Goal: Task Accomplishment & Management: Manage account settings

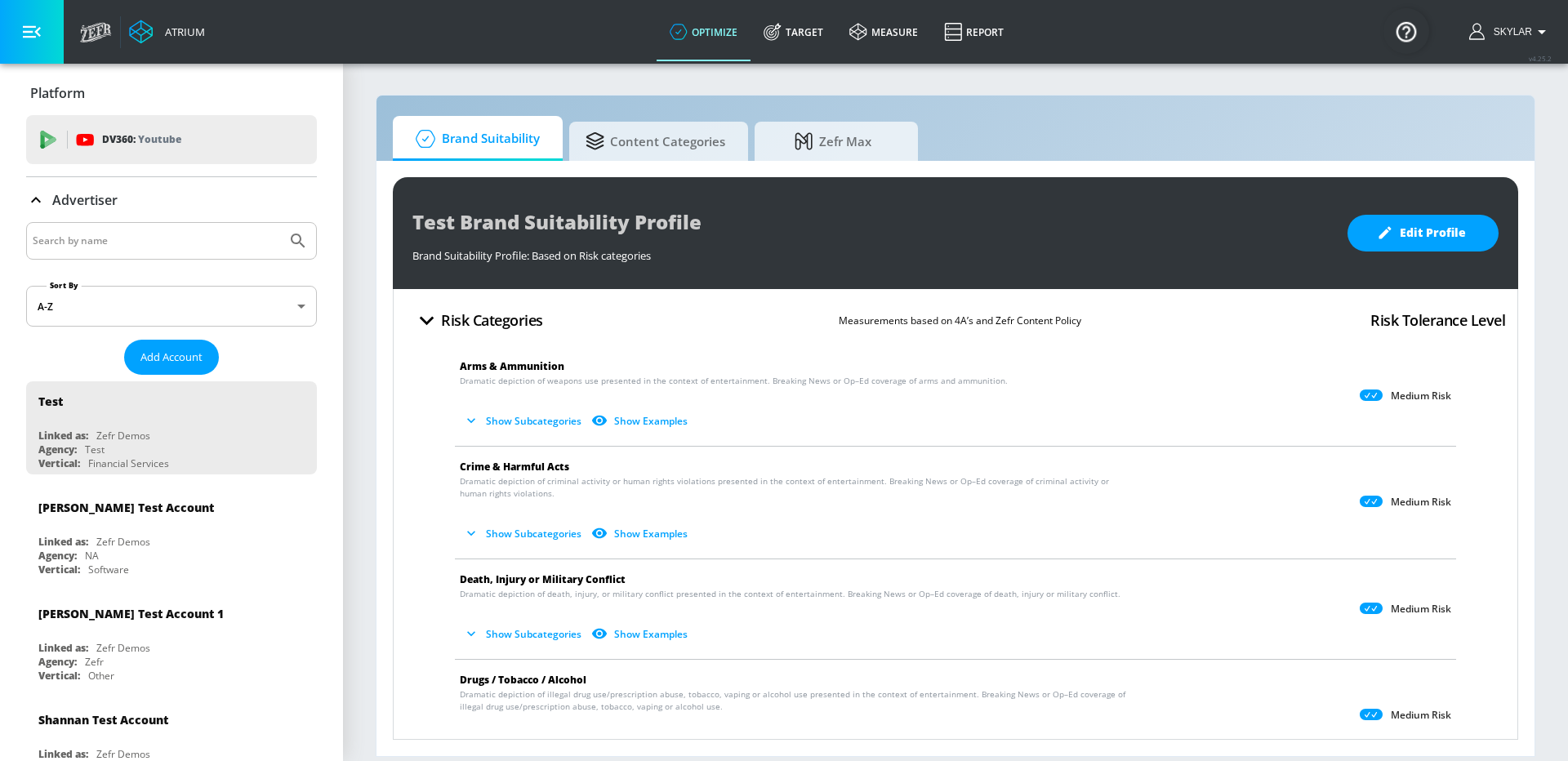
click at [127, 236] on input "Search by name" at bounding box center [156, 240] width 248 height 21
type input "turbotax"
click at [305, 244] on icon "Submit Search" at bounding box center [298, 240] width 20 height 20
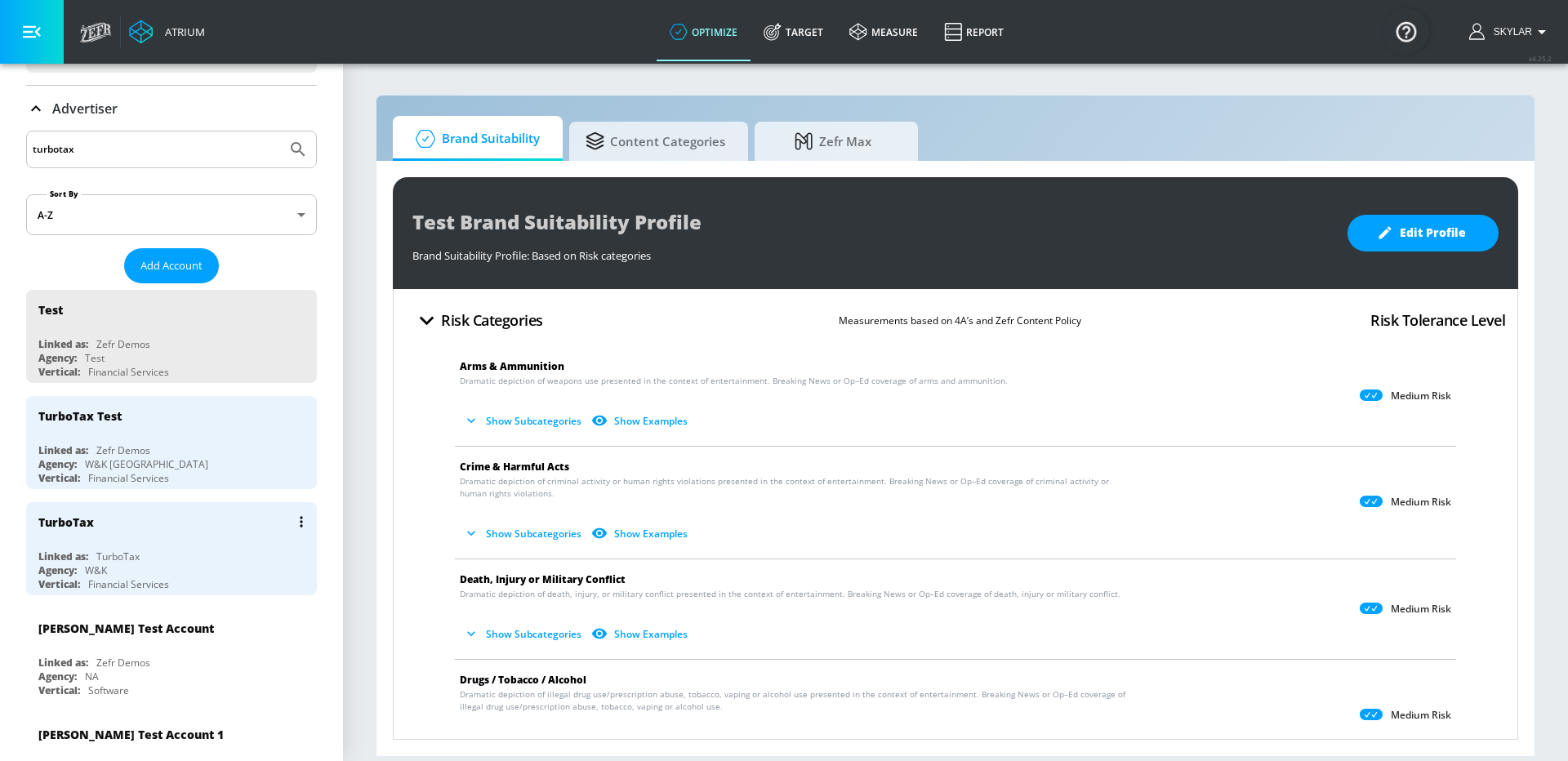
scroll to position [96, 0]
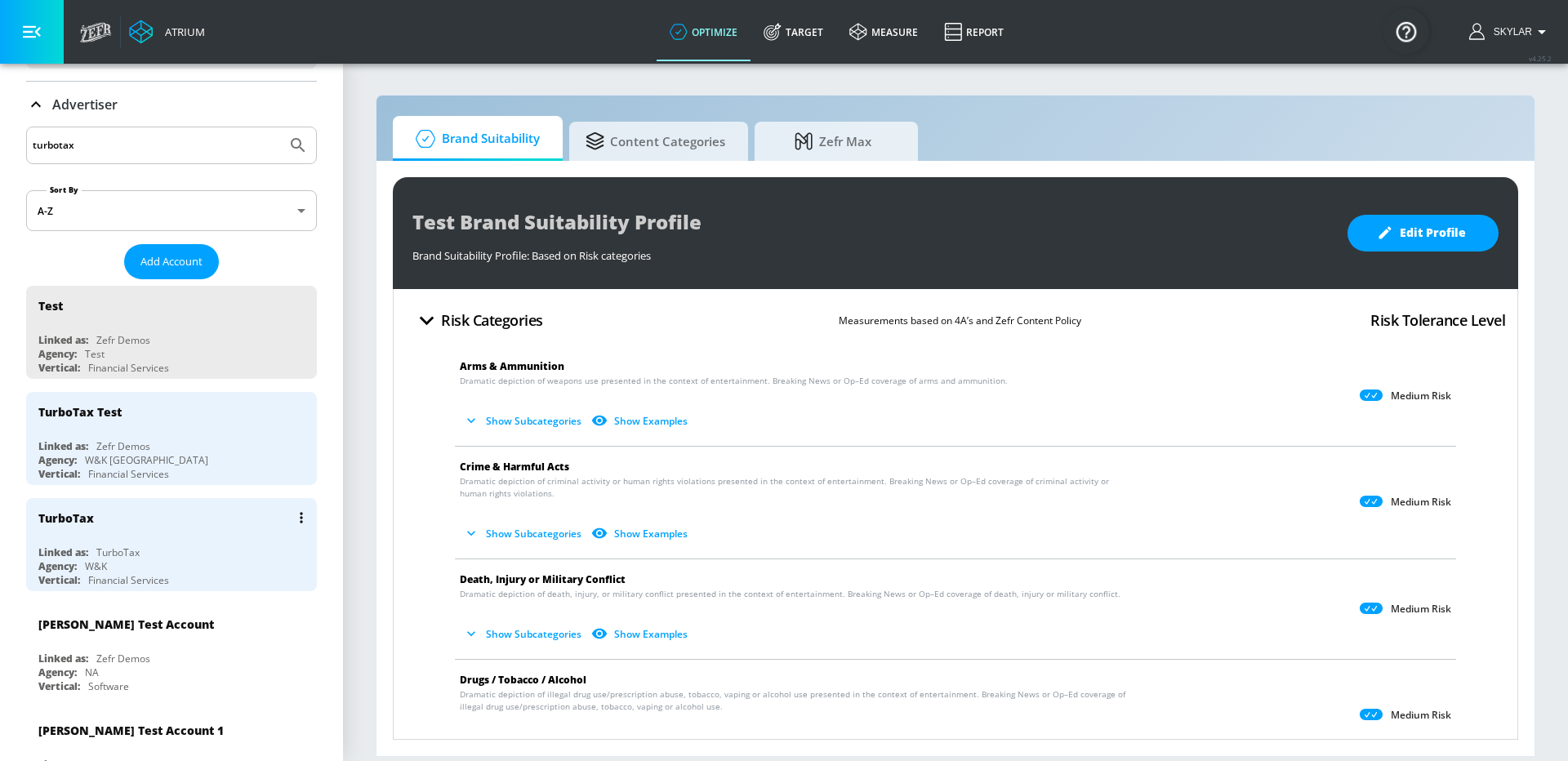
click at [176, 562] on div "Agency: W&K" at bounding box center [175, 566] width 275 height 14
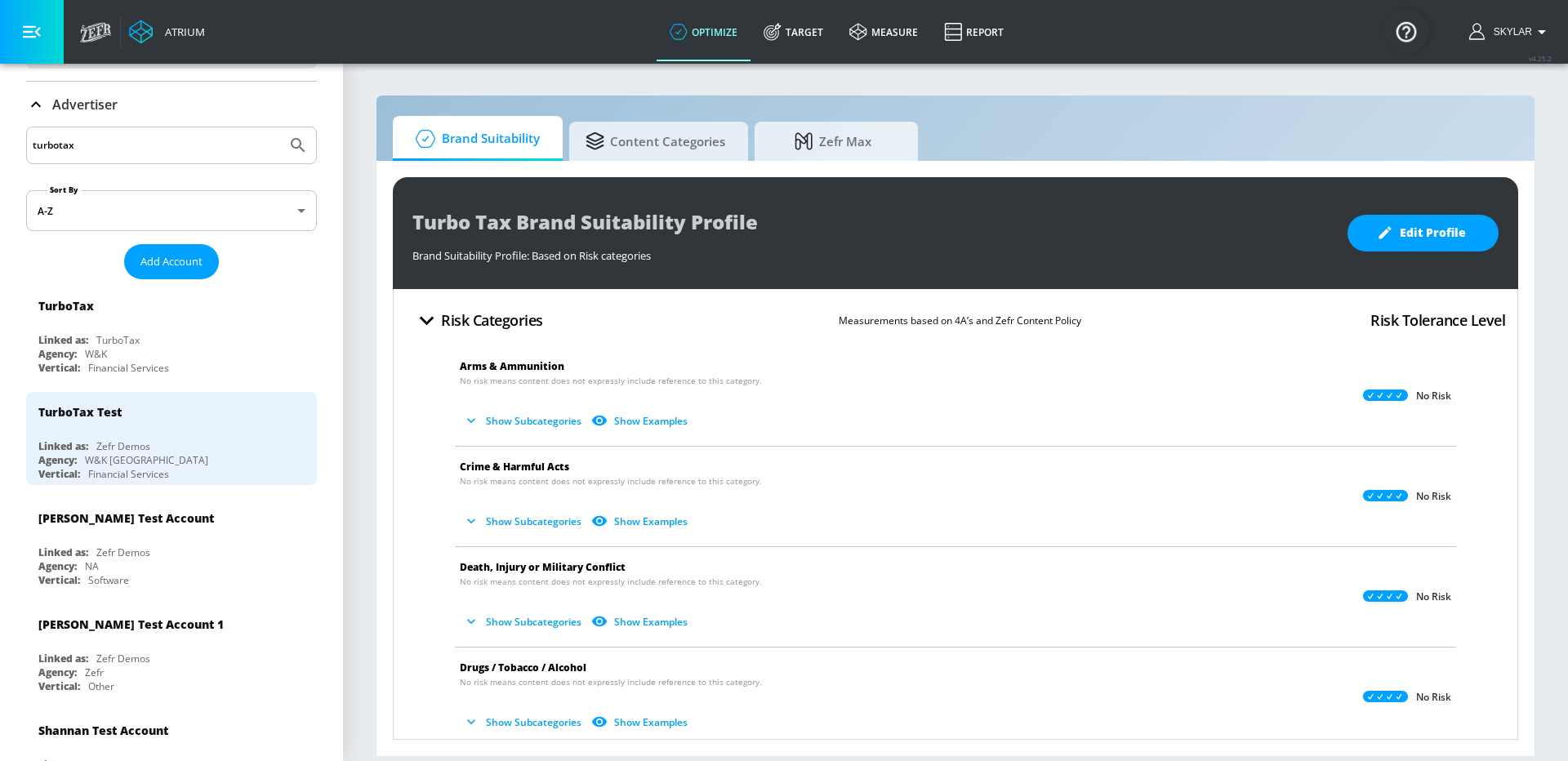
click at [142, 150] on input "turbotax" at bounding box center [156, 145] width 248 height 21
click at [309, 145] on button "Submit Search" at bounding box center [298, 145] width 36 height 36
click at [162, 333] on div "Linked as: TurboTax" at bounding box center [175, 340] width 275 height 14
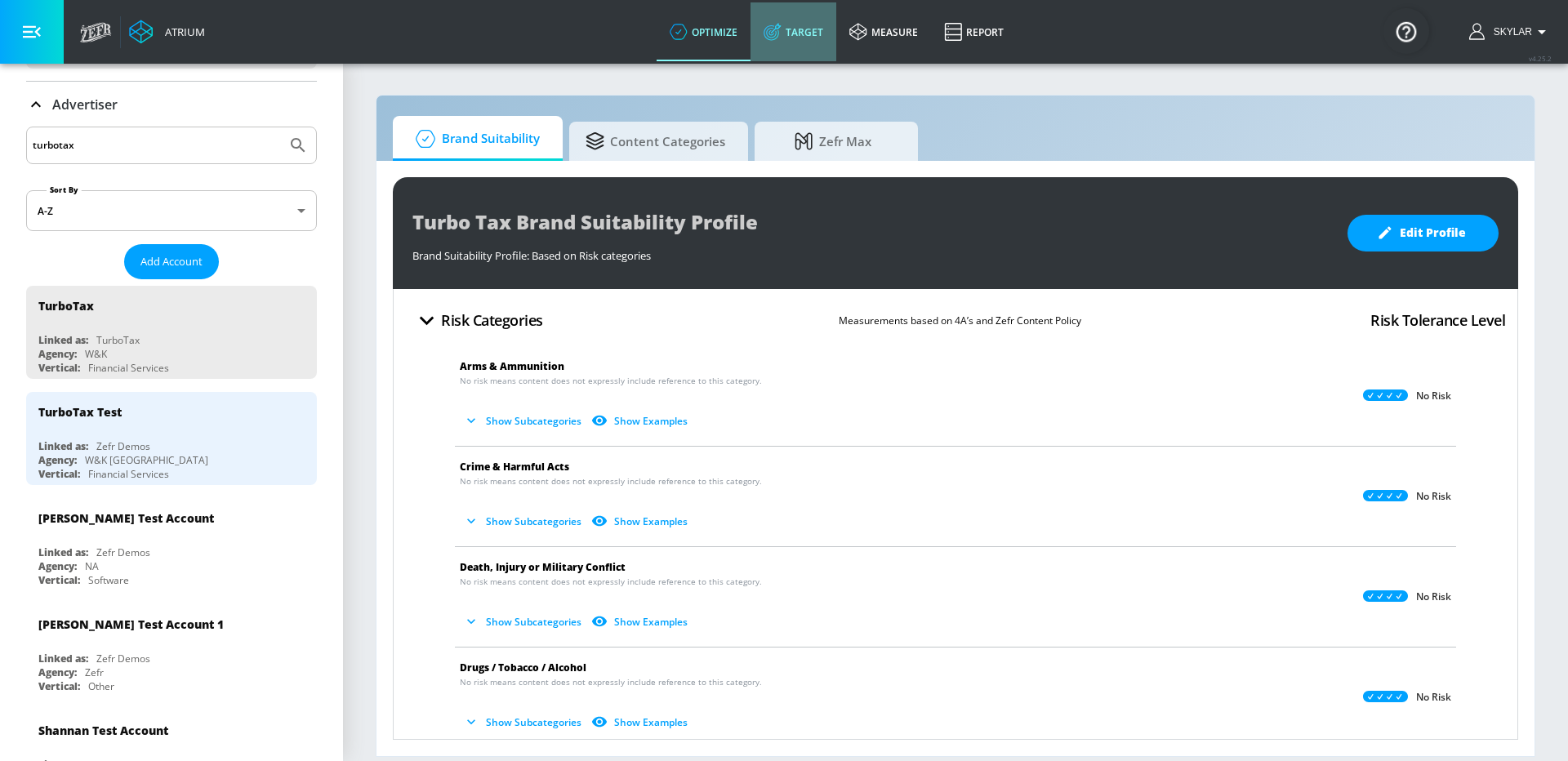
click at [790, 27] on link "Target" at bounding box center [793, 32] width 86 height 59
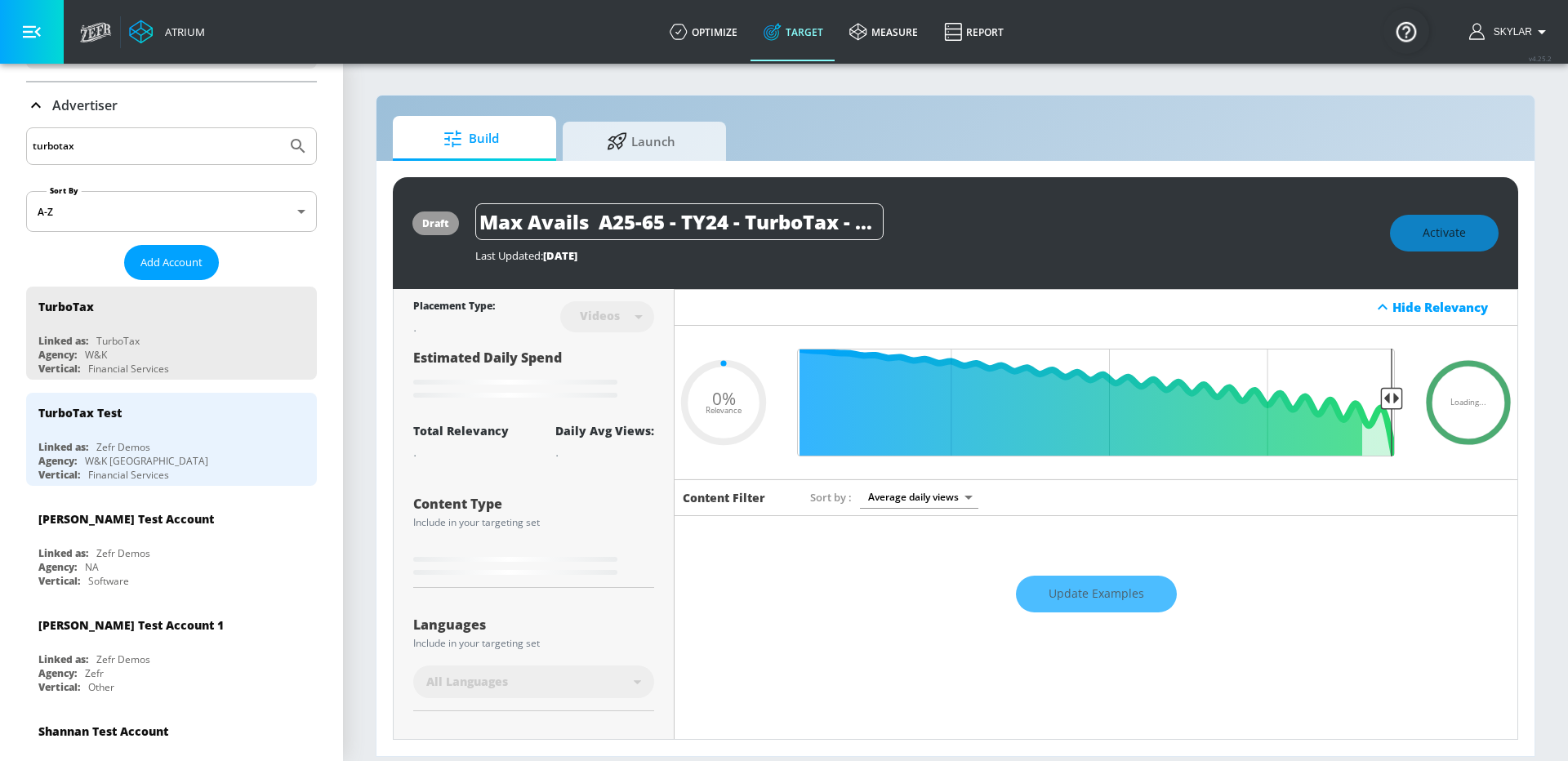
click at [34, 105] on icon at bounding box center [35, 105] width 20 height 20
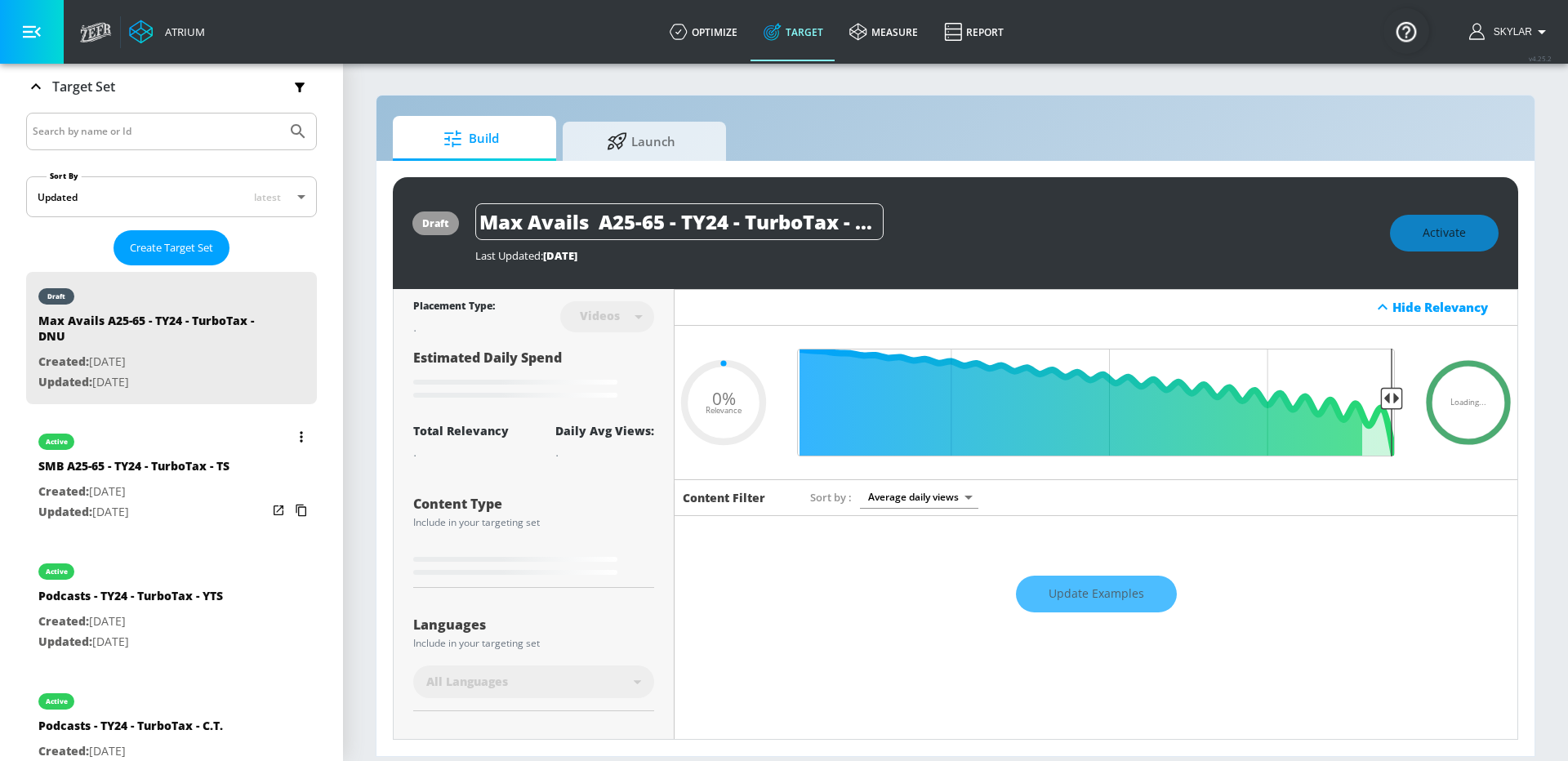
scroll to position [276, 0]
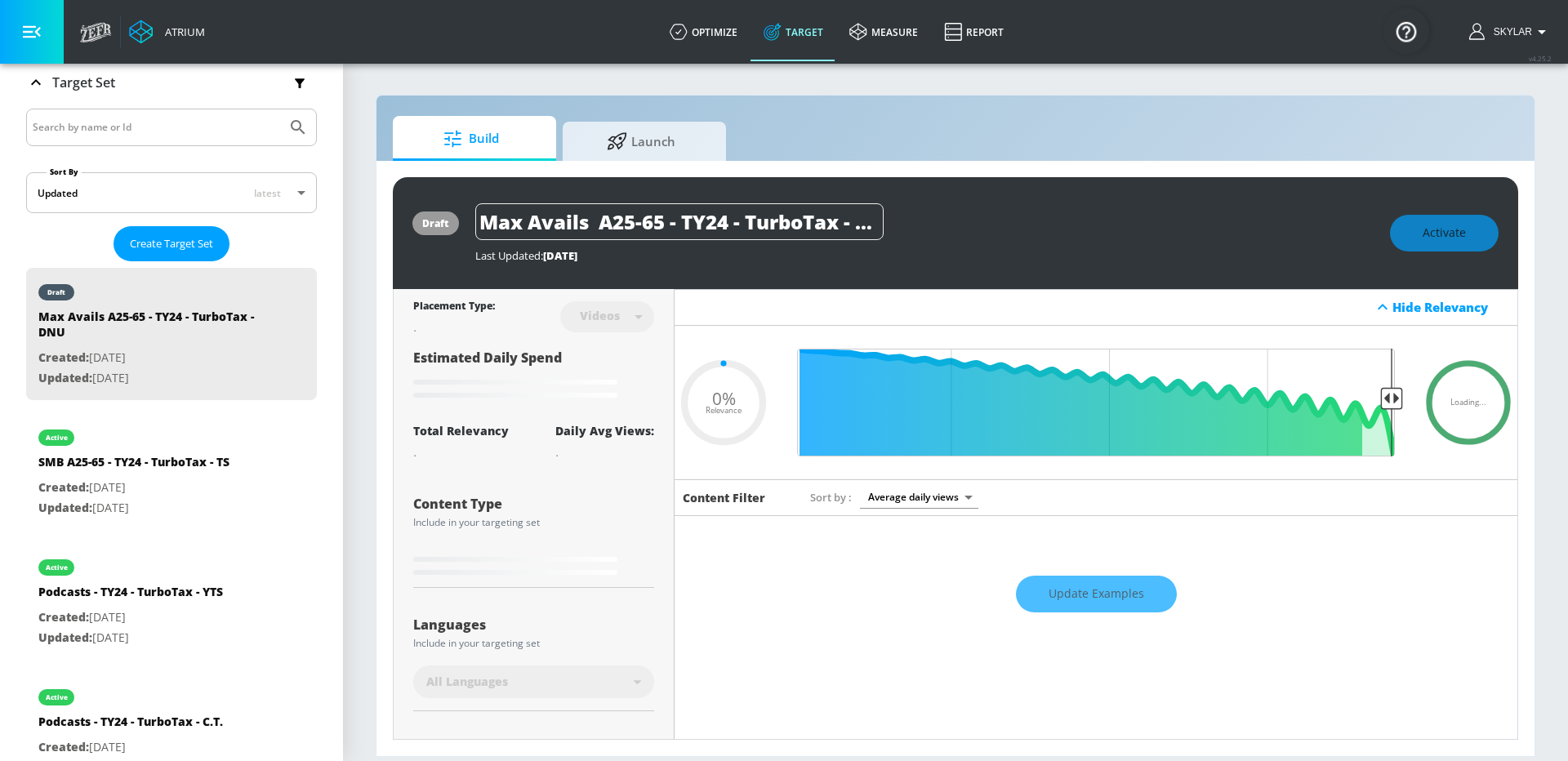
type input "0.73"
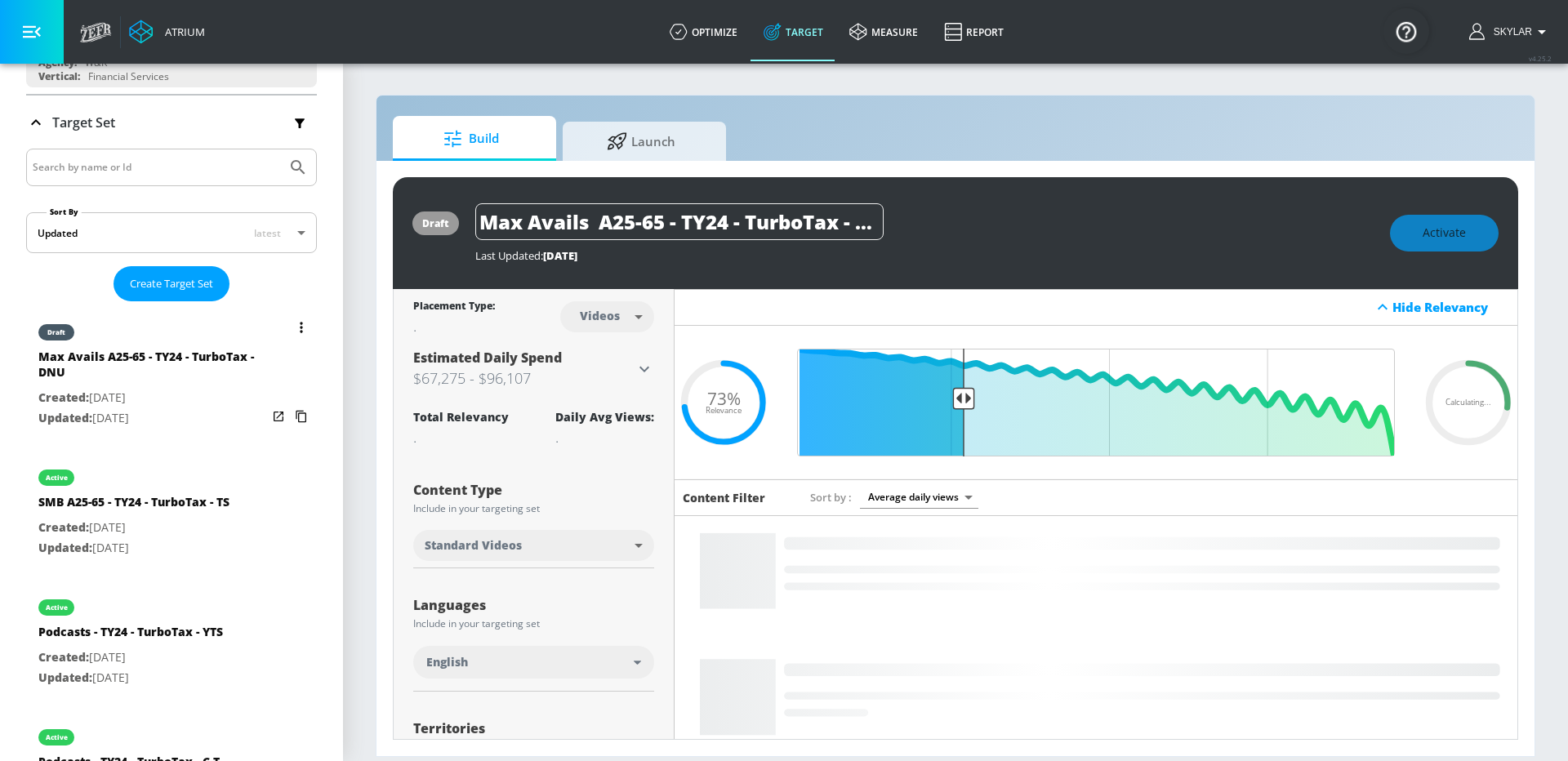
scroll to position [219, 0]
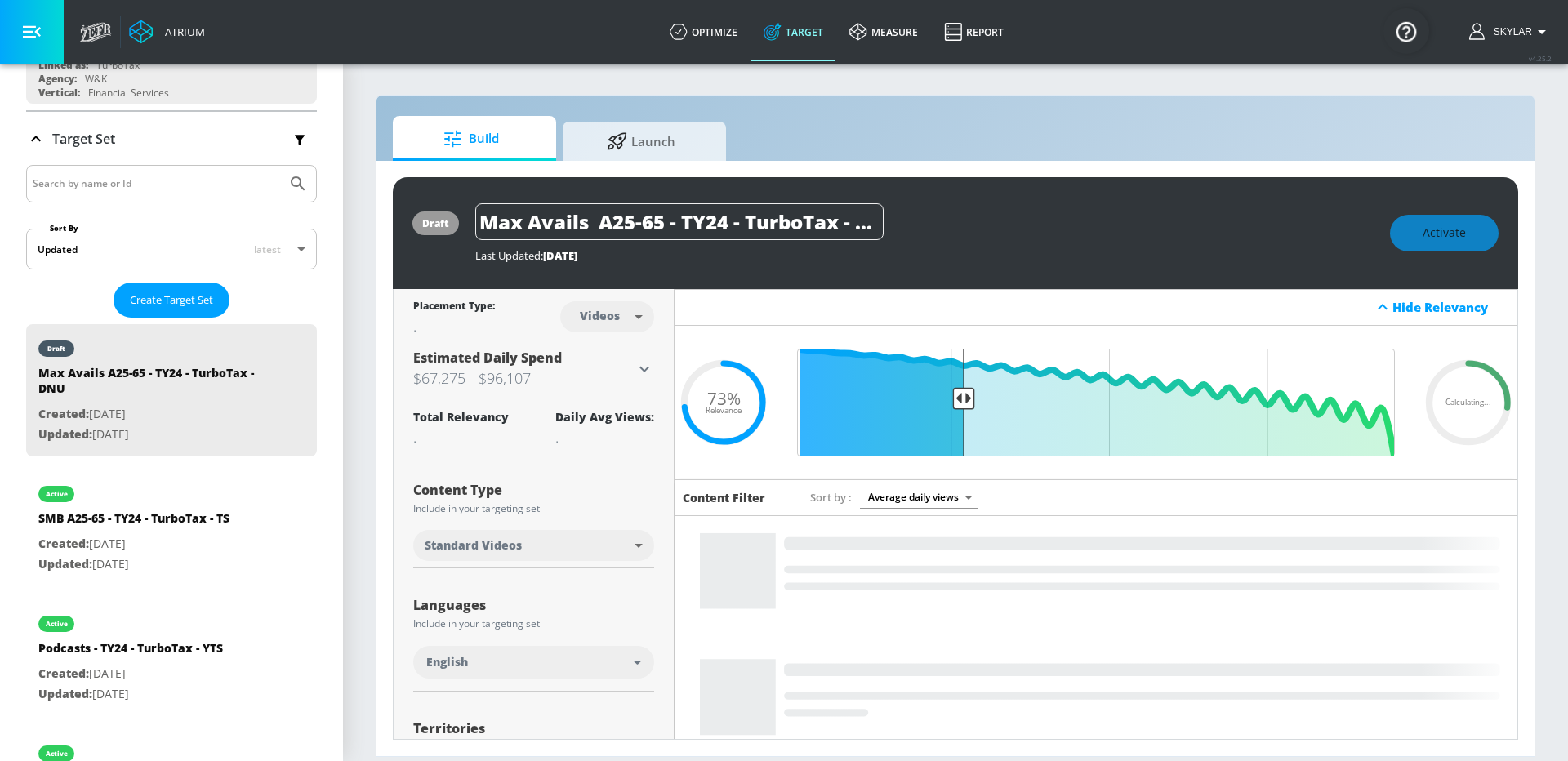
click at [79, 190] on input "Search by name or Id" at bounding box center [156, 183] width 248 height 21
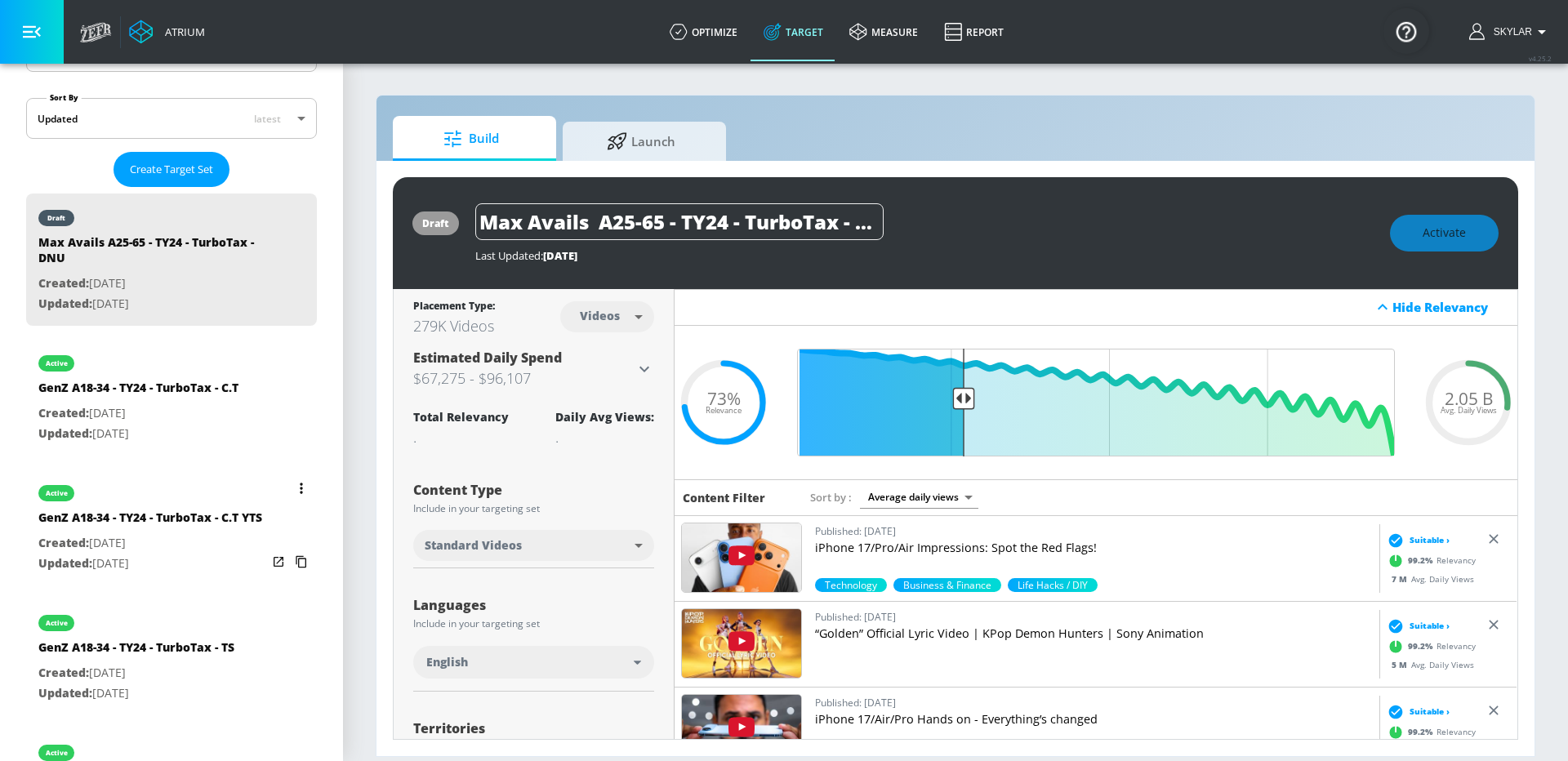
scroll to position [422, 0]
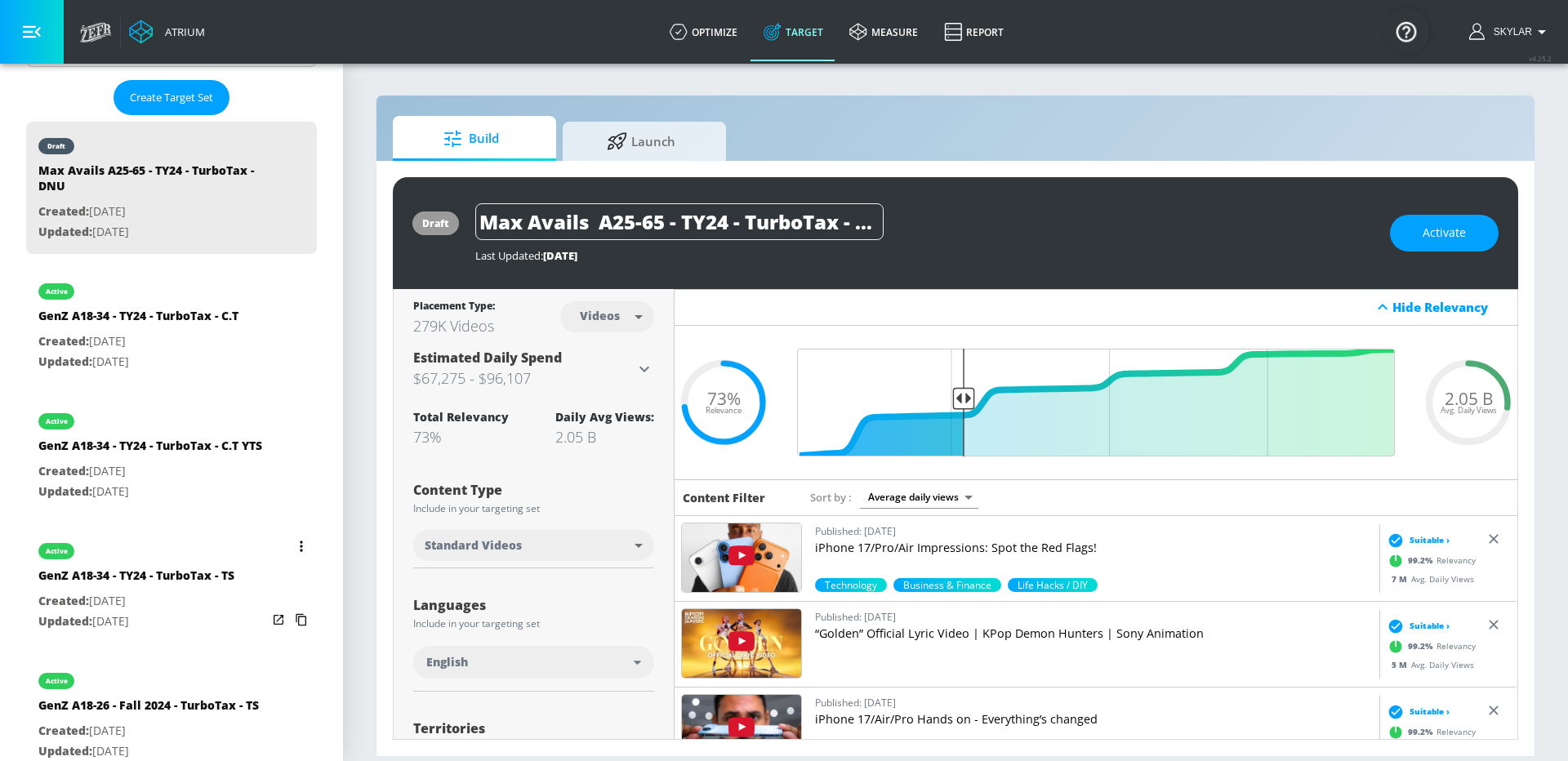
type input "gen"
click at [173, 601] on p "Created: [DATE]" at bounding box center [136, 602] width 196 height 20
type input "GenZ A18-34 - TY24 - TurboTax - TS"
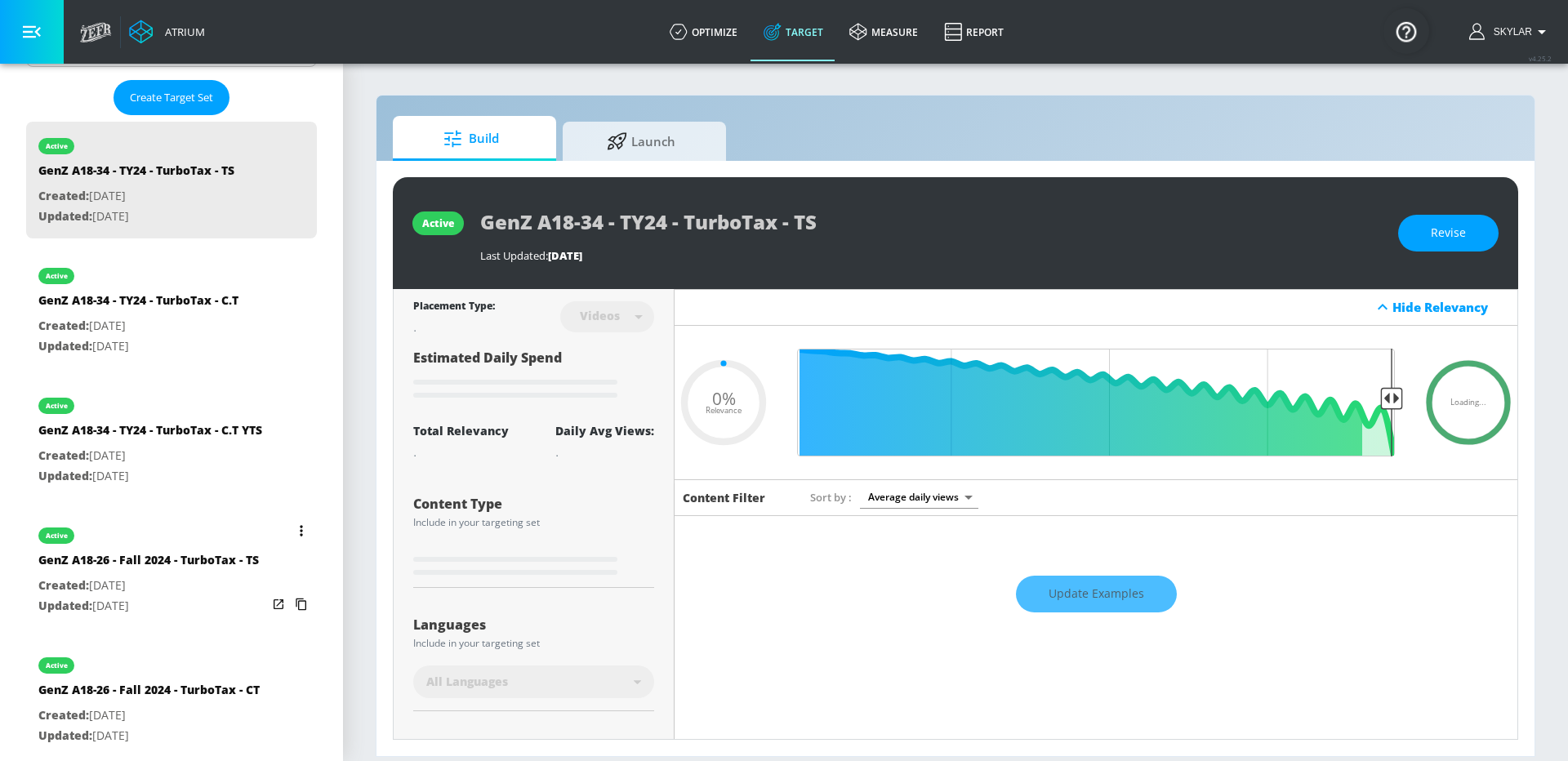
type input "0.05"
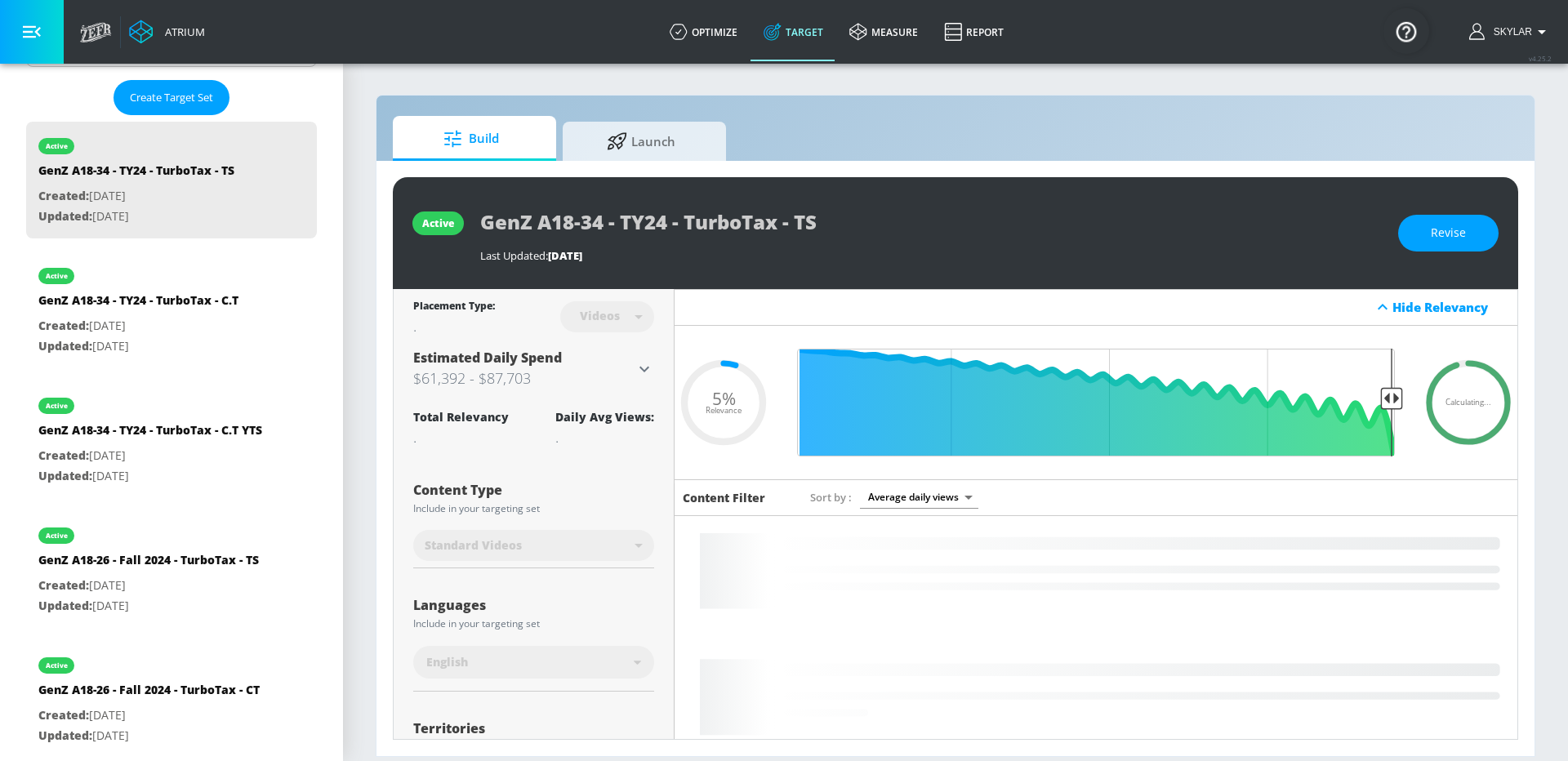
scroll to position [335, 0]
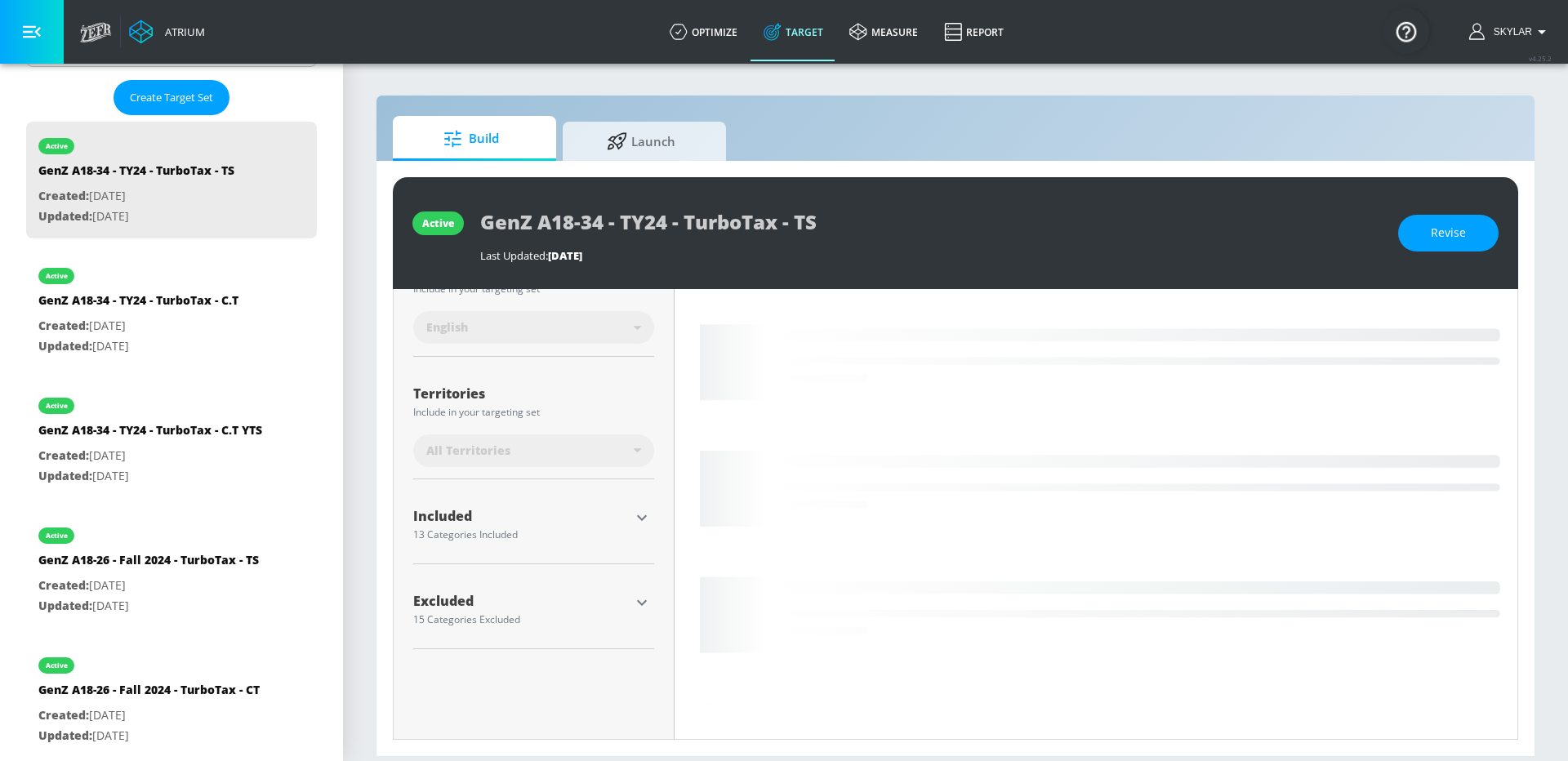
click at [646, 515] on icon "button" at bounding box center [642, 517] width 20 height 20
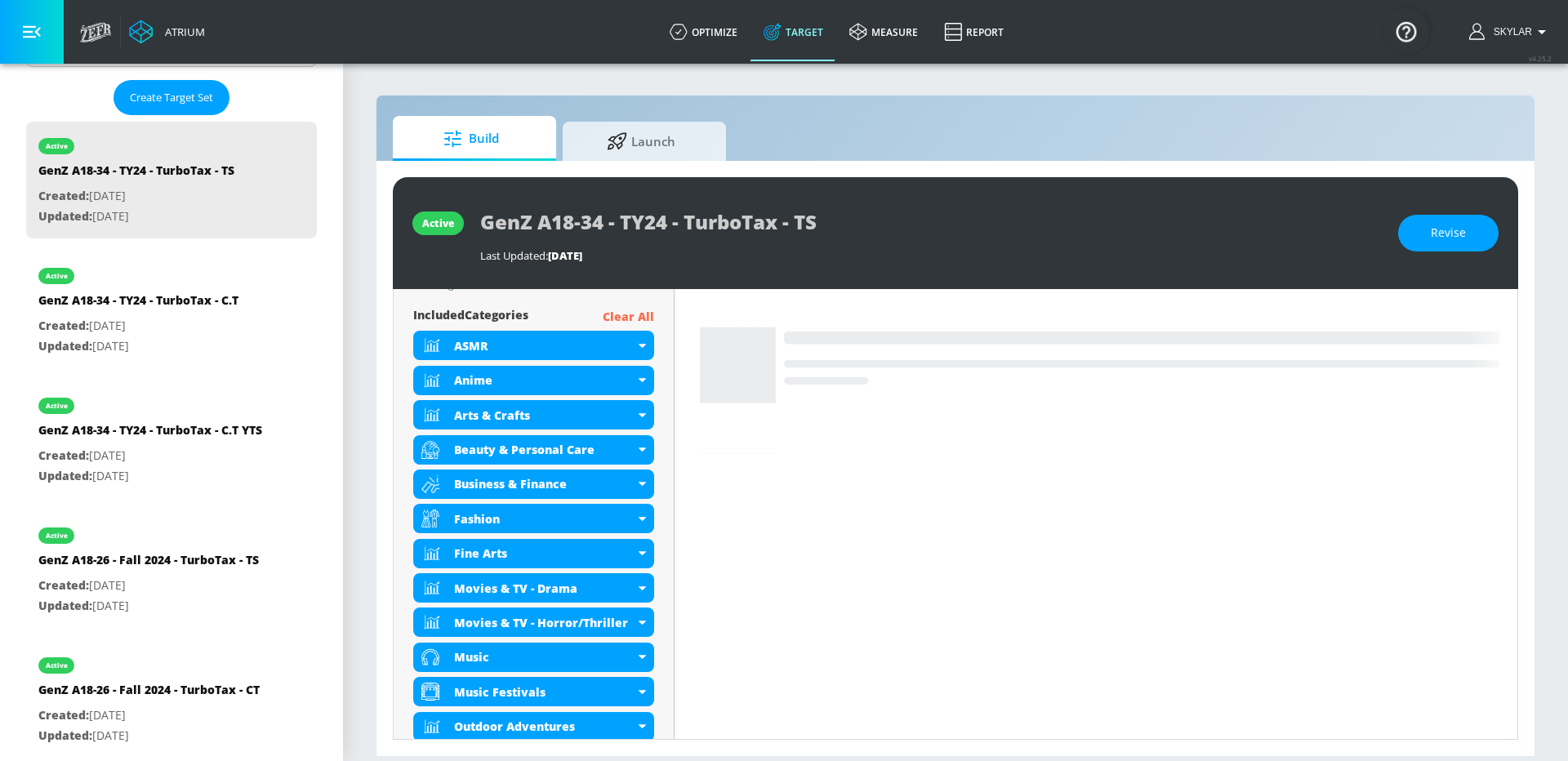
scroll to position [564, 0]
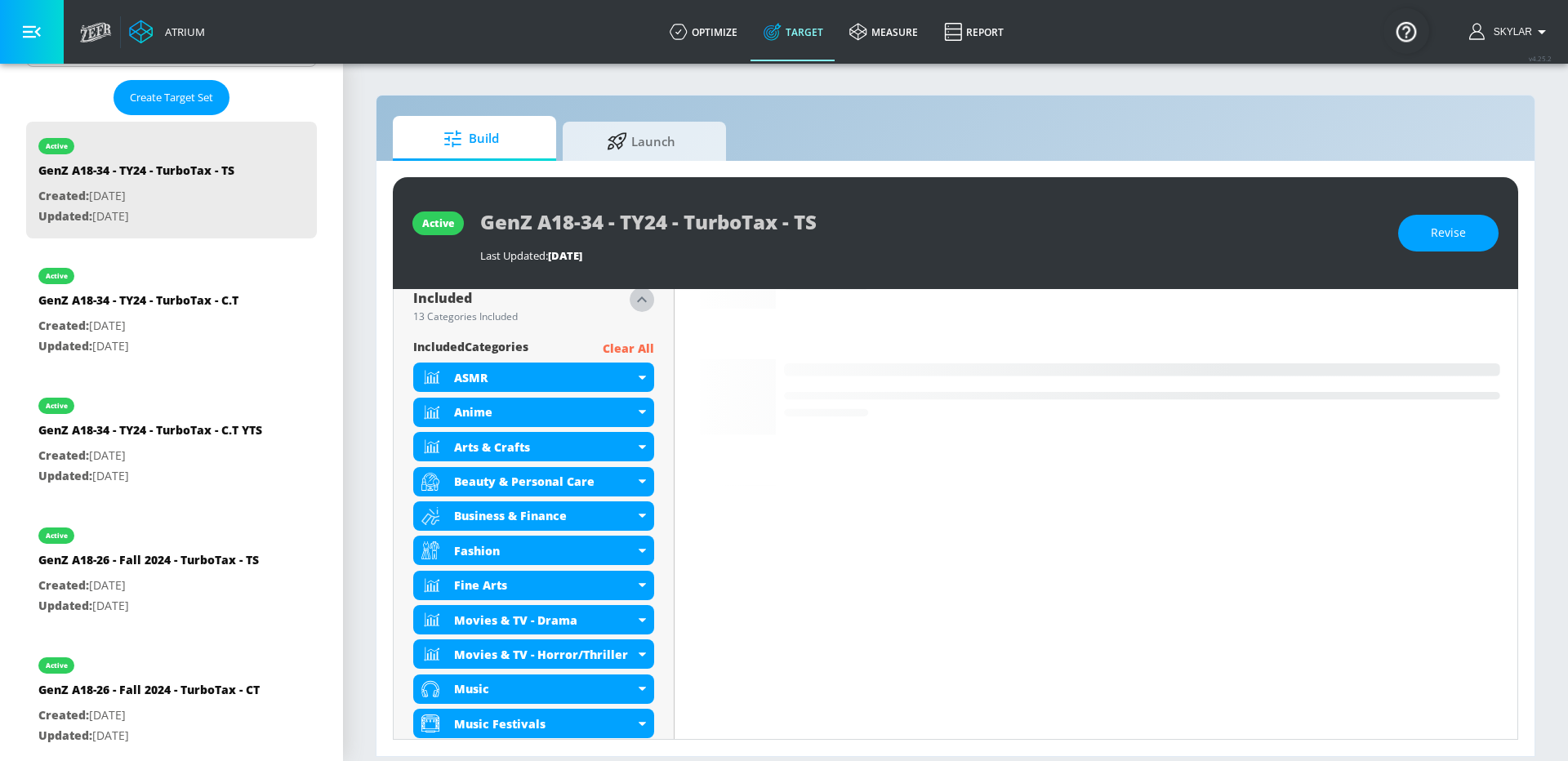
click at [644, 304] on icon "button" at bounding box center [642, 299] width 20 height 20
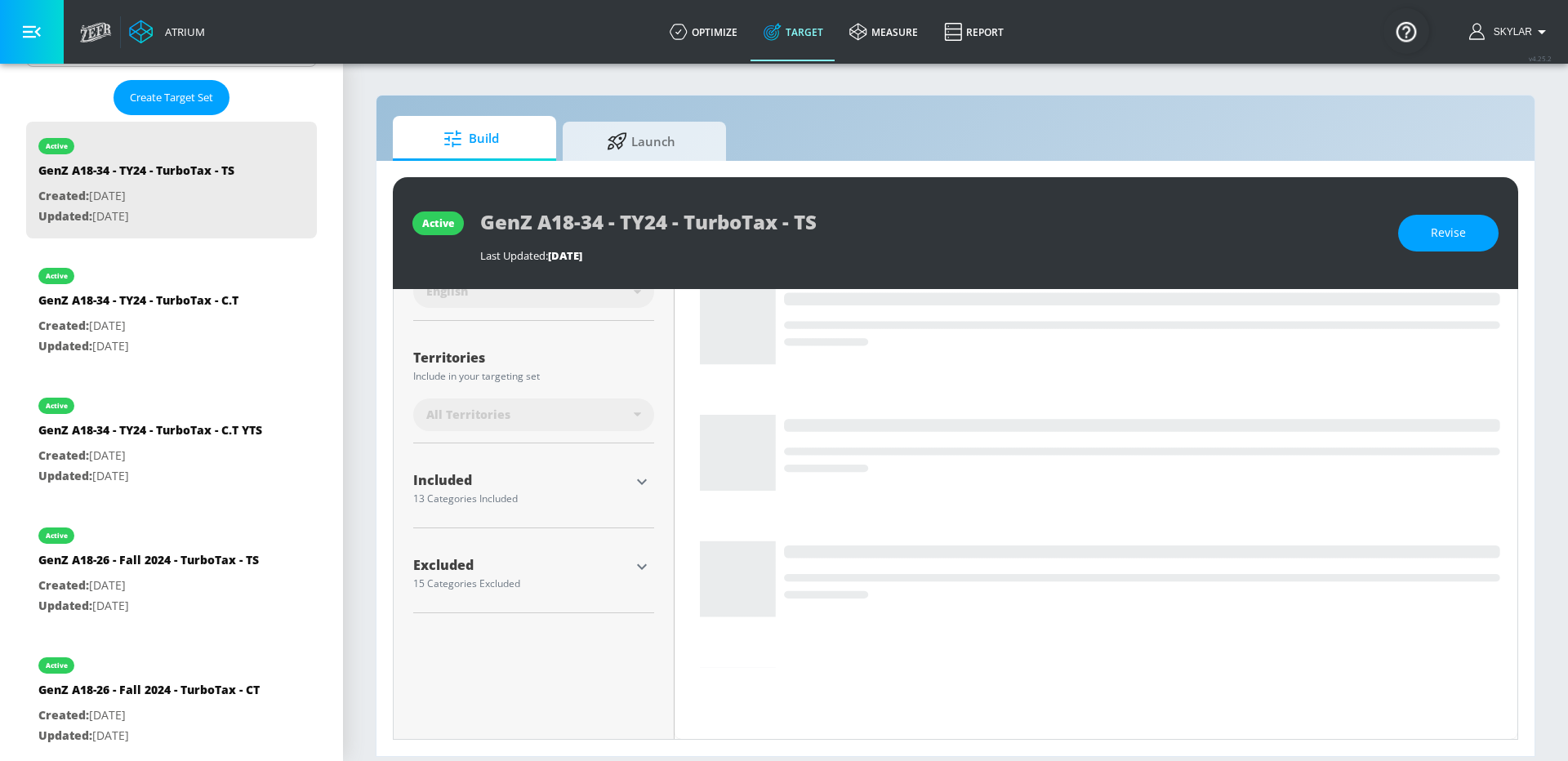
scroll to position [371, 0]
click at [648, 568] on icon "button" at bounding box center [642, 566] width 20 height 20
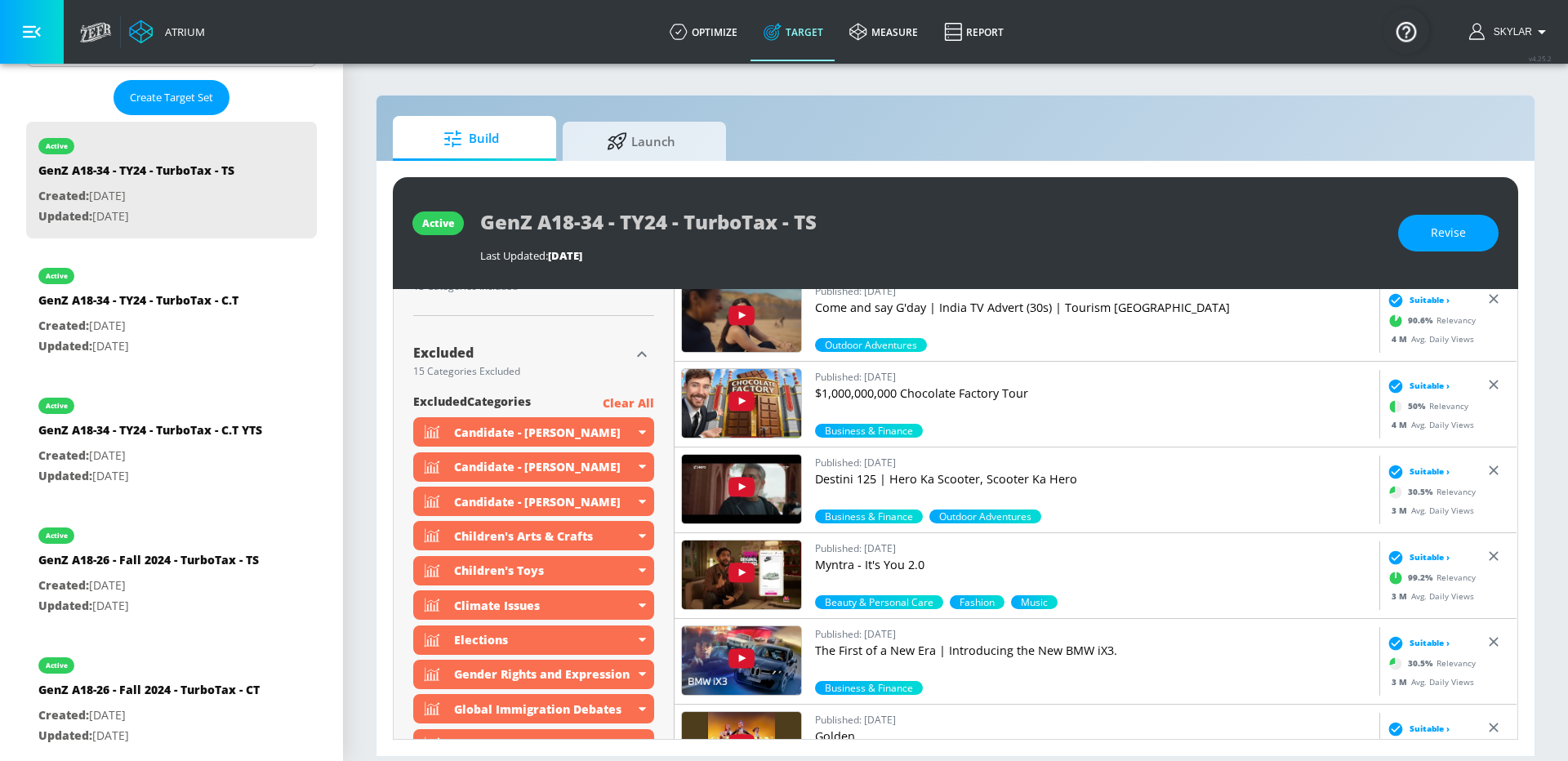
scroll to position [542, 0]
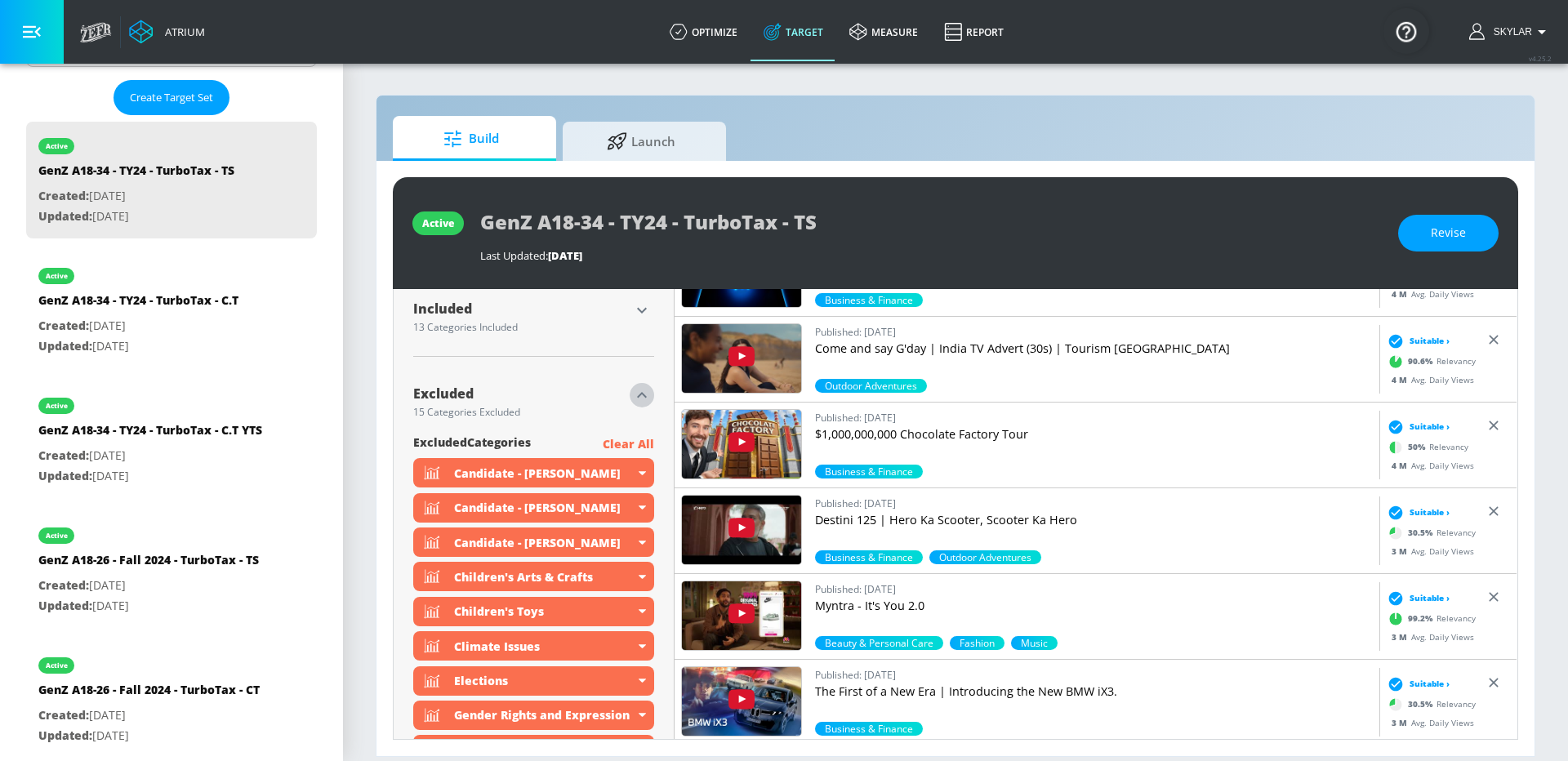
click at [642, 399] on icon "button" at bounding box center [642, 395] width 20 height 20
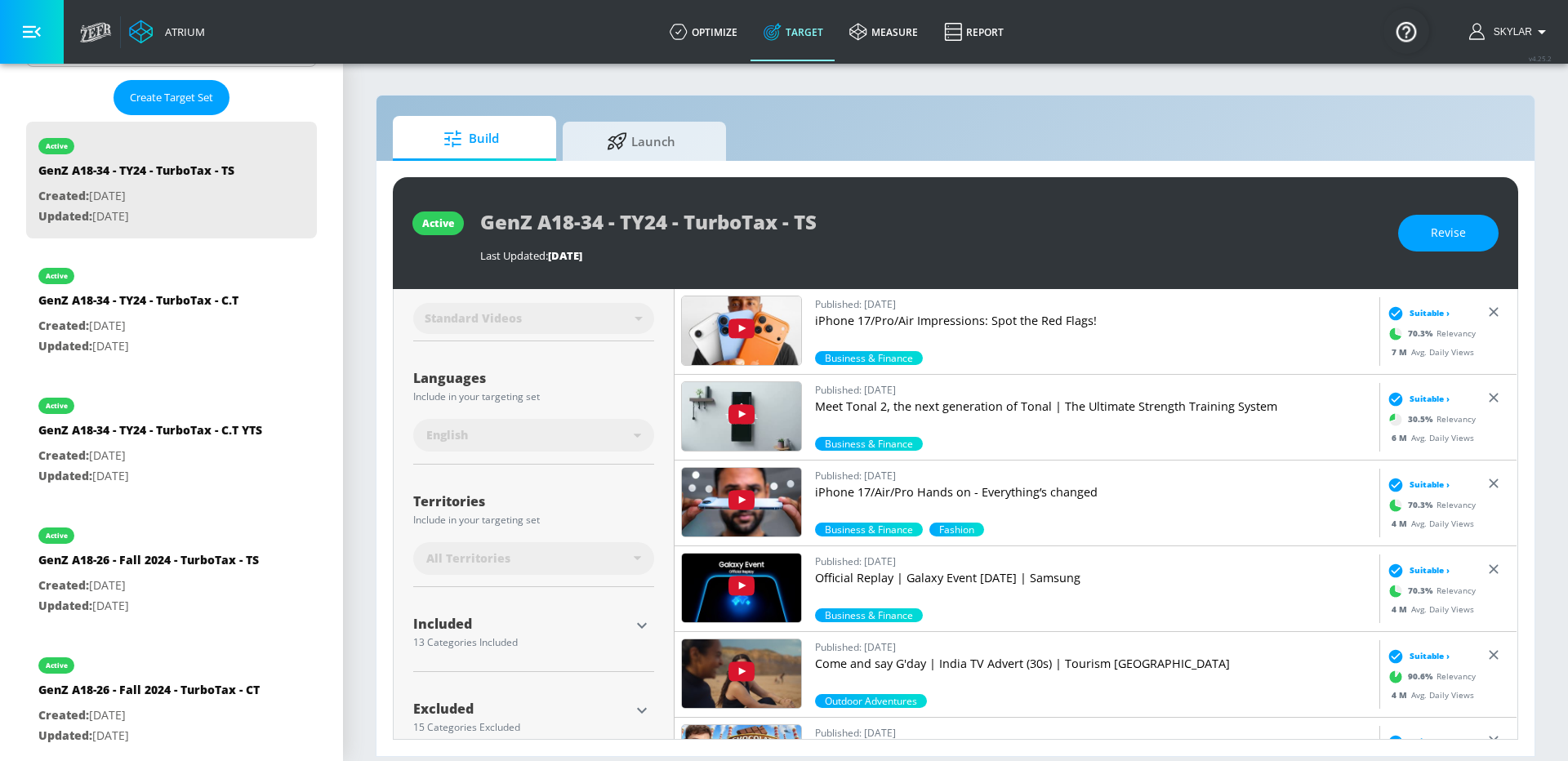
scroll to position [253, 0]
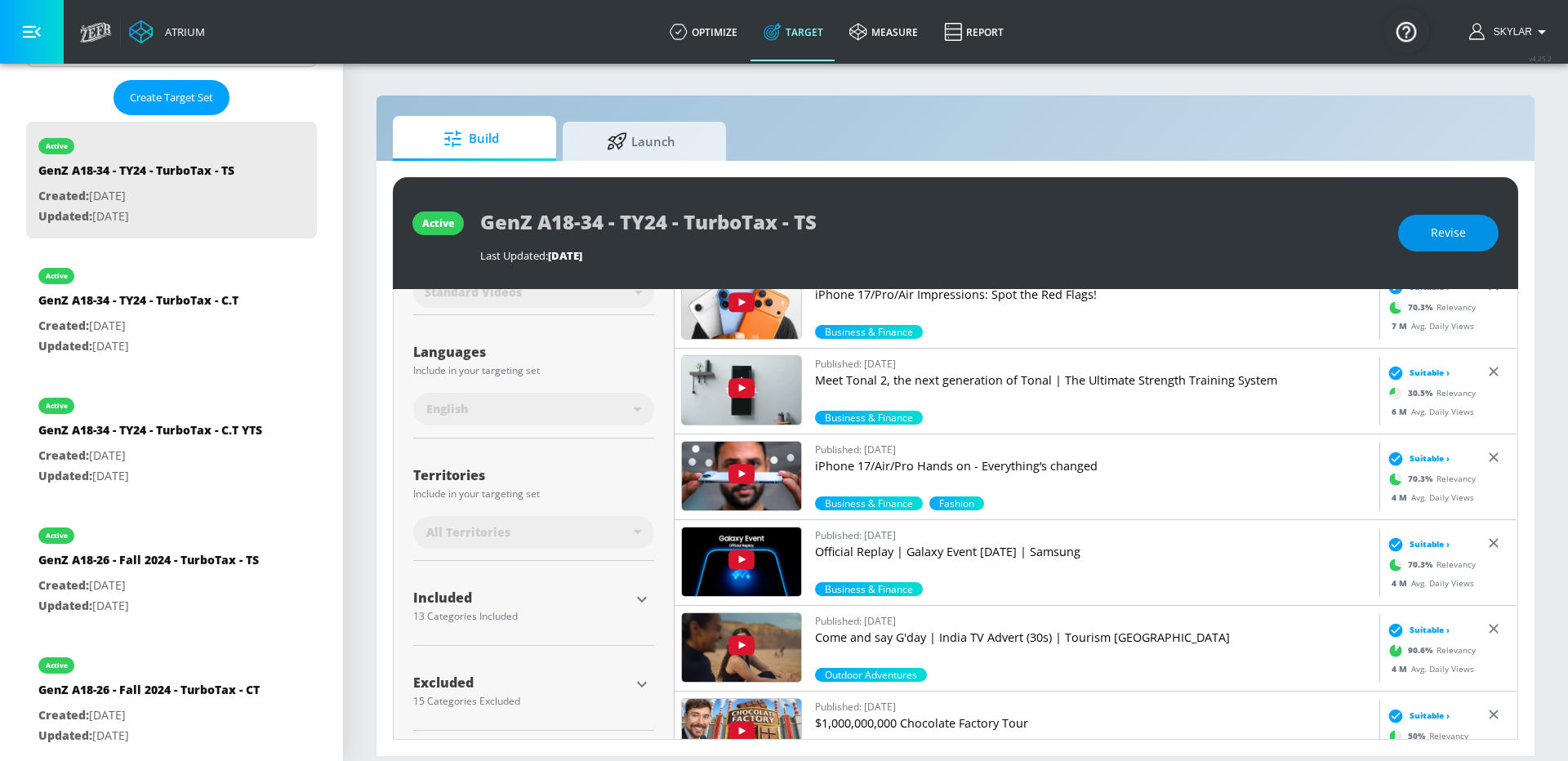
click at [1432, 234] on span "Revise" at bounding box center [1449, 233] width 35 height 20
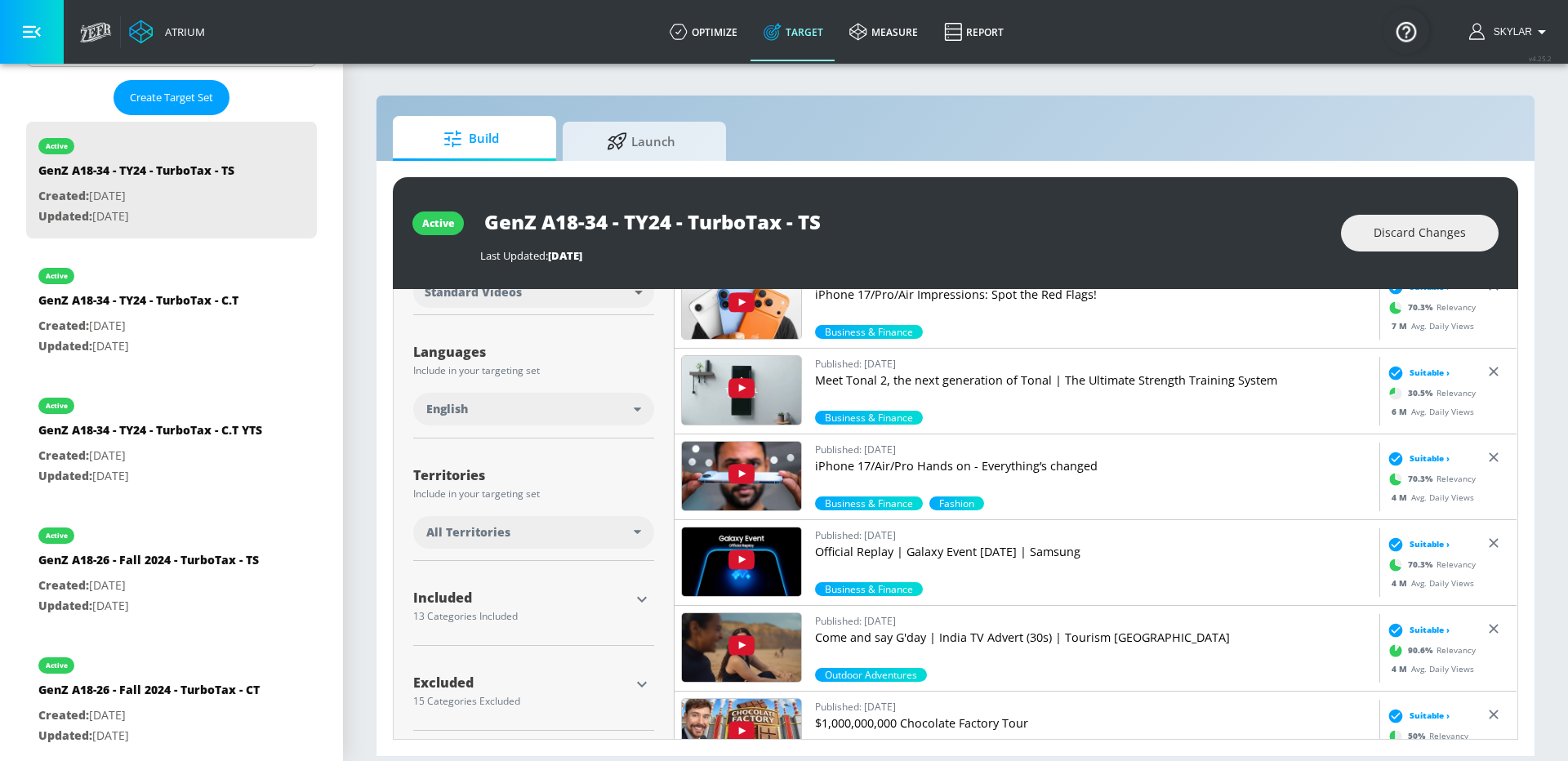
scroll to position [260, 0]
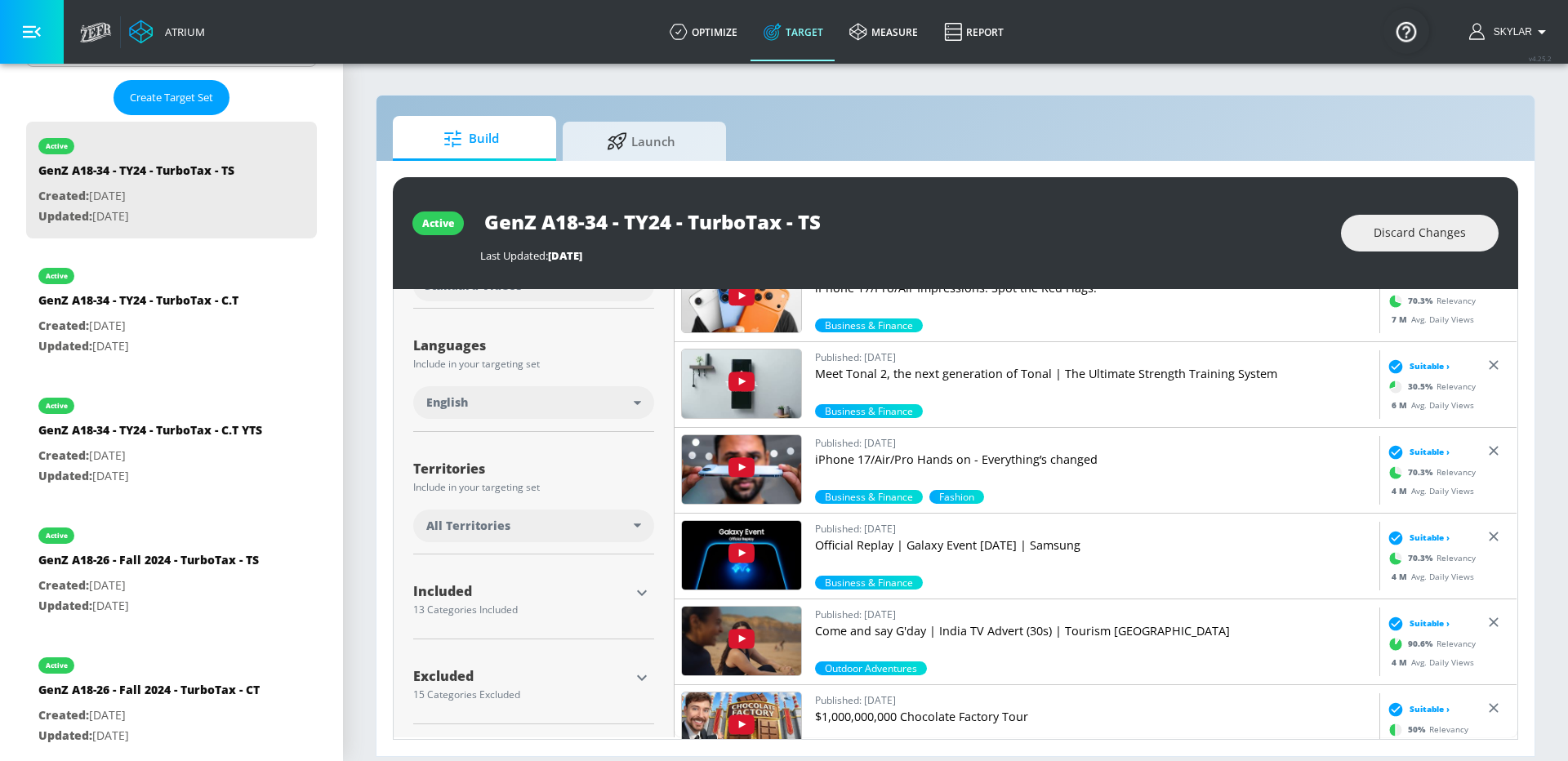
click at [633, 591] on icon "button" at bounding box center [642, 592] width 20 height 20
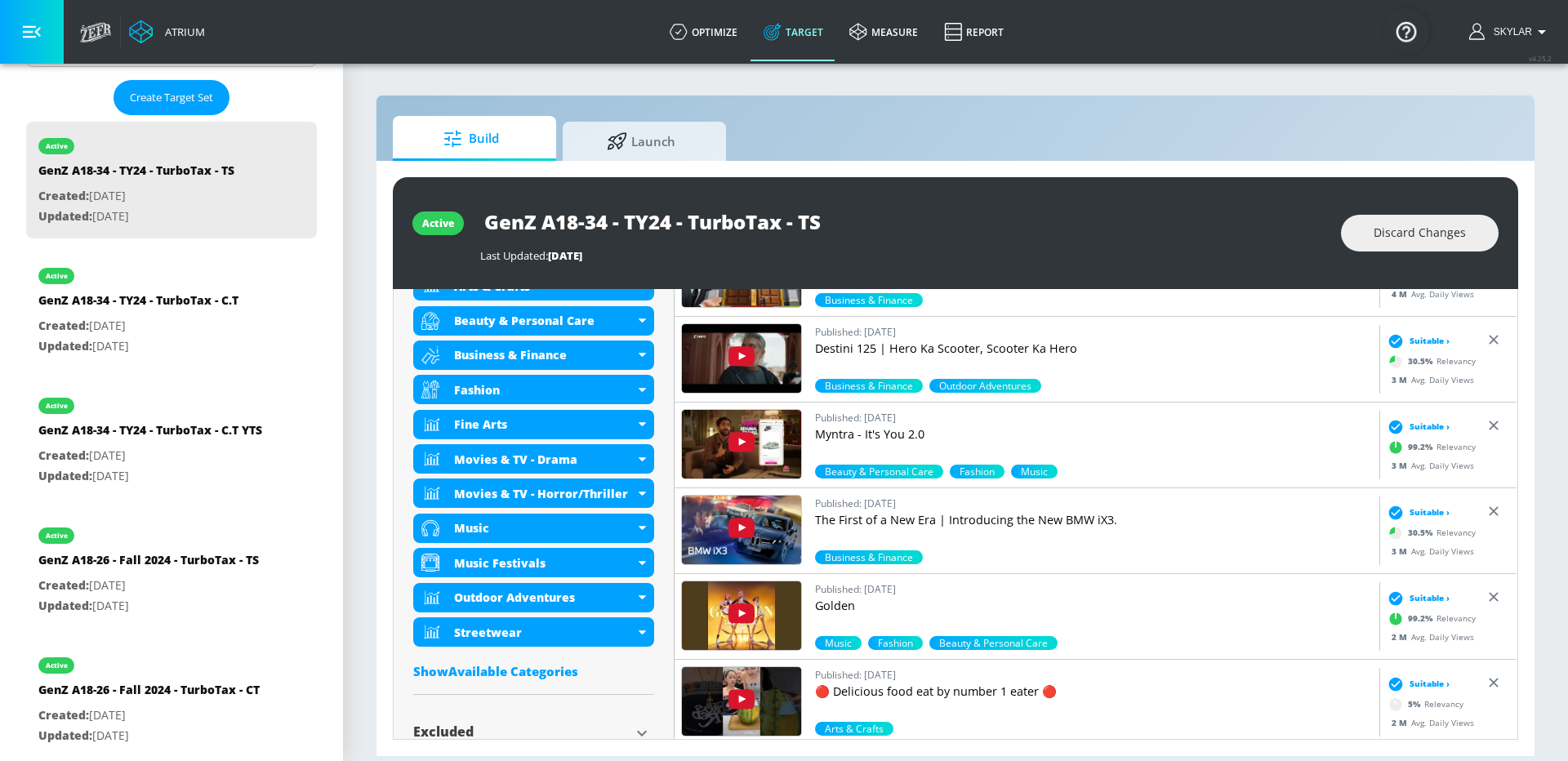
scroll to position [713, 0]
click at [561, 674] on div "Show Available Categories" at bounding box center [534, 673] width 241 height 17
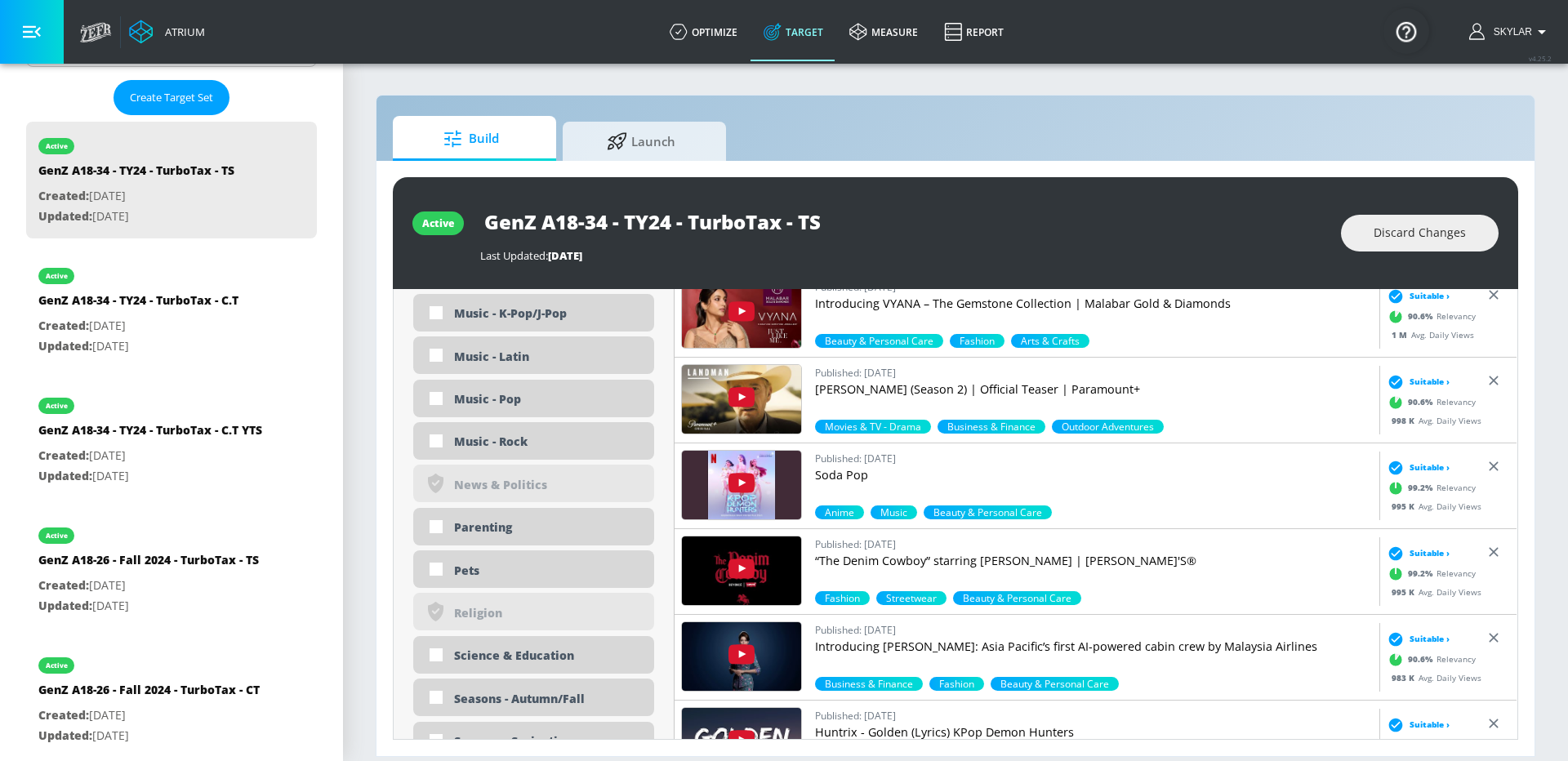
scroll to position [3549, 0]
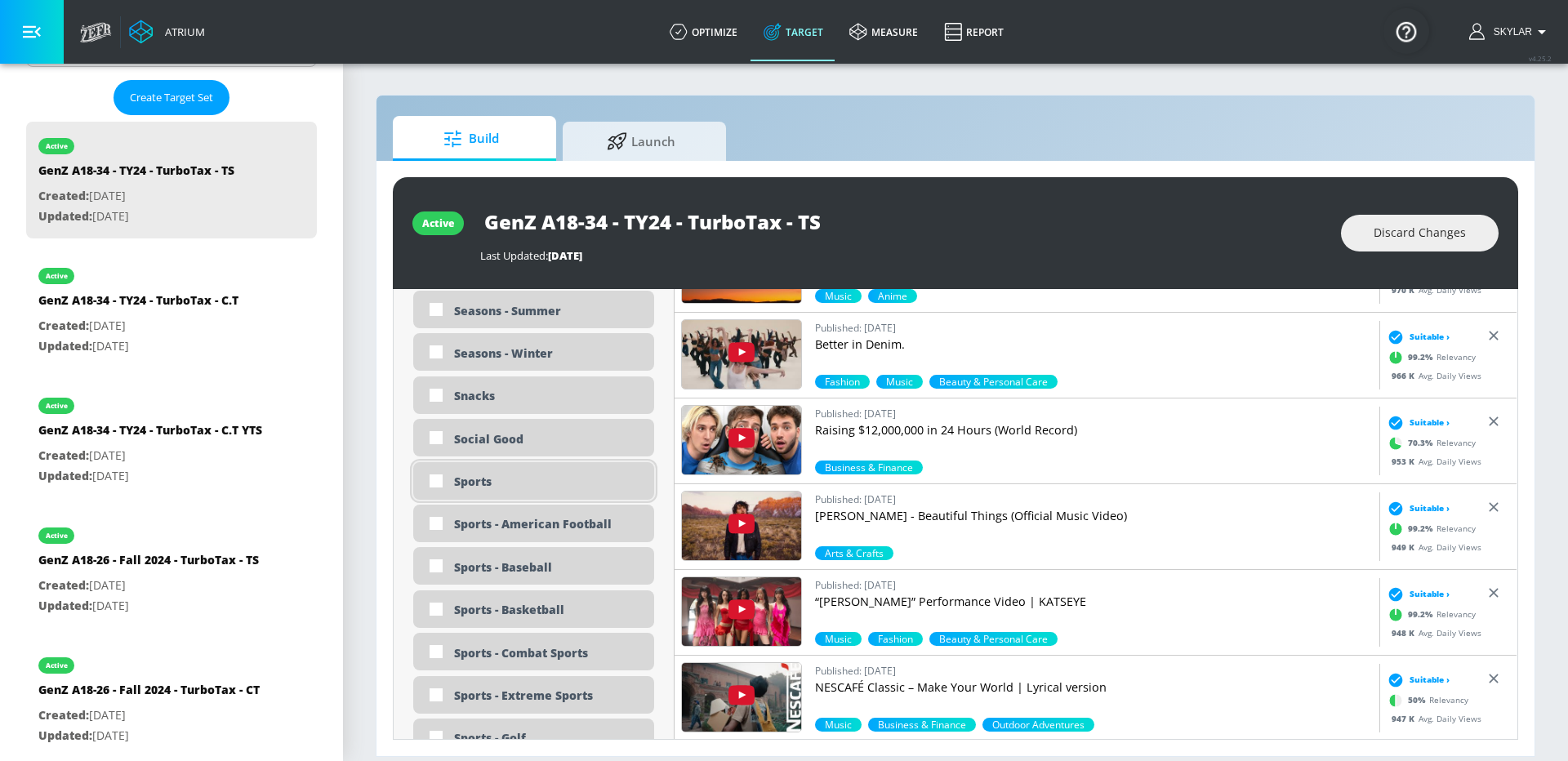
click at [544, 489] on div "Sports" at bounding box center [548, 482] width 188 height 16
checkbox input "true"
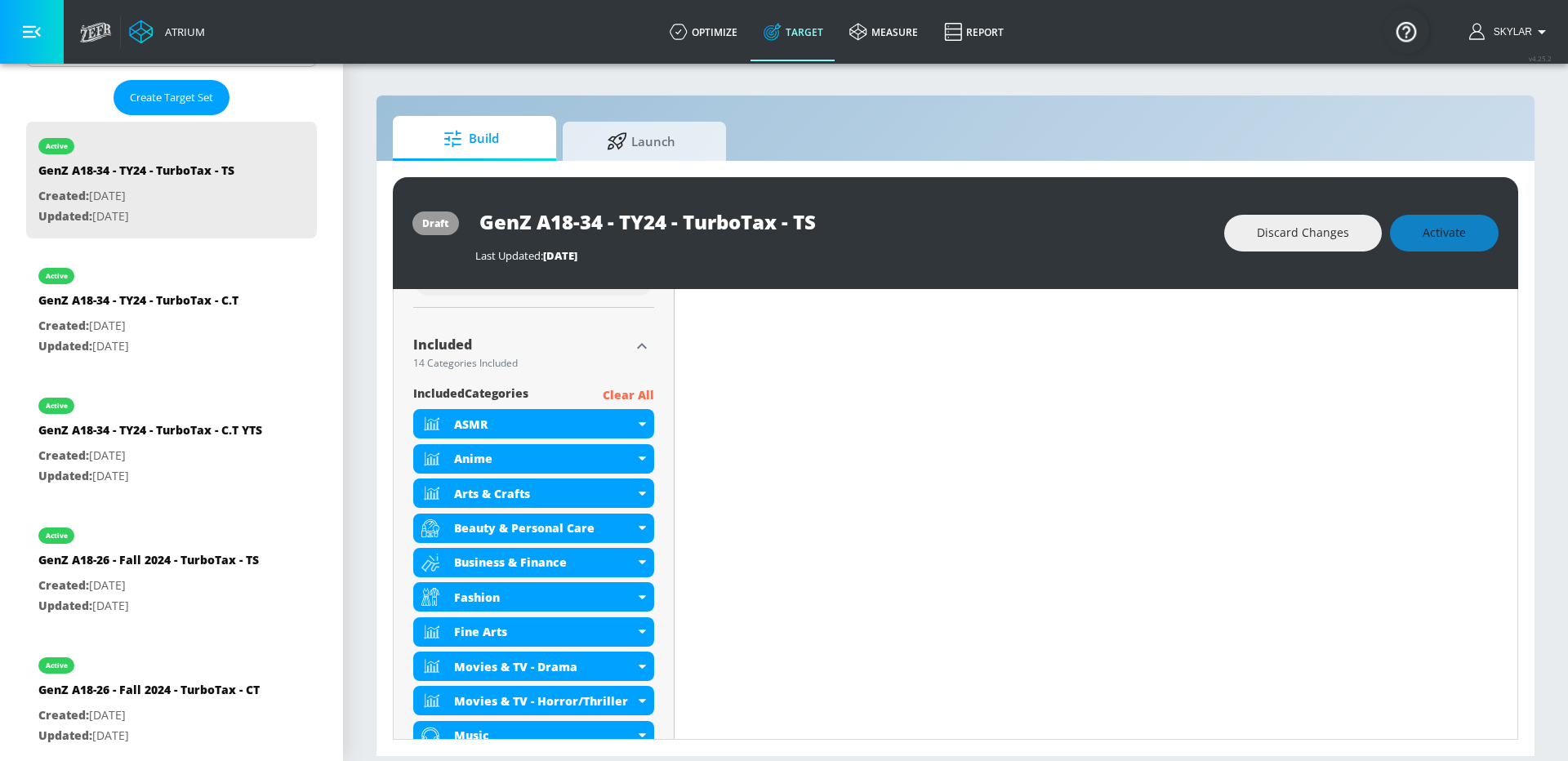
scroll to position [471, 0]
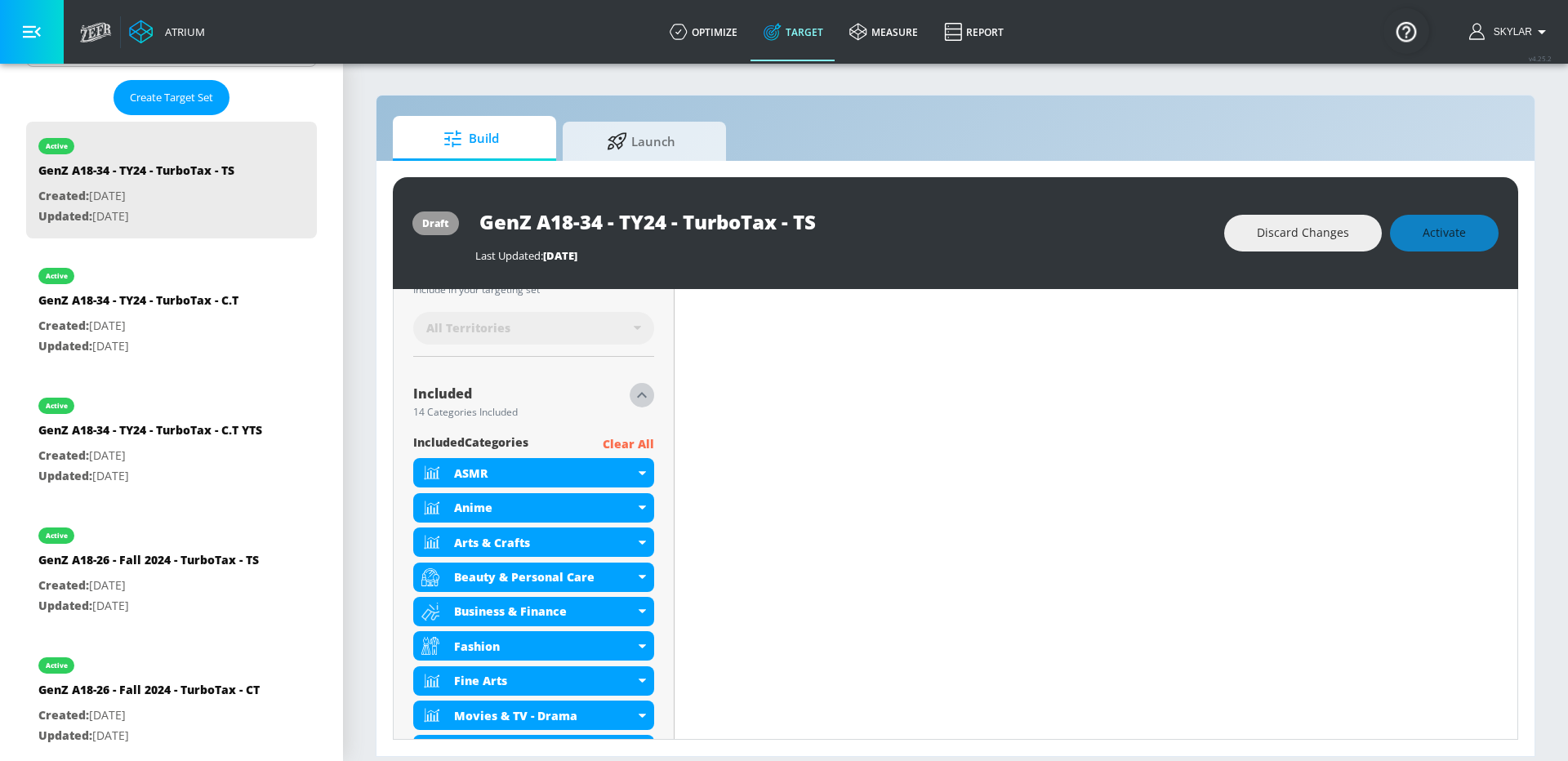
click at [642, 402] on icon "button" at bounding box center [642, 395] width 20 height 20
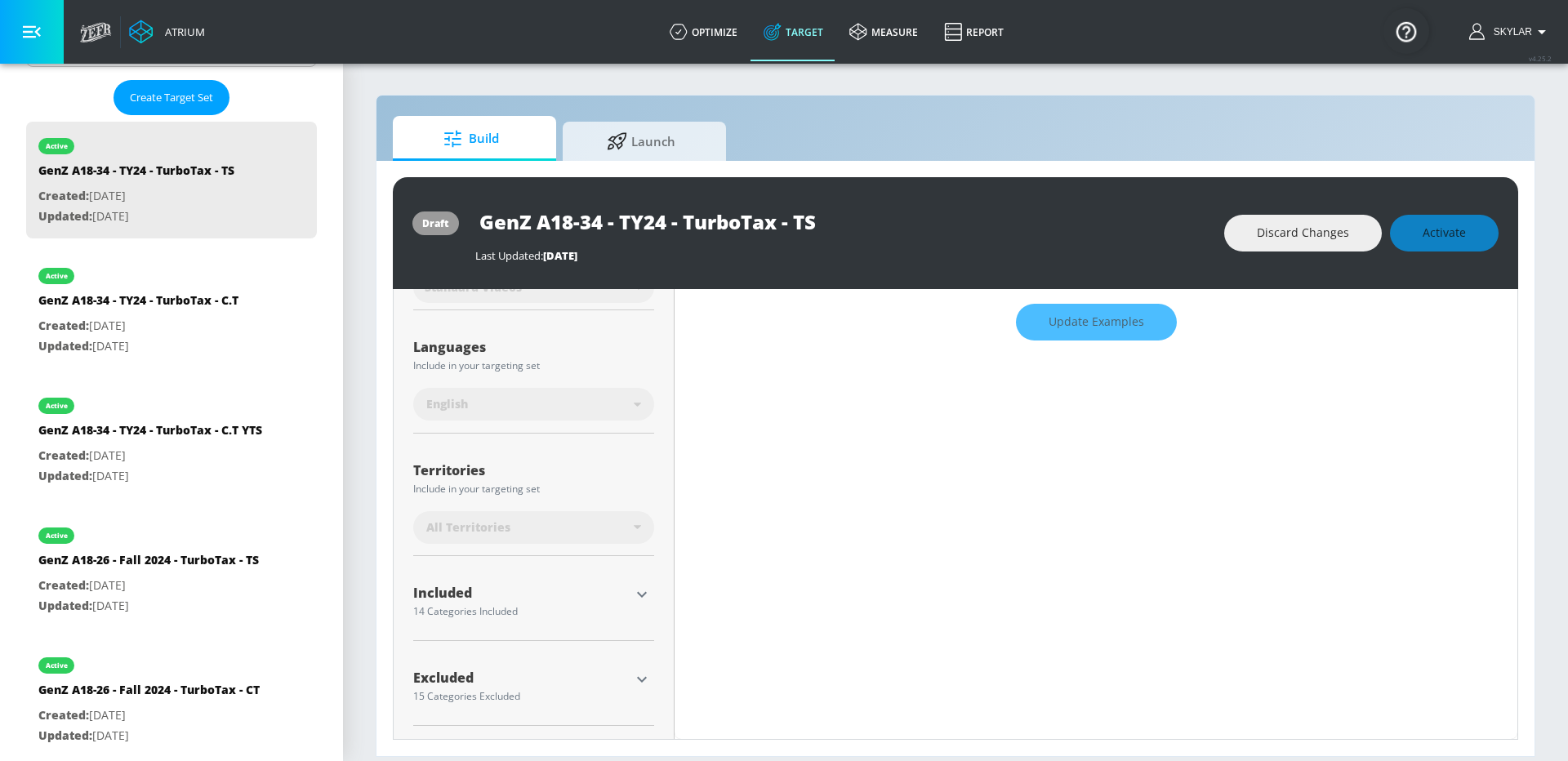
scroll to position [0, 0]
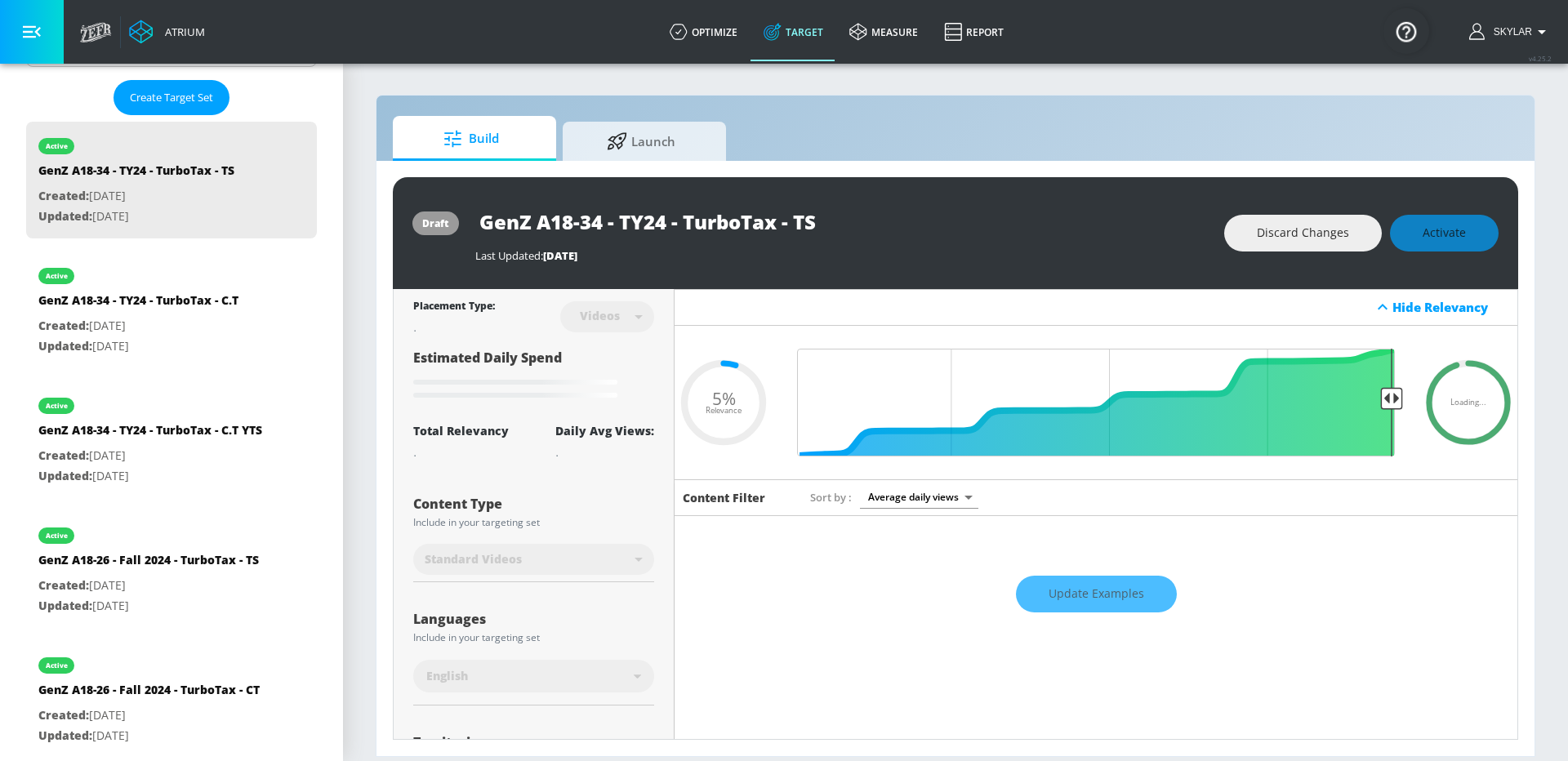
click at [683, 219] on input "GenZ A18-34 - TY24 - TurboTax - TS" at bounding box center [679, 221] width 409 height 36
click at [664, 227] on input "GenZ A18-34 - TY24 - TurboTax - TS" at bounding box center [679, 221] width 409 height 36
type input "GenZ A18-34 - TY25 - TurboTax - TS"
click at [868, 224] on icon "button" at bounding box center [869, 222] width 15 height 15
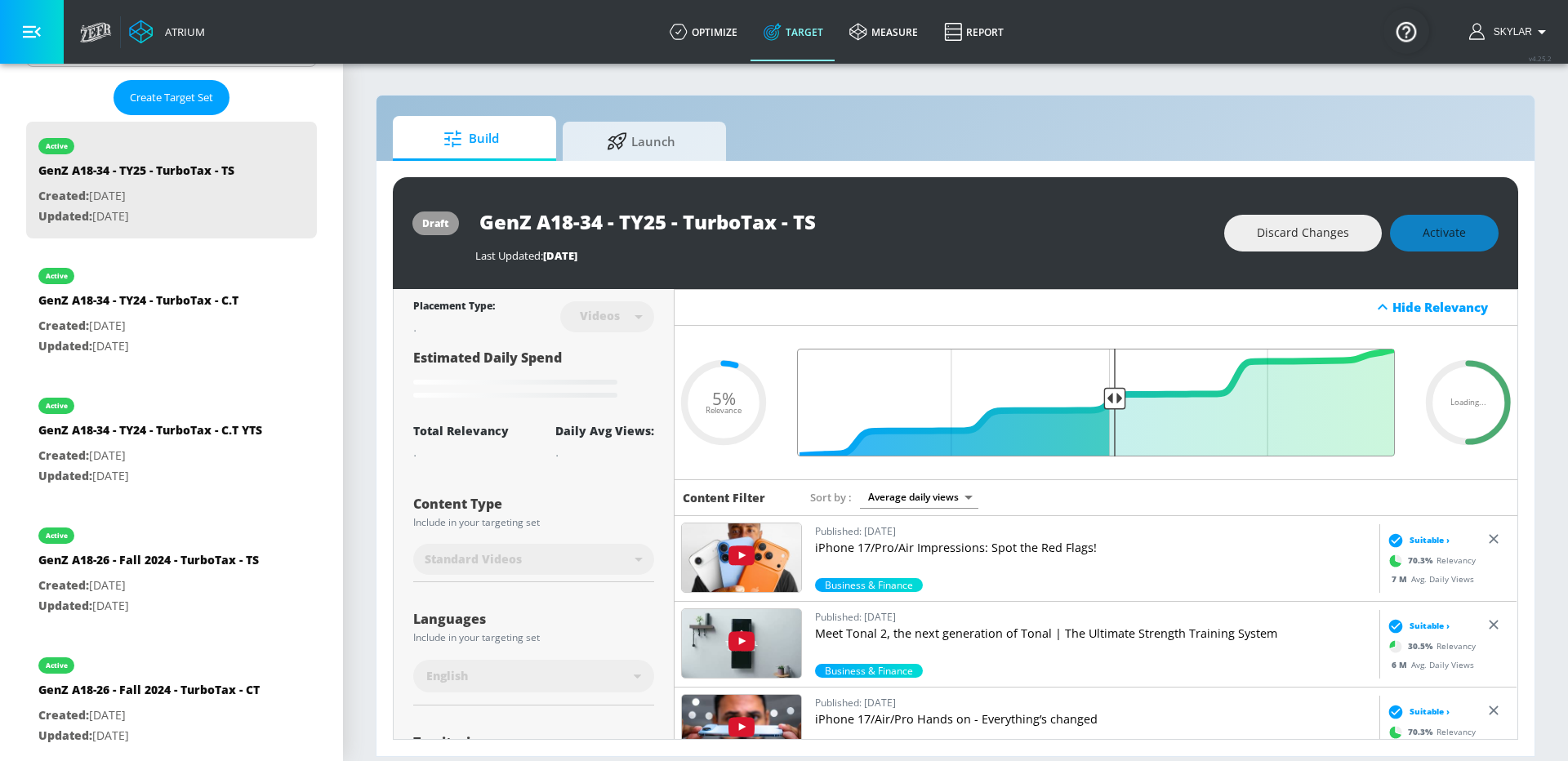
drag, startPoint x: 1389, startPoint y: 400, endPoint x: 1112, endPoint y: 405, distance: 277.0
type input "0.49"
click at [1112, 405] on input "Final Threshold" at bounding box center [1096, 402] width 615 height 108
type input "GenZ A18-34 - TY24 - TurboTax - TS"
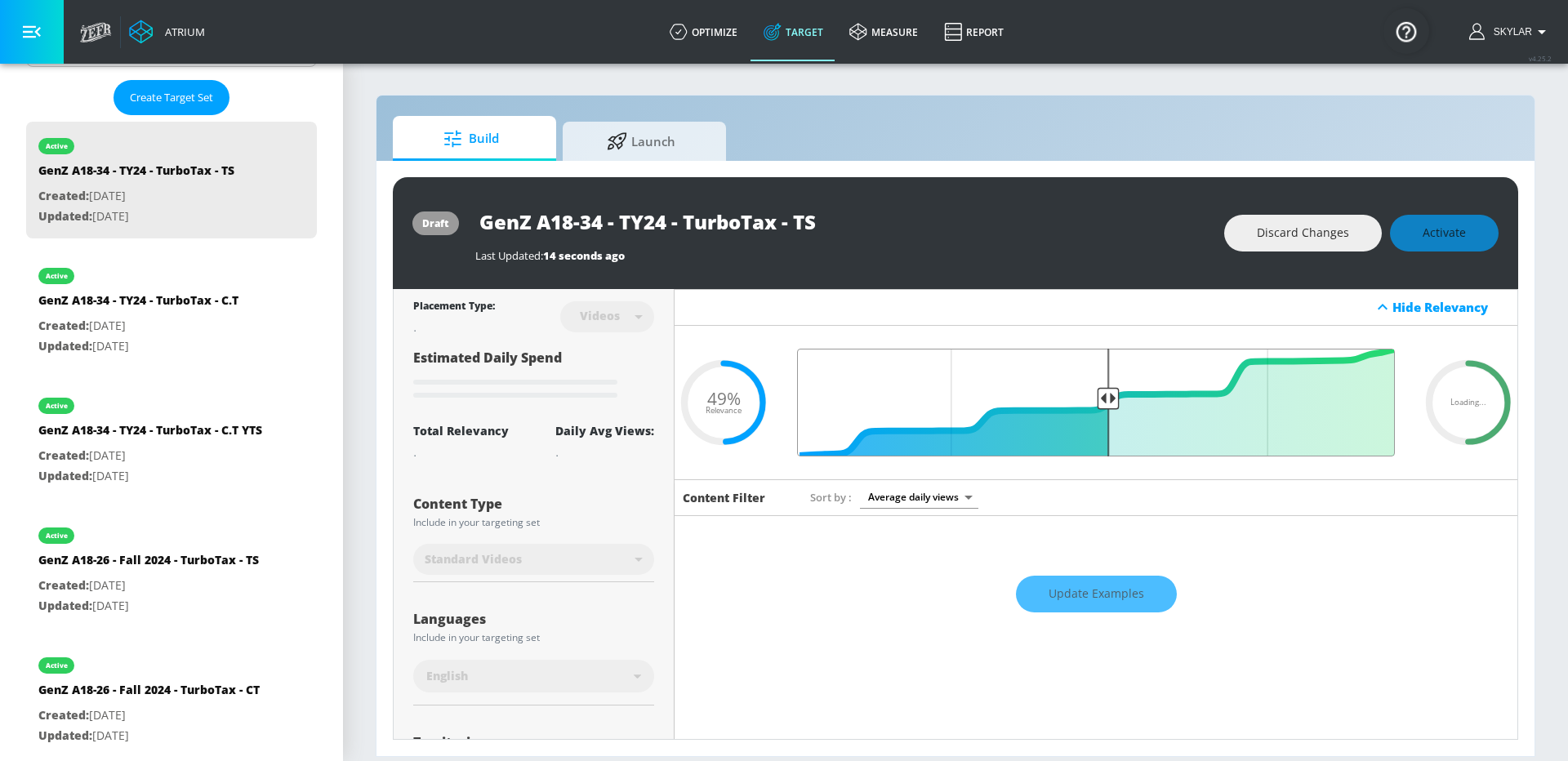
click at [1110, 395] on input "Final Threshold" at bounding box center [1096, 402] width 615 height 108
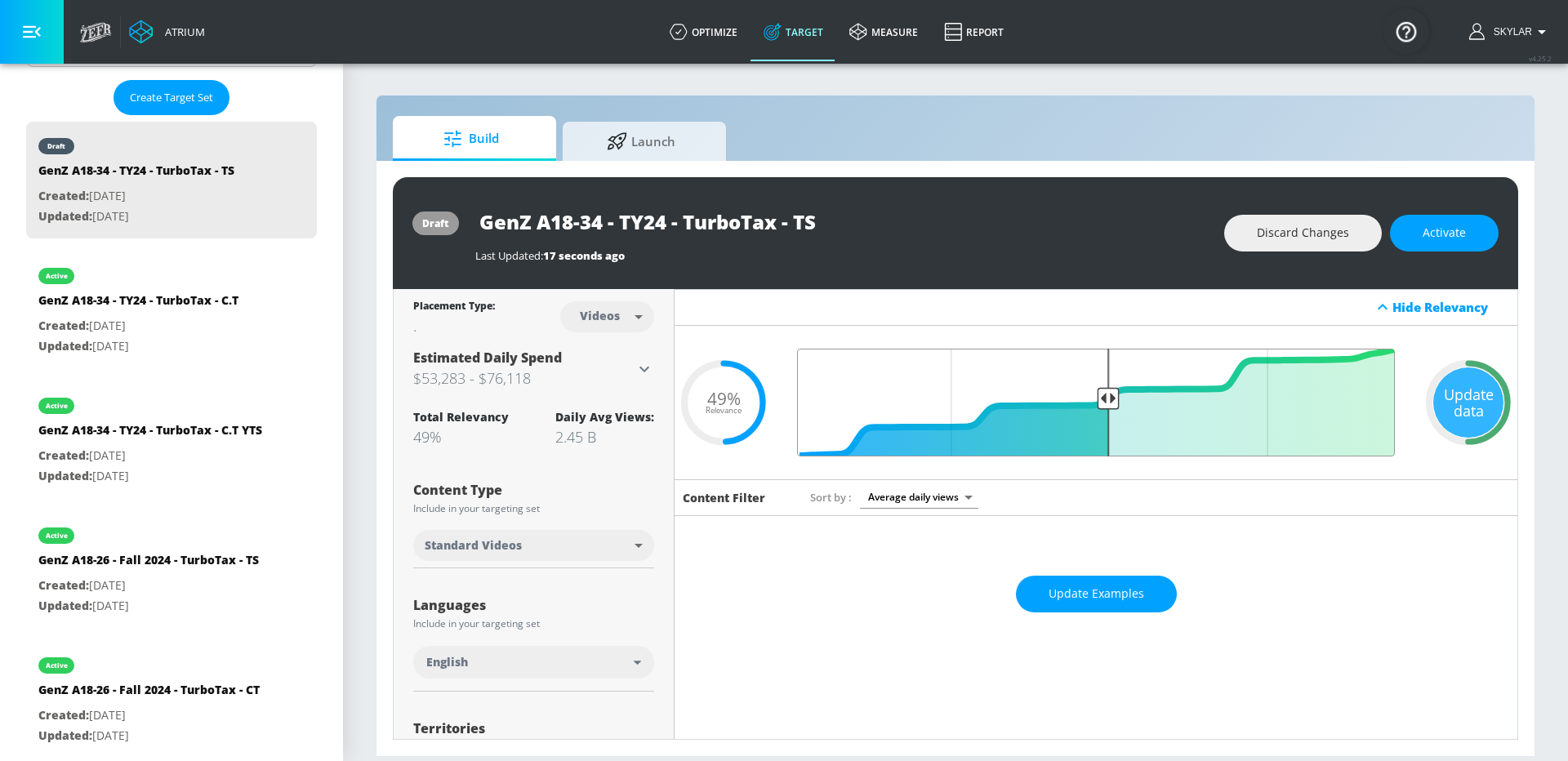
type input "0.5"
click at [1109, 409] on input "Final Threshold" at bounding box center [1096, 402] width 615 height 108
click at [644, 364] on icon at bounding box center [643, 369] width 20 height 20
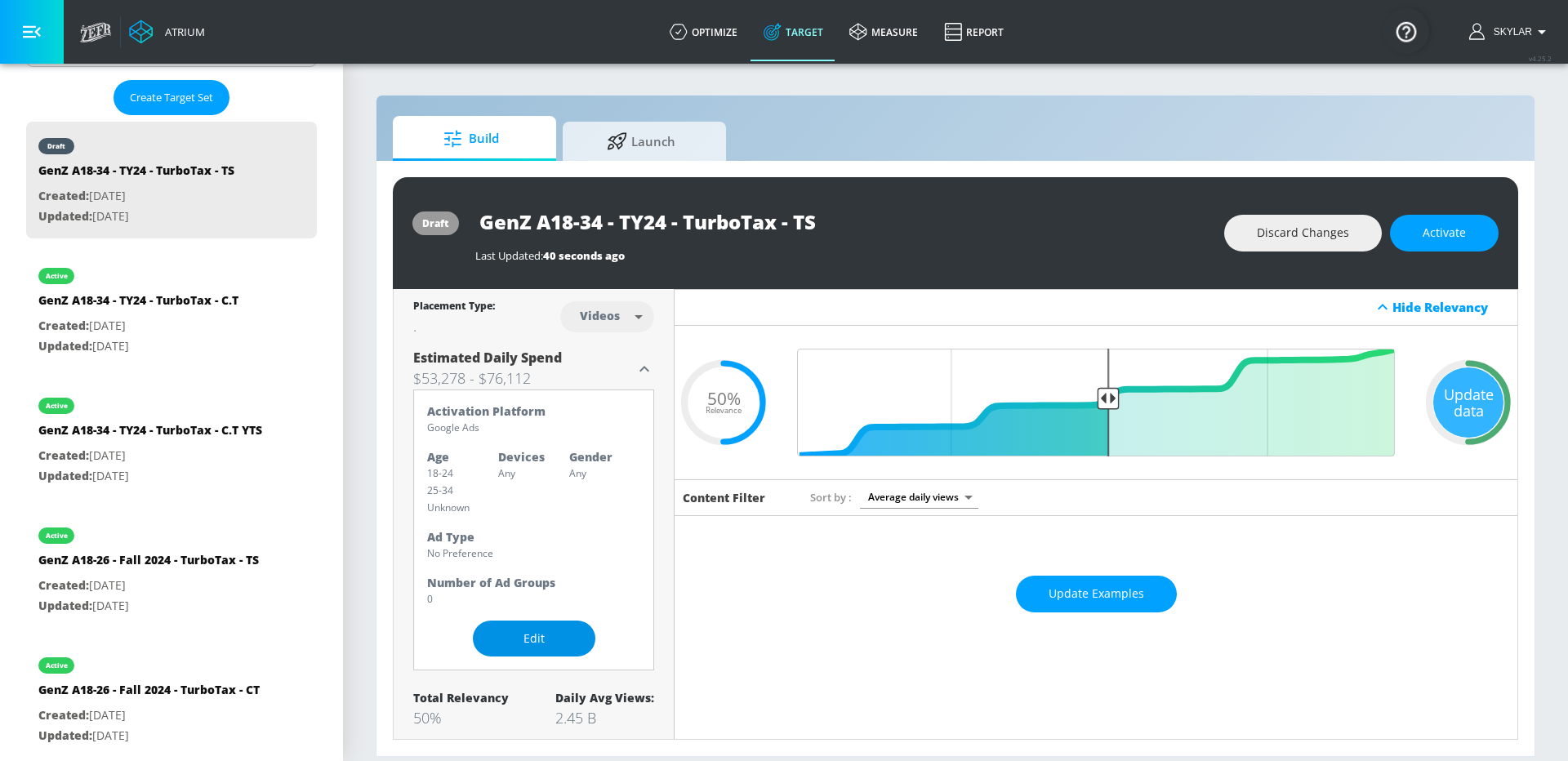
click at [537, 641] on span "Edit" at bounding box center [534, 639] width 57 height 20
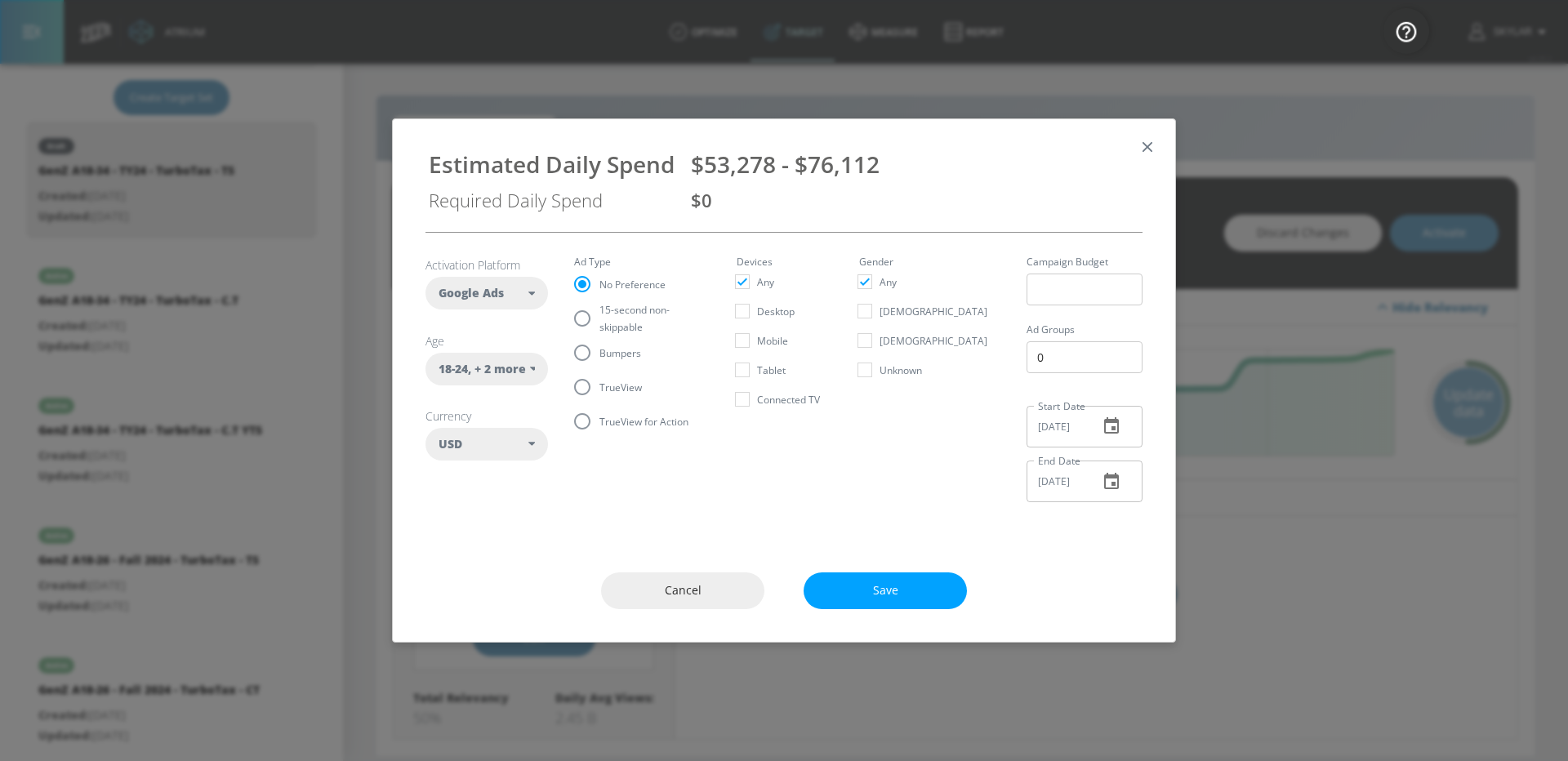
click at [512, 361] on span ", + 2 more" at bounding box center [497, 370] width 58 height 17
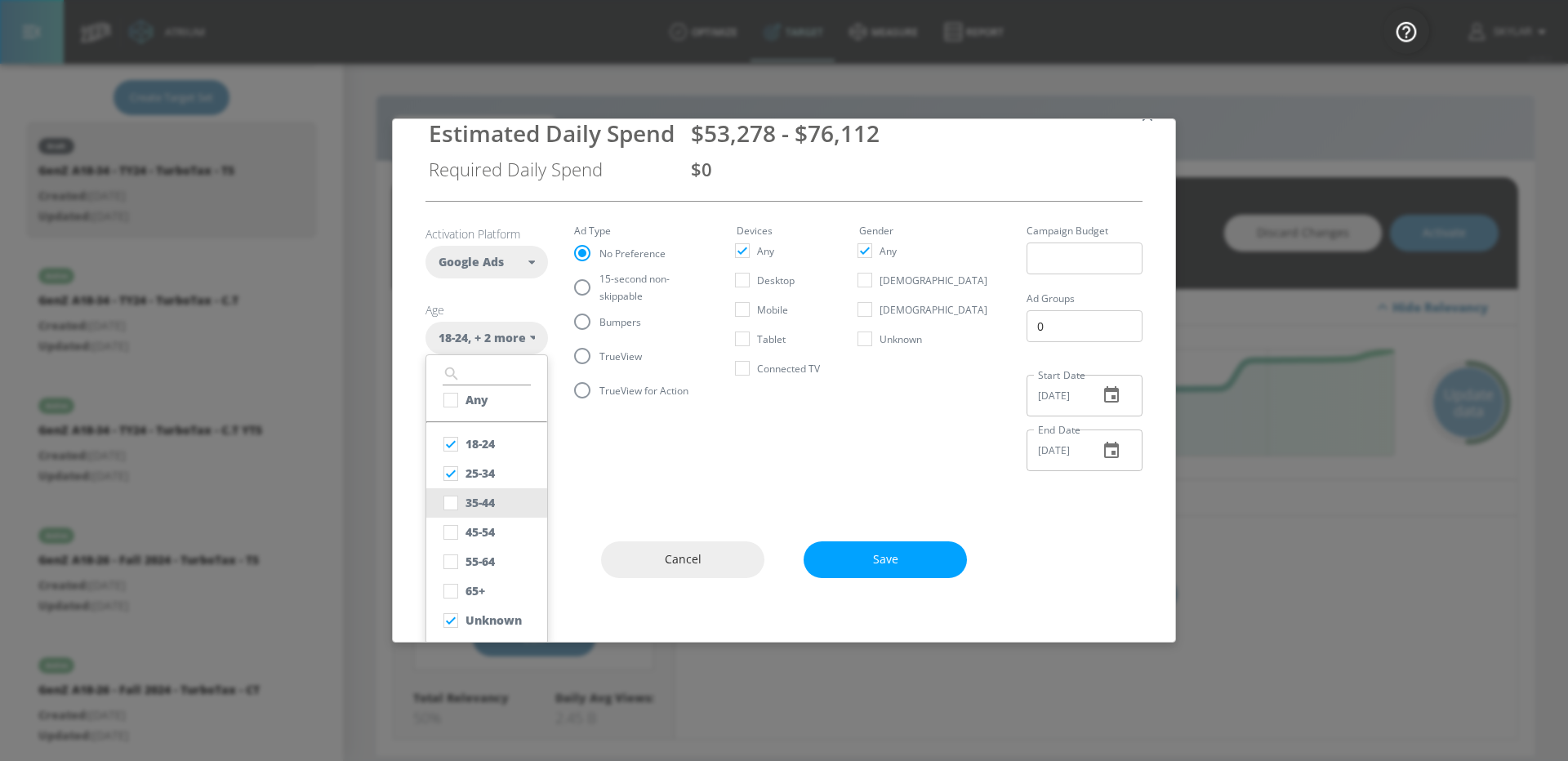
scroll to position [34, 0]
click at [602, 506] on div "Estimated Daily Spend $53,278 - $76,112 Required Daily Spend $0 Activation Plat…" at bounding box center [784, 380] width 784 height 523
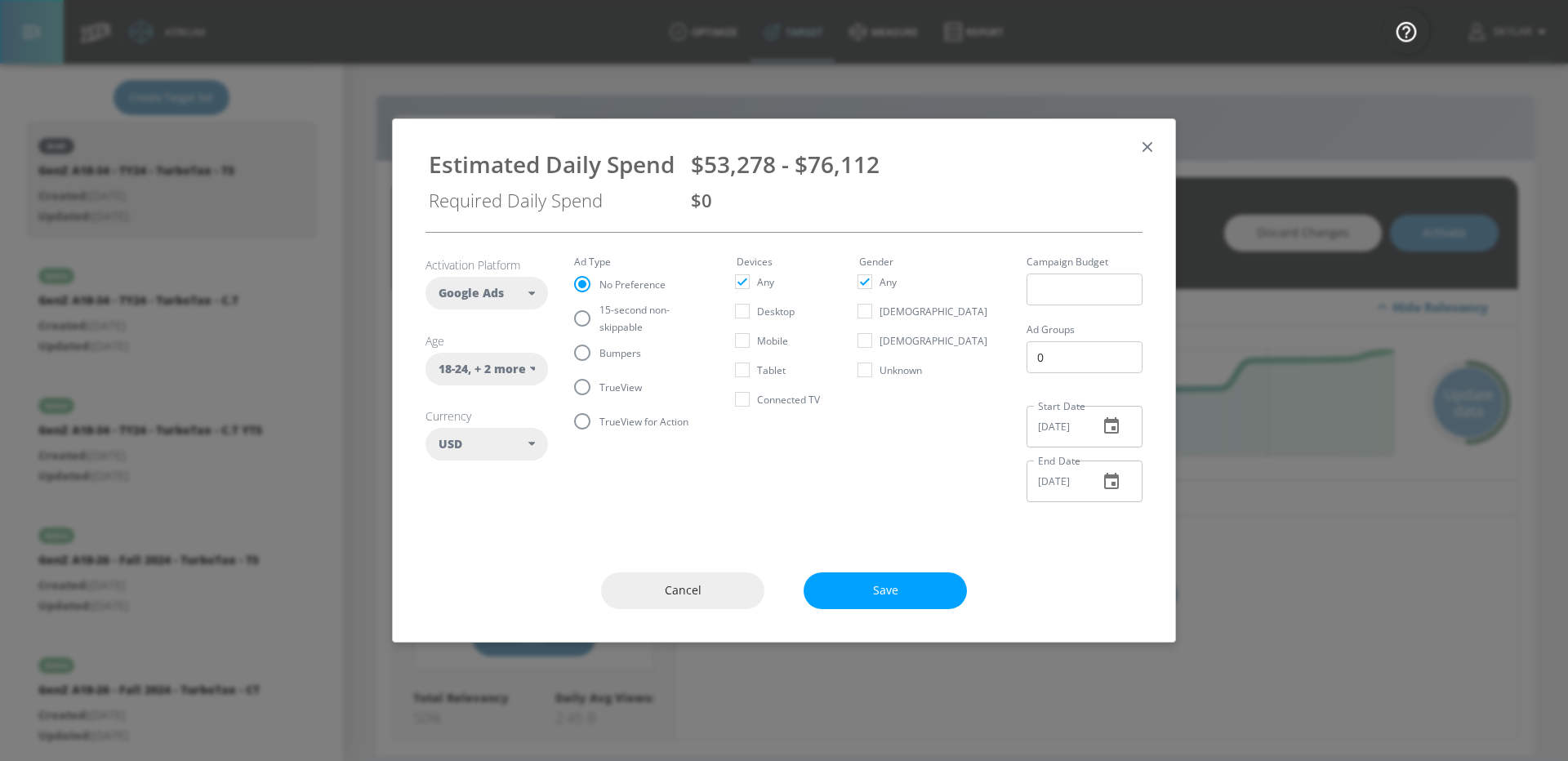
click at [634, 382] on span "TrueView" at bounding box center [621, 387] width 43 height 17
click at [600, 382] on input "TrueView" at bounding box center [582, 387] width 34 height 34
radio input "true"
radio input "false"
click at [875, 586] on span "Save" at bounding box center [885, 591] width 98 height 20
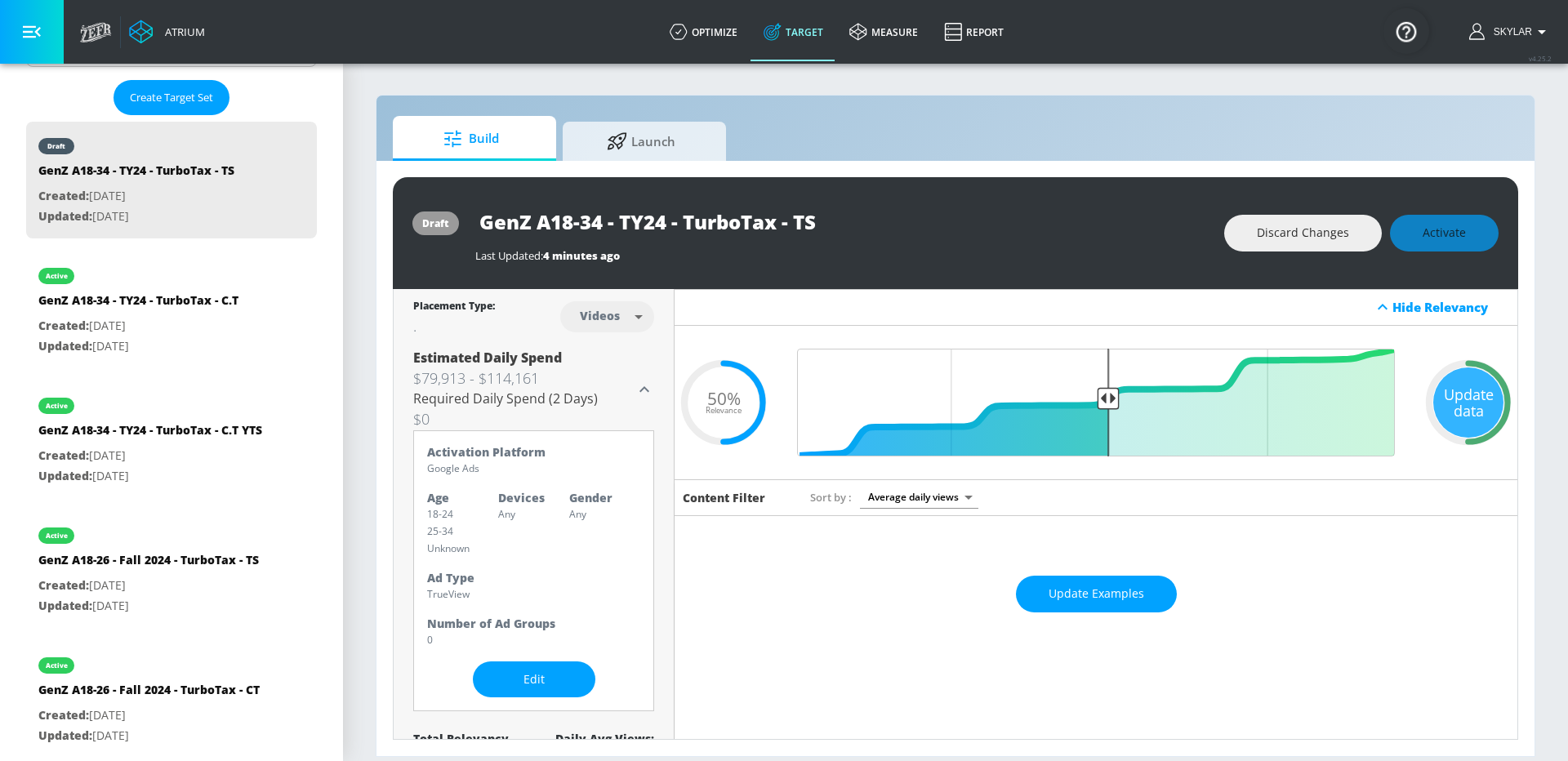
click at [953, 208] on div "GenZ A18-34 - TY24 - TurboTax - TS" at bounding box center [841, 221] width 733 height 36
click at [660, 229] on input "GenZ A18-34 - TY24 - TurboTax - TS" at bounding box center [679, 221] width 409 height 36
type input "GenZ A18-34 - TY25 - TurboTax - TS"
click at [873, 219] on icon "button" at bounding box center [869, 222] width 15 height 15
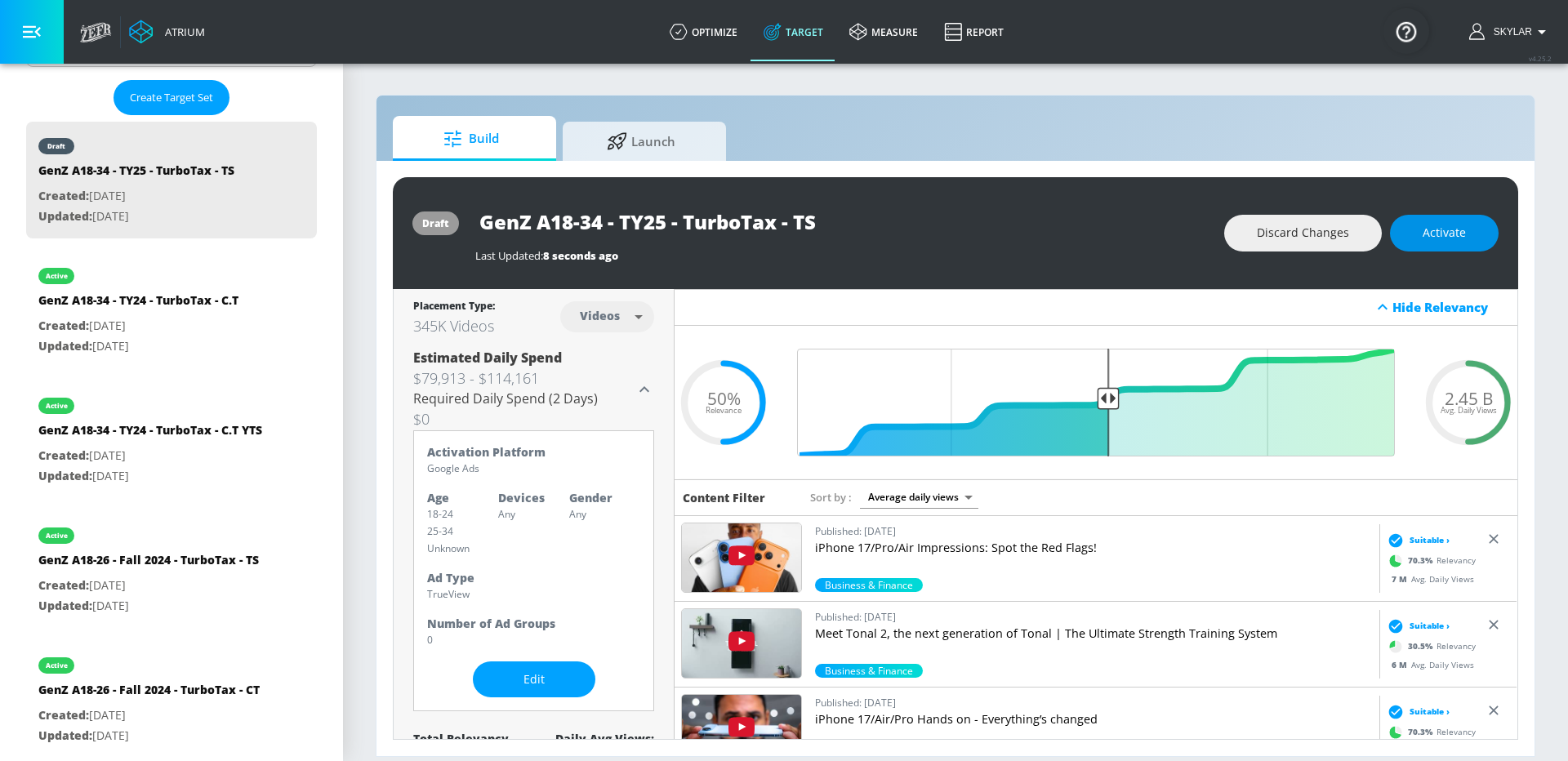
click at [1443, 236] on span "Activate" at bounding box center [1444, 233] width 43 height 20
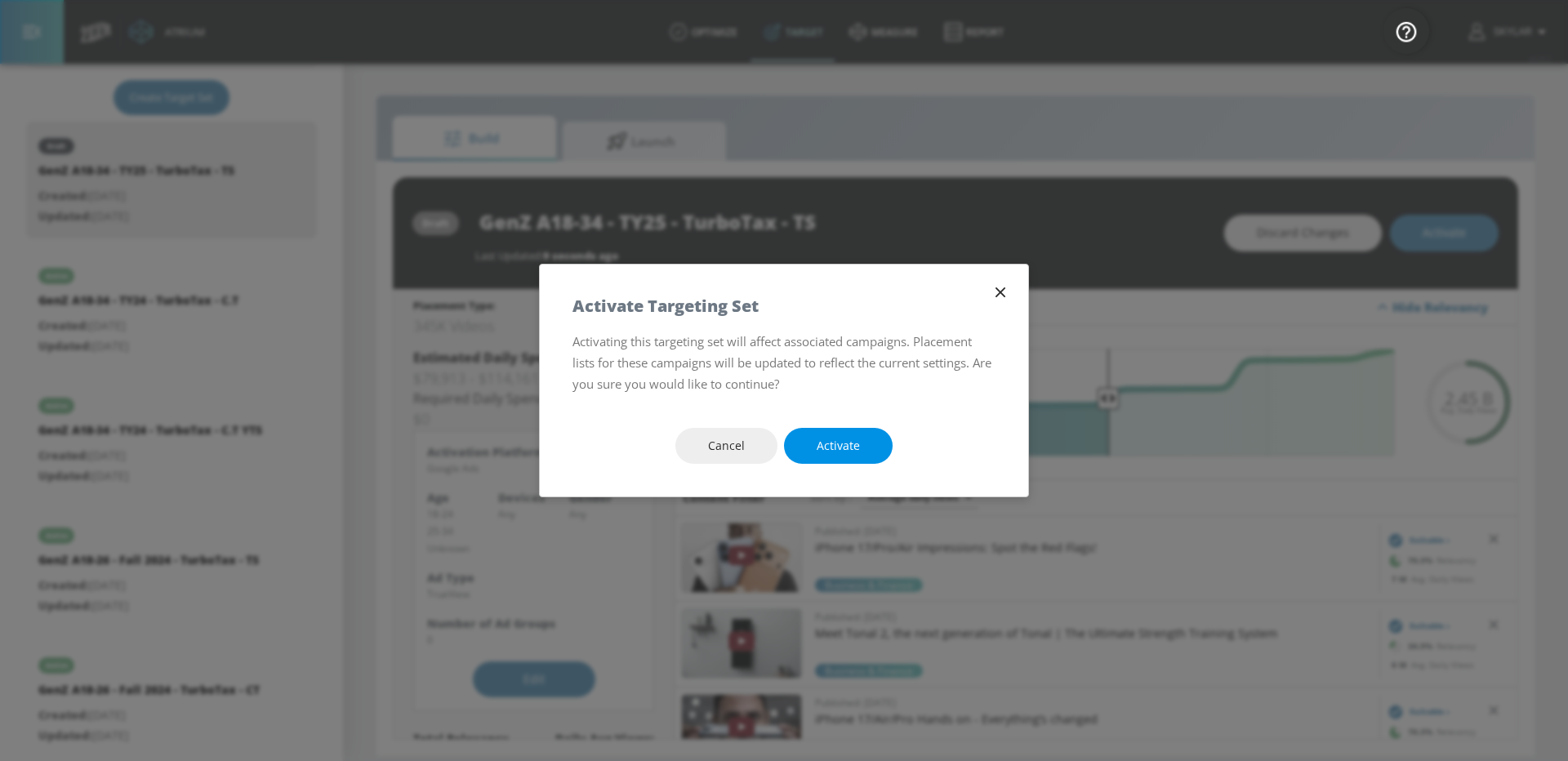
click at [855, 451] on span "Activate" at bounding box center [838, 446] width 43 height 20
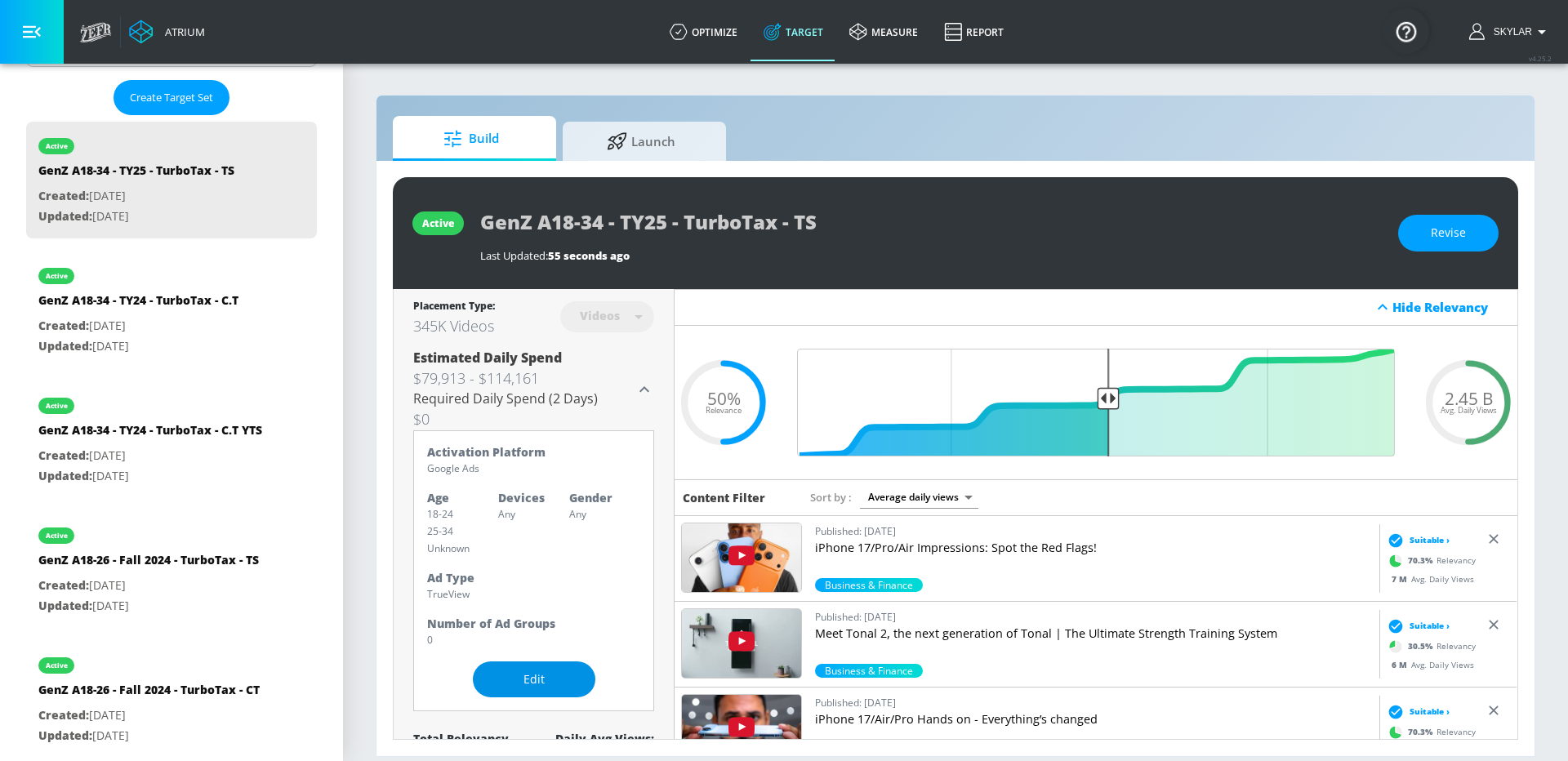
click at [536, 689] on button "Edit" at bounding box center [534, 679] width 123 height 36
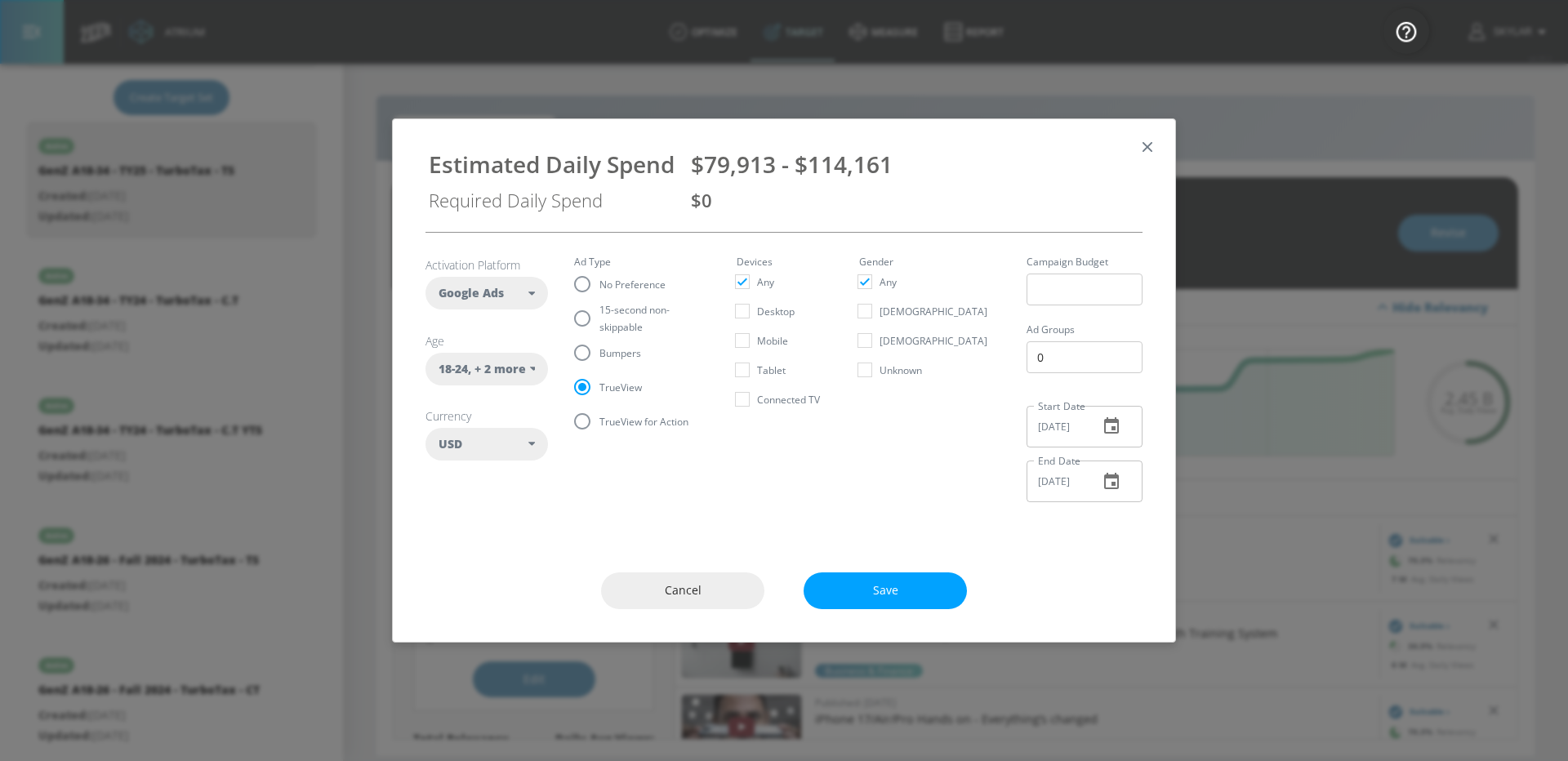
click at [525, 370] on span ", + 2 more" at bounding box center [497, 370] width 58 height 17
click at [649, 484] on section "Activation Platform Google Ads DV360 Google Ads Age [DEMOGRAPHIC_DATA] , + 2 mo…" at bounding box center [784, 374] width 717 height 282
drag, startPoint x: 919, startPoint y: 168, endPoint x: 808, endPoint y: 168, distance: 111.0
click at [808, 168] on div "$79,913 - $114,161" at bounding box center [914, 164] width 448 height 31
copy span "114,161"
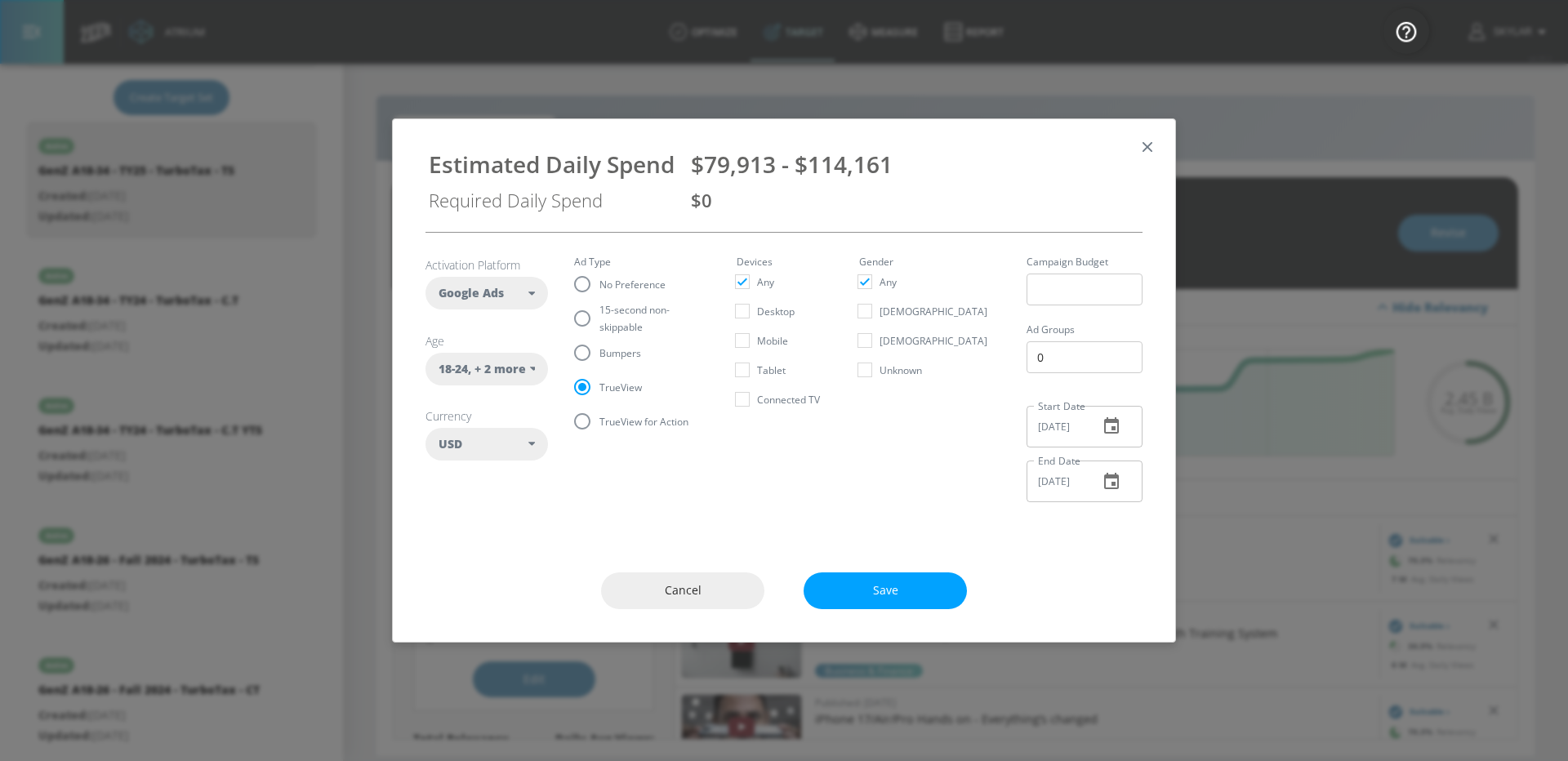
click at [603, 352] on span "Bumpers" at bounding box center [620, 353] width 42 height 17
click at [600, 352] on input "Bumpers" at bounding box center [582, 352] width 34 height 34
radio input "true"
radio input "false"
drag, startPoint x: 903, startPoint y: 165, endPoint x: 811, endPoint y: 168, distance: 92.0
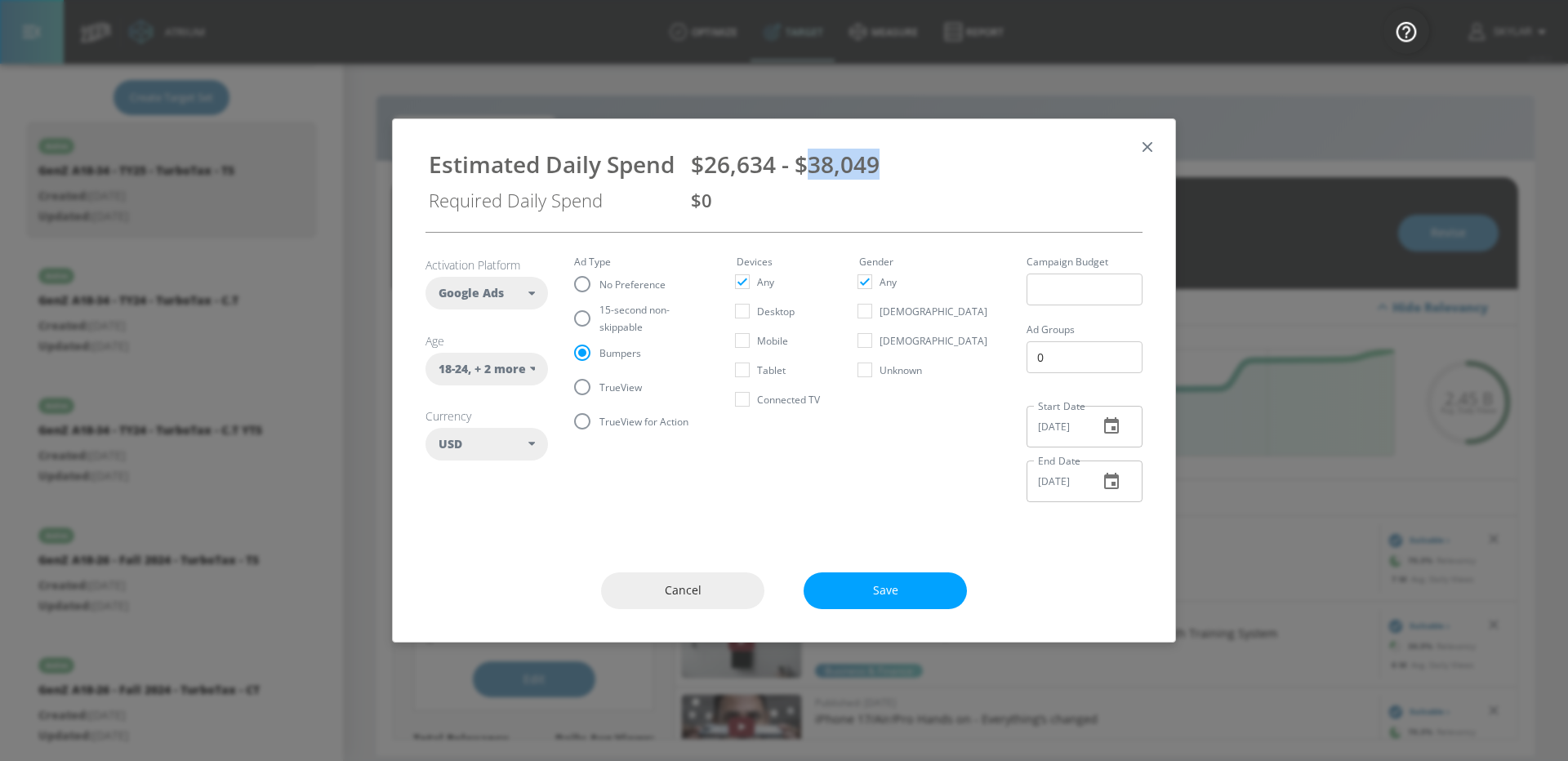
click at [811, 168] on div "$26,634 - $38,049" at bounding box center [914, 164] width 448 height 31
copy span "38,049"
click at [1148, 143] on icon "button" at bounding box center [1147, 146] width 18 height 18
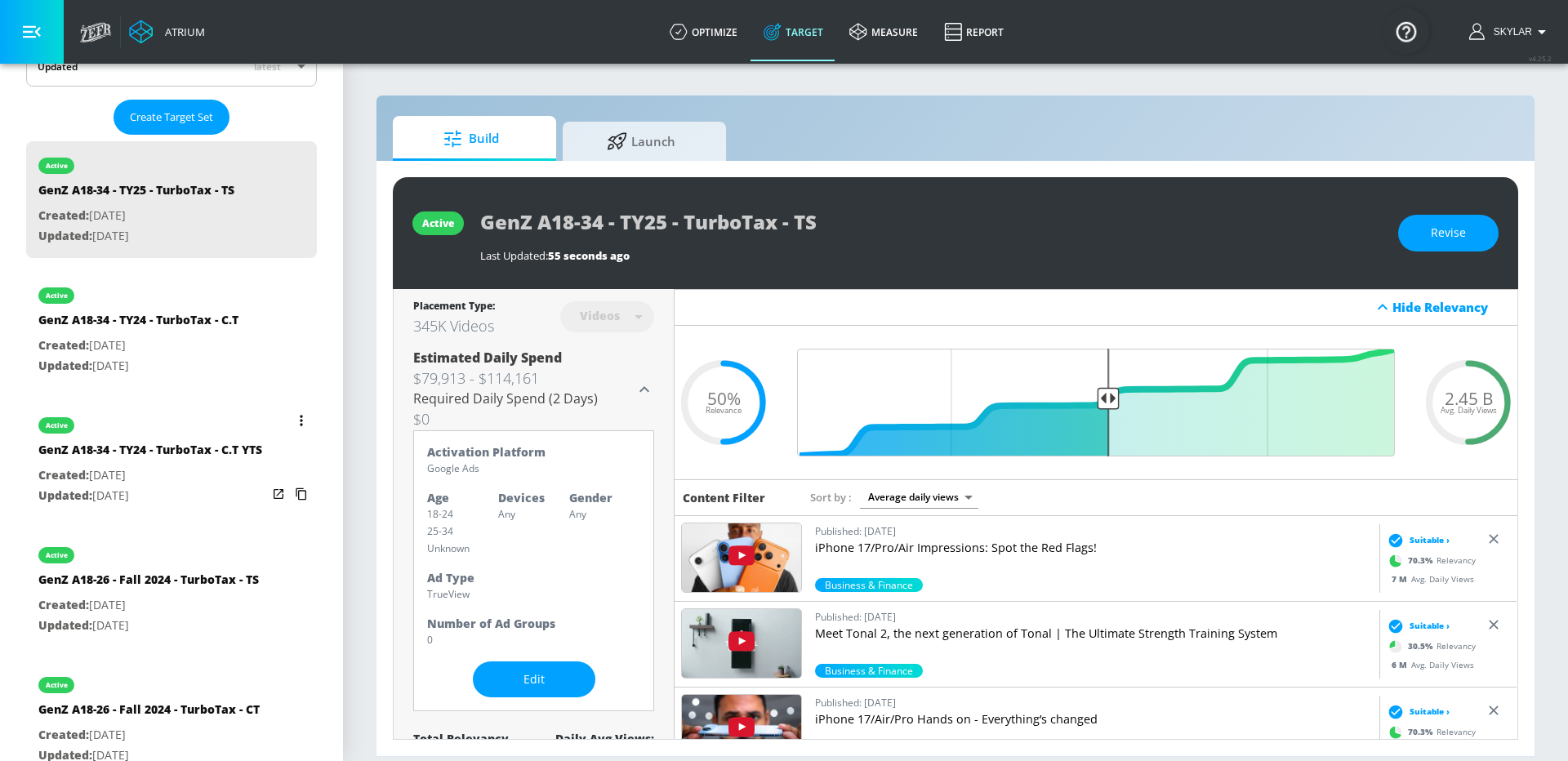
scroll to position [207, 0]
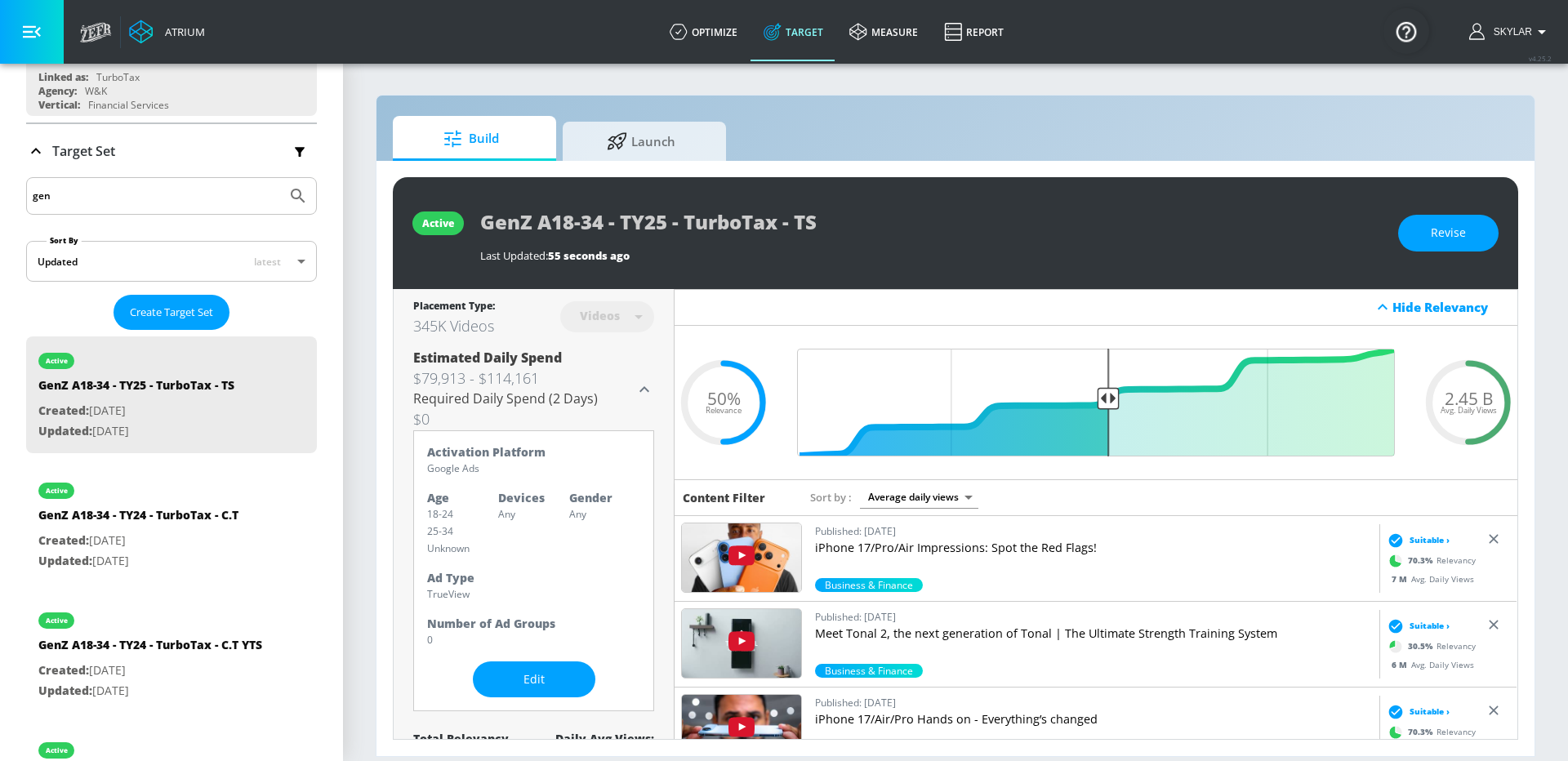
click at [96, 197] on input "gen" at bounding box center [156, 196] width 248 height 21
type input "latin"
click at [142, 523] on div "Latino A18-54 - TY24 - TurboTax - TS" at bounding box center [140, 519] width 203 height 23
type input "Latino A18-54 - TY24 - TurboTax - TS"
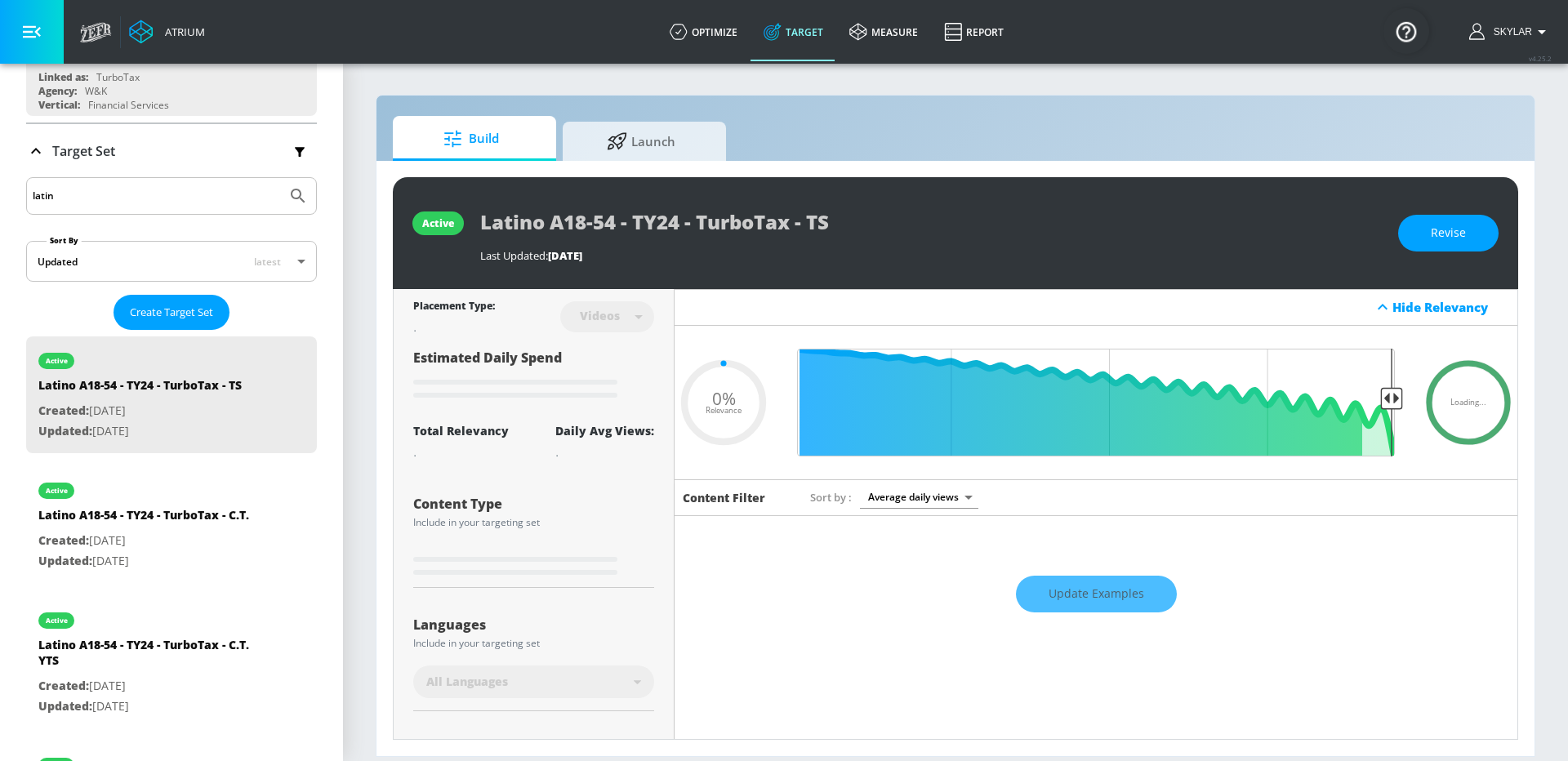
type input "0.05"
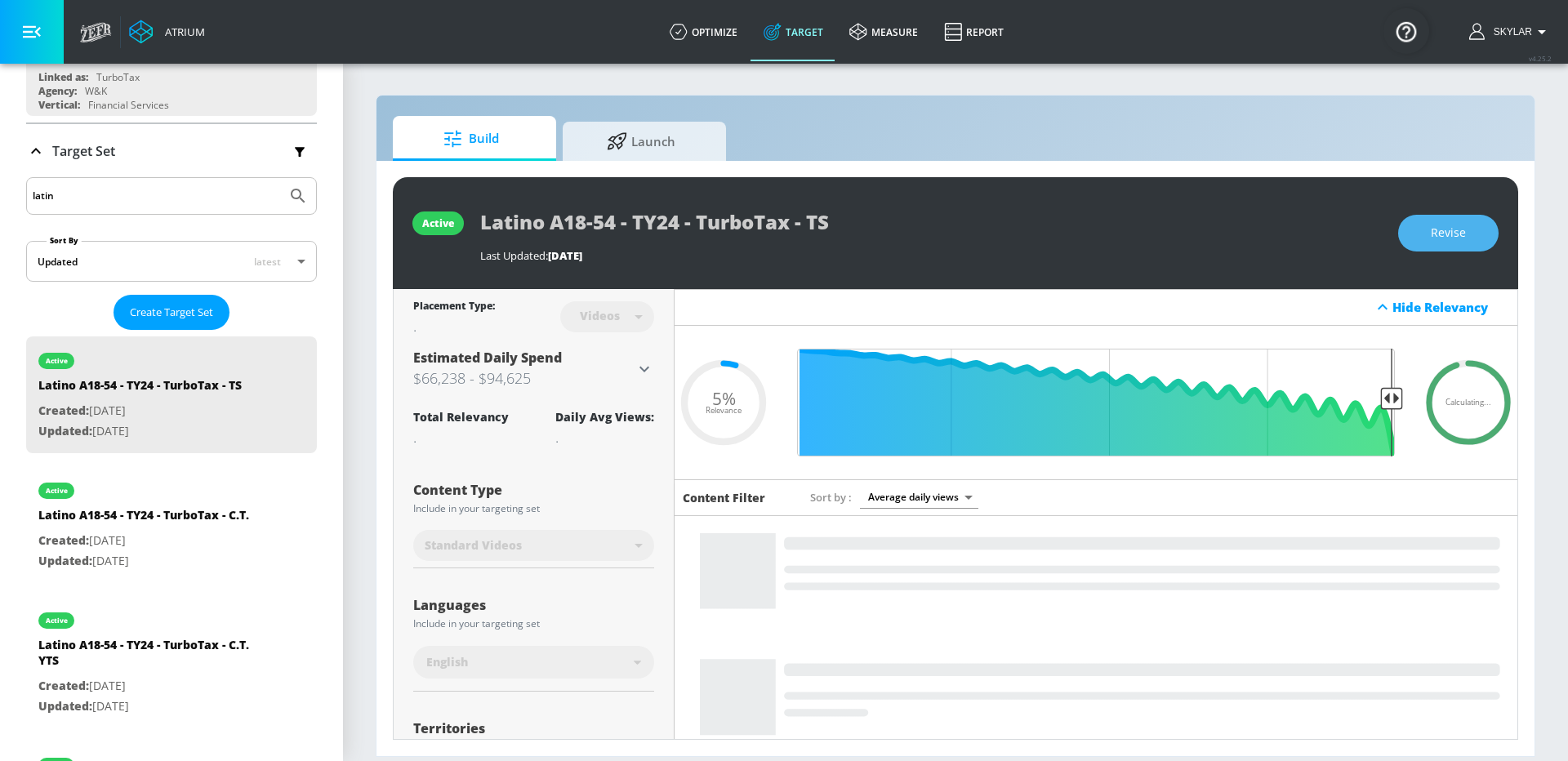
click at [1426, 239] on button "Revise" at bounding box center [1448, 233] width 101 height 36
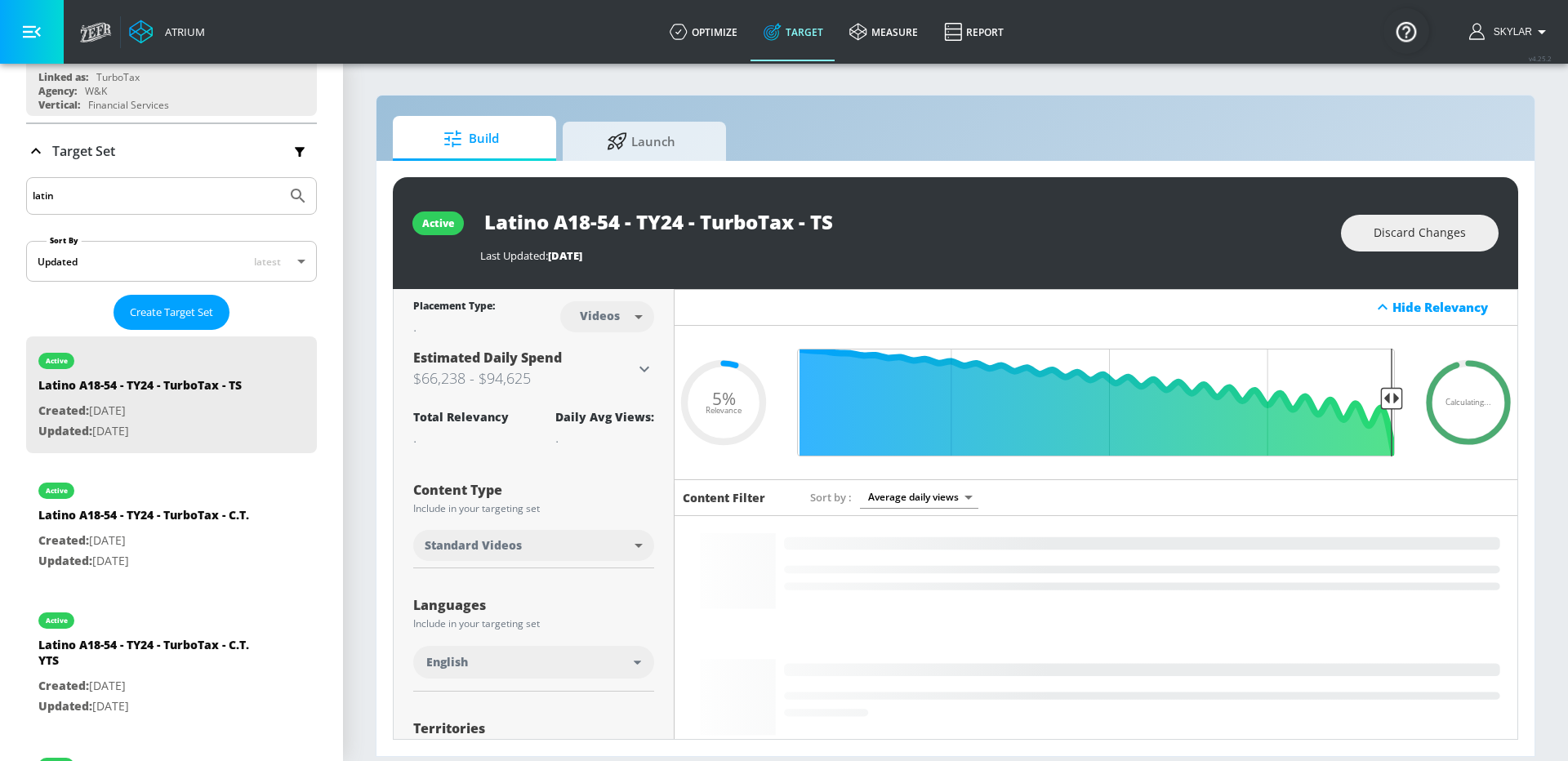
click at [800, 236] on input "Latino A18-54 - TY24 - TurboTax - TS" at bounding box center [684, 221] width 409 height 36
click at [686, 228] on input "Latino A18-54 - TY24 - TurboTax - TS" at bounding box center [684, 221] width 409 height 36
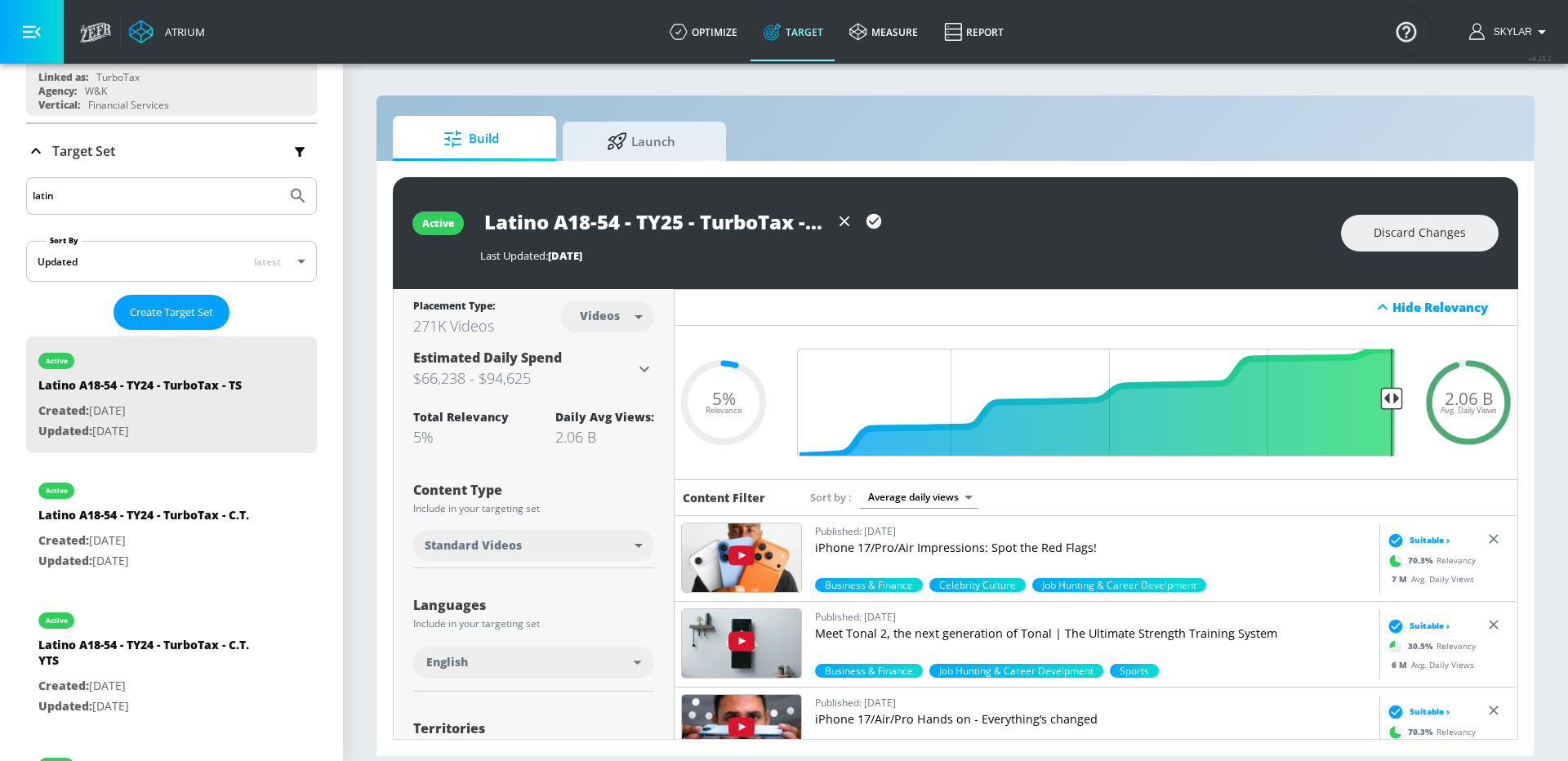
click at [880, 224] on icon "button" at bounding box center [873, 222] width 15 height 15
click at [1017, 144] on div "Build Launch" at bounding box center [955, 139] width 1126 height 45
click at [777, 224] on input "Latino A18-54 - TY25 - TurboTax - TS" at bounding box center [684, 221] width 409 height 36
drag, startPoint x: 620, startPoint y: 228, endPoint x: 554, endPoint y: 227, distance: 66.0
click at [554, 227] on input "Latino A18-54 - TY25 - TurboTax - TS" at bounding box center [684, 221] width 409 height 36
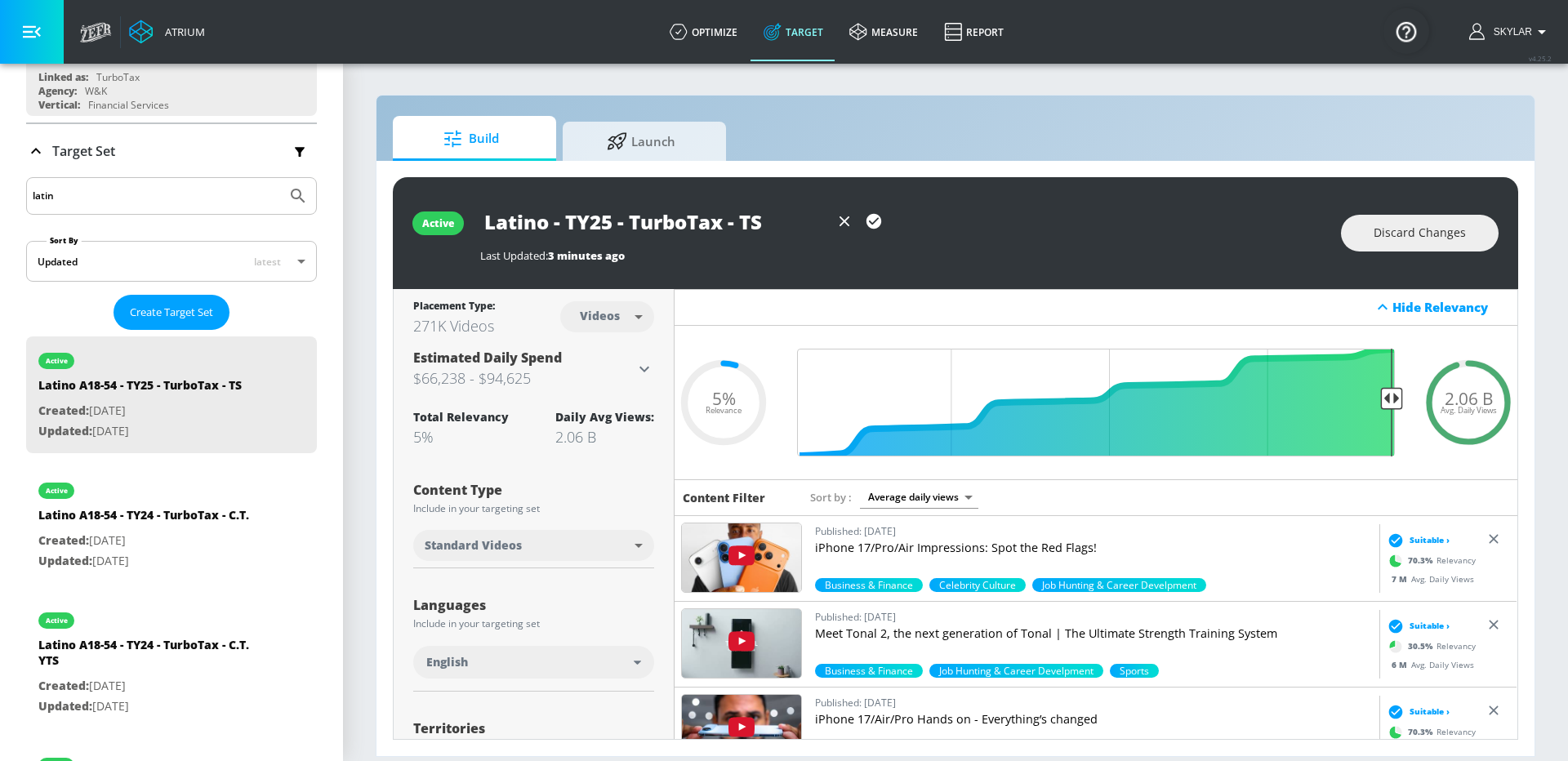
type input "Latino - TY25 - TurboTax - TS"
click at [878, 217] on icon "button" at bounding box center [873, 222] width 15 height 15
click at [641, 374] on icon at bounding box center [643, 369] width 20 height 20
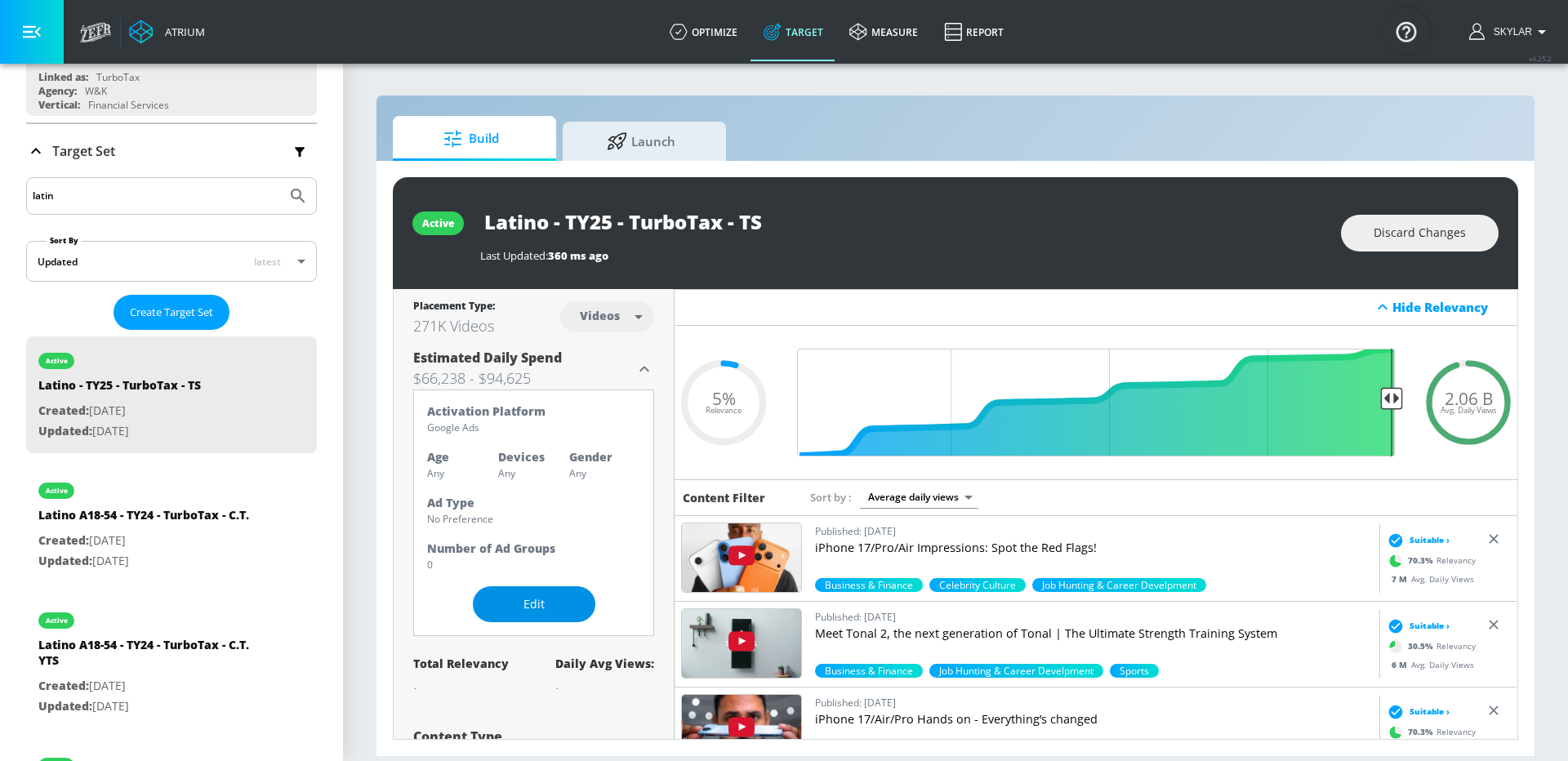
click at [536, 604] on span "Edit" at bounding box center [534, 605] width 57 height 20
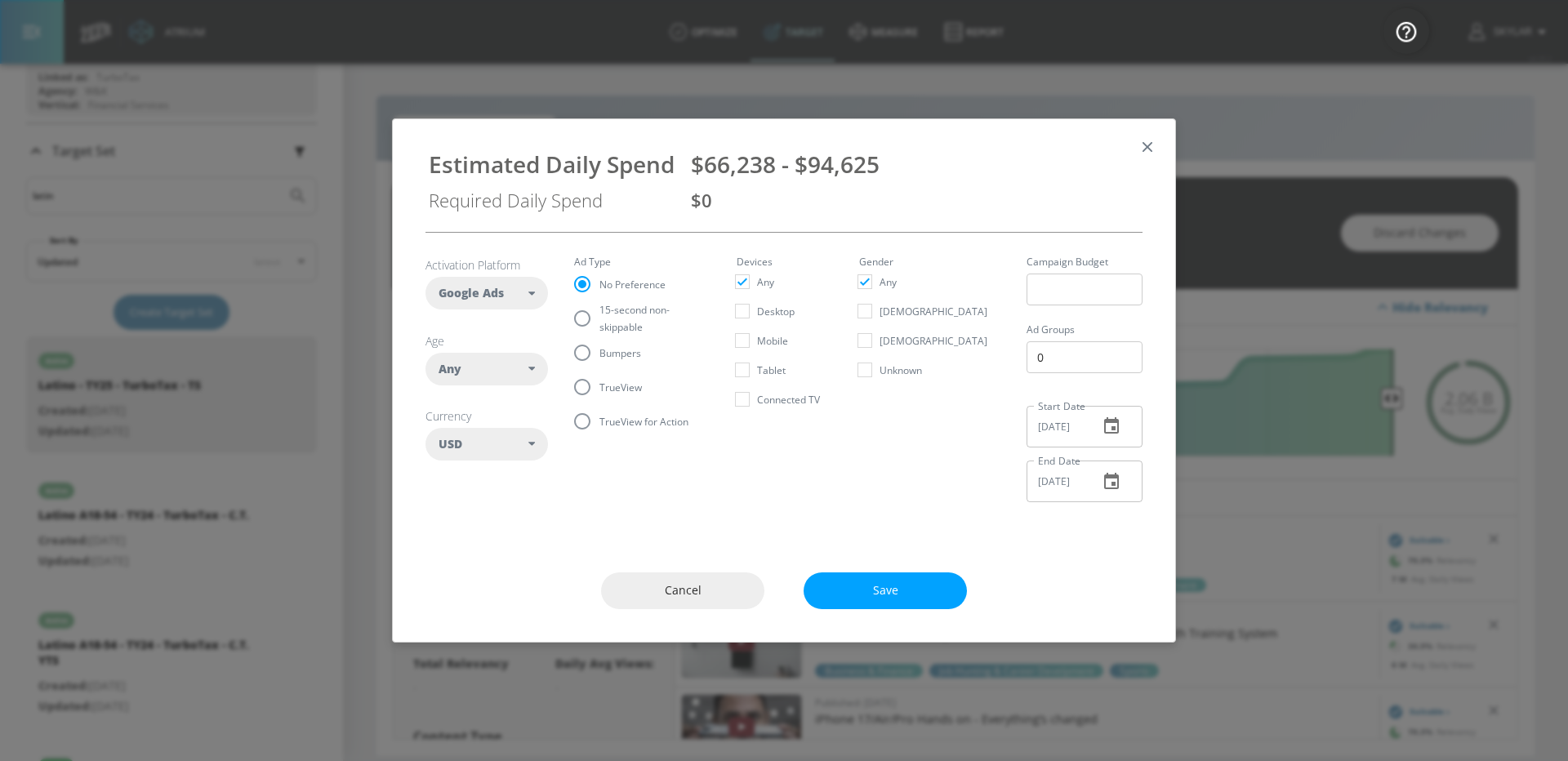
click at [1159, 147] on div "Estimated Daily Spend $66,238 - $94,625 Required Daily Spend $0" at bounding box center [784, 175] width 782 height 113
click at [592, 387] on input "TrueView" at bounding box center [582, 387] width 34 height 34
radio input "true"
radio input "false"
drag, startPoint x: 894, startPoint y: 170, endPoint x: 793, endPoint y: 170, distance: 101.0
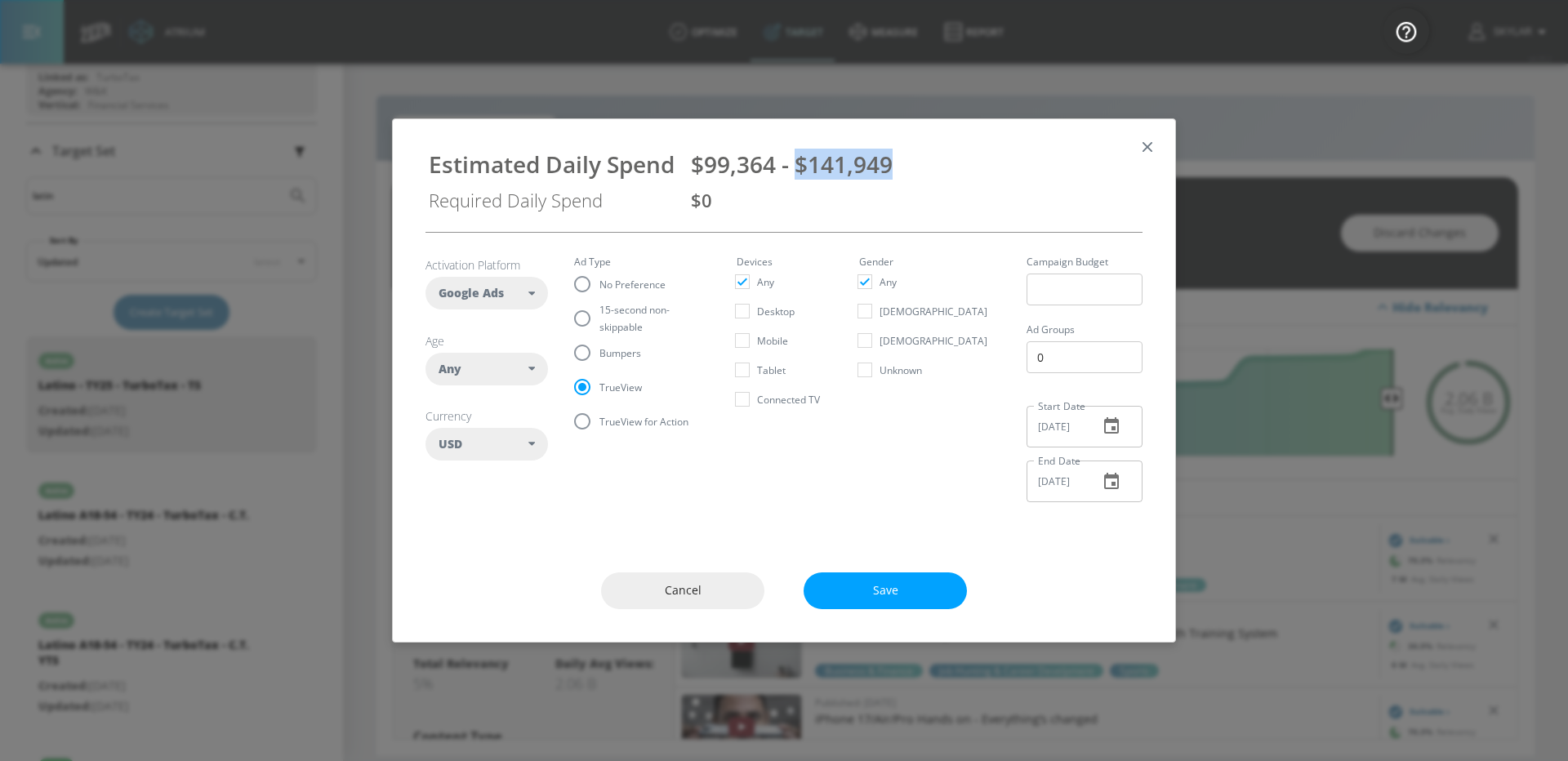
click at [793, 170] on div "$99,364 - $141,949" at bounding box center [914, 164] width 448 height 31
copy span "$141,949"
click at [587, 350] on input "Bumpers" at bounding box center [582, 352] width 34 height 34
radio input "true"
radio input "false"
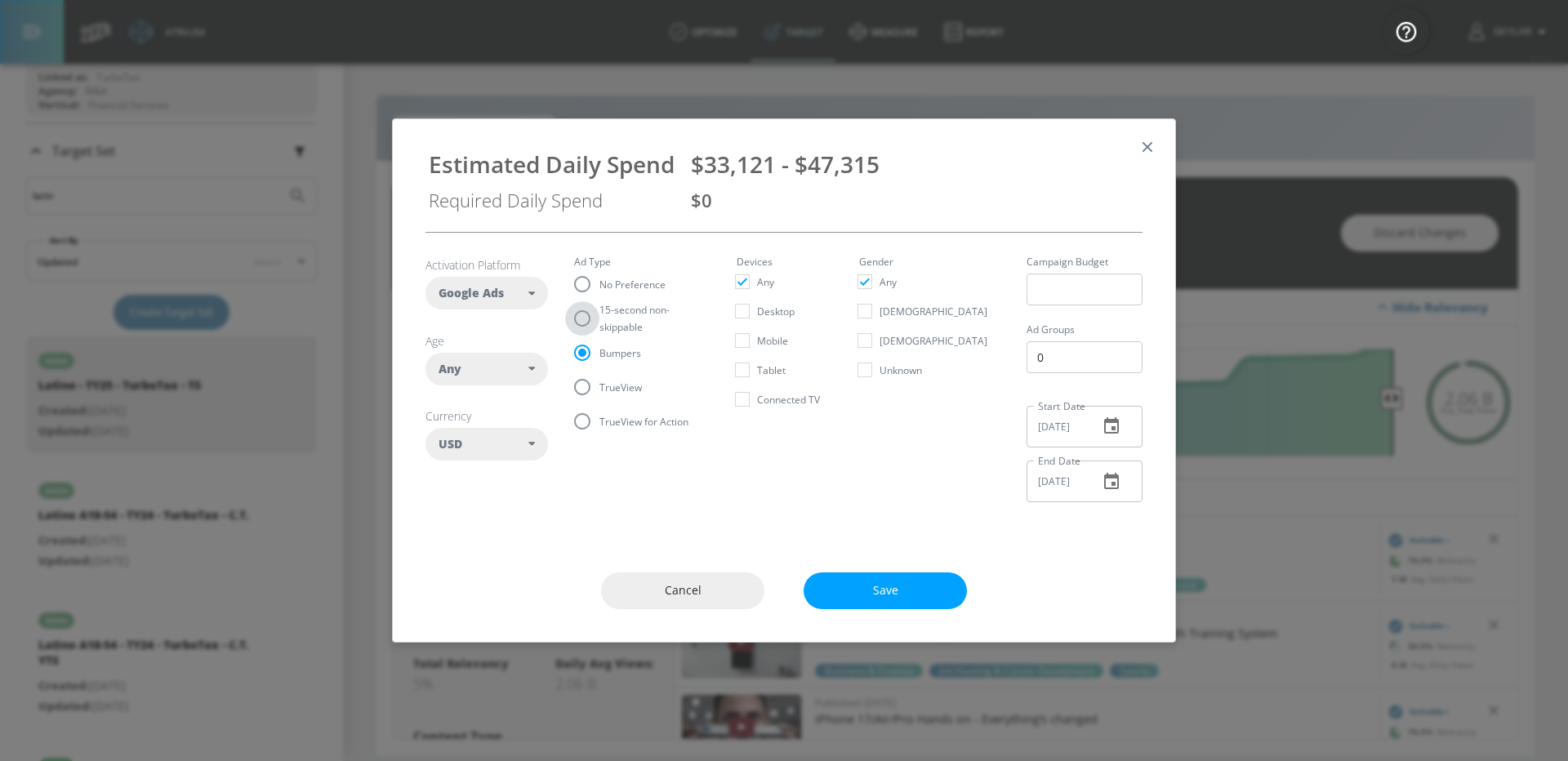
click at [587, 320] on input "15-second non-skippable" at bounding box center [582, 319] width 34 height 34
radio input "true"
radio input "false"
click at [735, 588] on button "Cancel" at bounding box center [682, 591] width 163 height 36
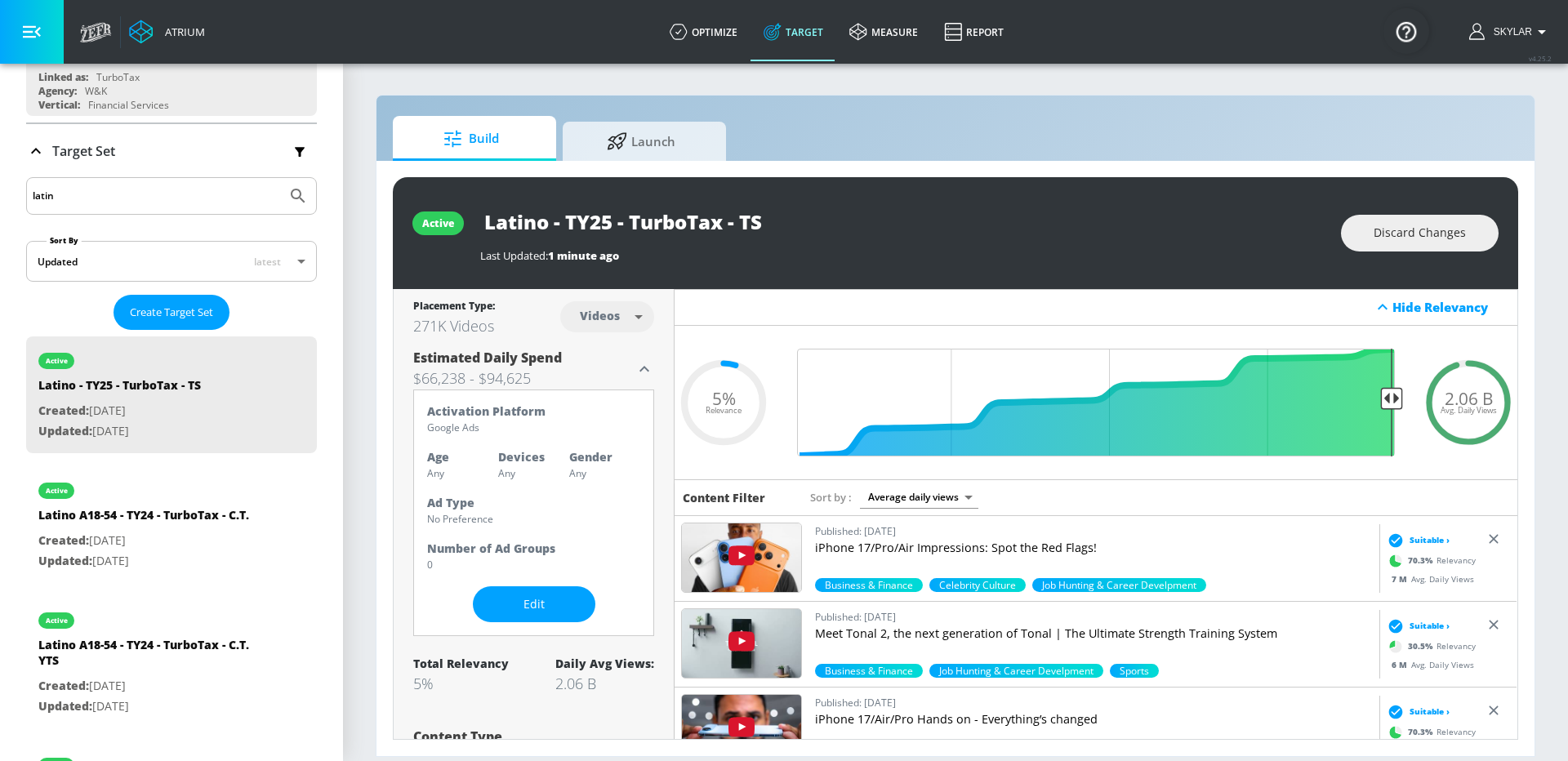
click at [89, 208] on div "latin" at bounding box center [171, 196] width 291 height 37
click at [86, 193] on input "latin" at bounding box center [156, 196] width 248 height 21
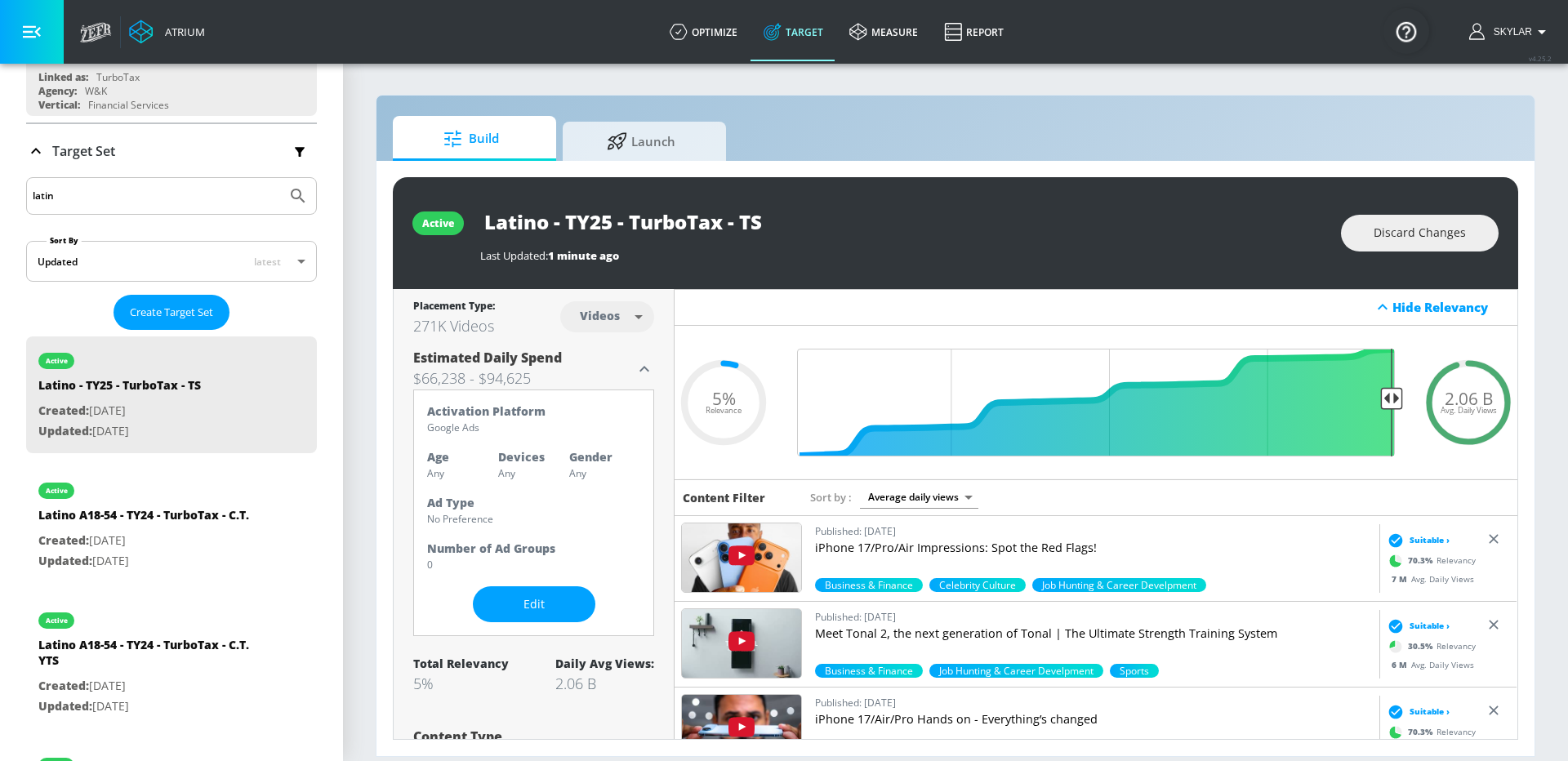
click at [86, 193] on input "latin" at bounding box center [156, 196] width 248 height 21
type input "genz"
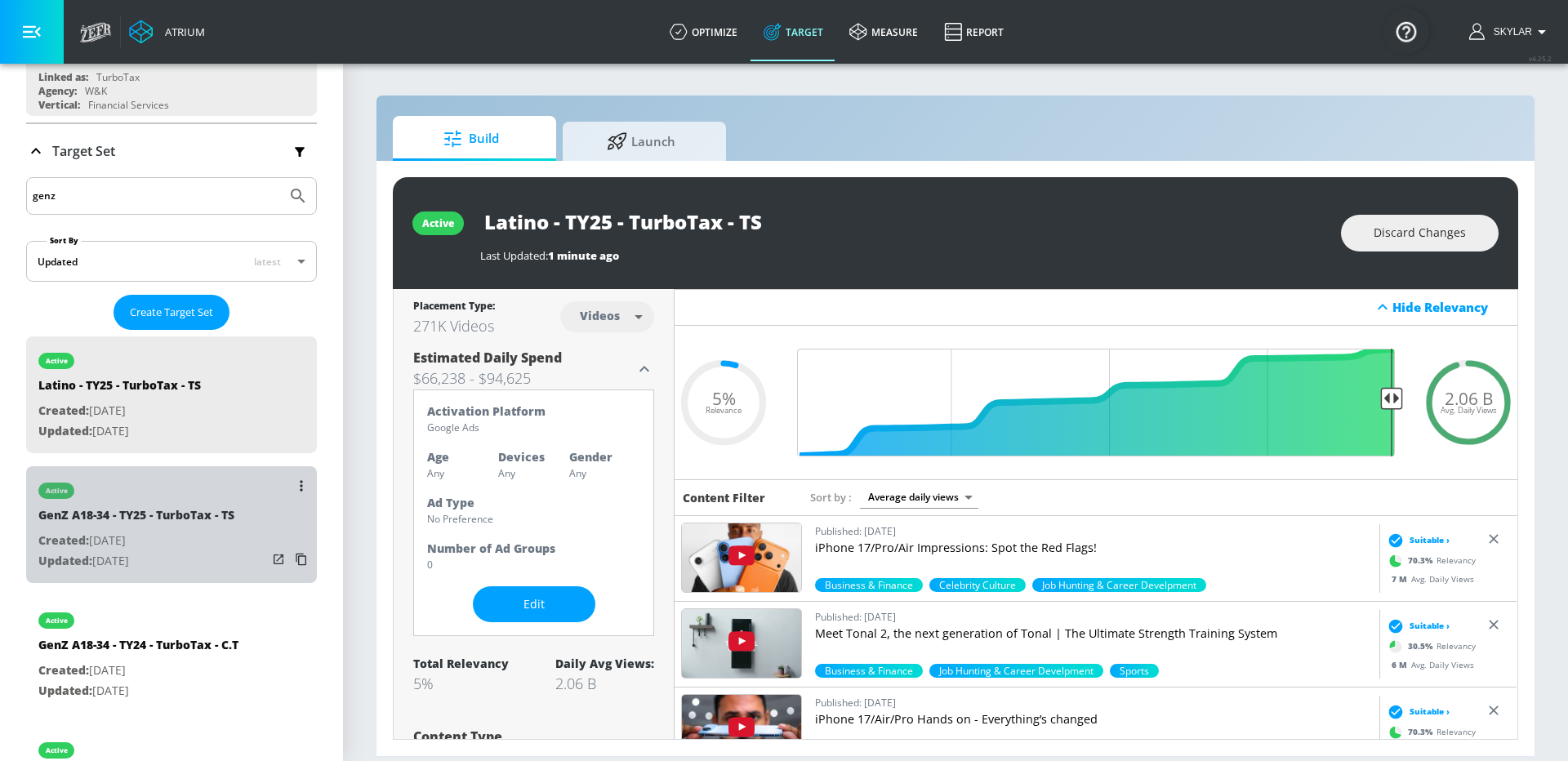
click at [95, 550] on p "Created: [DATE]" at bounding box center [136, 541] width 196 height 20
type input "GenZ A18-34 - TY25 - TurboTax - TS"
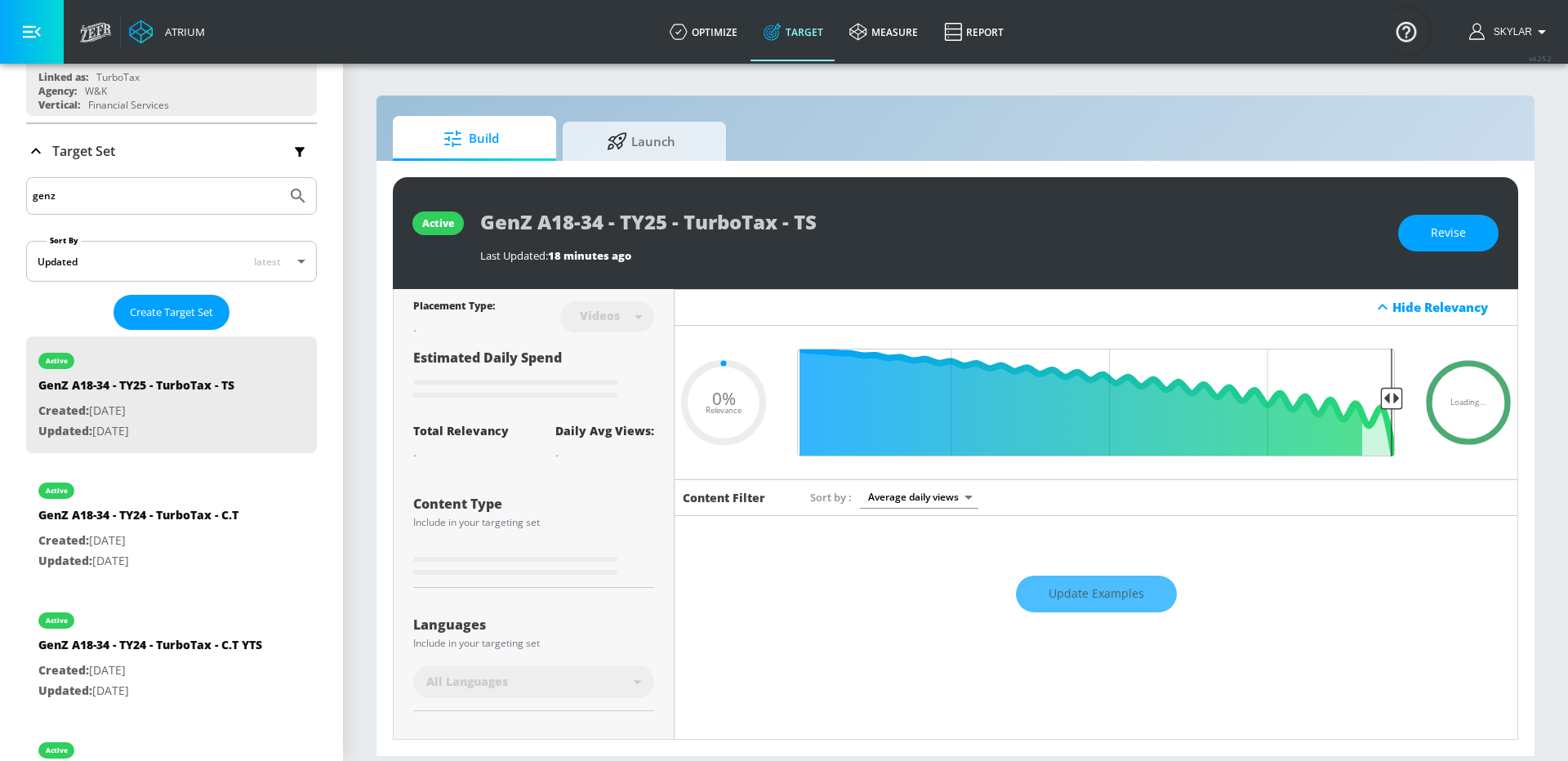
type input "0.5"
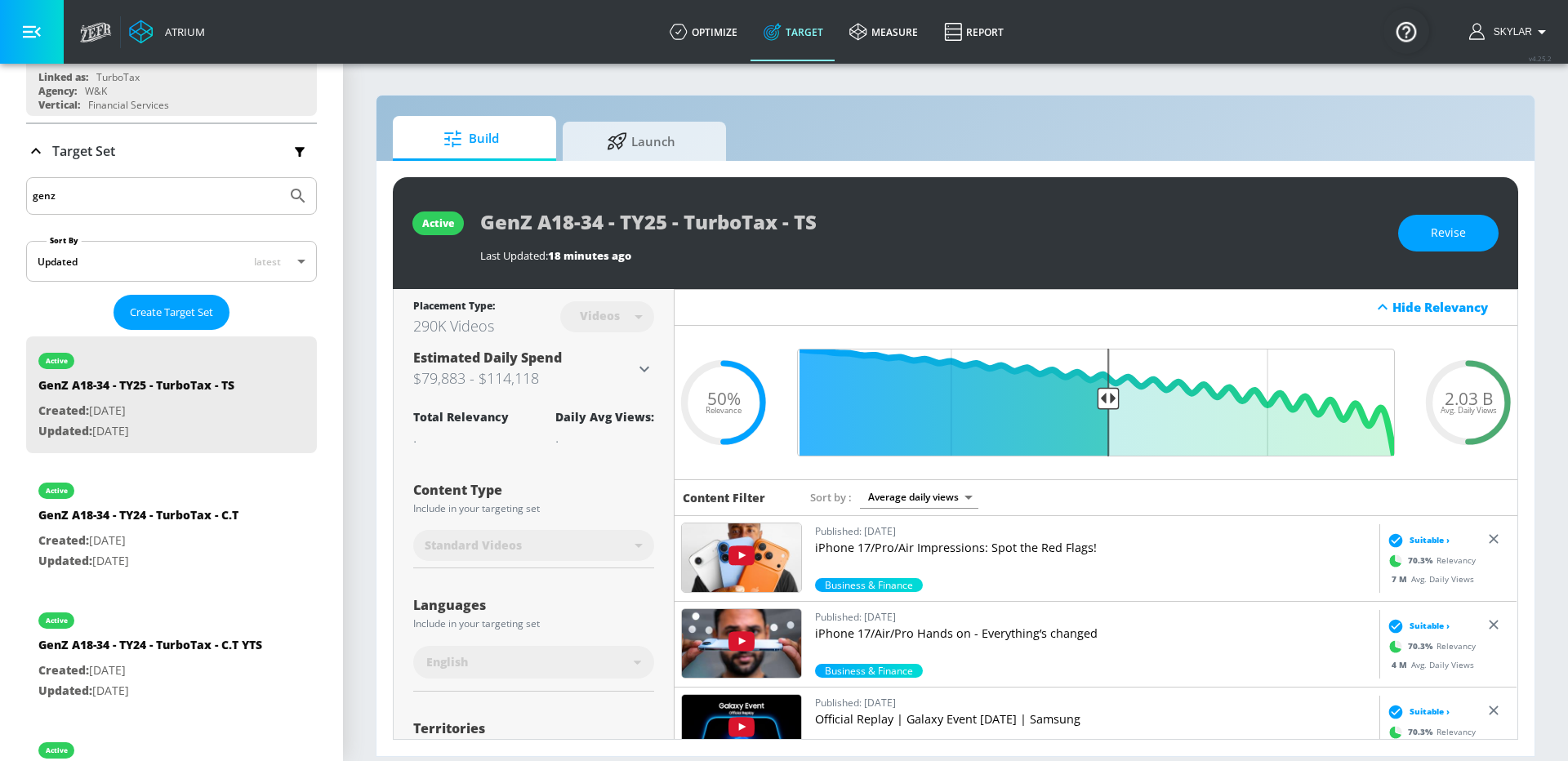
click at [652, 369] on icon at bounding box center [643, 369] width 20 height 20
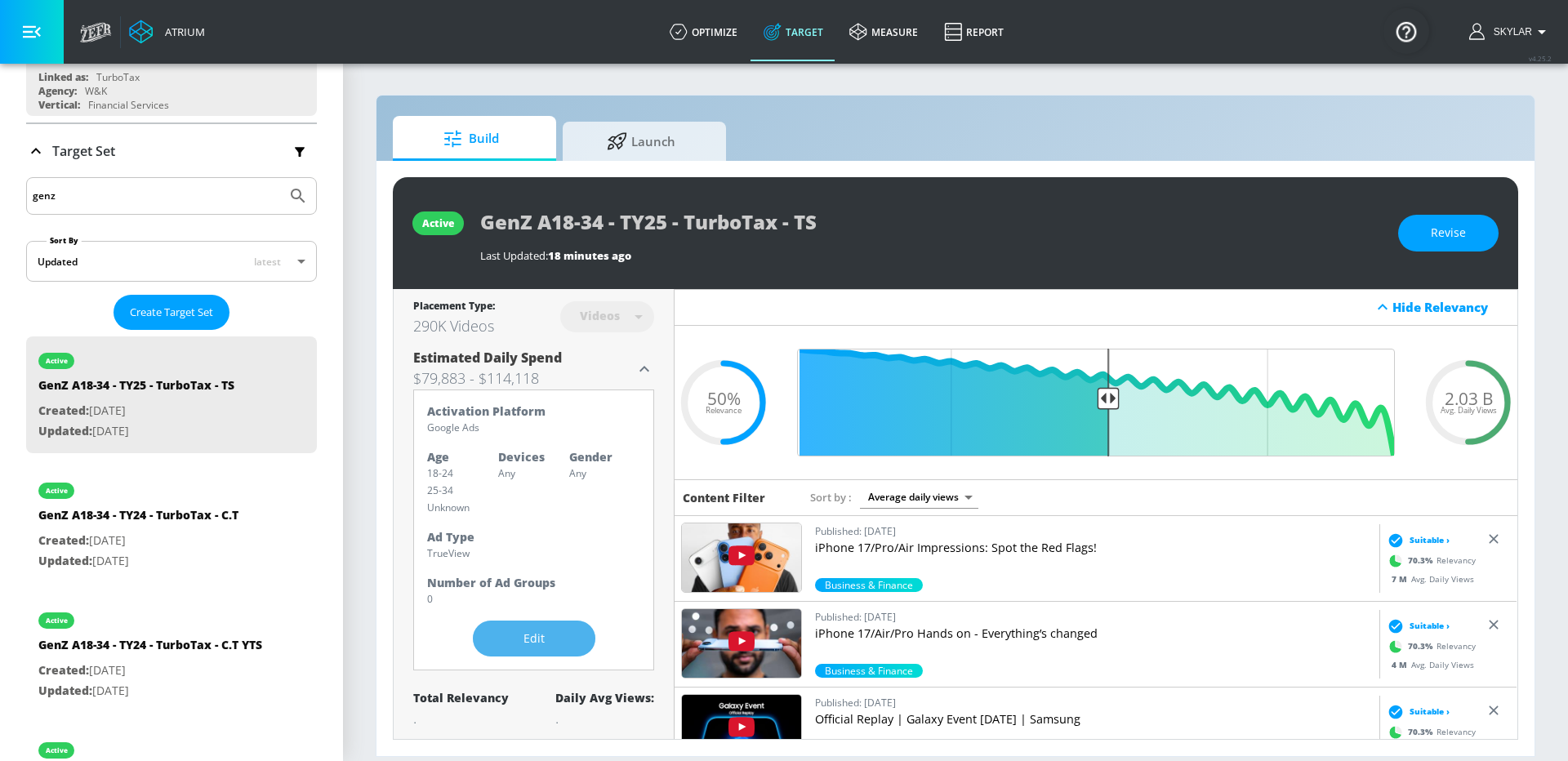
click at [520, 634] on span "Edit" at bounding box center [534, 639] width 57 height 20
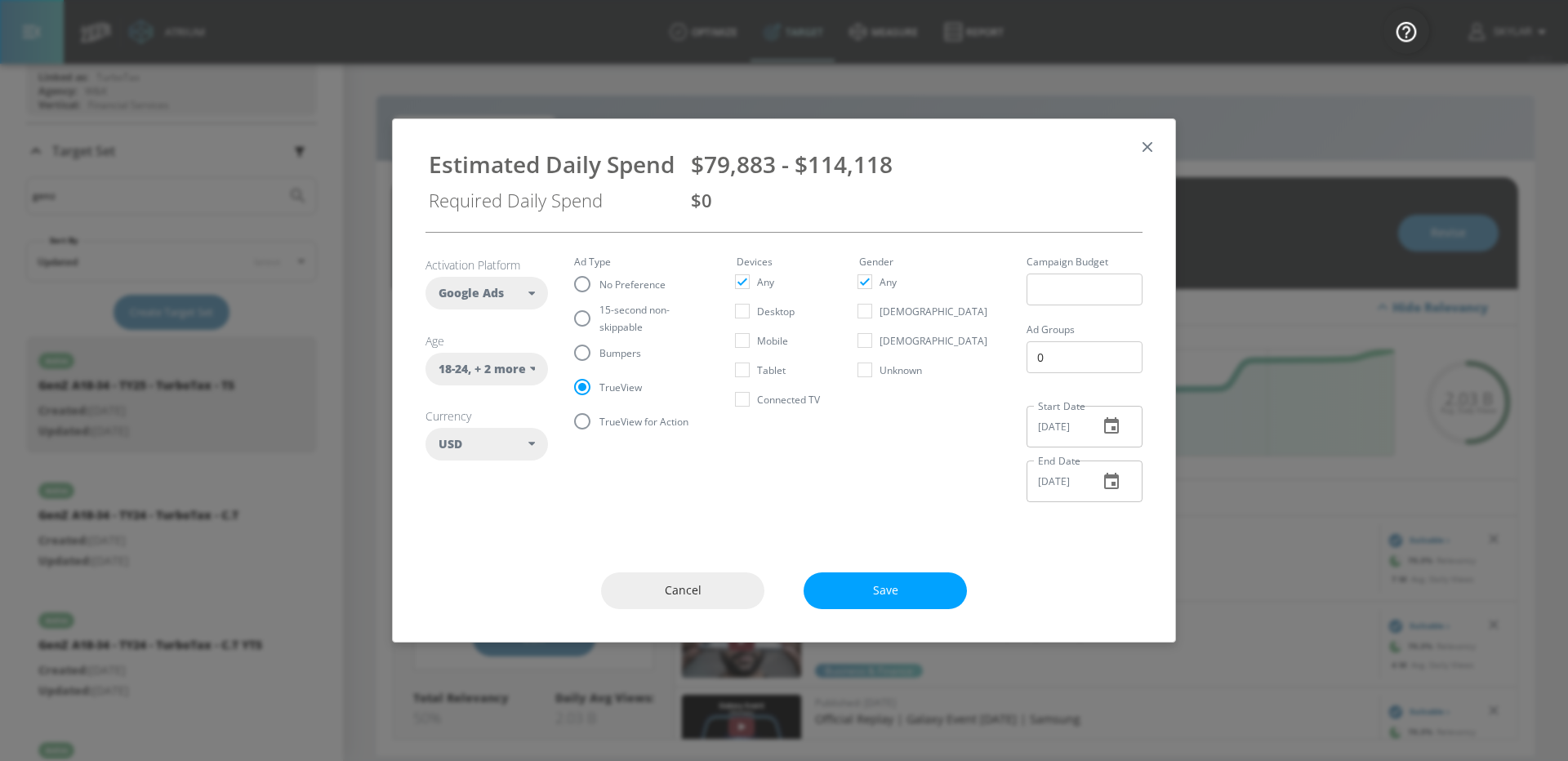
click at [625, 312] on span "15-second non-skippable" at bounding box center [648, 319] width 98 height 34
click at [600, 312] on input "15-second non-skippable" at bounding box center [582, 319] width 34 height 34
radio input "true"
radio input "false"
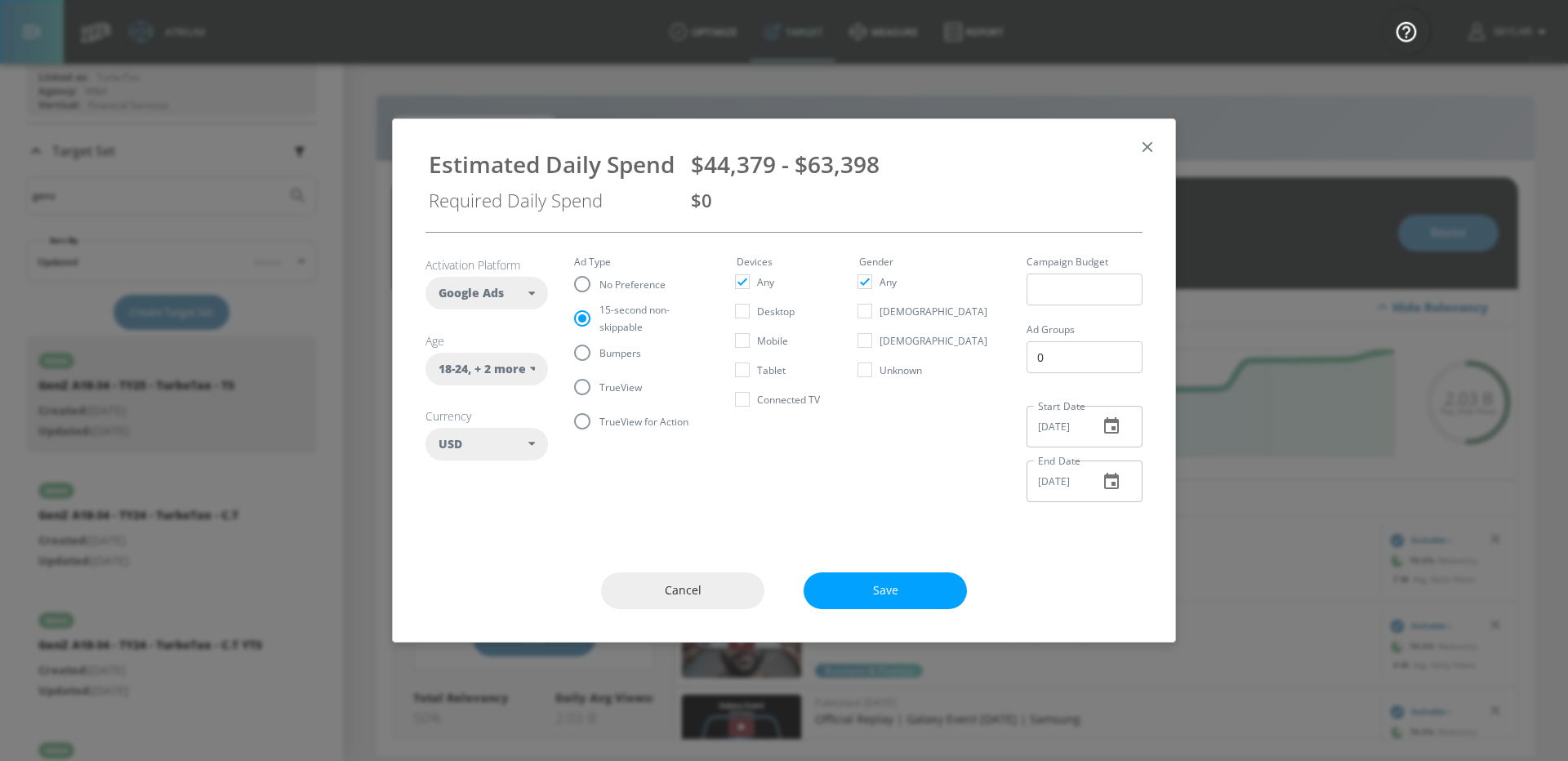
click at [1145, 146] on icon "button" at bounding box center [1147, 146] width 18 height 18
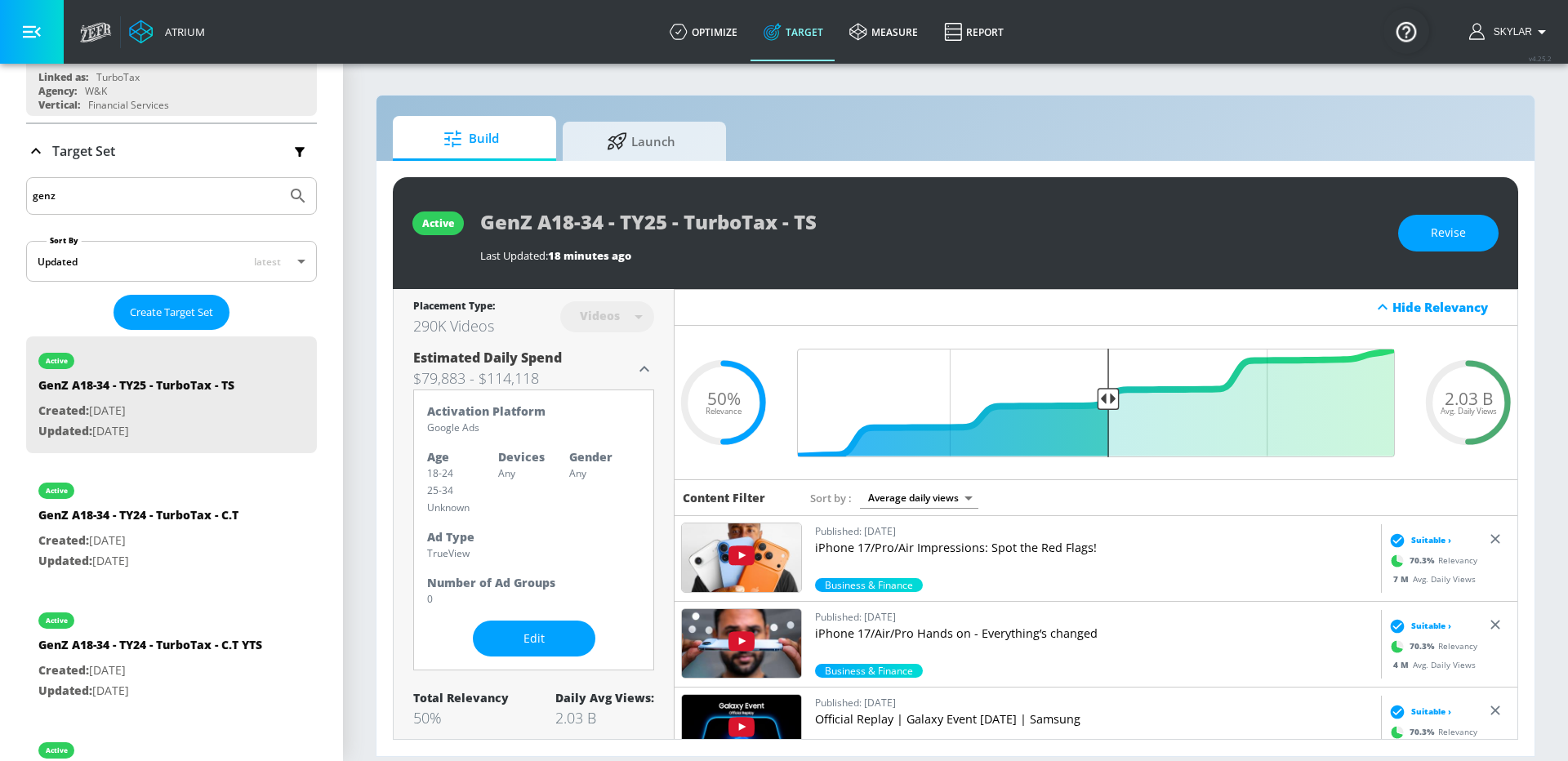
click at [74, 189] on input "genz" at bounding box center [156, 196] width 248 height 21
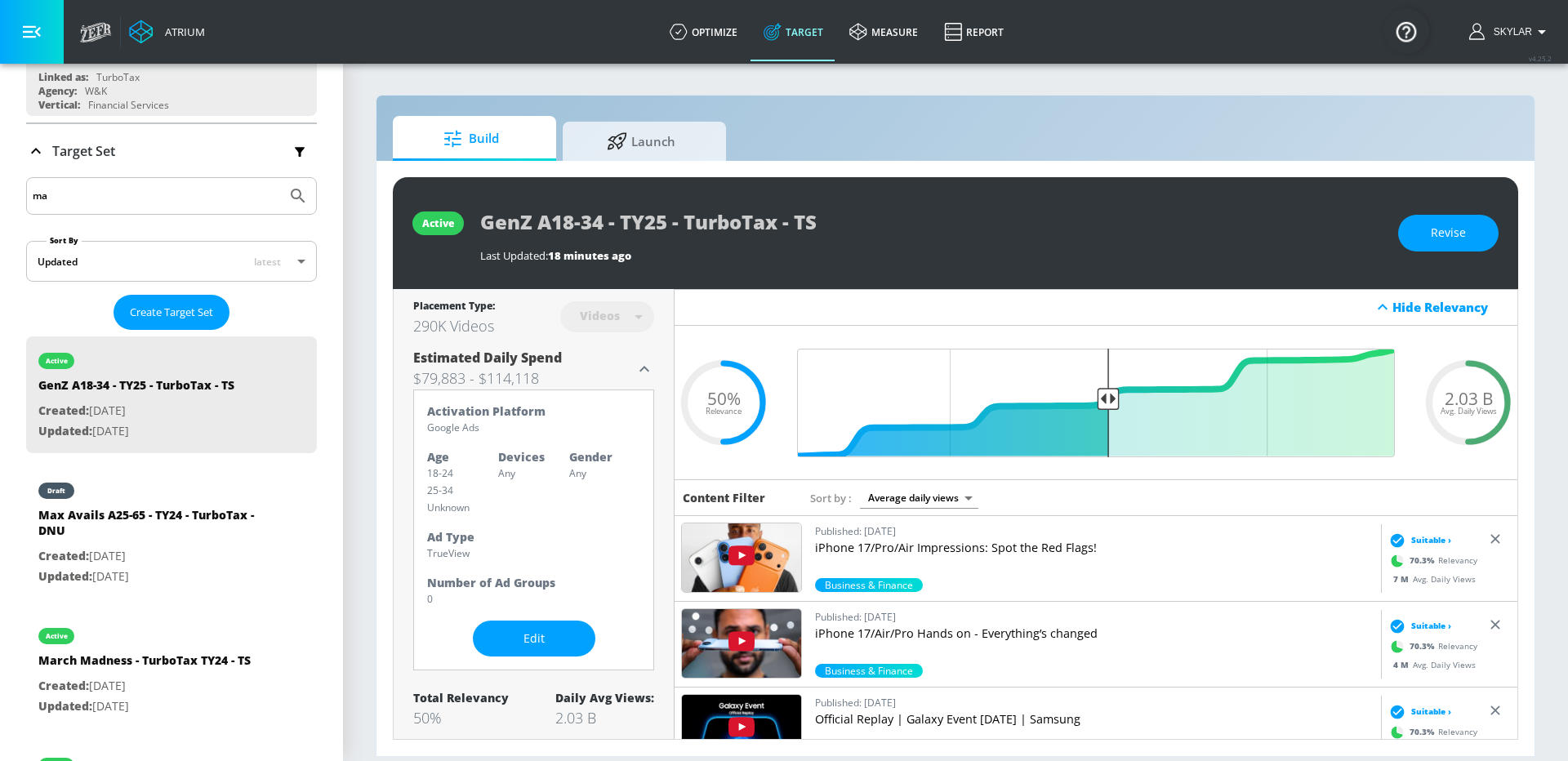
type input "m"
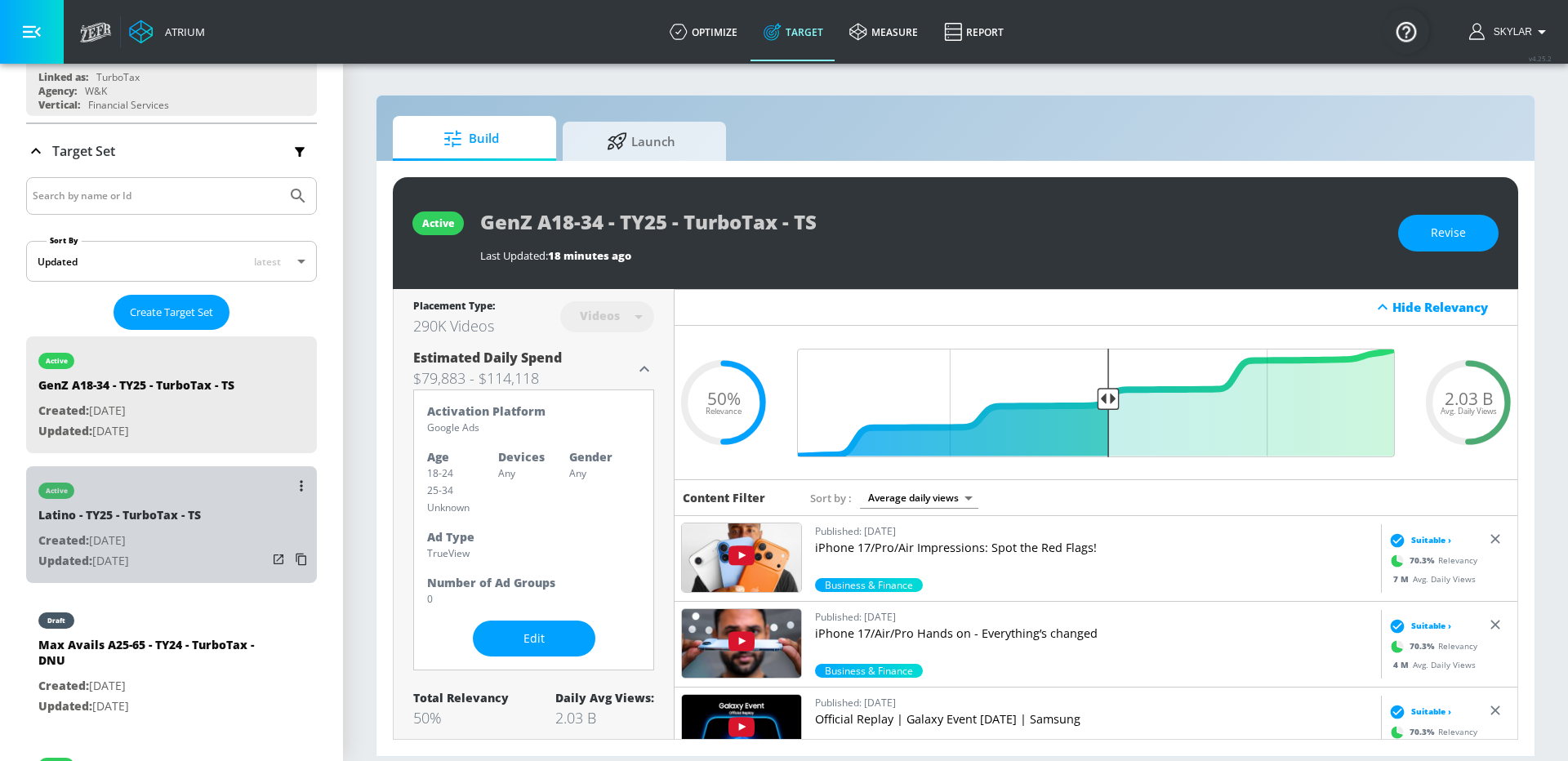
click at [104, 521] on div "Latino - TY25 - TurboTax - TS" at bounding box center [119, 519] width 163 height 23
type input "Latino - TY25 - TurboTax - TS"
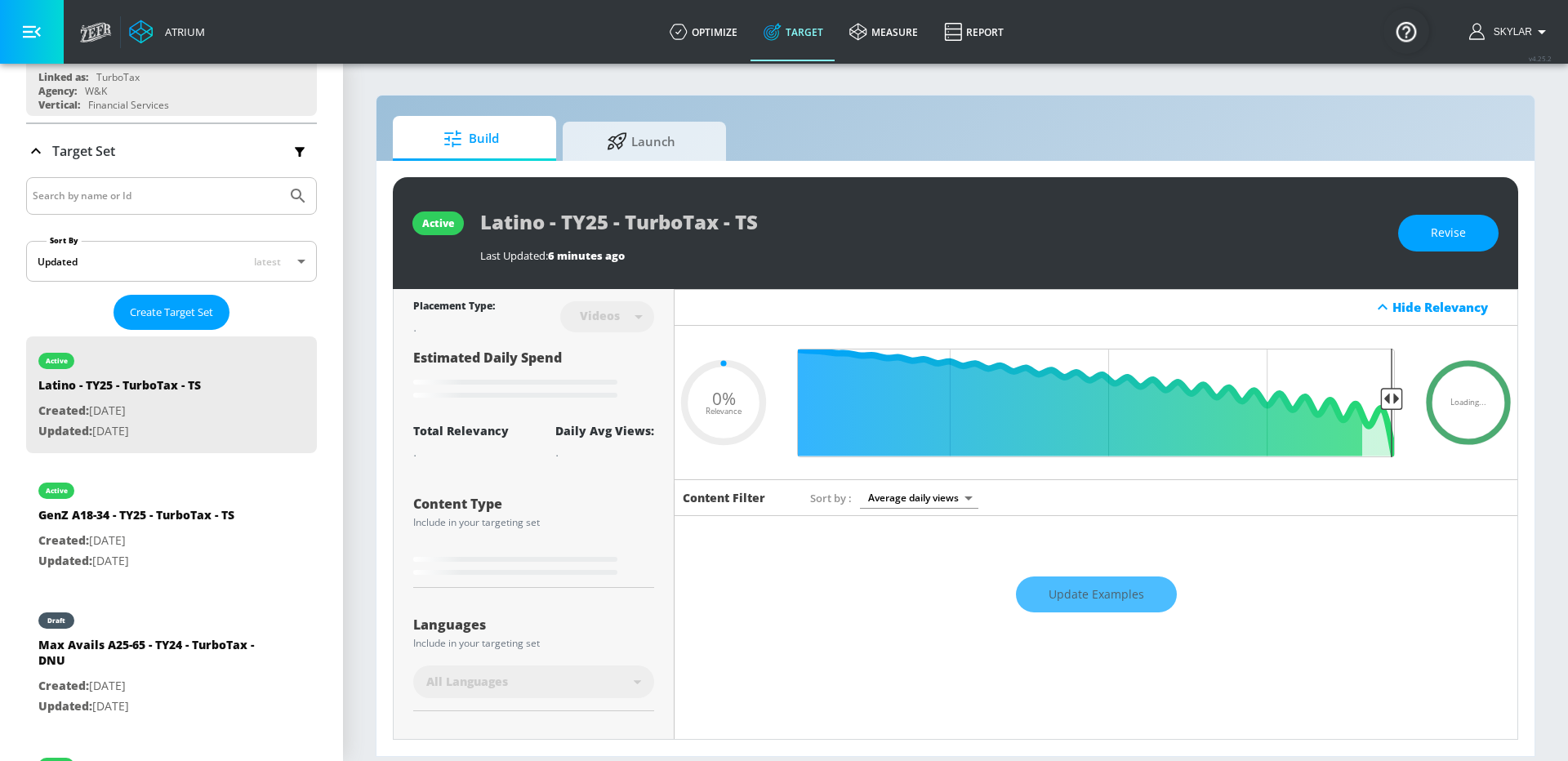
type input "0.05"
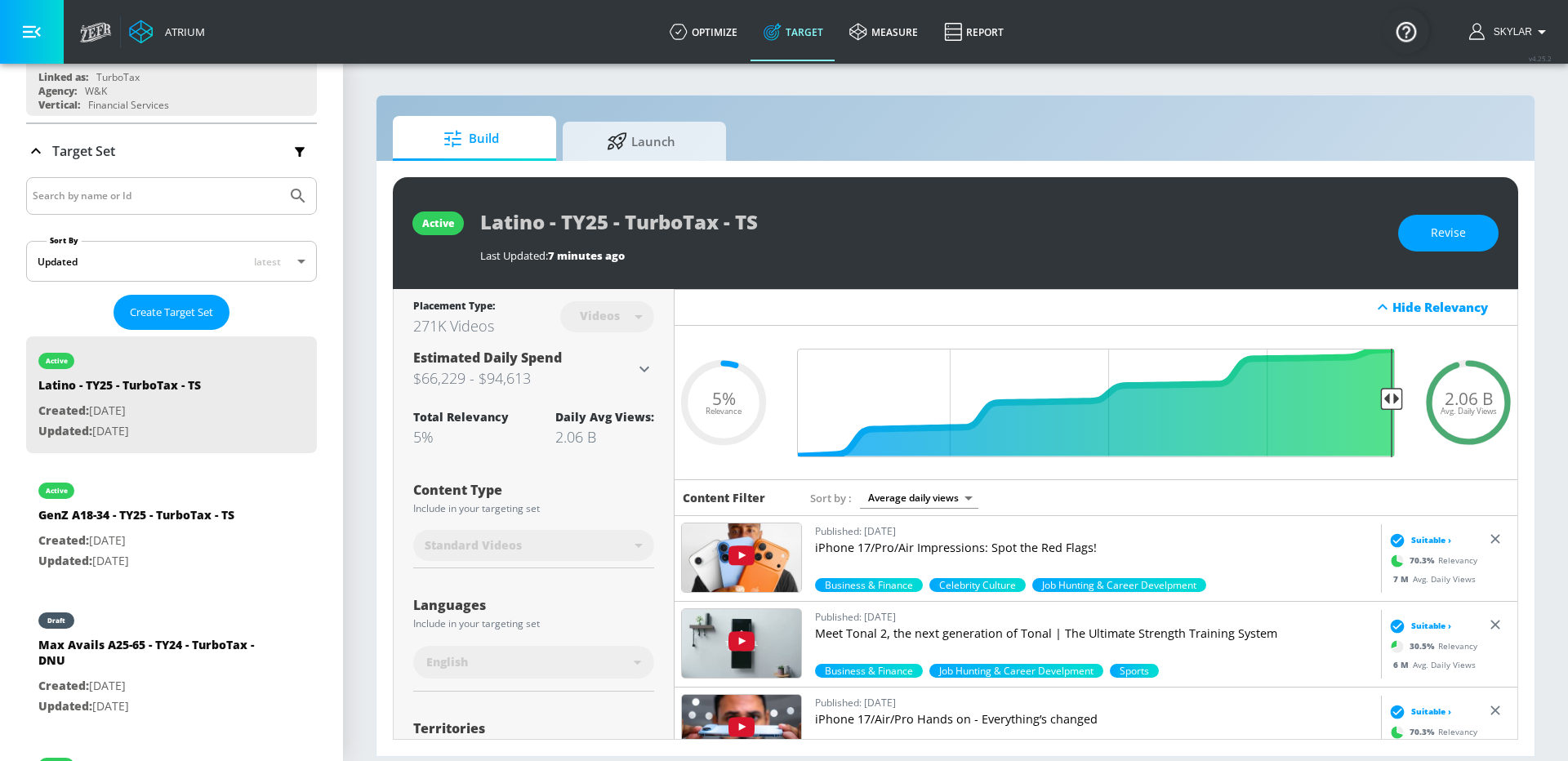
click at [115, 206] on div at bounding box center [171, 196] width 291 height 37
click at [110, 192] on input "Search by name or Id" at bounding box center [156, 196] width 248 height 21
type input "e"
click at [130, 193] on input "gener" at bounding box center [156, 196] width 248 height 21
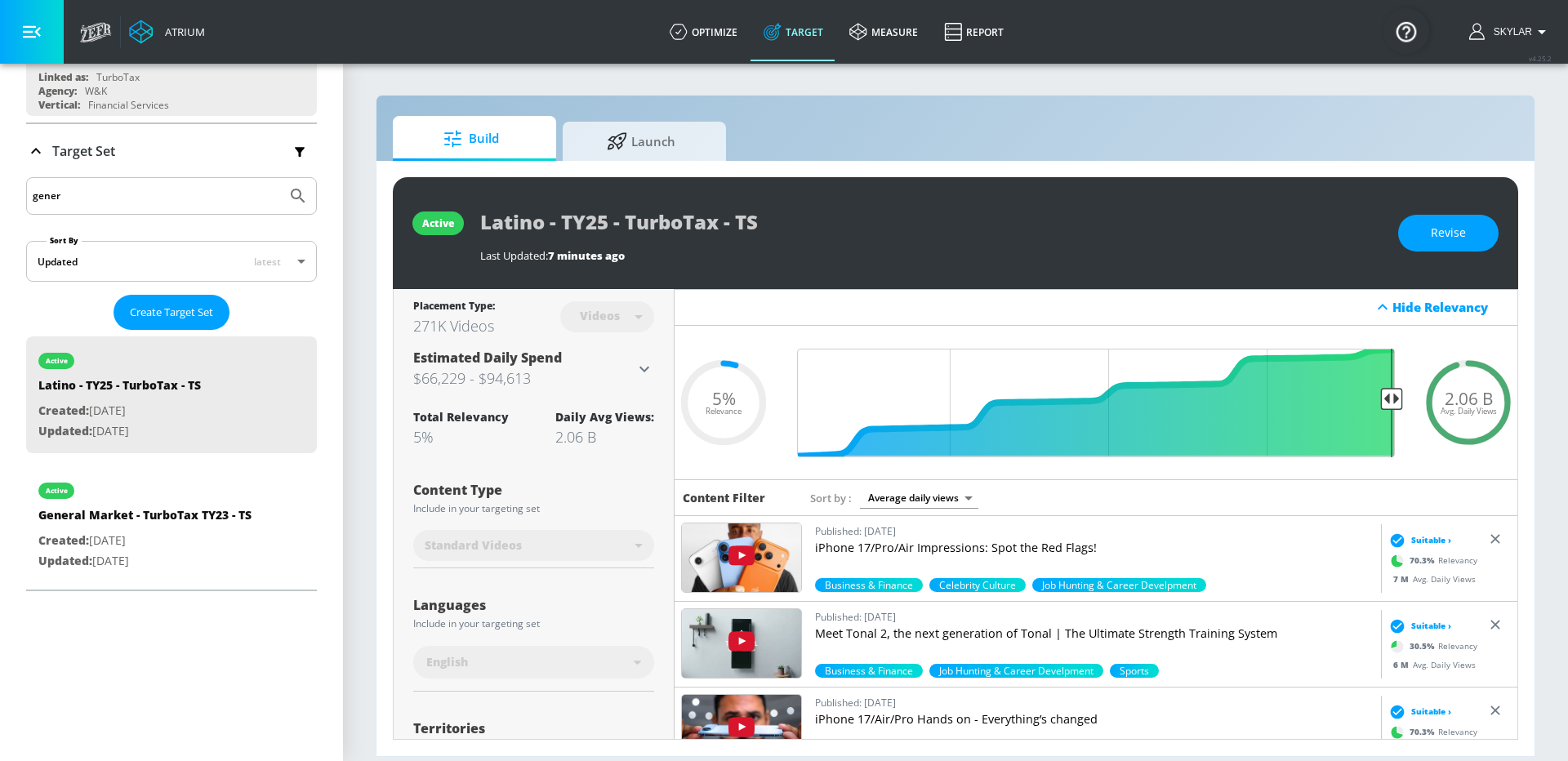
click at [130, 193] on input "gener" at bounding box center [156, 196] width 248 height 21
type input "GM"
click at [143, 637] on div "GM A18-54 - TY24 - TurboTax - C.T. YTS" at bounding box center [146, 648] width 216 height 23
type input "GM A18-54 - TY24 - TurboTax - C.T. YTS"
type input "channels"
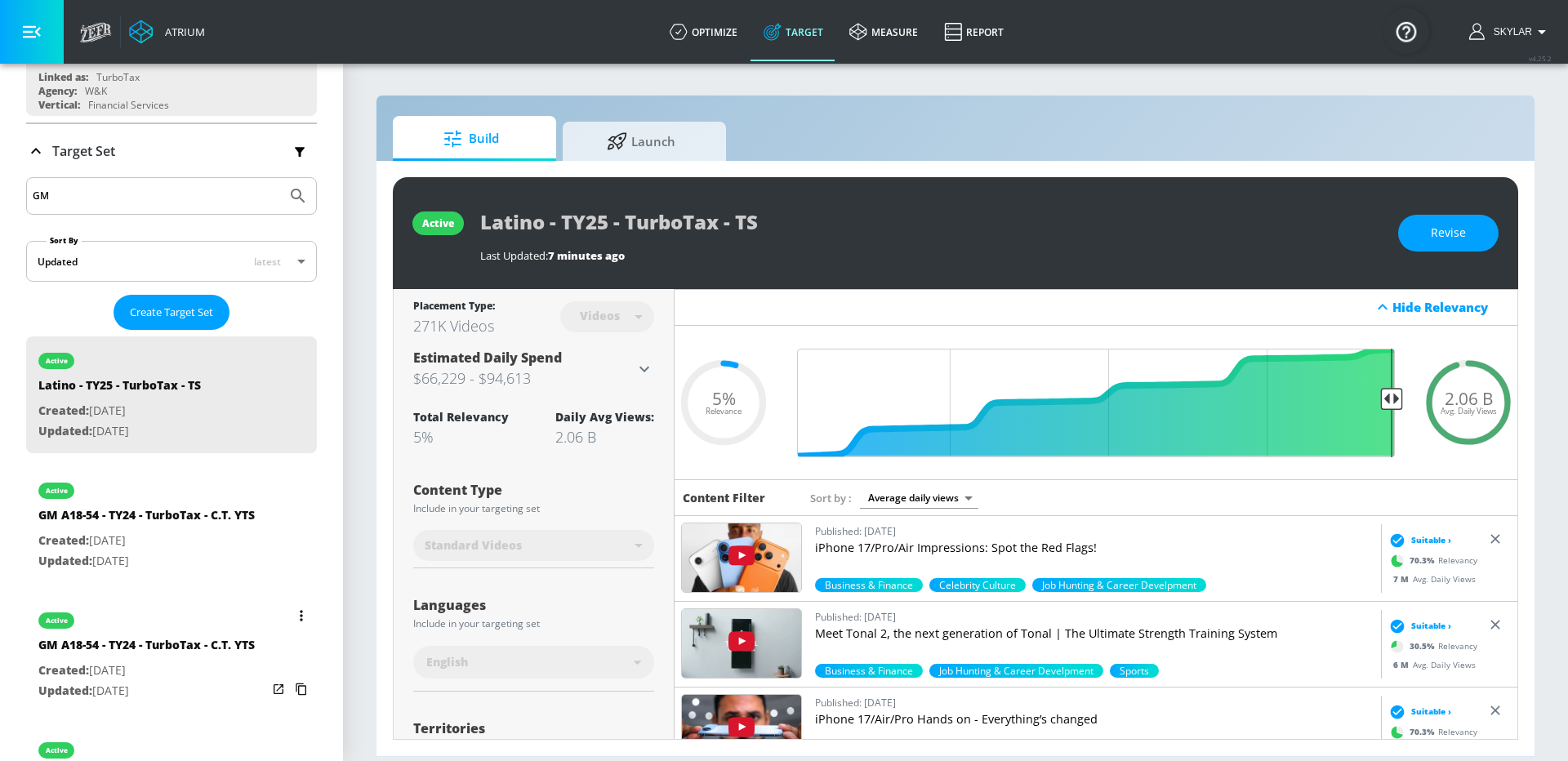
type input "0.05"
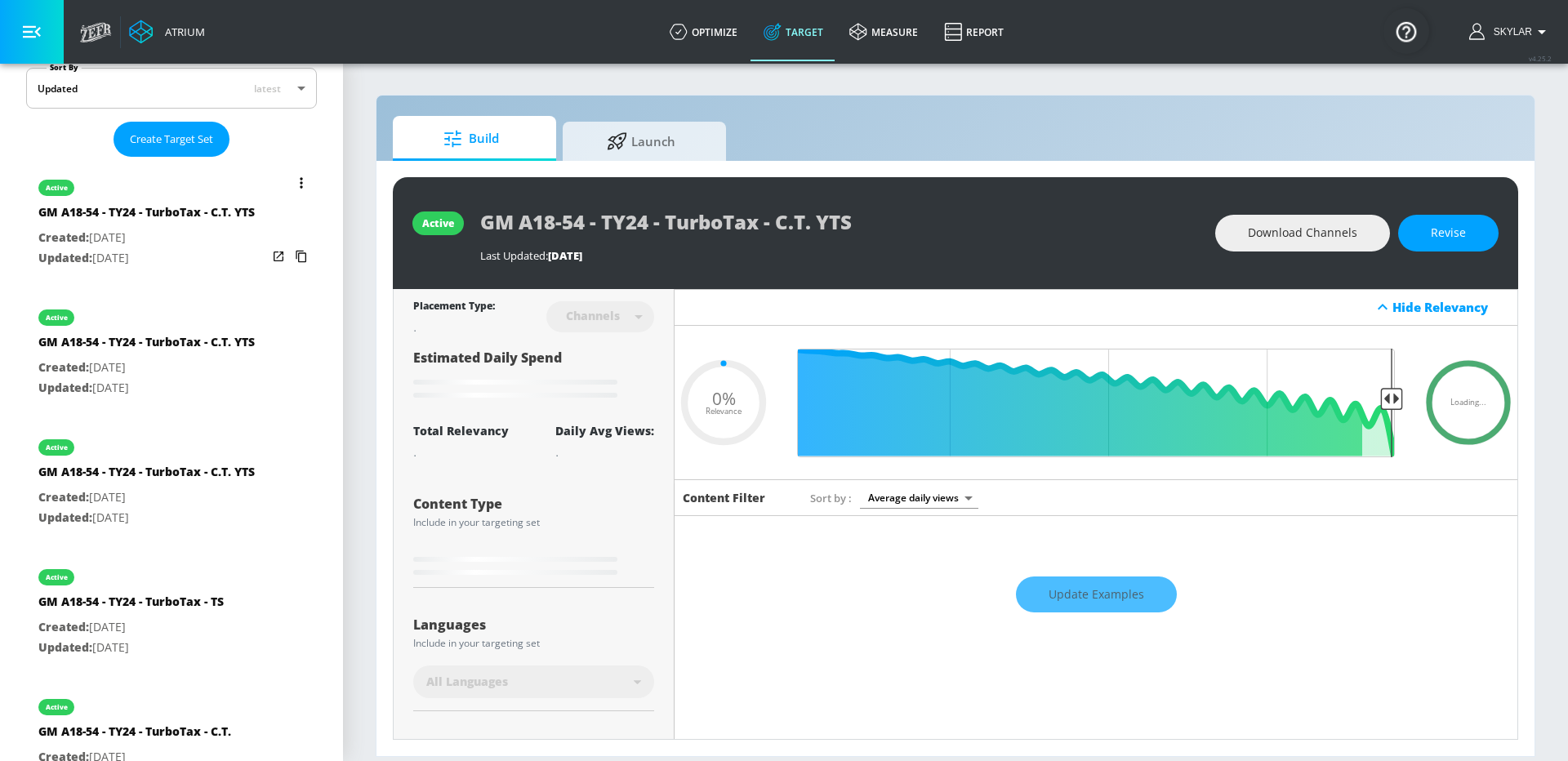
scroll to position [383, 0]
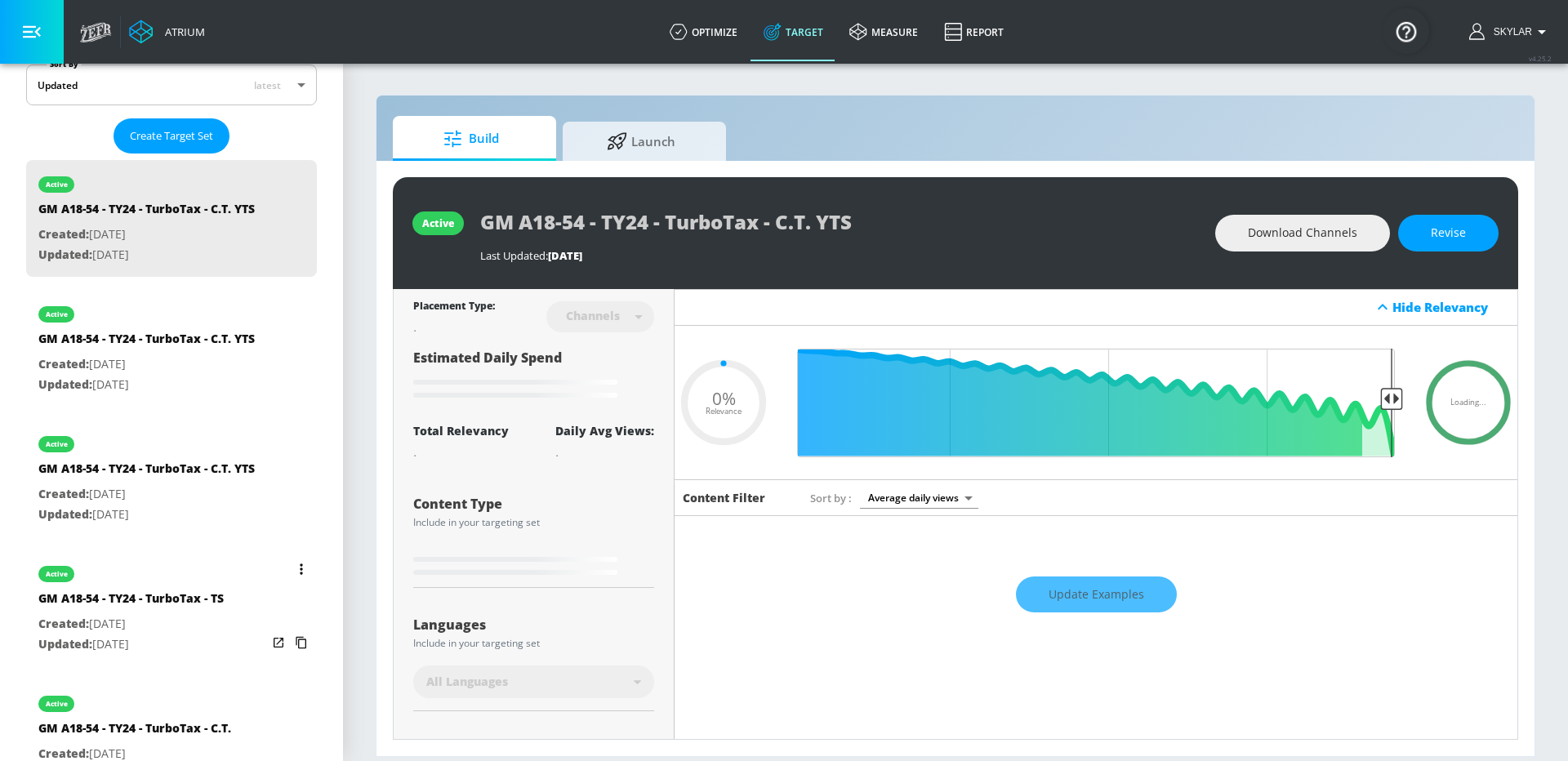
click at [195, 615] on p "Created: [DATE]" at bounding box center [130, 625] width 185 height 20
type input "GM A18-54 - TY24 - TurboTax - TS"
type input "videos"
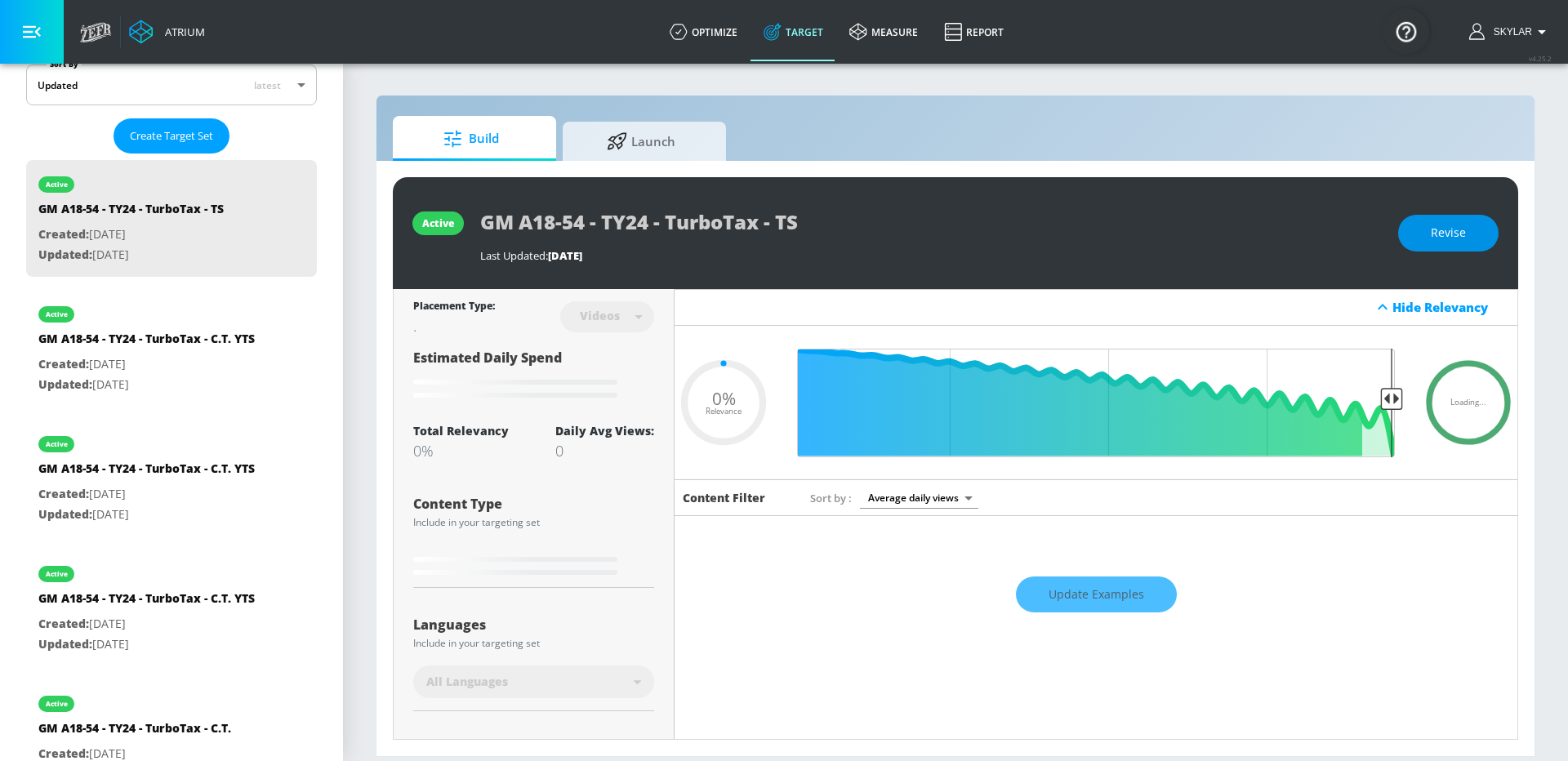
click at [1450, 229] on span "Revise" at bounding box center [1449, 233] width 35 height 20
type input "0.05"
click at [642, 216] on input "GM A18-54 - TY24 - TurboTax - TS" at bounding box center [684, 221] width 409 height 36
click at [650, 216] on input "GM A18-54 - TY24 - TurboTax - TS" at bounding box center [684, 221] width 409 height 36
type input "GM A18-54 - TY2 - TurboTax - TS"
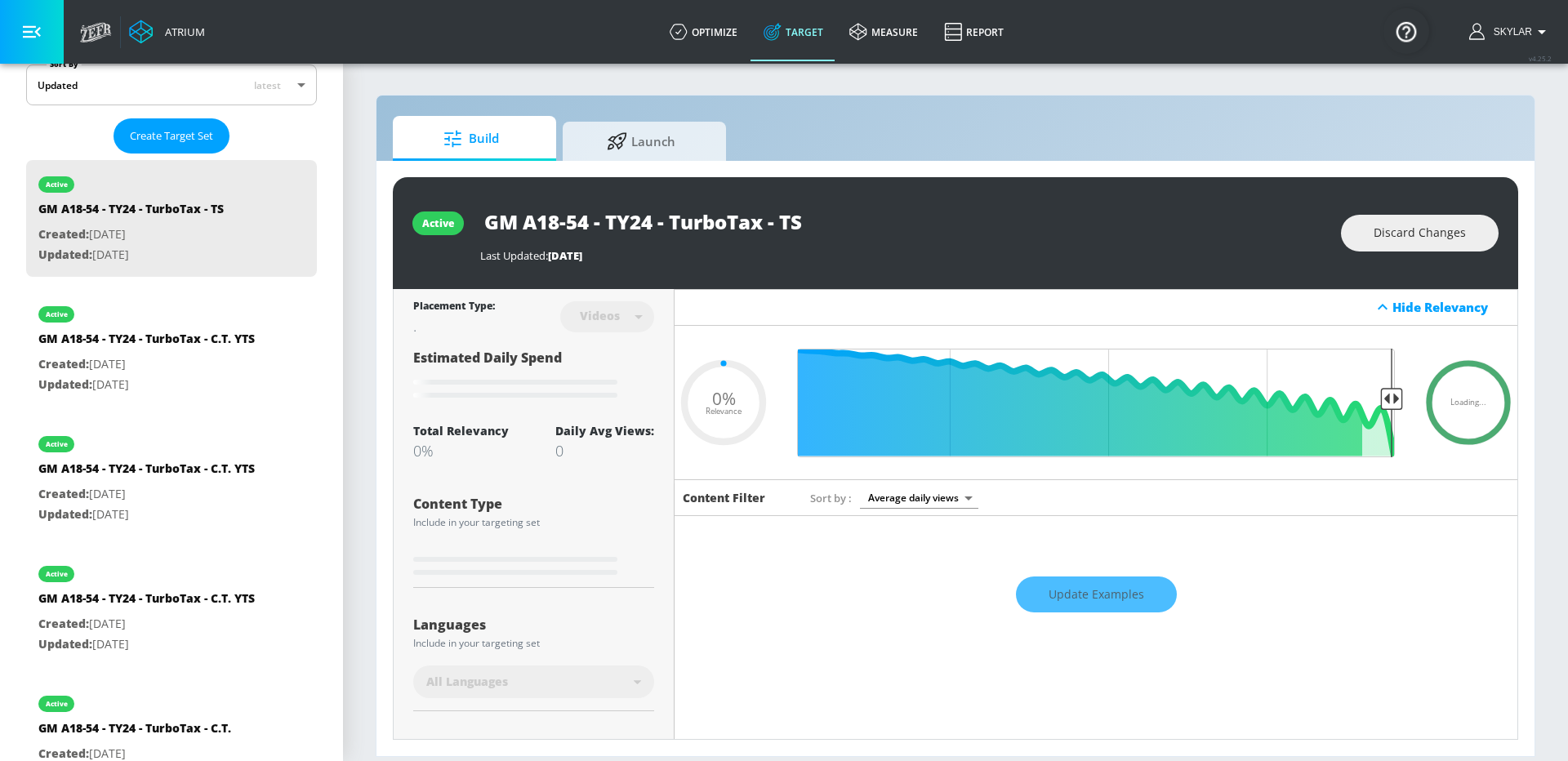
type input "0.05"
type input "GM A18-54 - TY25 - TurboTax - TS"
type input "0.05"
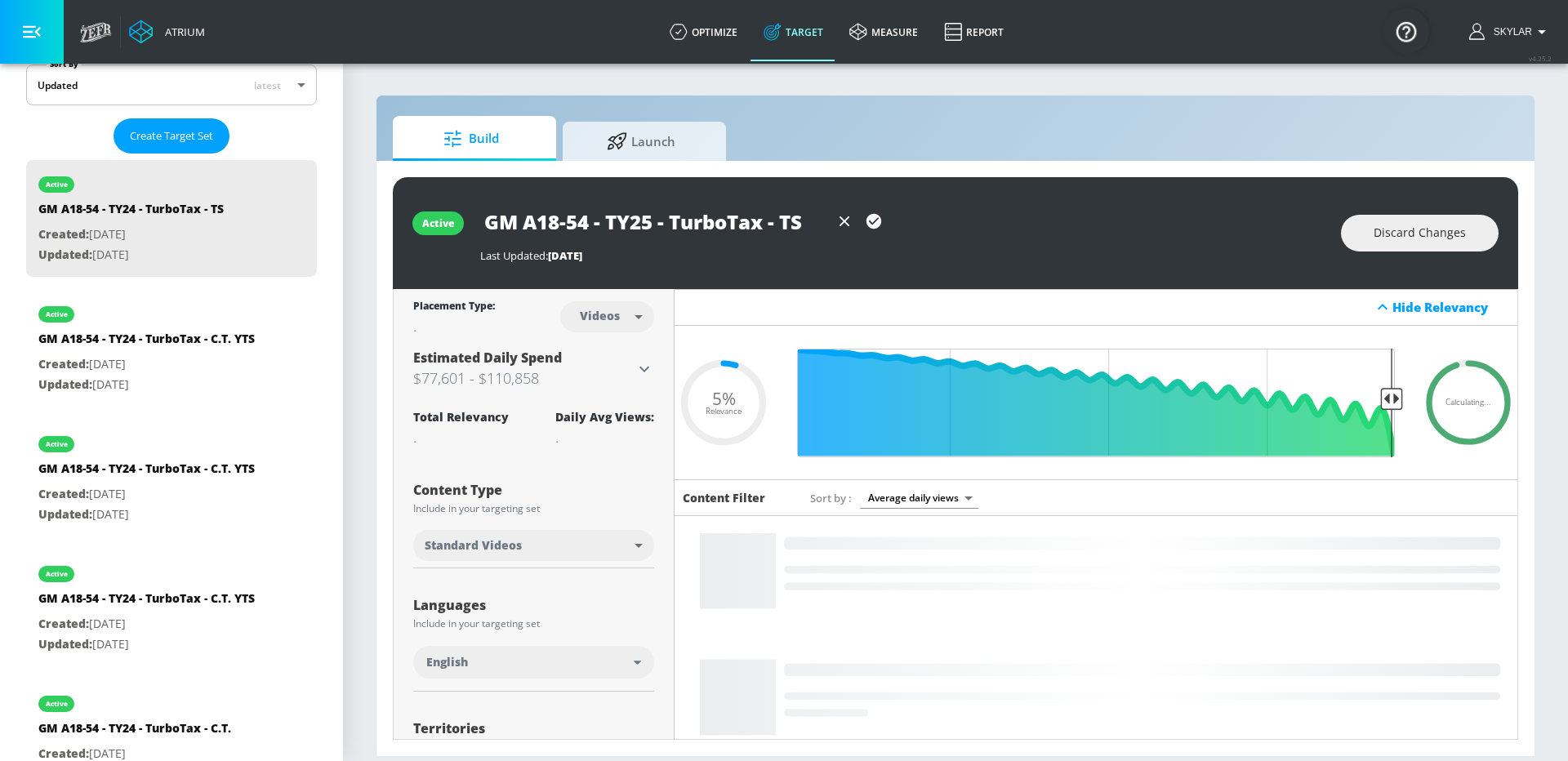
type input "GM A18-54 - TY25 - TurboTax - TS"
click at [877, 219] on icon "button" at bounding box center [873, 221] width 18 height 18
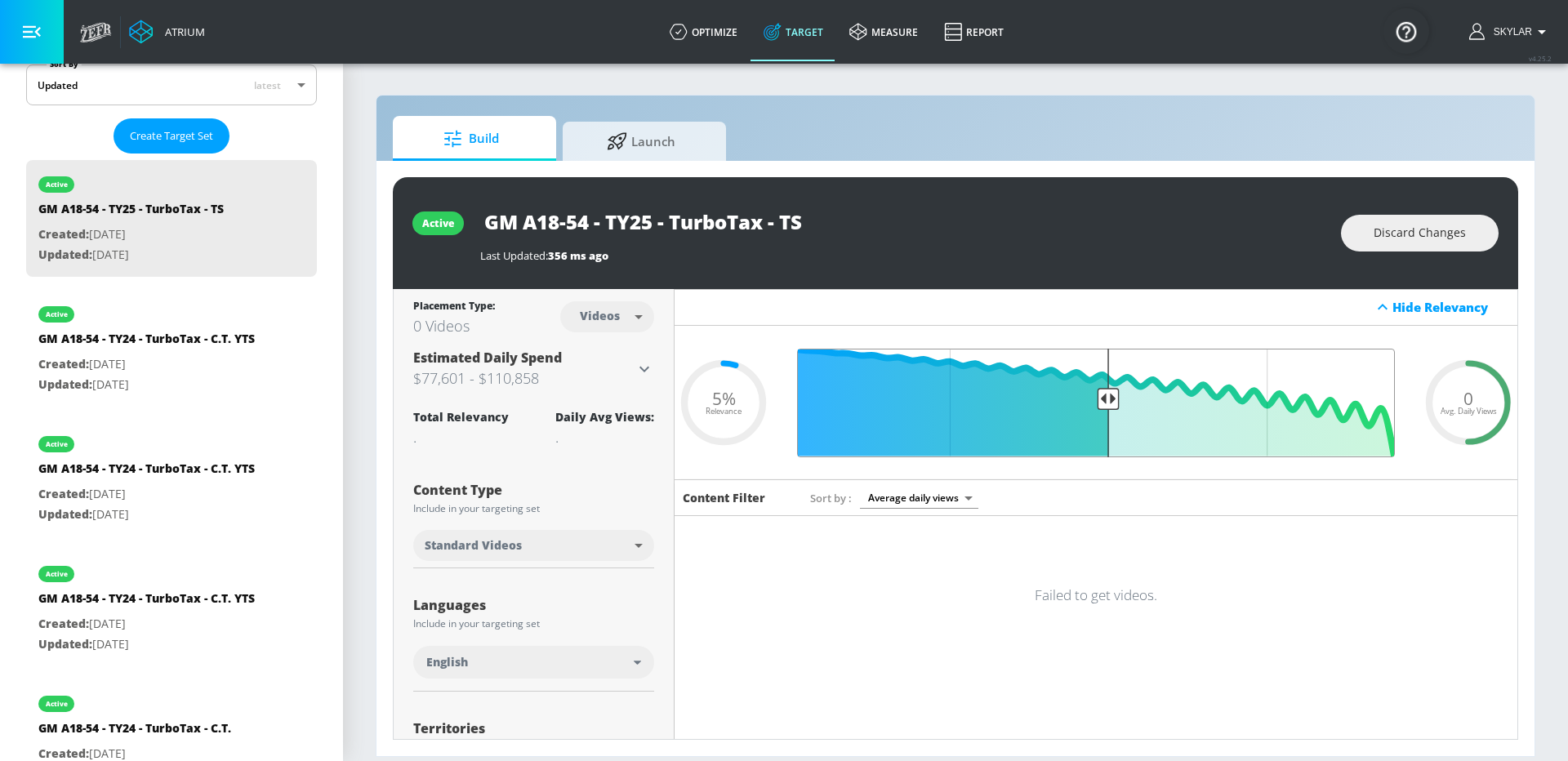
drag, startPoint x: 1386, startPoint y: 397, endPoint x: 1107, endPoint y: 396, distance: 279.0
type input "0.5"
click at [1107, 397] on input "Final Threshold" at bounding box center [1096, 402] width 615 height 109
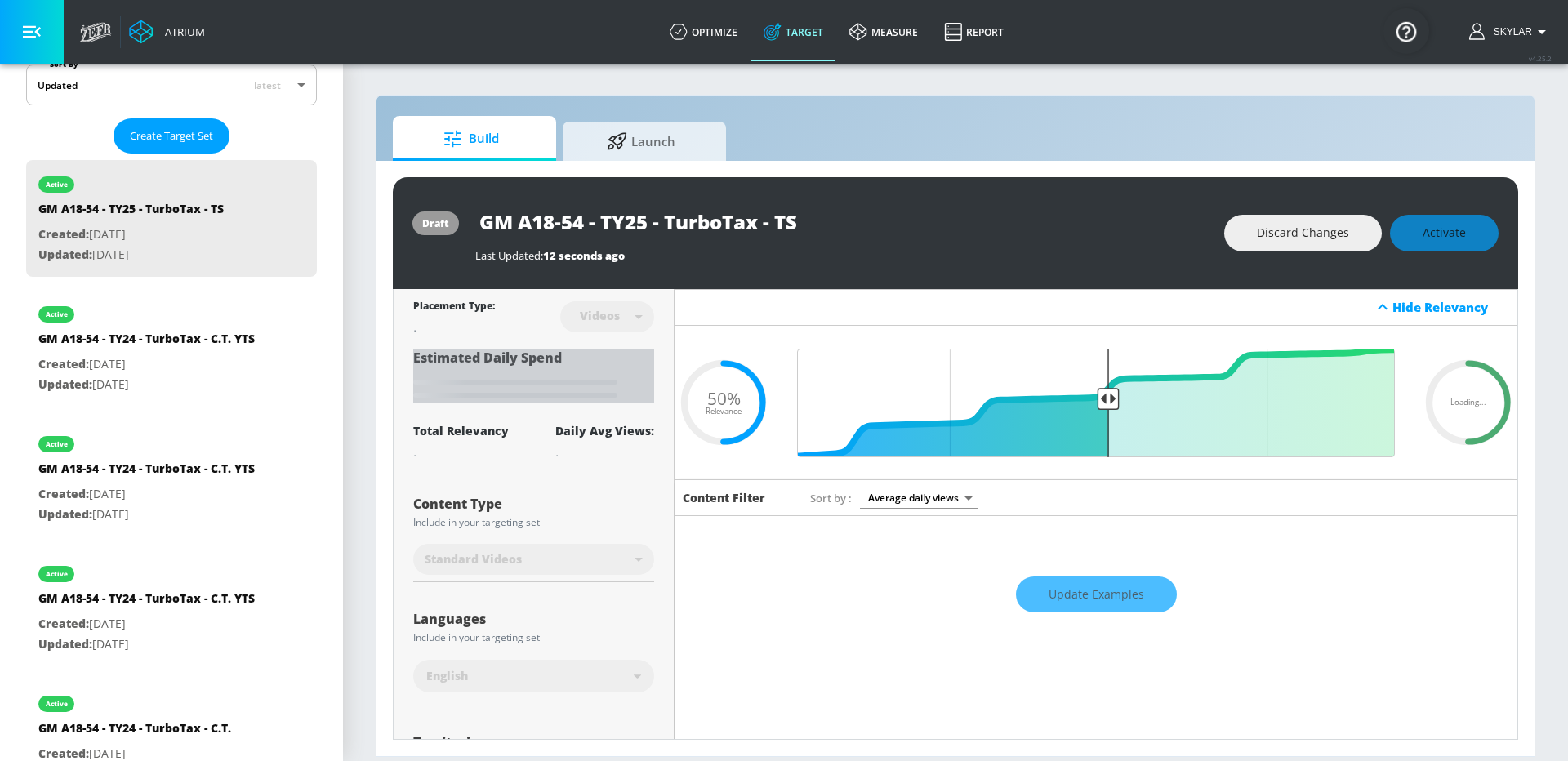
click at [607, 373] on icon "Loading..." at bounding box center [515, 383] width 204 height 33
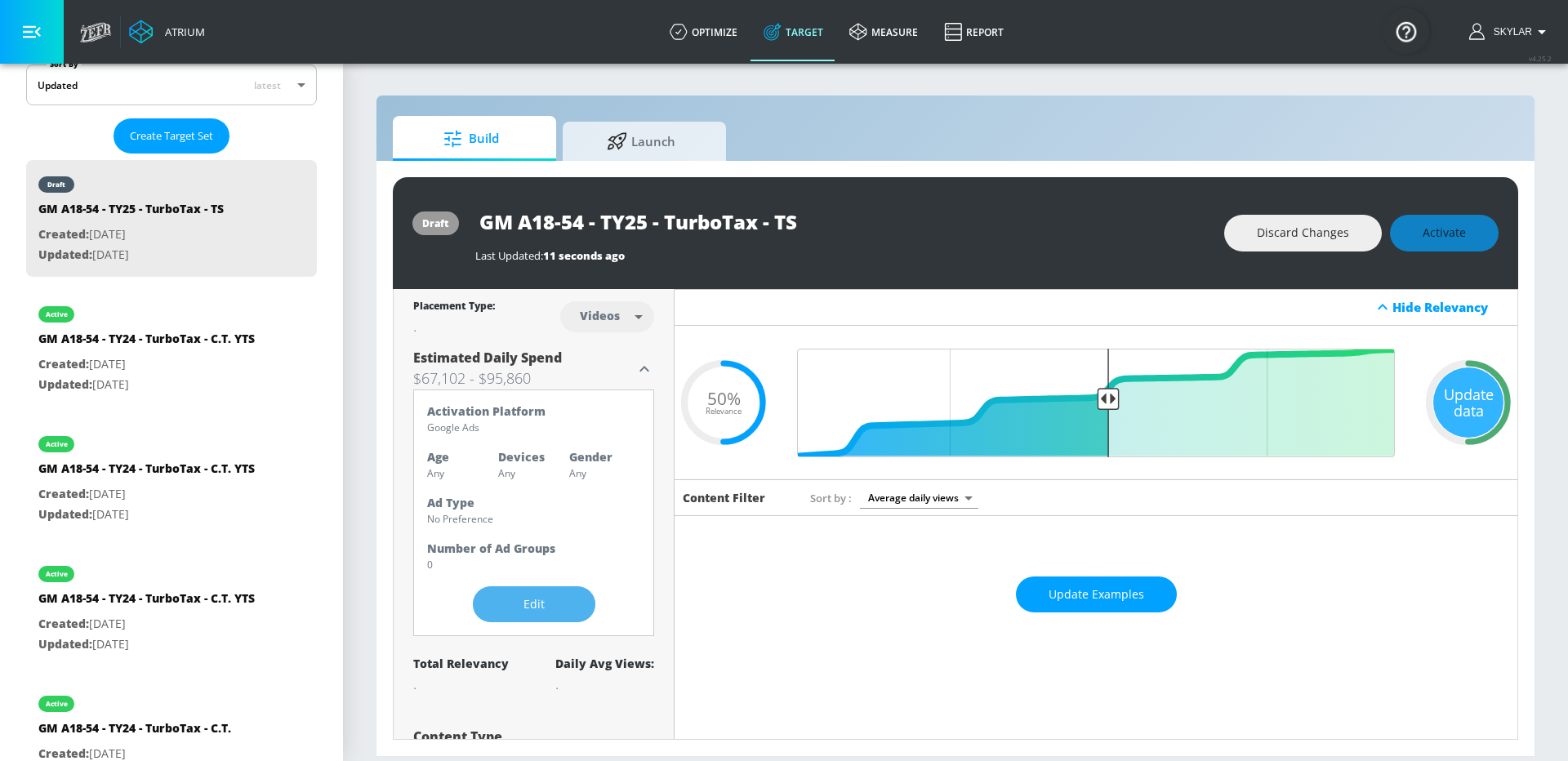
click at [529, 615] on button "Edit" at bounding box center [534, 605] width 123 height 36
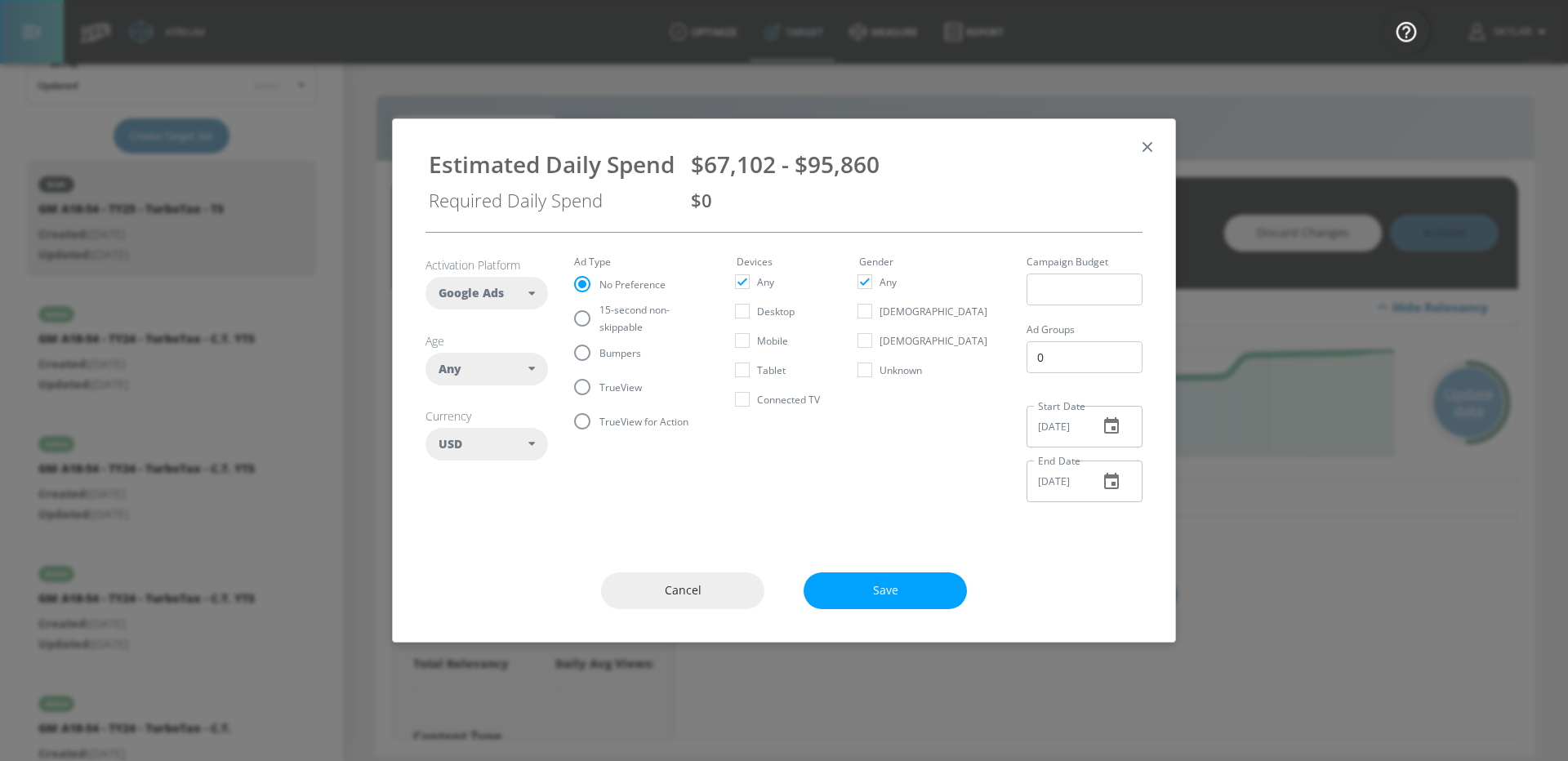
click at [509, 367] on div "Any" at bounding box center [483, 370] width 89 height 17
click at [494, 469] on div "18-24" at bounding box center [480, 475] width 30 height 16
checkbox input "false"
checkbox input "true"
click at [494, 506] on div "25-34" at bounding box center [480, 504] width 30 height 16
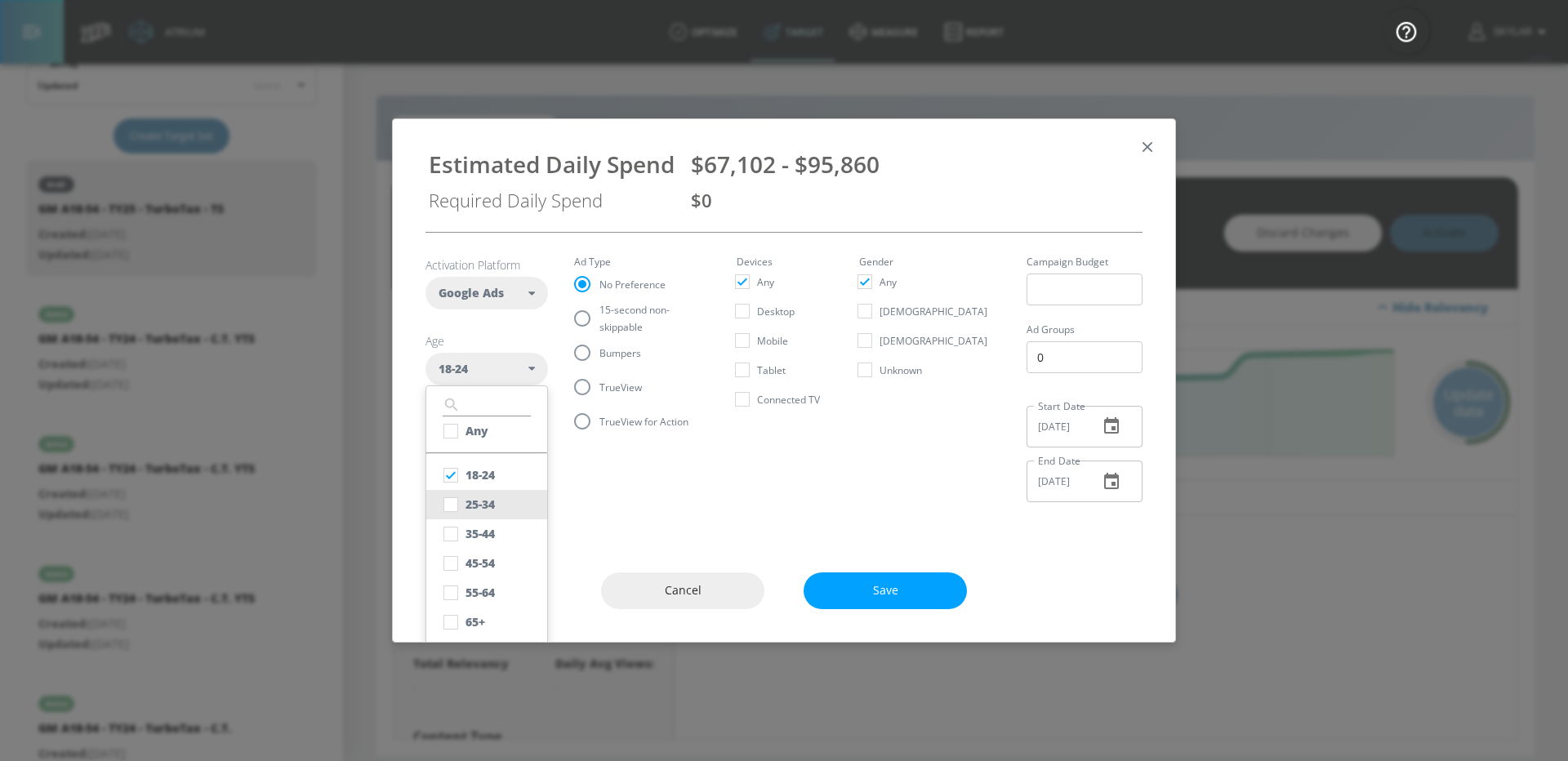
checkbox input "true"
click at [494, 528] on div "35-44" at bounding box center [480, 534] width 30 height 16
checkbox input "true"
click at [494, 554] on button "45-54" at bounding box center [487, 564] width 121 height 30
checkbox input "true"
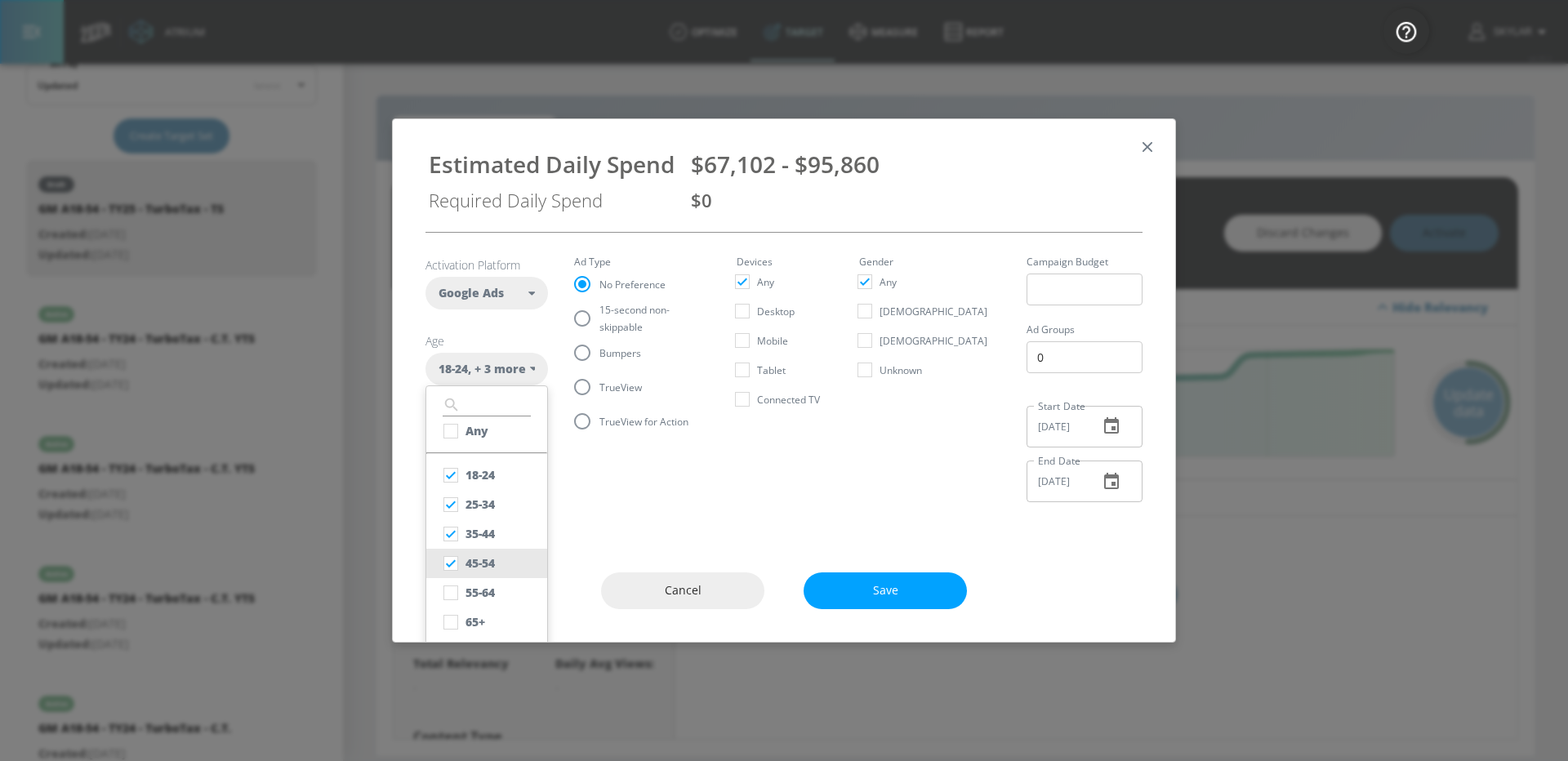
scroll to position [33, 0]
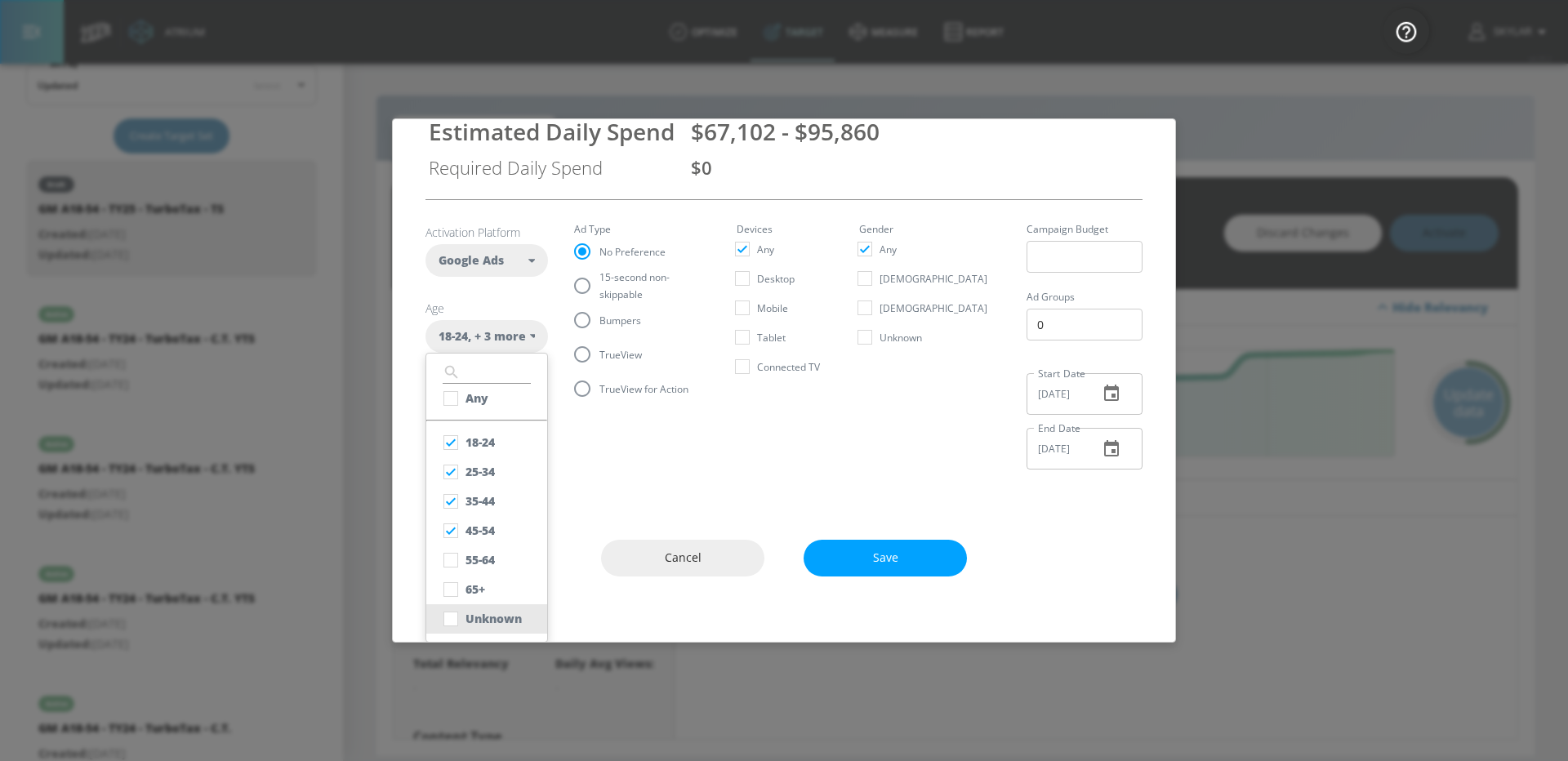
click at [494, 620] on div "Unknown" at bounding box center [493, 618] width 57 height 16
checkbox input "true"
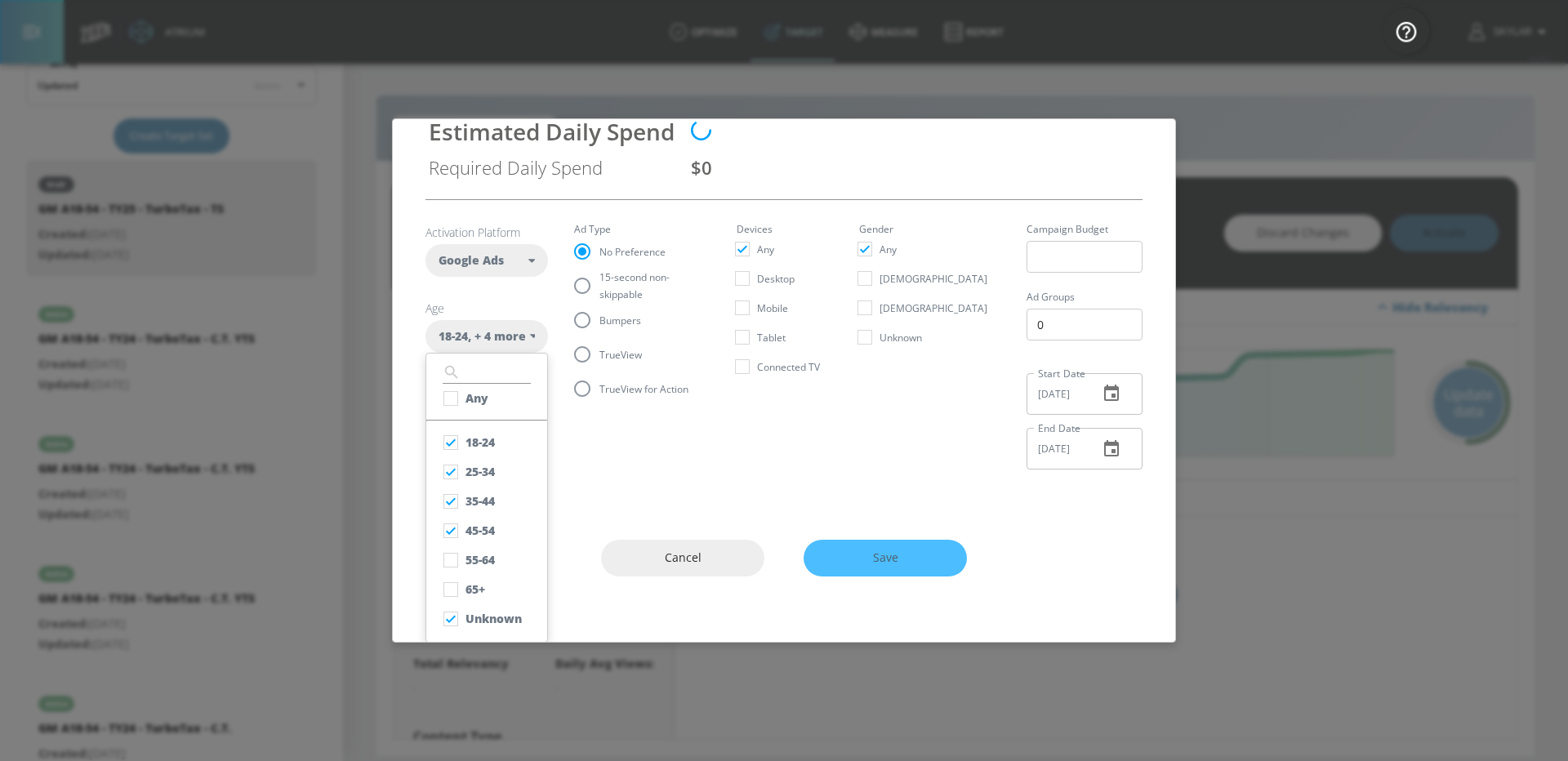
click at [591, 488] on div "Activation Platform Google Ads DV360 Google Ads Age [DEMOGRAPHIC_DATA] , + 4 mo…" at bounding box center [784, 353] width 782 height 308
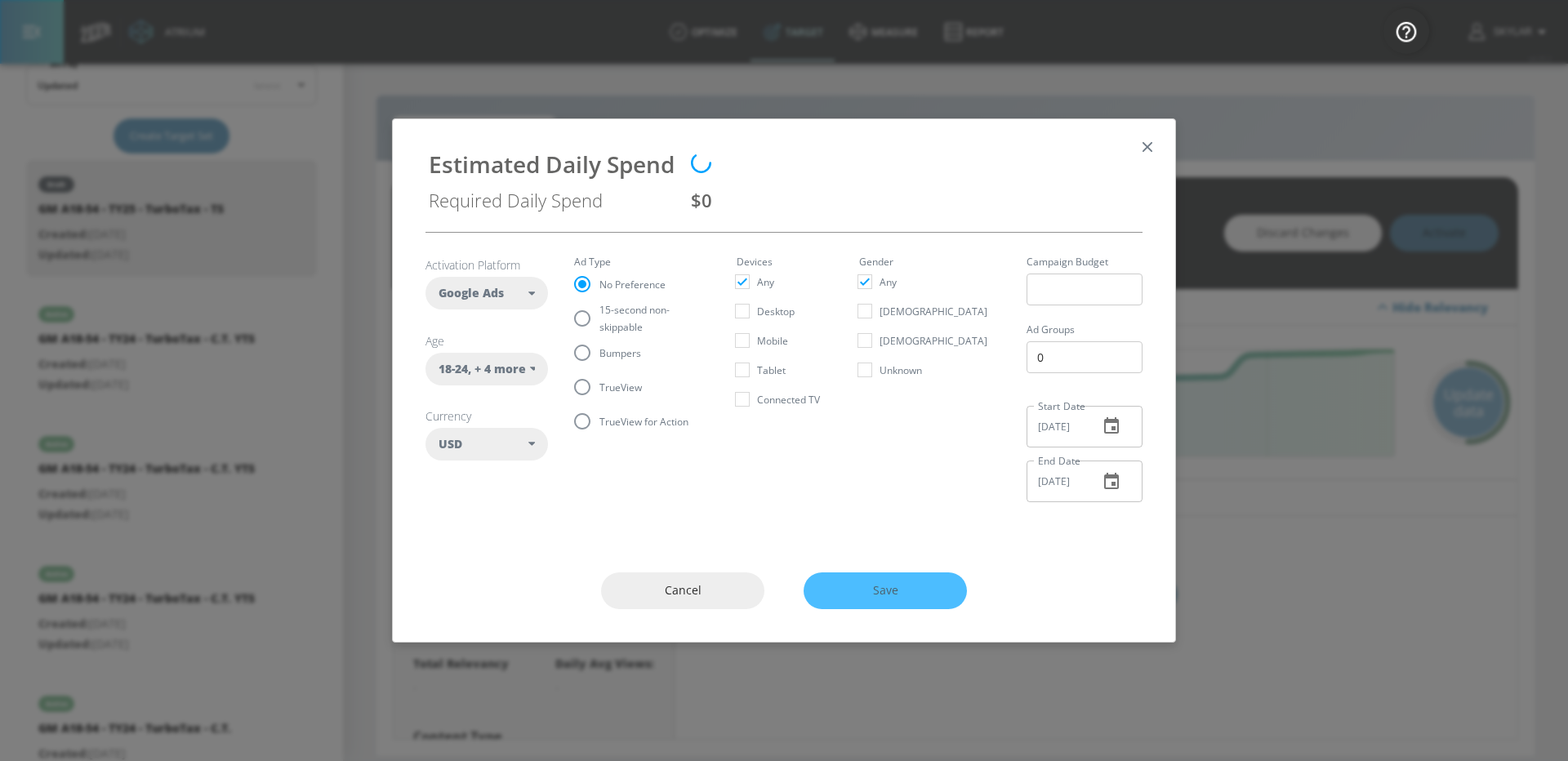
click at [589, 386] on input "TrueView" at bounding box center [582, 387] width 34 height 34
radio input "true"
radio input "false"
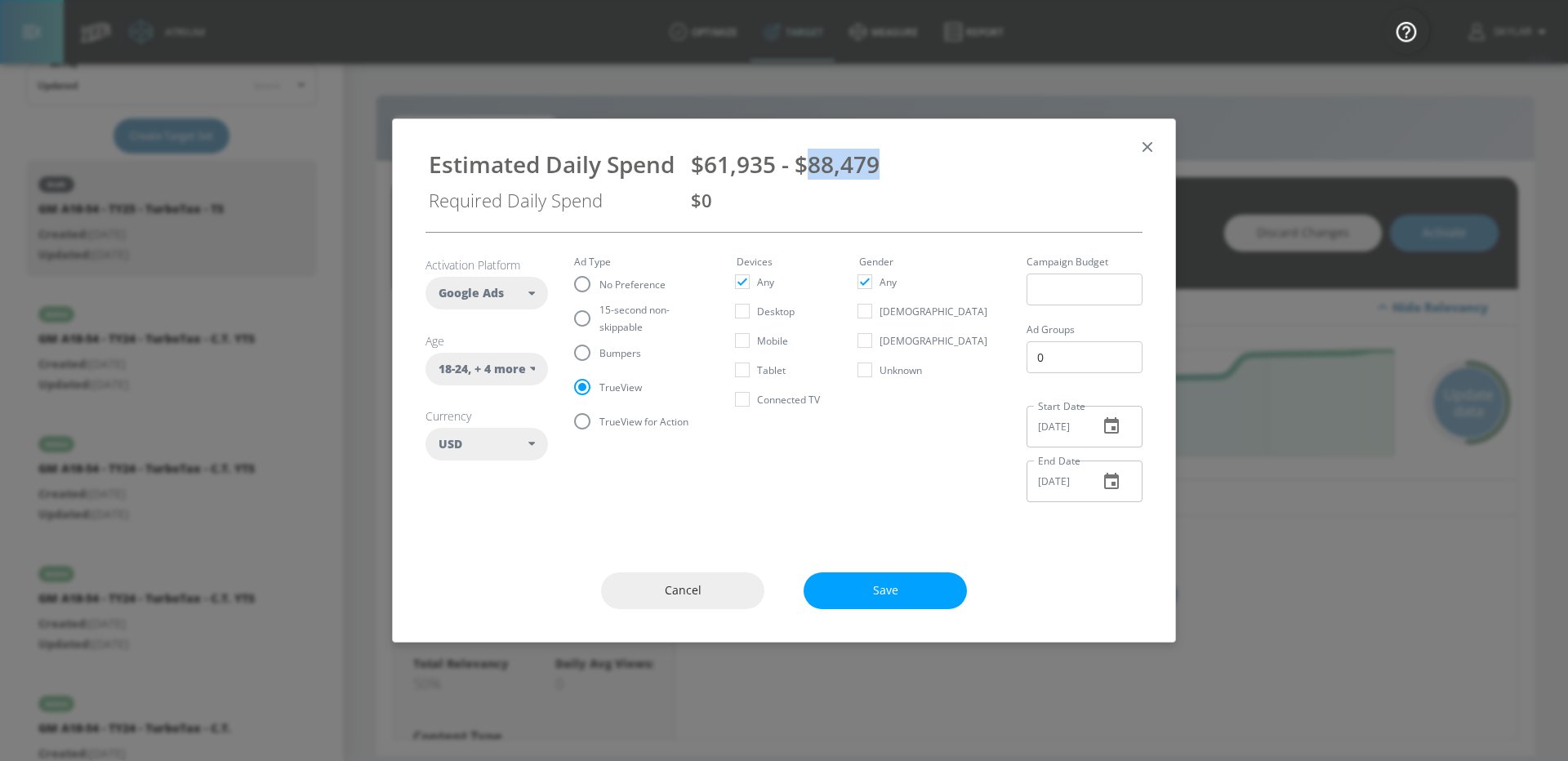
drag, startPoint x: 881, startPoint y: 160, endPoint x: 810, endPoint y: 158, distance: 71.0
click at [810, 158] on div "$61,935 - $88,479" at bounding box center [914, 164] width 448 height 31
copy span "88,479"
click at [569, 364] on input "Bumpers" at bounding box center [582, 352] width 34 height 34
radio input "true"
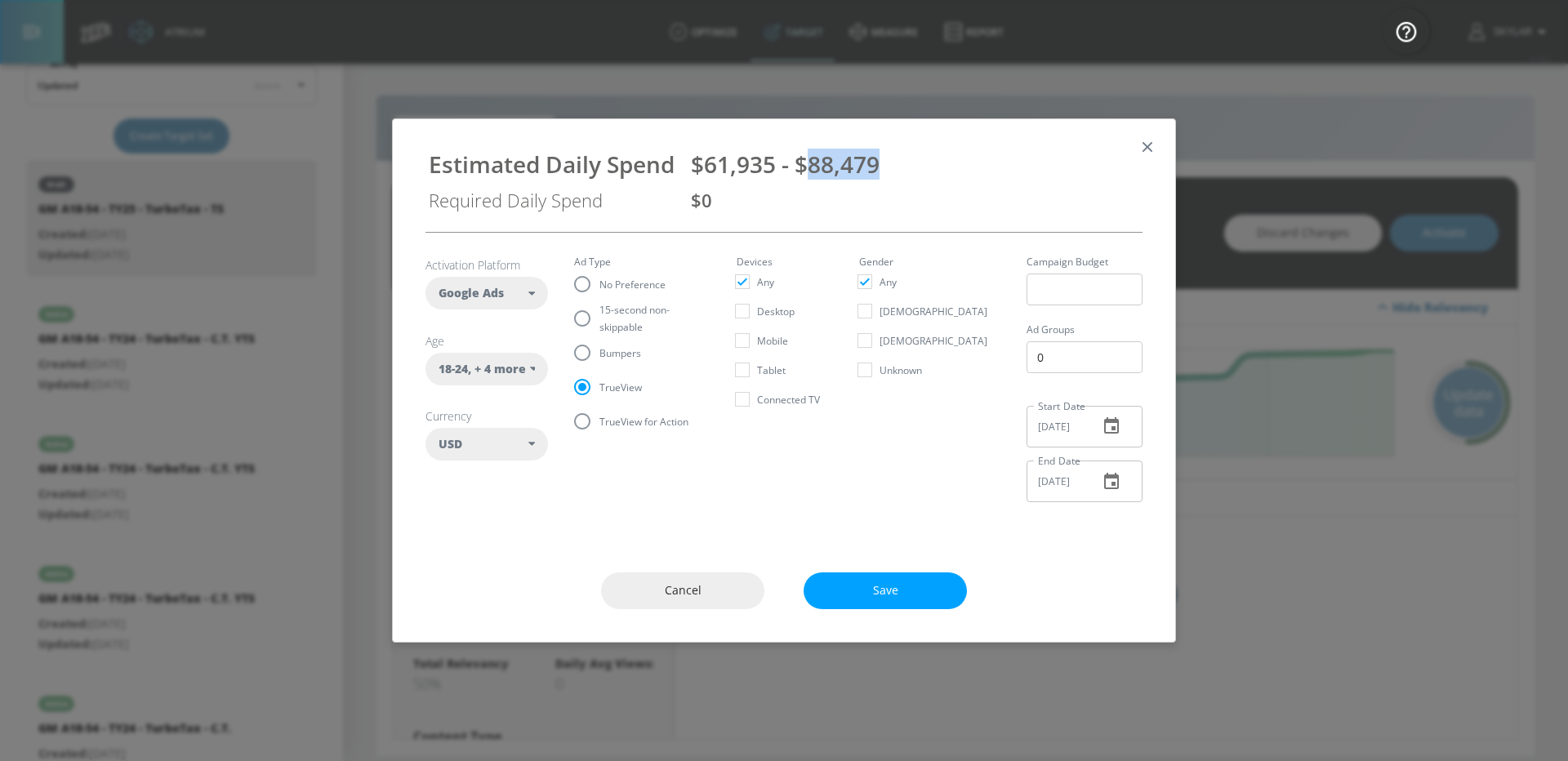
radio input "false"
drag, startPoint x: 886, startPoint y: 174, endPoint x: 808, endPoint y: 172, distance: 78.0
click at [808, 172] on div "$30,967 - $44,239" at bounding box center [914, 164] width 448 height 31
copy span "44,239"
click at [581, 315] on input "15-second non-skippable" at bounding box center [582, 319] width 34 height 34
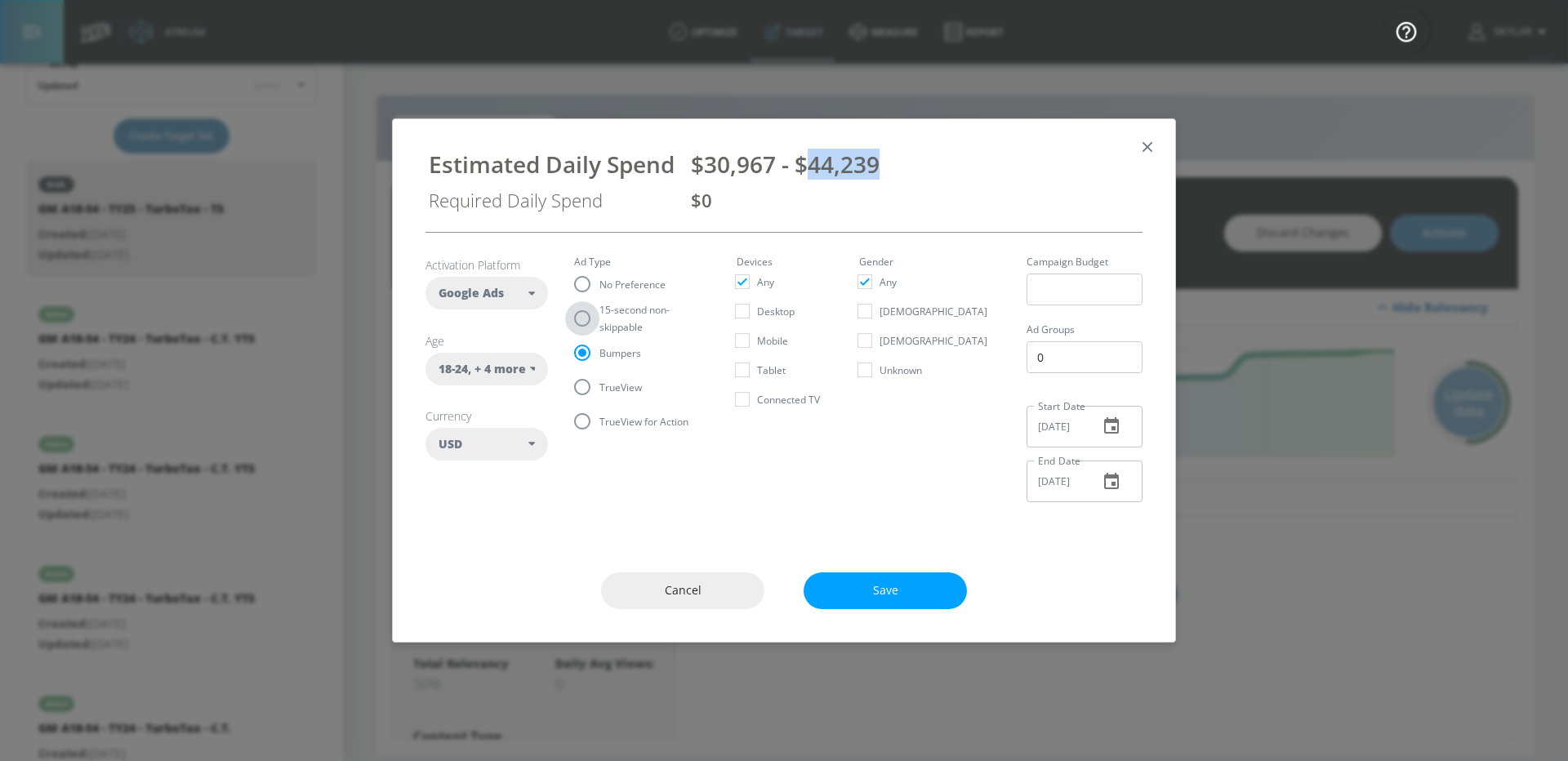
radio input "true"
radio input "false"
click at [1146, 135] on div "Estimated Daily Spend $51,611 - $73,730 Required Daily Spend $0" at bounding box center [784, 175] width 743 height 87
click at [1142, 146] on icon "button" at bounding box center [1147, 146] width 18 height 18
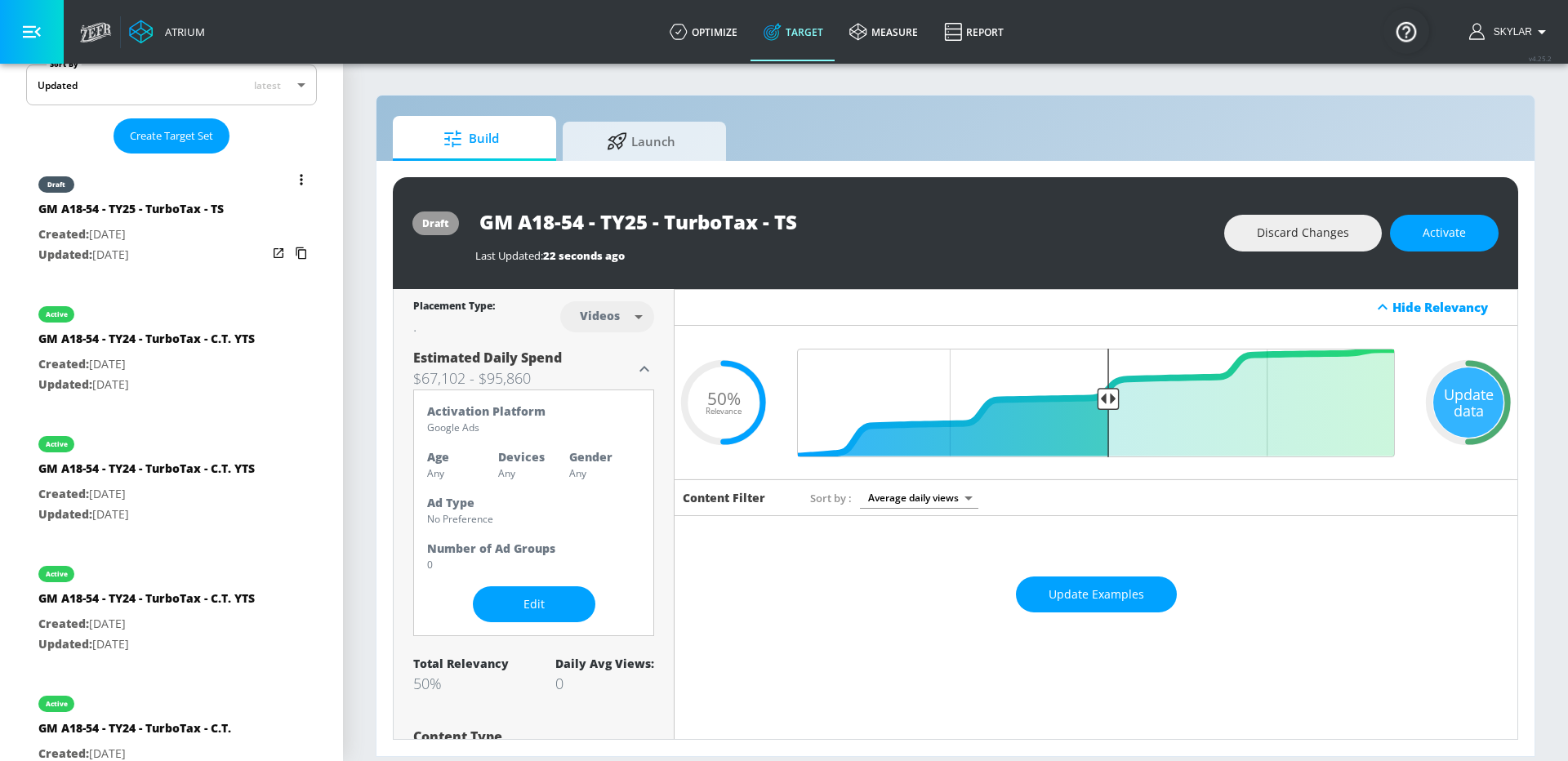
scroll to position [331, 0]
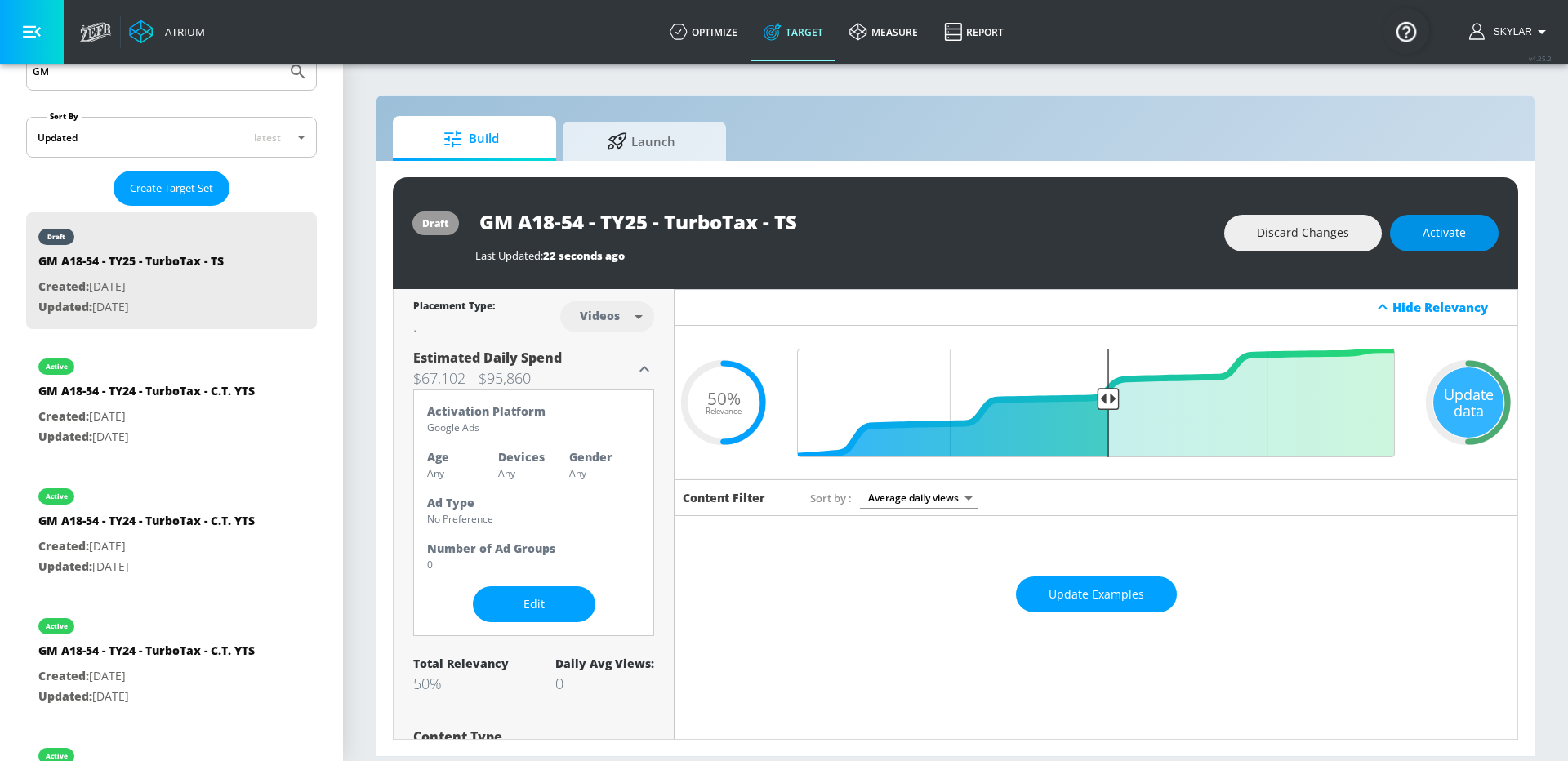
click at [1436, 230] on span "Activate" at bounding box center [1444, 233] width 43 height 20
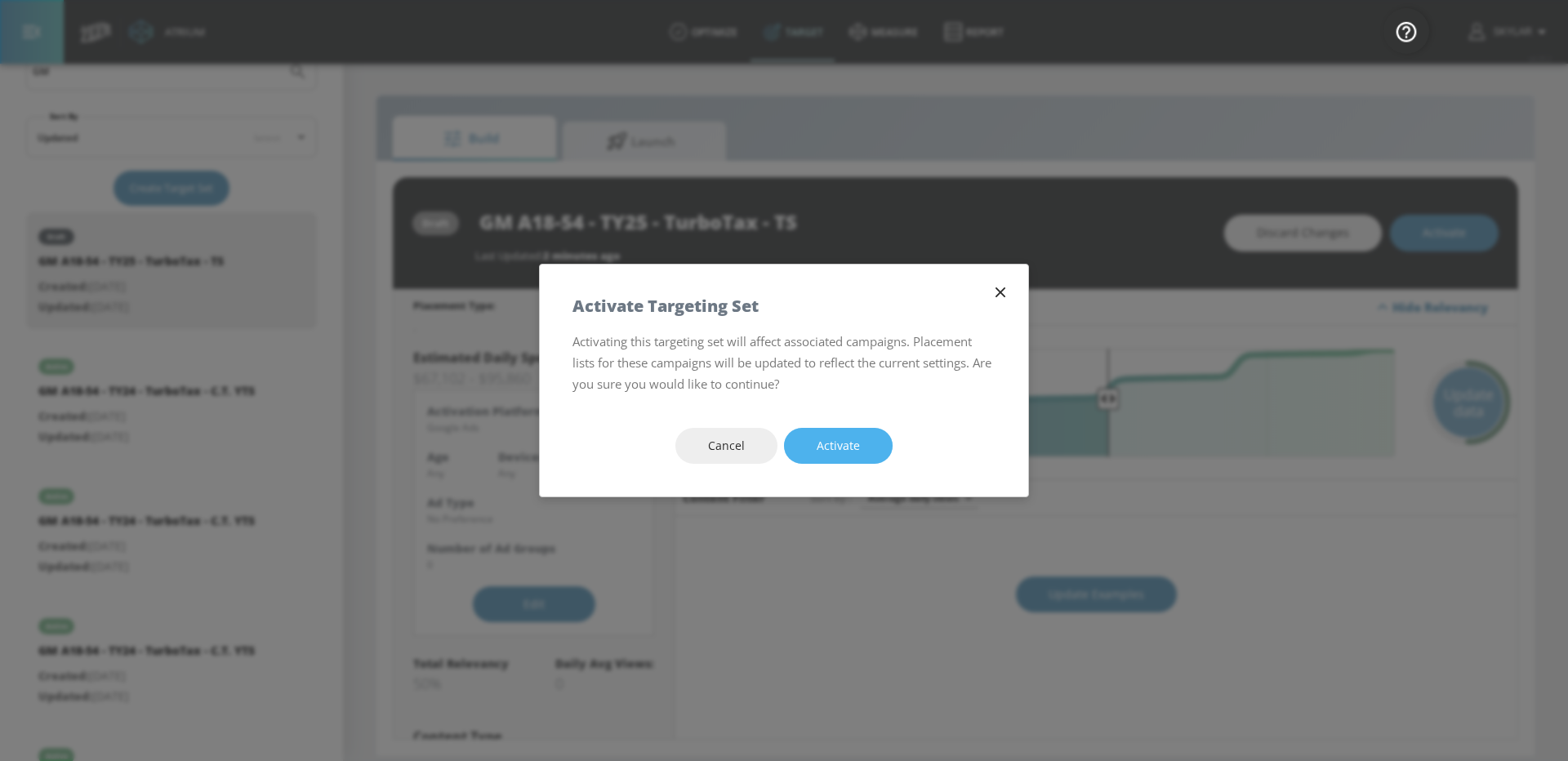
click at [826, 442] on span "Activate" at bounding box center [838, 446] width 43 height 20
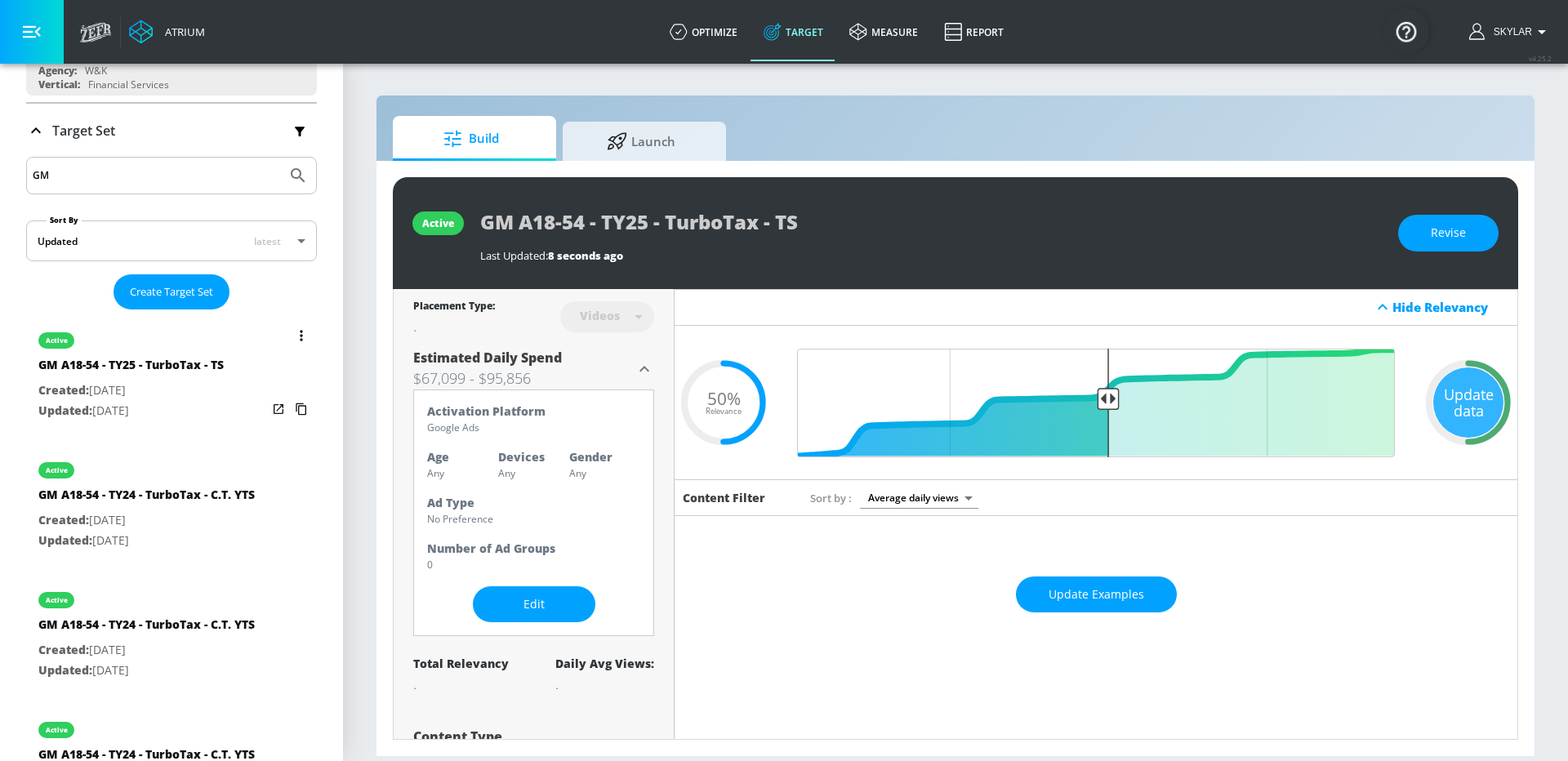
scroll to position [186, 0]
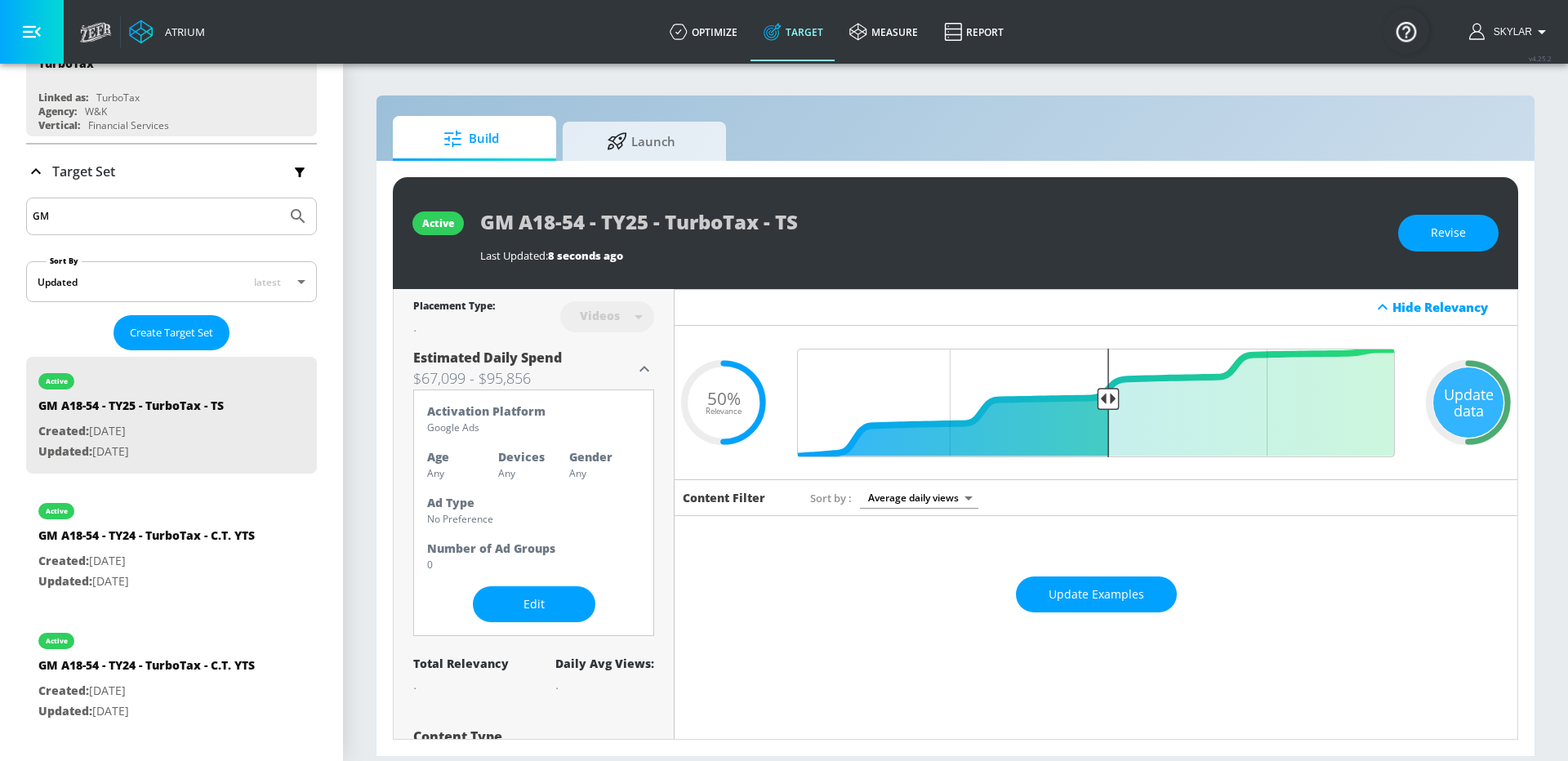
click at [97, 209] on input "GM" at bounding box center [156, 216] width 248 height 21
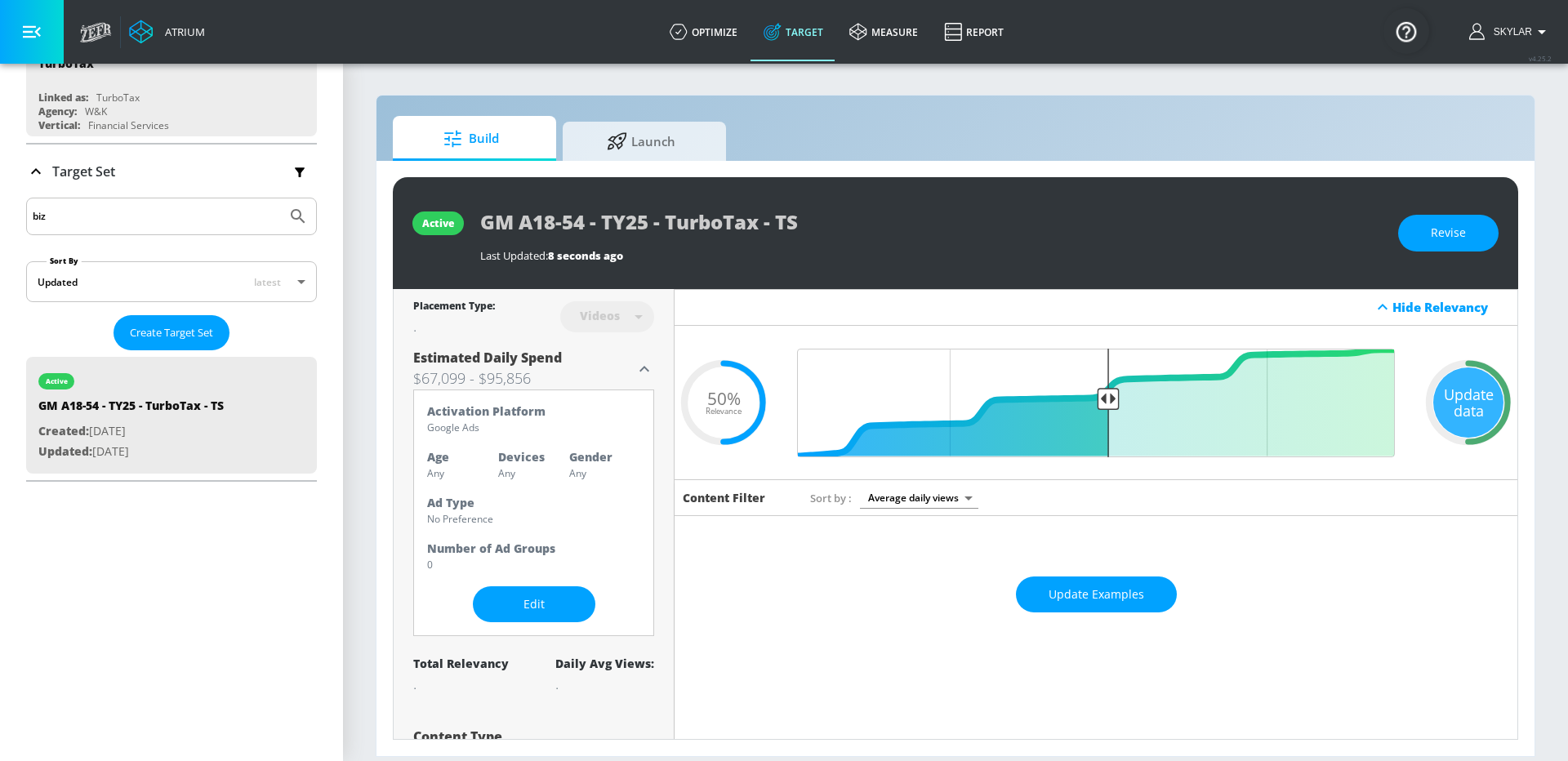
click at [99, 216] on input "biz" at bounding box center [156, 216] width 248 height 21
type input "b"
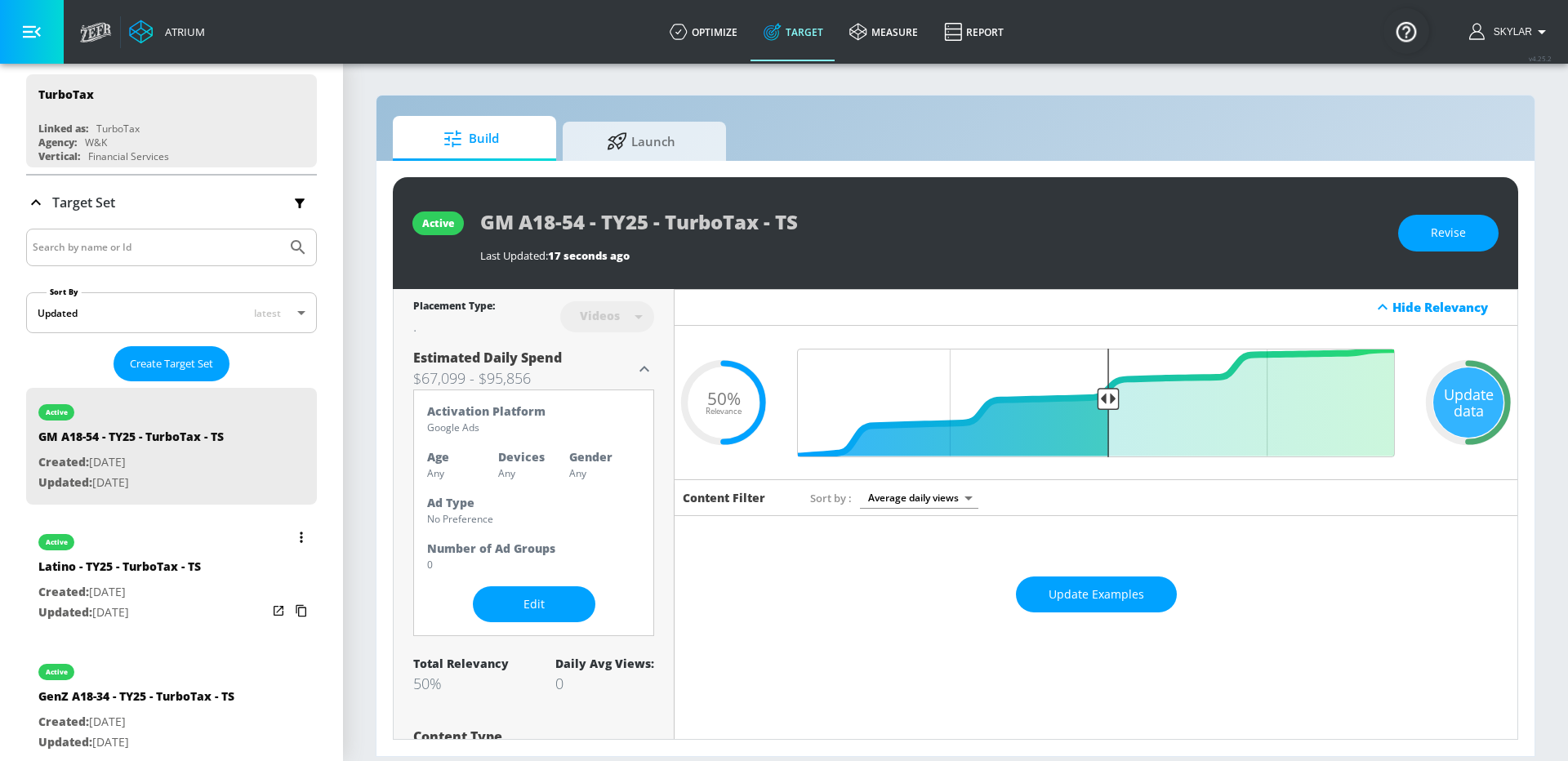
scroll to position [0, 0]
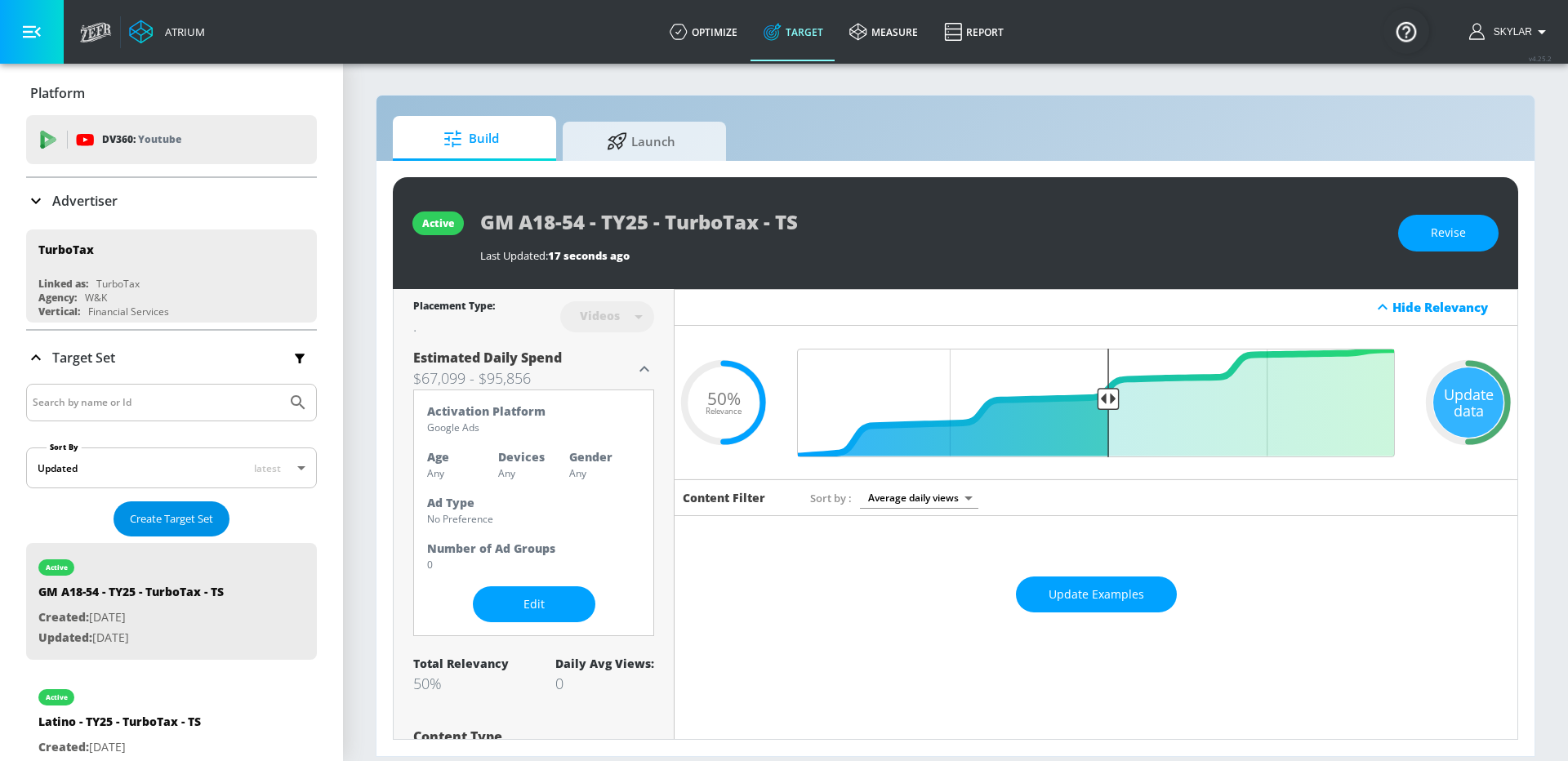
click at [137, 519] on span "Create Target Set" at bounding box center [170, 519] width 83 height 19
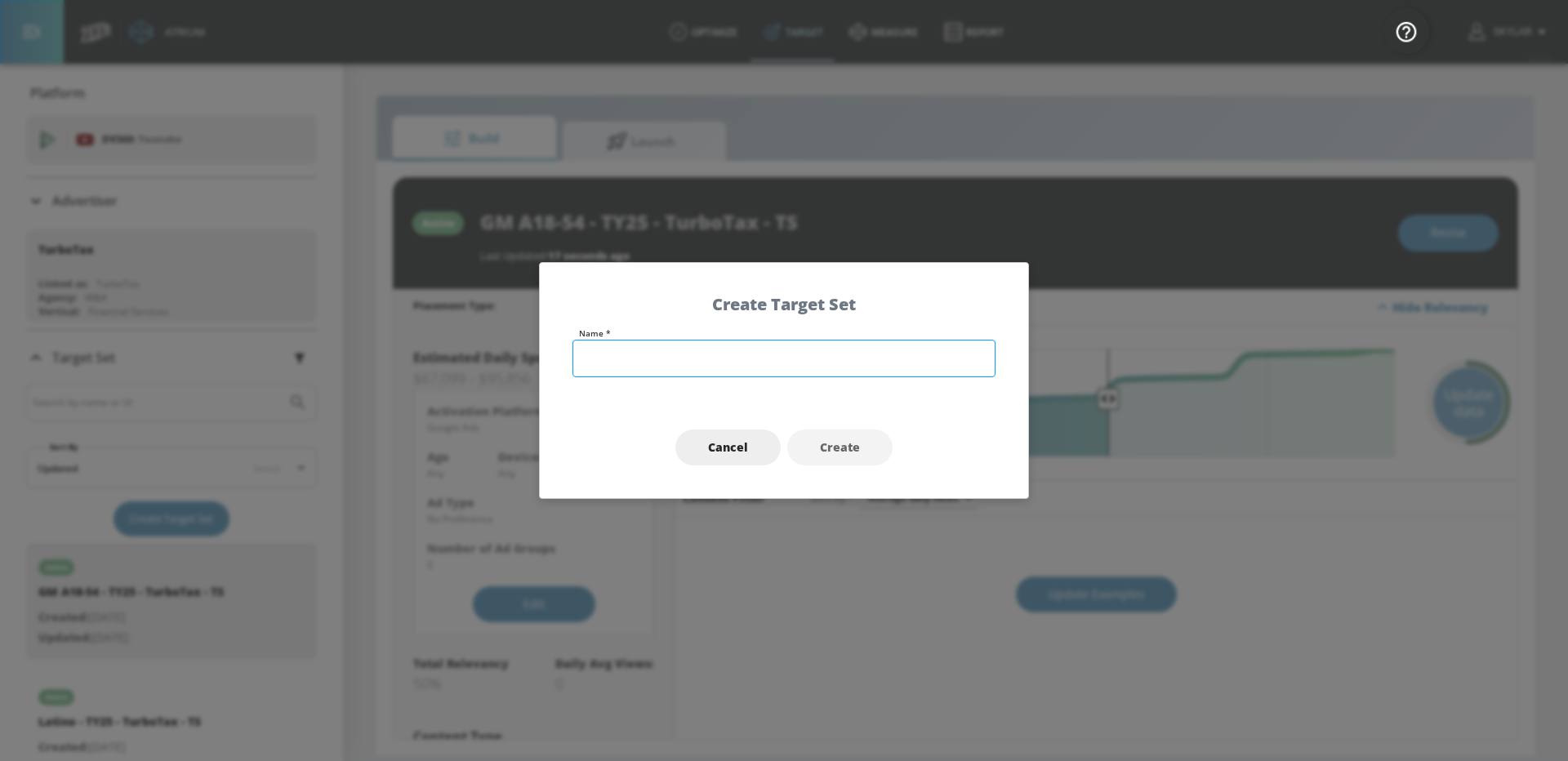
click at [683, 355] on input "text" at bounding box center [784, 359] width 423 height 37
type input "Biz Tax - TY25 - TurboTax - TS"
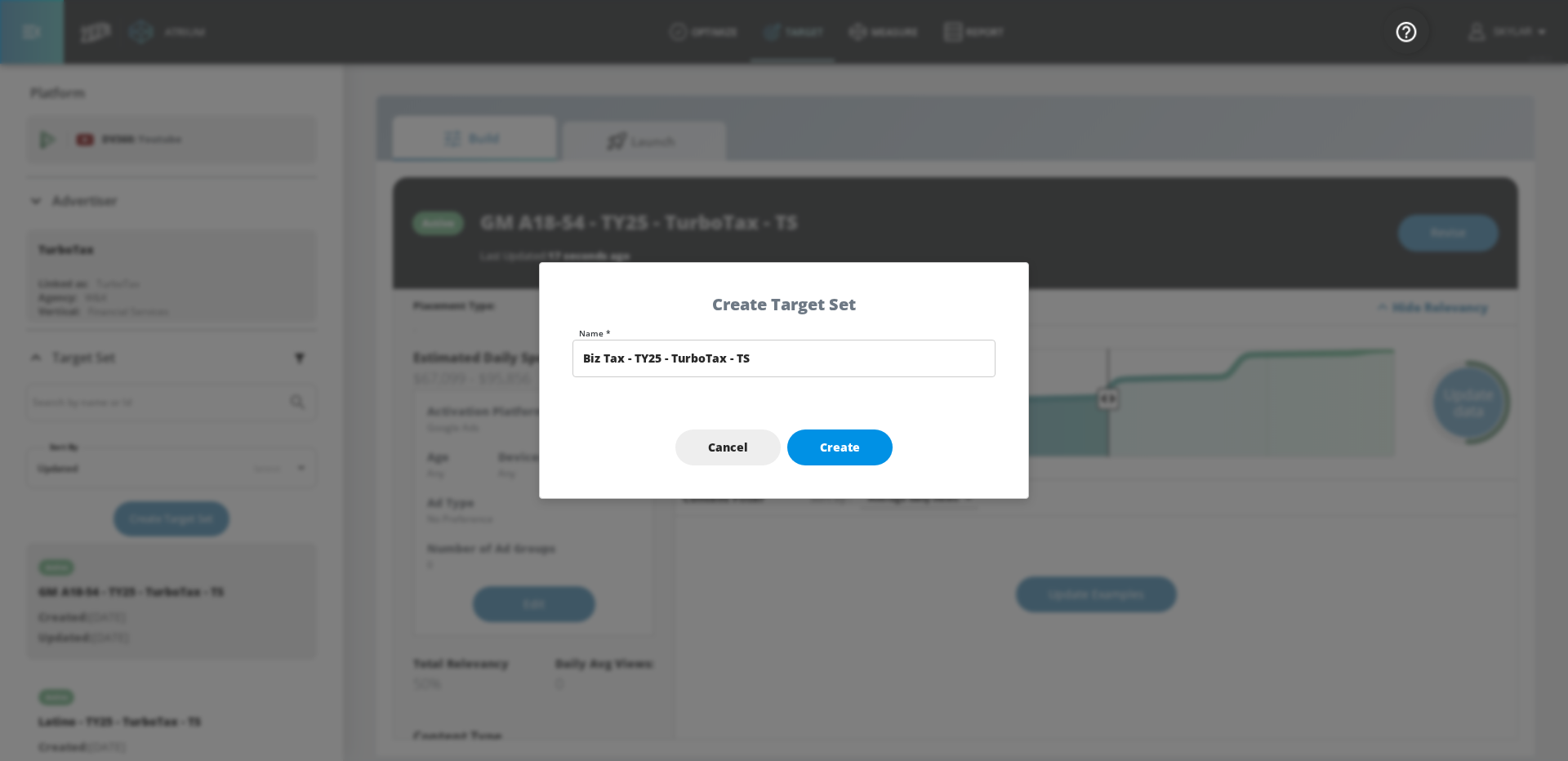
click at [863, 450] on button "Create" at bounding box center [839, 447] width 105 height 36
type input "Biz Tax - TY25 - TurboTax - TS"
type input "channels"
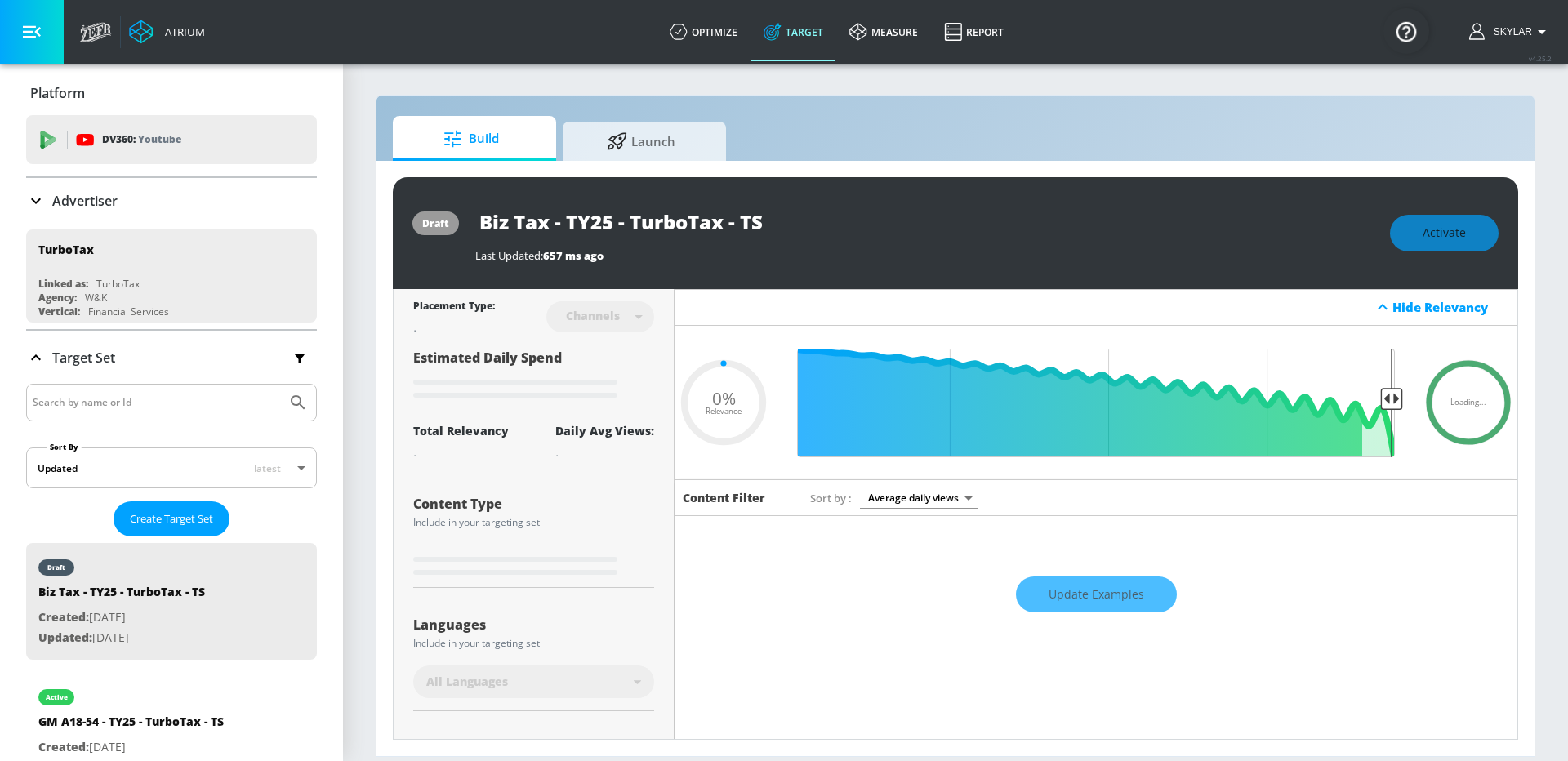
type input "0.6"
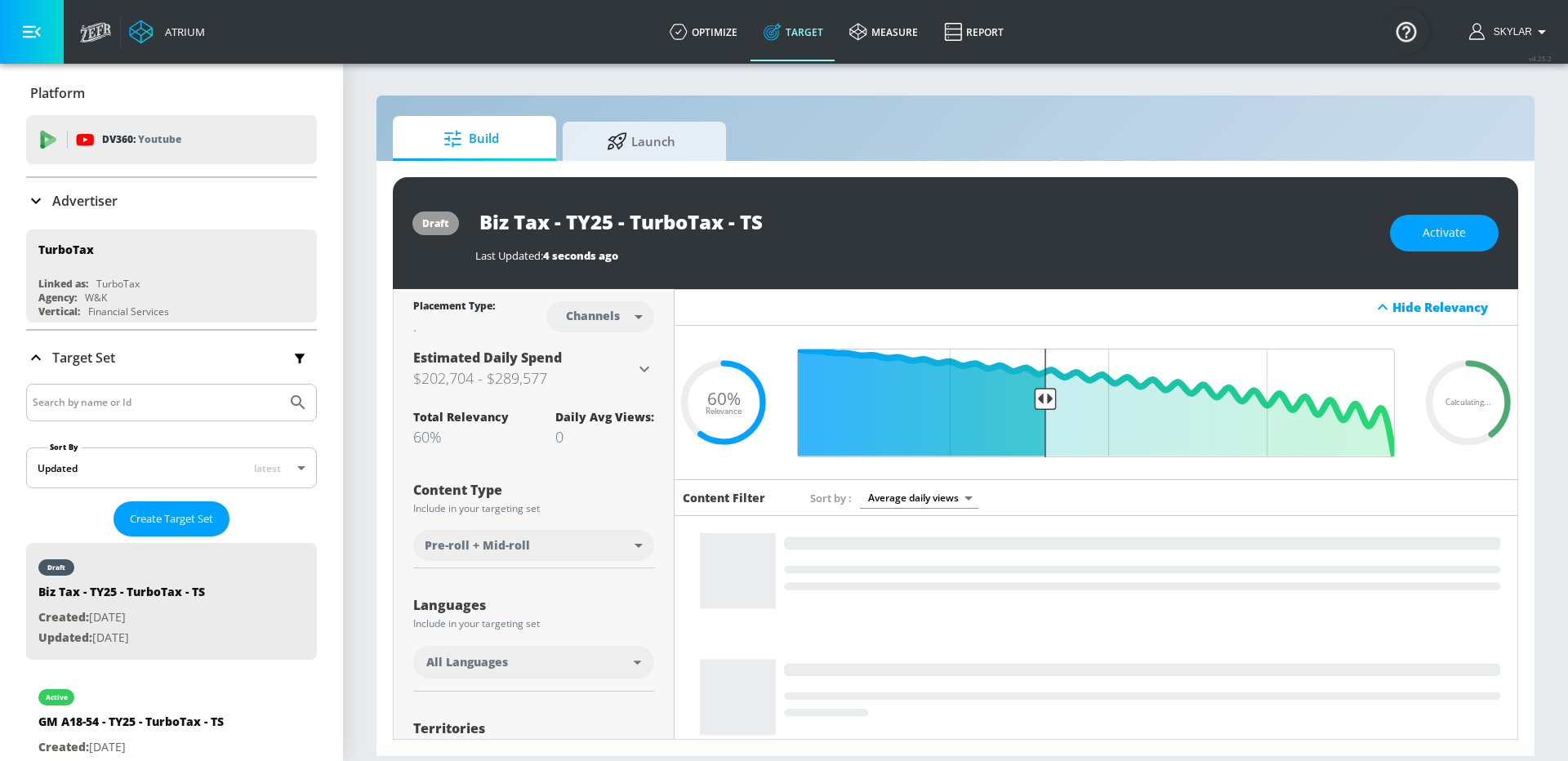
click at [639, 323] on body "Atrium optimize Target measure Report optimize Target measure Report v 4.25.2 S…" at bounding box center [784, 380] width 1568 height 761
click at [615, 375] on div "Videos" at bounding box center [594, 379] width 47 height 17
type input "videos"
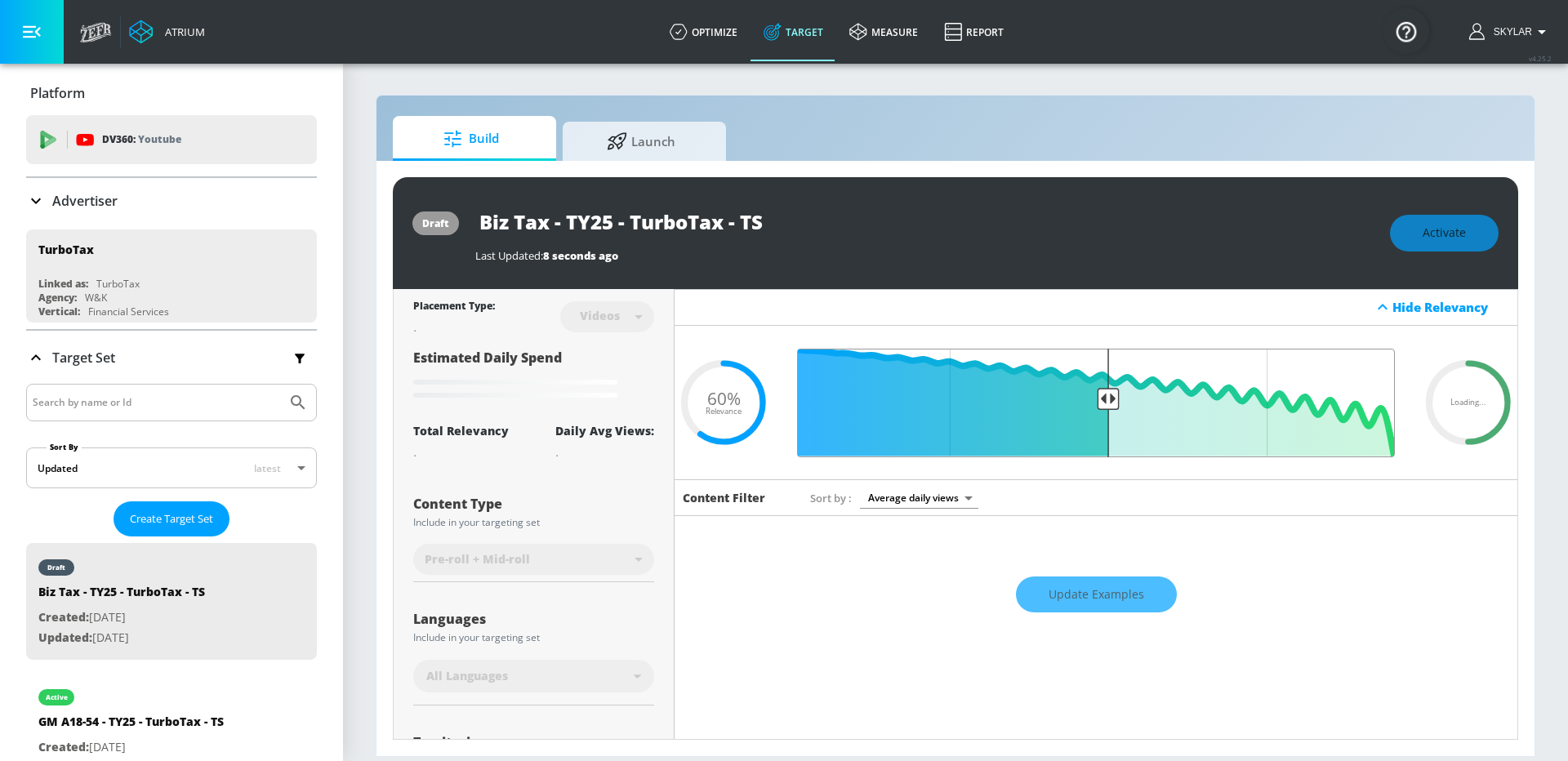
drag, startPoint x: 1046, startPoint y: 397, endPoint x: 1106, endPoint y: 404, distance: 60.4
type input "0.5"
click at [1106, 404] on input "Final Threshold" at bounding box center [1096, 402] width 615 height 109
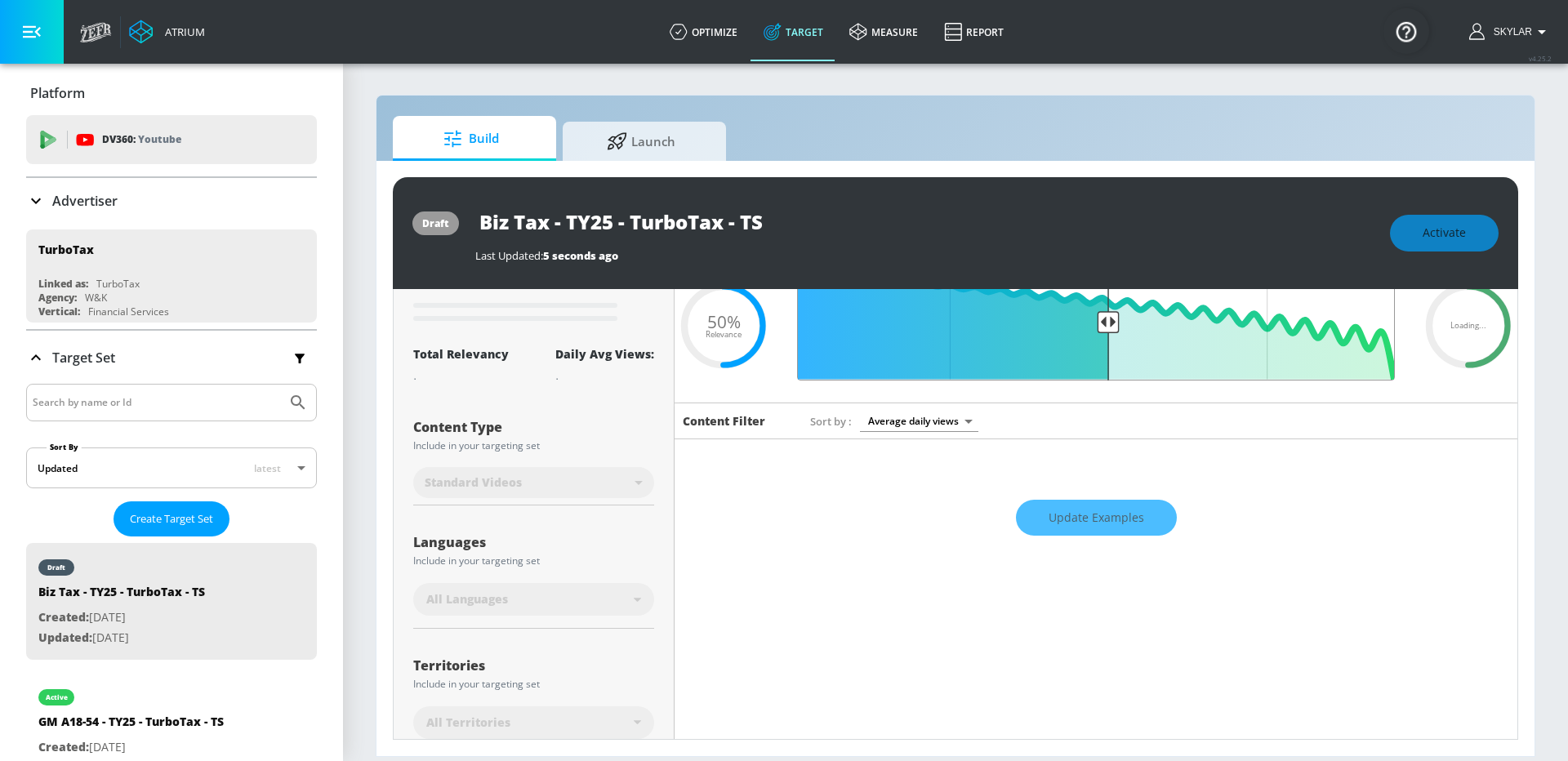
scroll to position [168, 0]
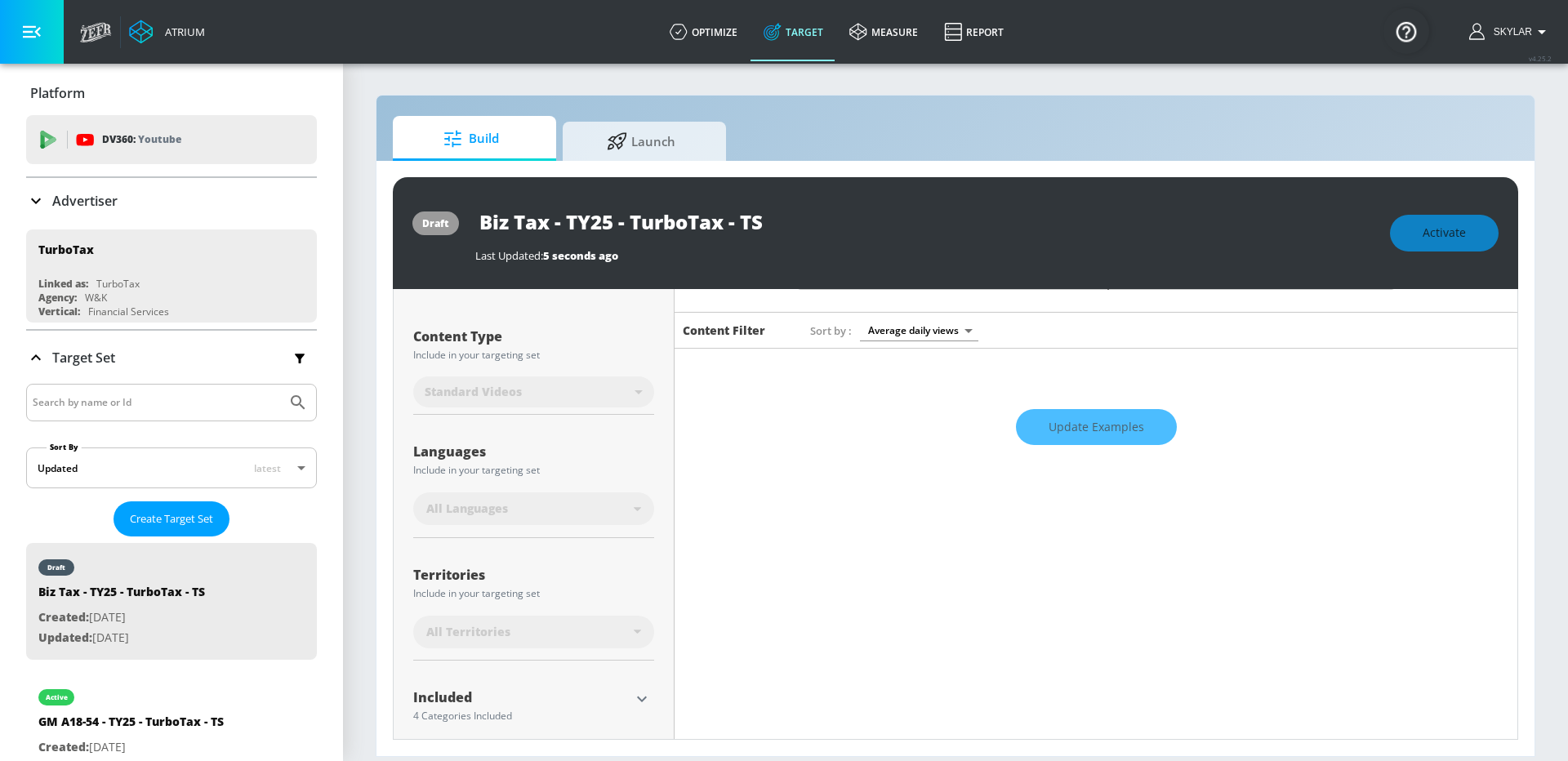
click at [512, 515] on div "All Languages" at bounding box center [530, 510] width 208 height 17
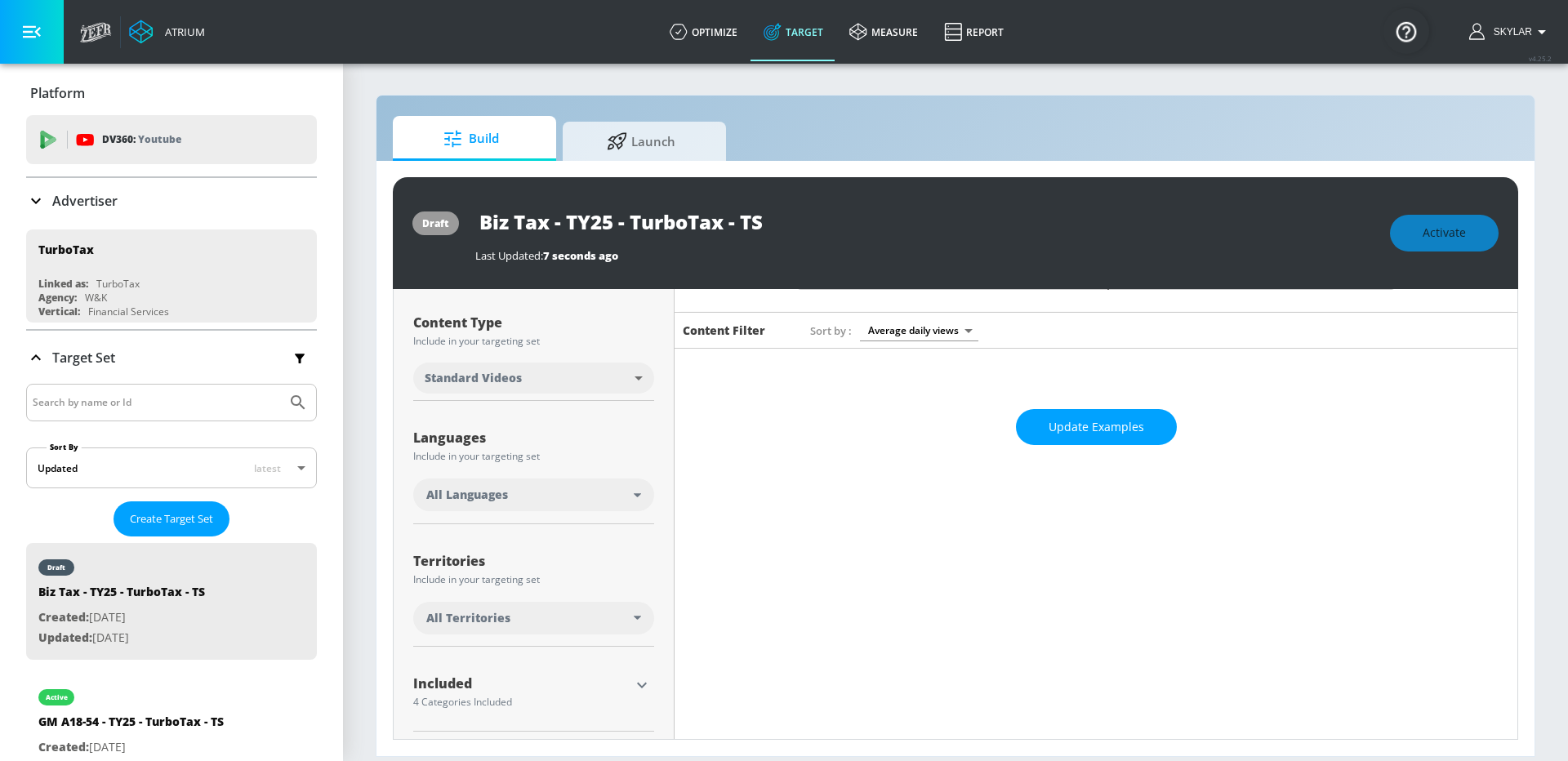
scroll to position [154, 0]
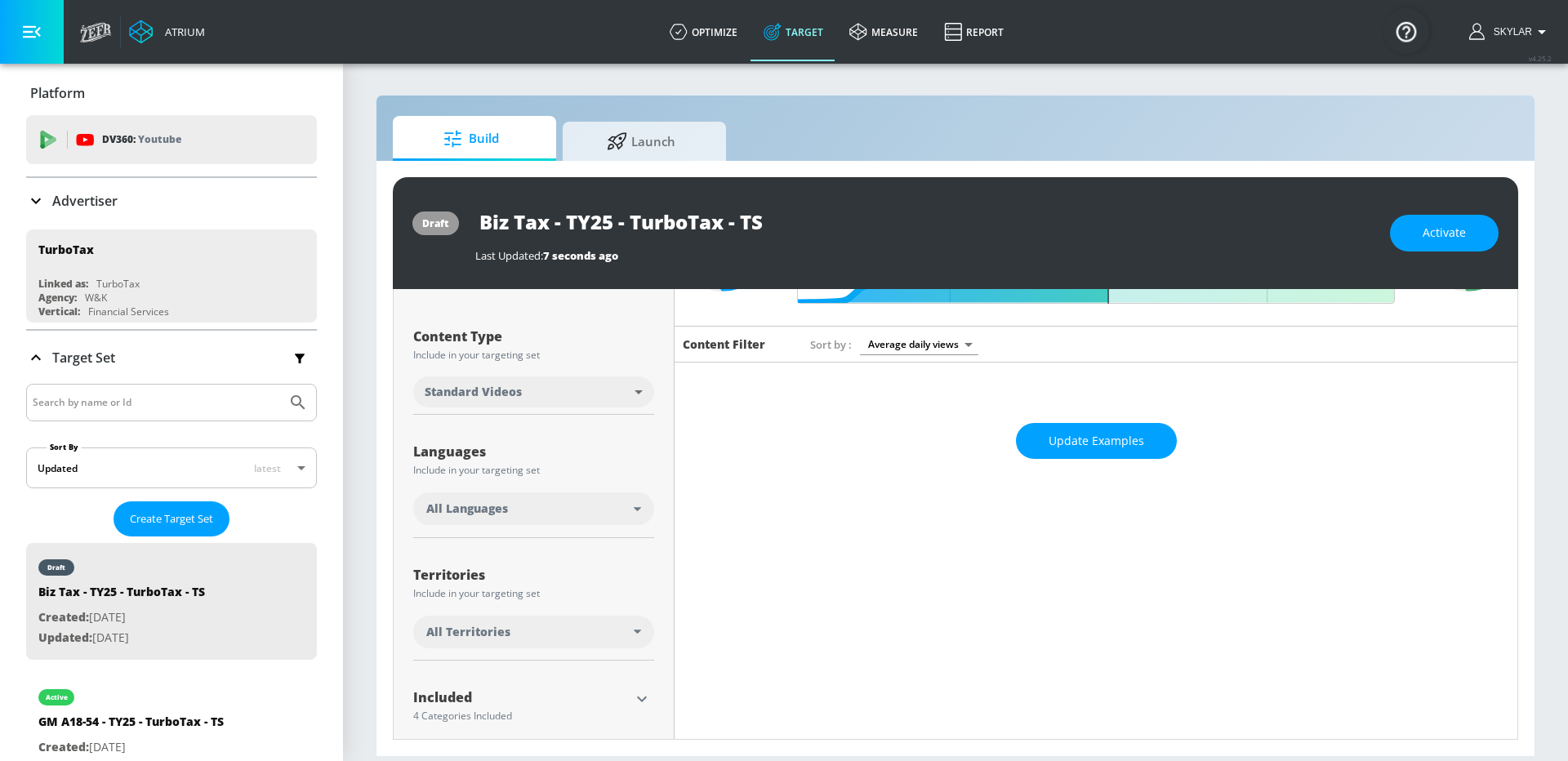
click at [534, 508] on div "All Languages" at bounding box center [530, 510] width 208 height 17
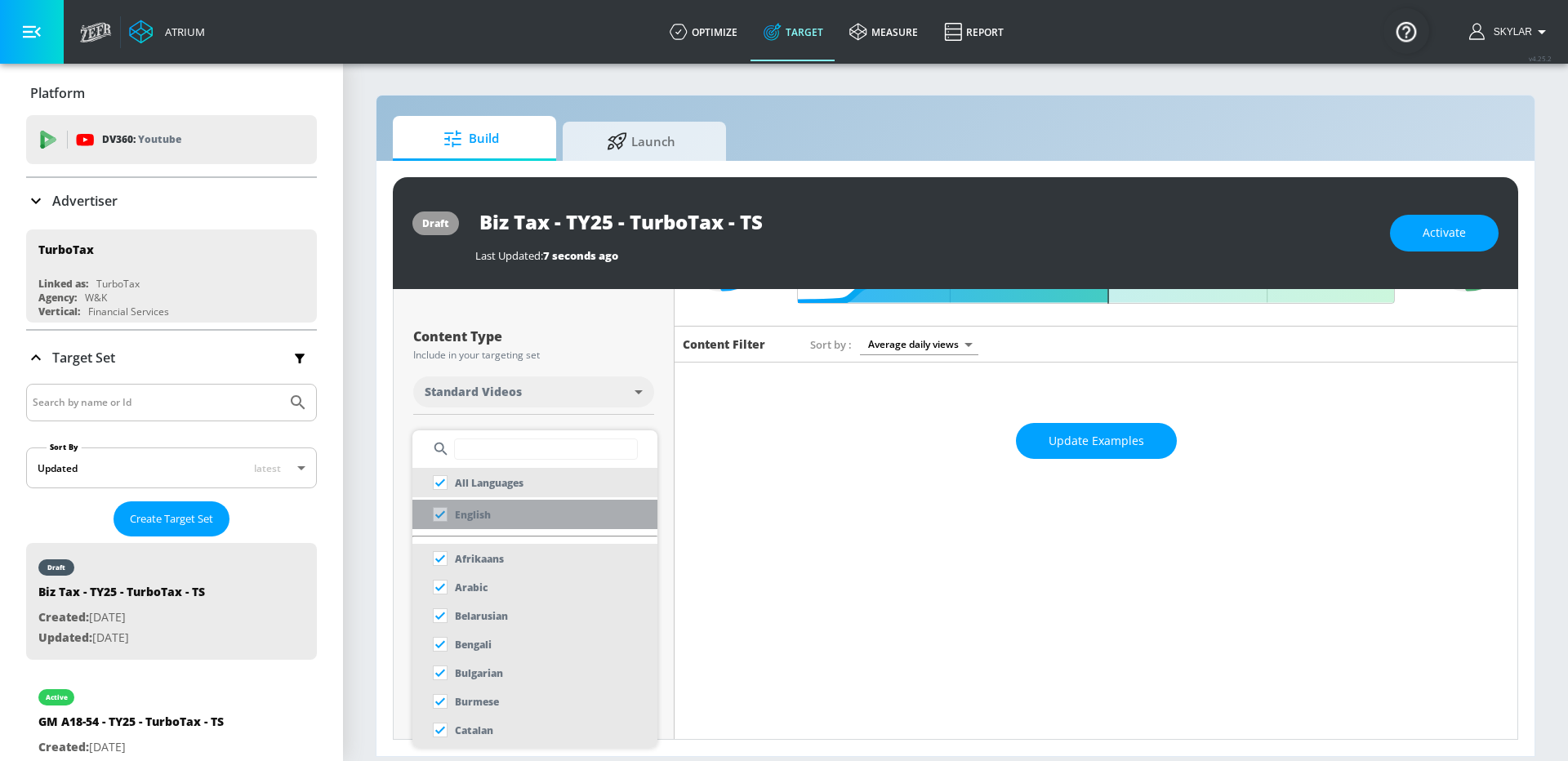
click at [533, 515] on li "English" at bounding box center [534, 515] width 245 height 30
checkbox input "false"
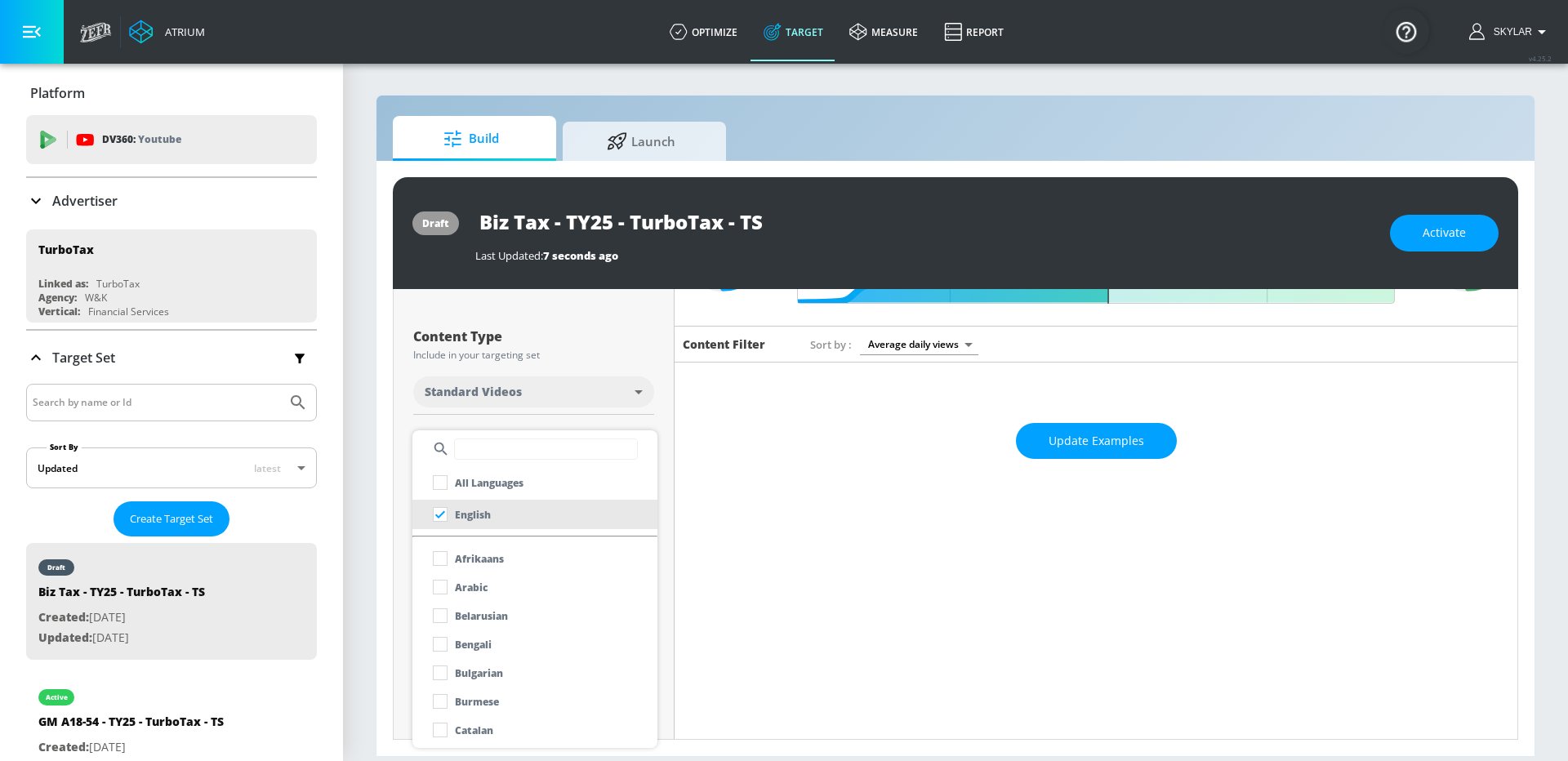
click at [727, 448] on div at bounding box center [784, 380] width 1568 height 761
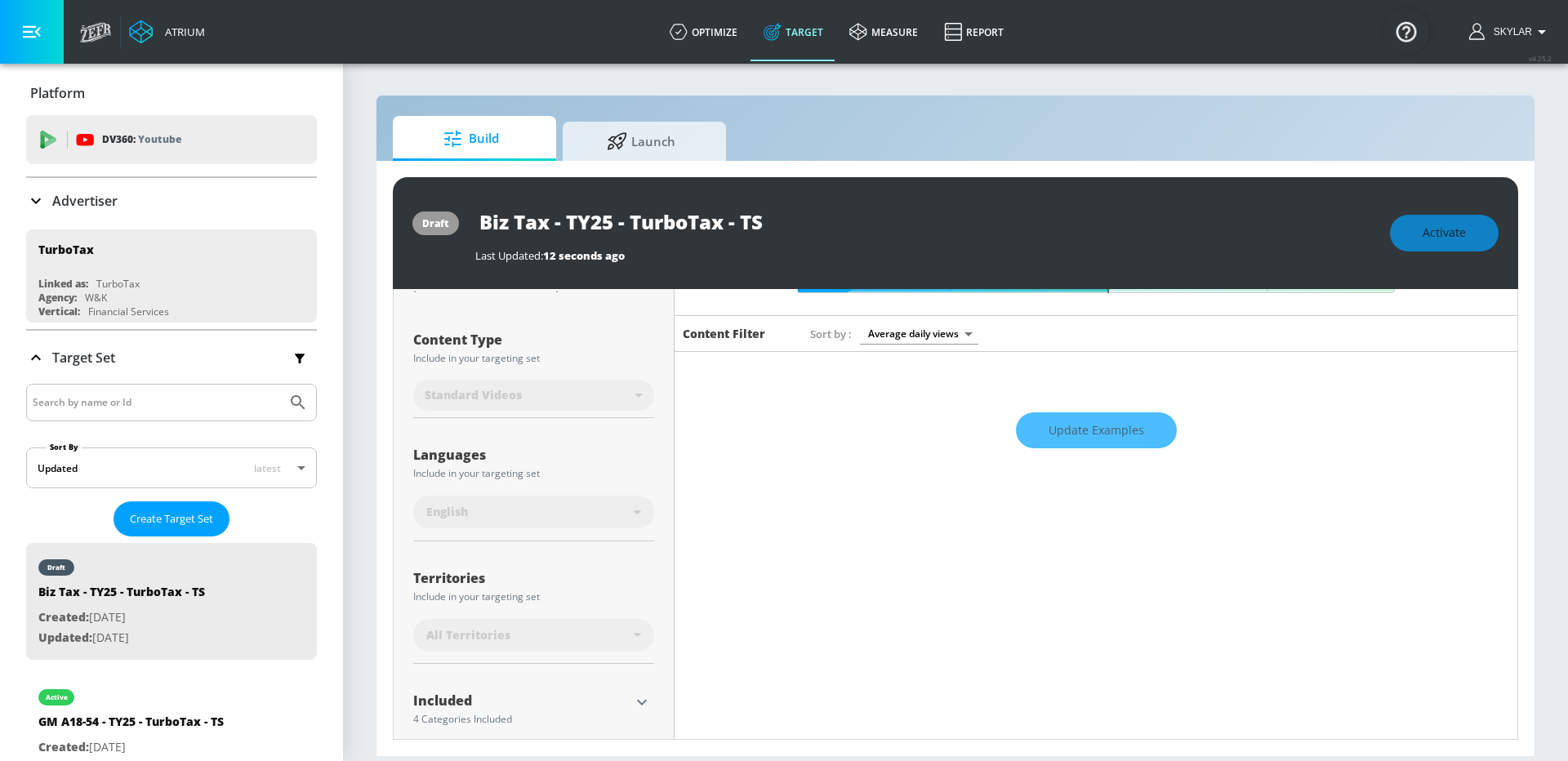
scroll to position [269, 0]
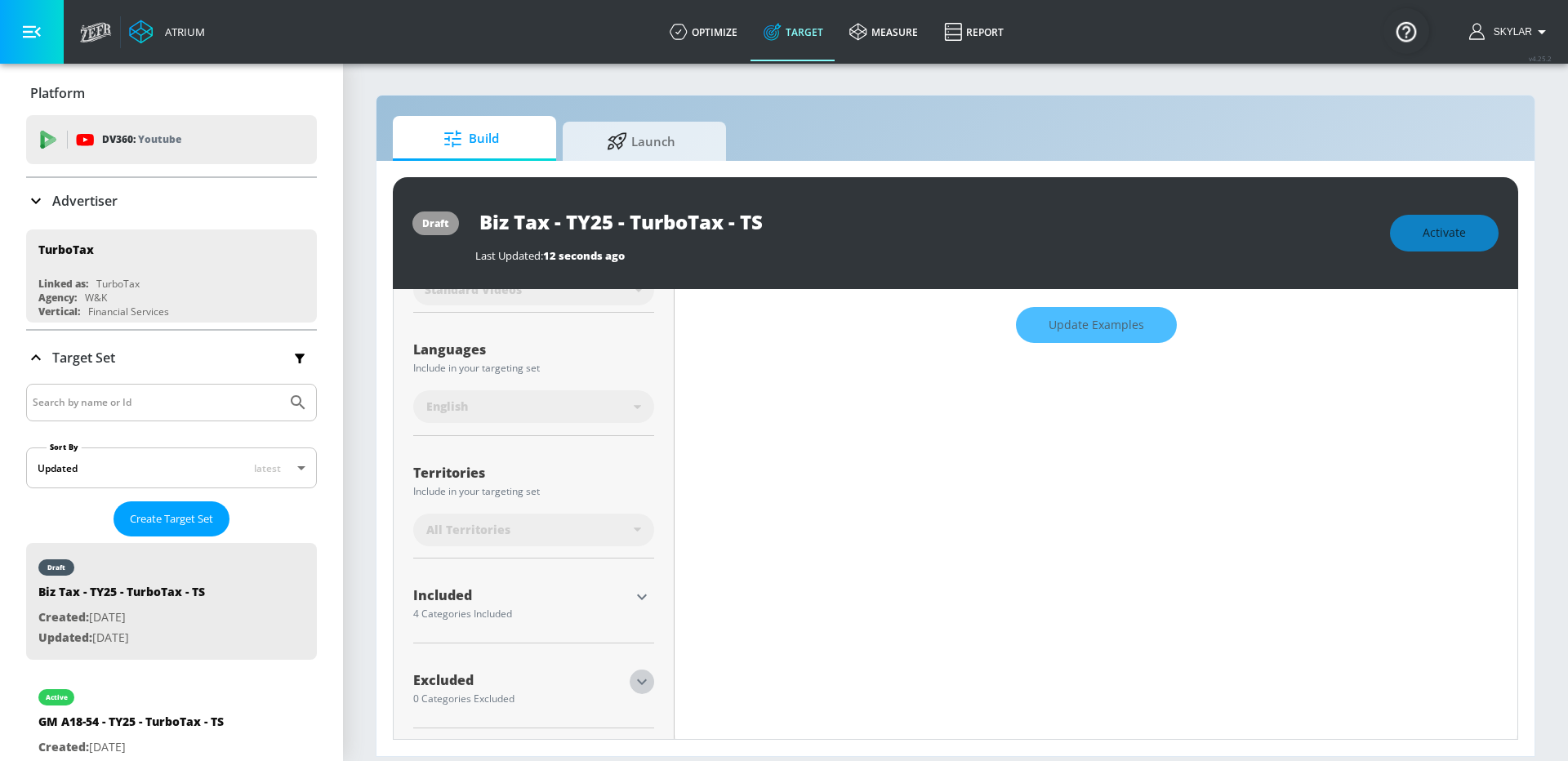
click at [641, 678] on icon "button" at bounding box center [642, 682] width 20 height 20
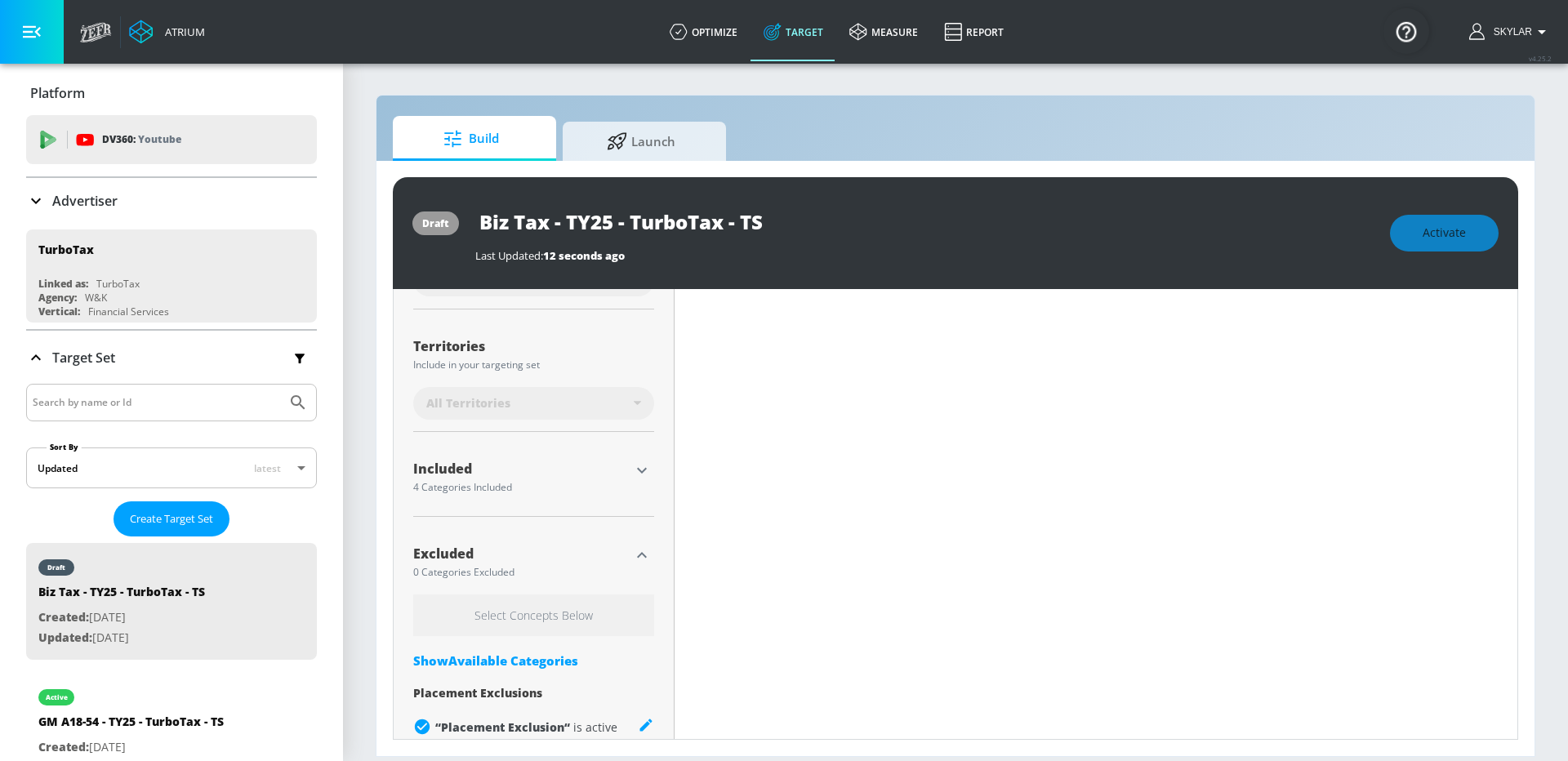
scroll to position [407, 0]
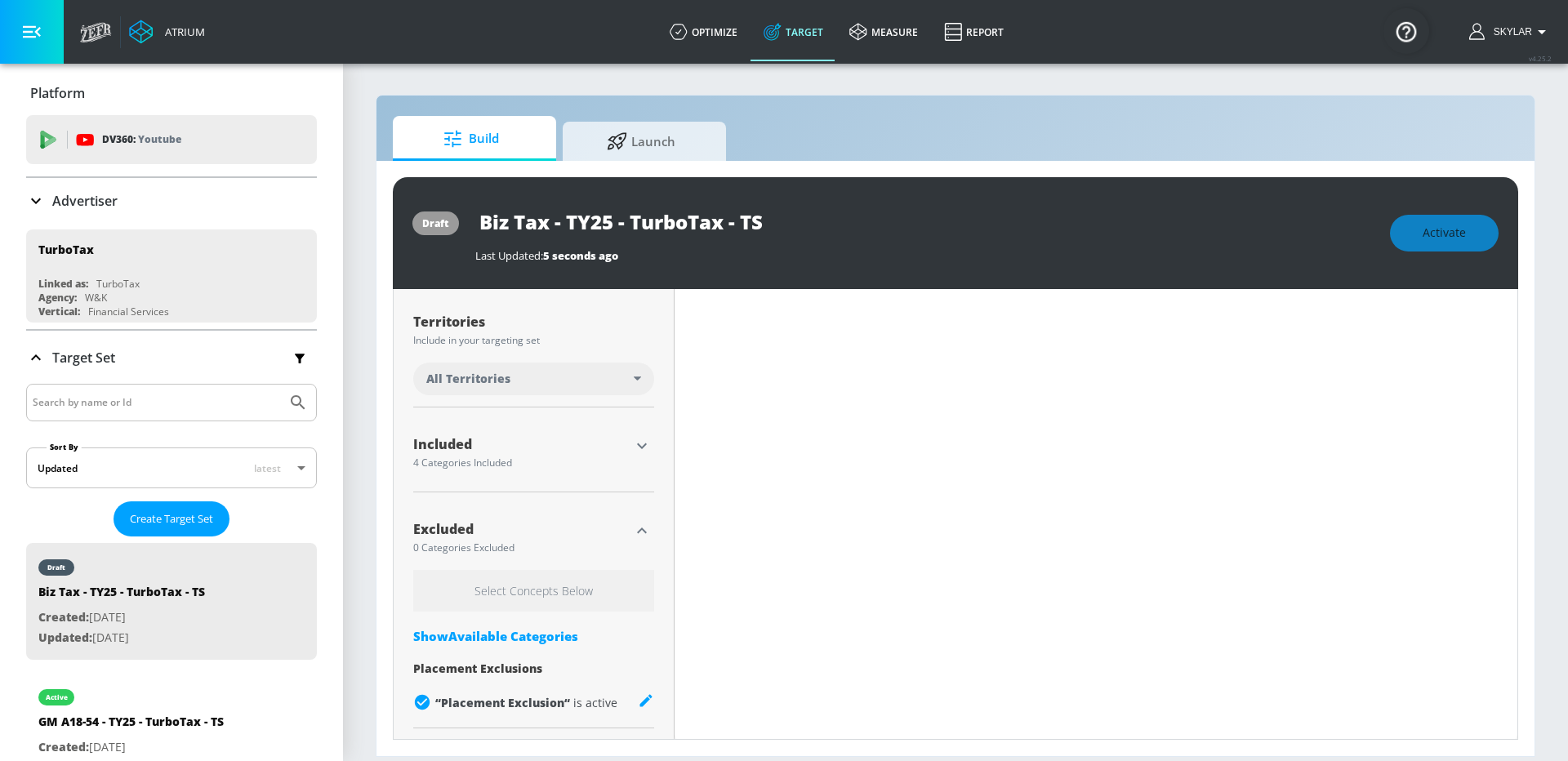
click at [543, 635] on div "Show Available Categories" at bounding box center [534, 636] width 241 height 17
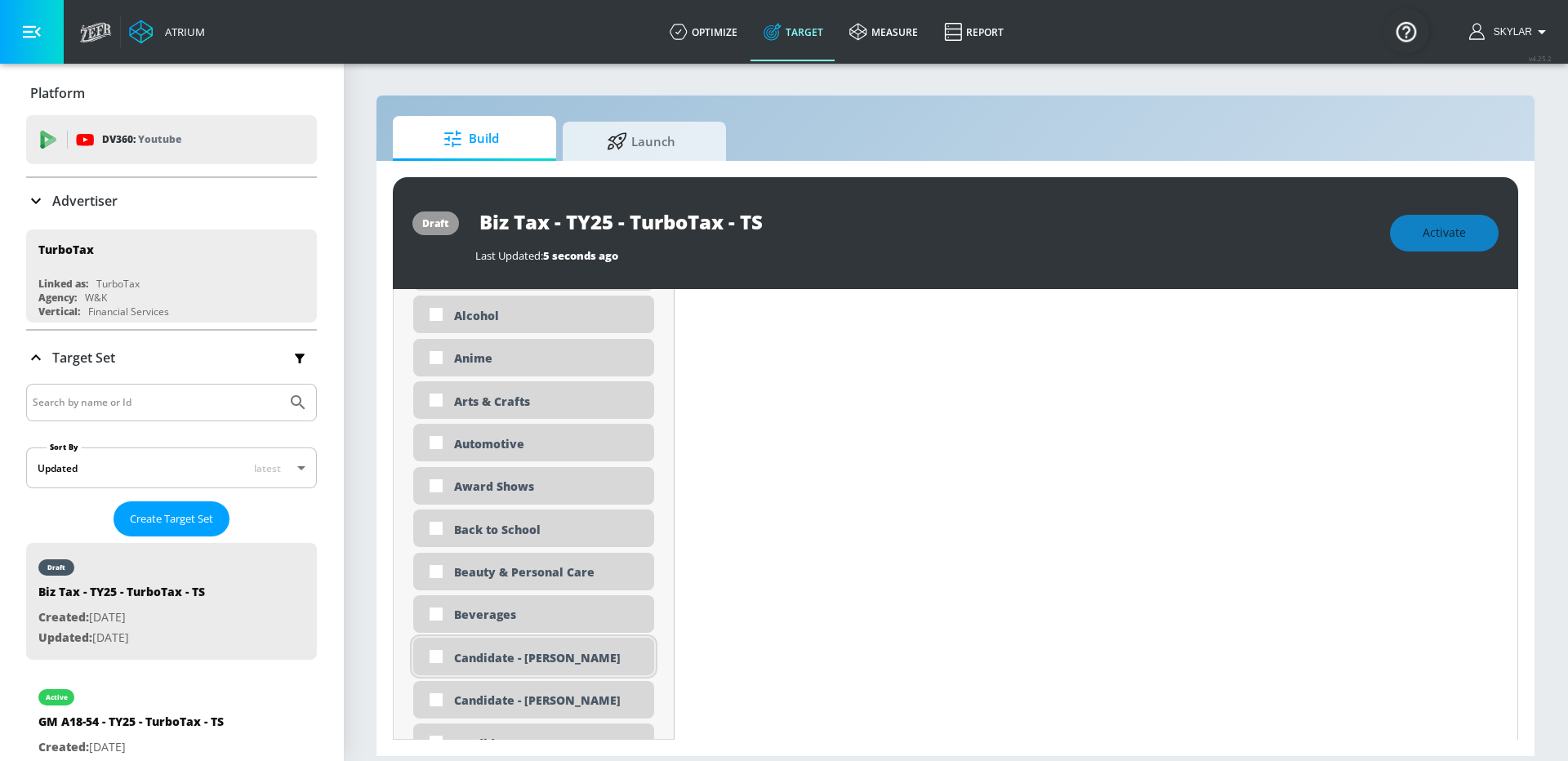
scroll to position [853, 0]
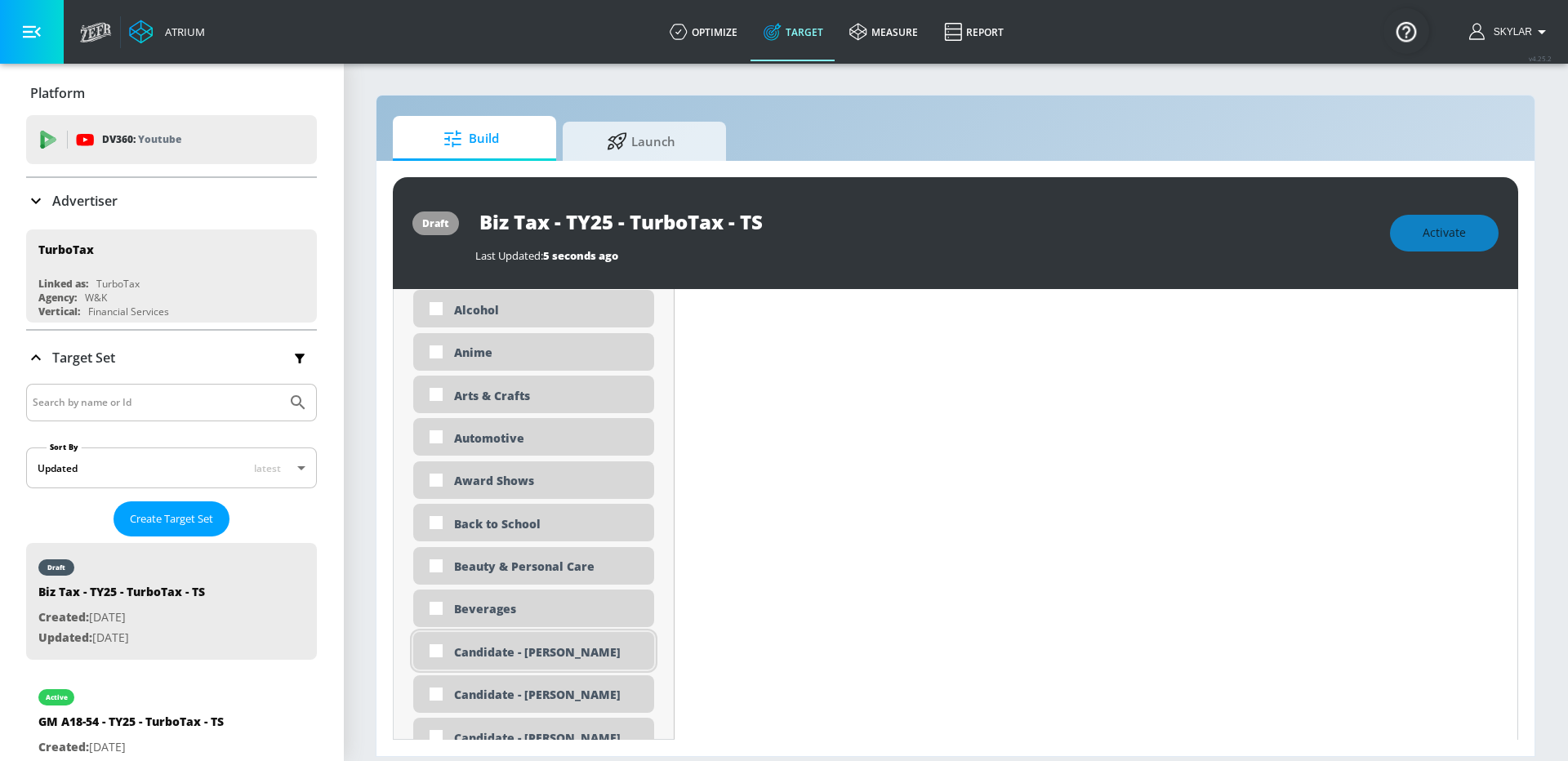
click at [546, 647] on div "Candidate - [PERSON_NAME]" at bounding box center [548, 652] width 188 height 16
checkbox input "true"
click at [554, 678] on div "Candidate - [PERSON_NAME]" at bounding box center [534, 694] width 241 height 37
checkbox input "true"
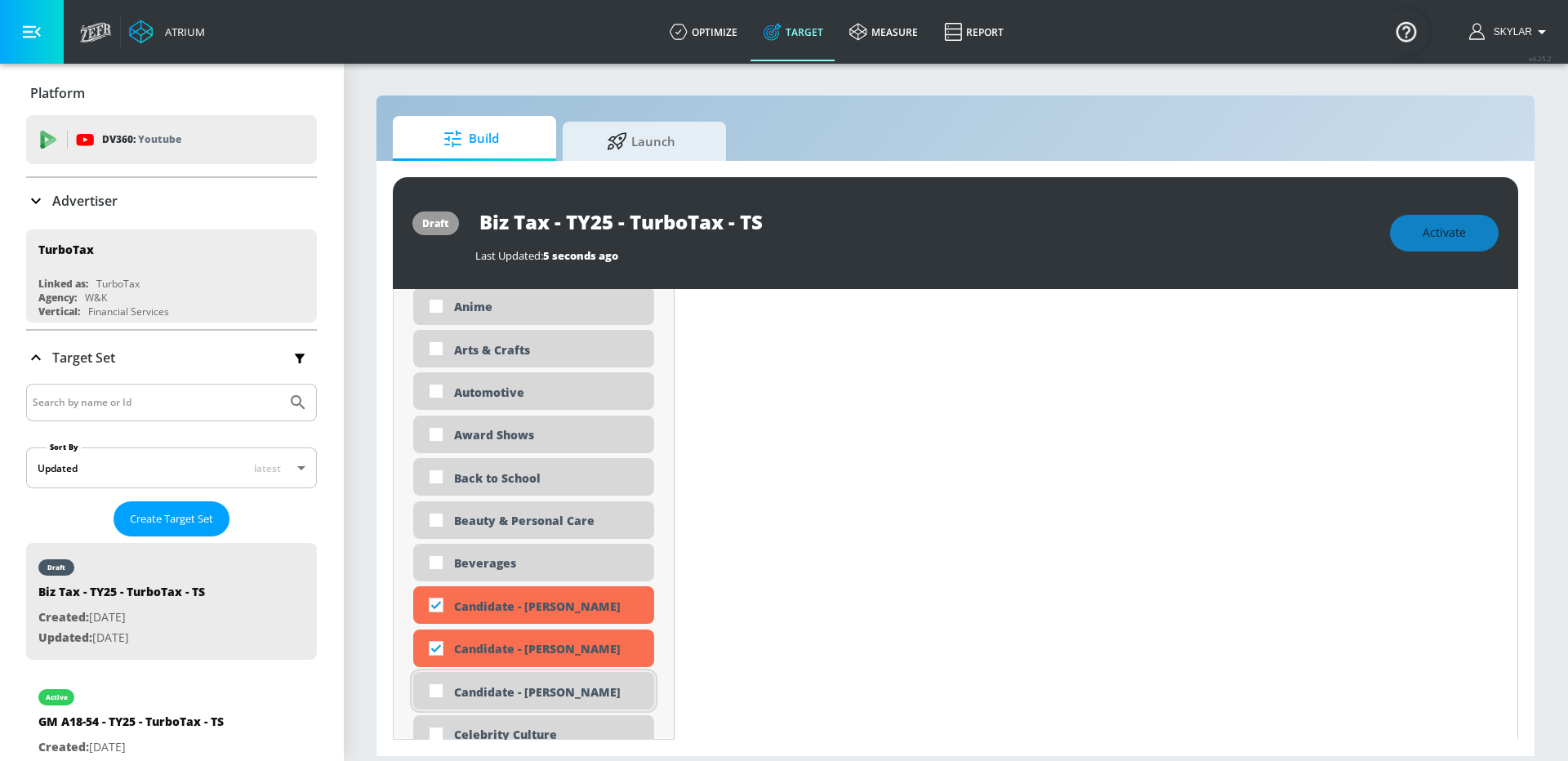
click at [554, 681] on div "Candidate - [PERSON_NAME]" at bounding box center [534, 691] width 241 height 37
checkbox input "true"
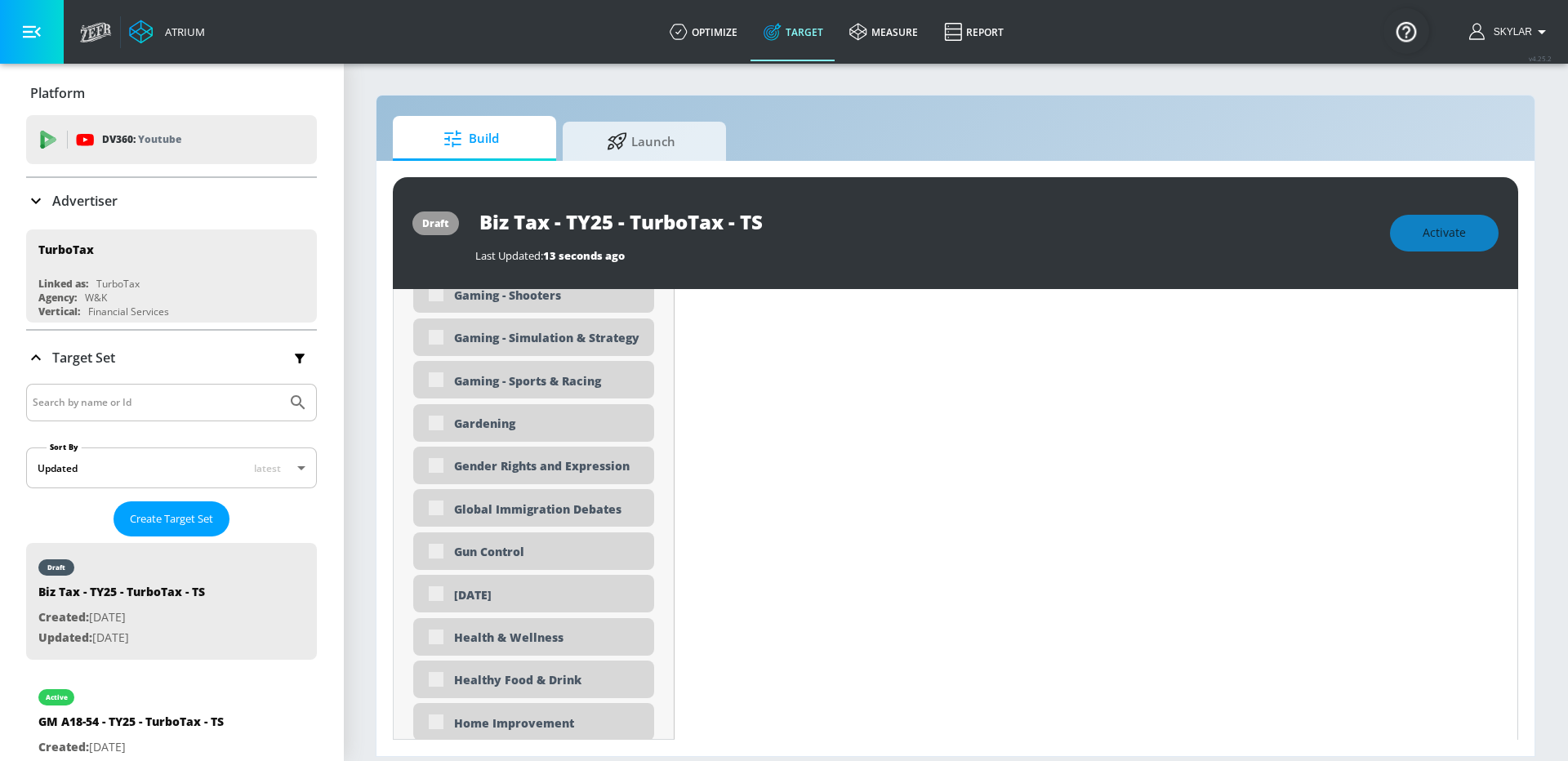
scroll to position [2337, 0]
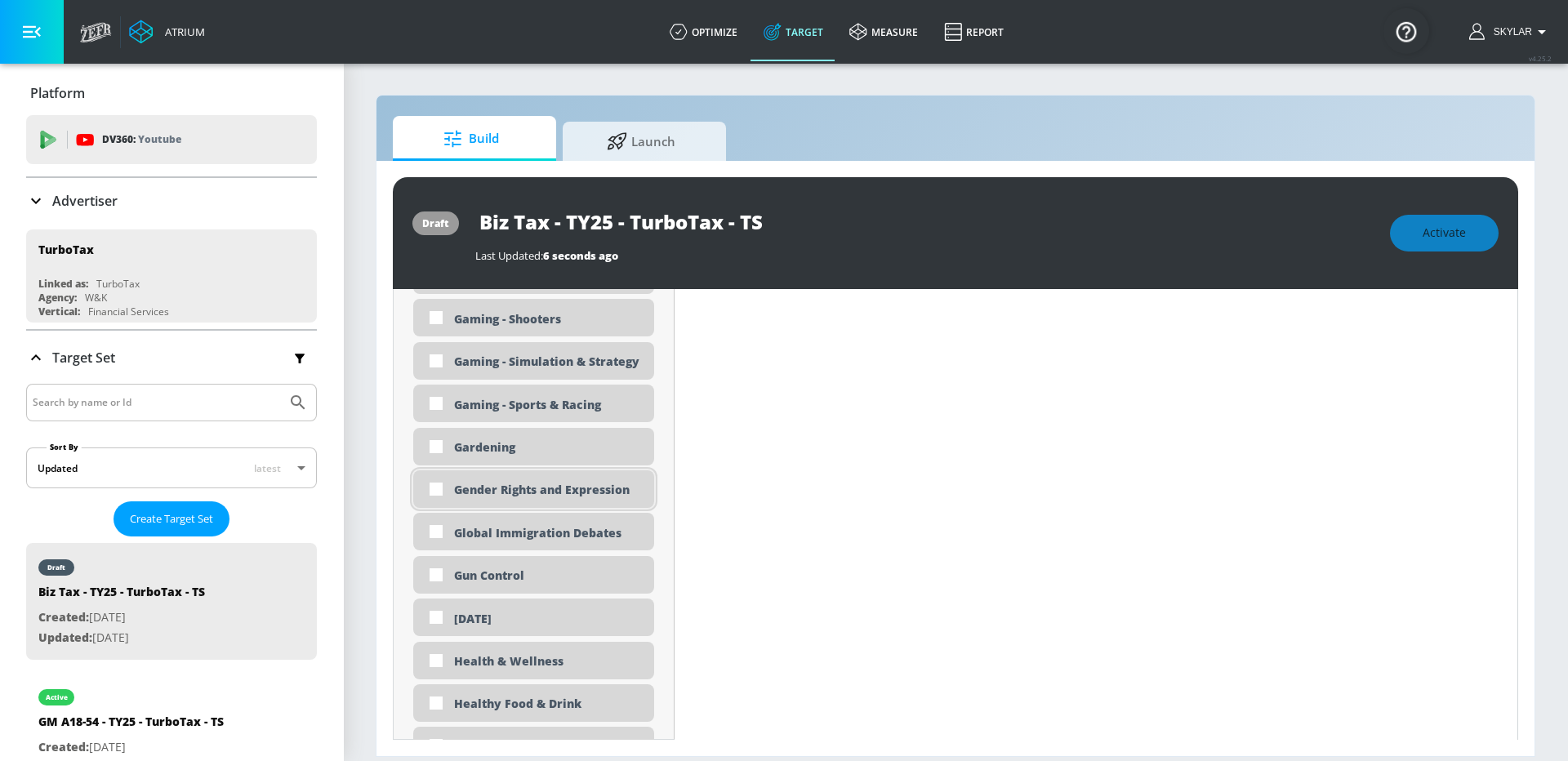
click at [579, 486] on div "Gender Rights and Expression" at bounding box center [548, 489] width 188 height 16
checkbox input "true"
click at [583, 525] on div "Global Immigration Debates" at bounding box center [548, 533] width 188 height 16
checkbox input "true"
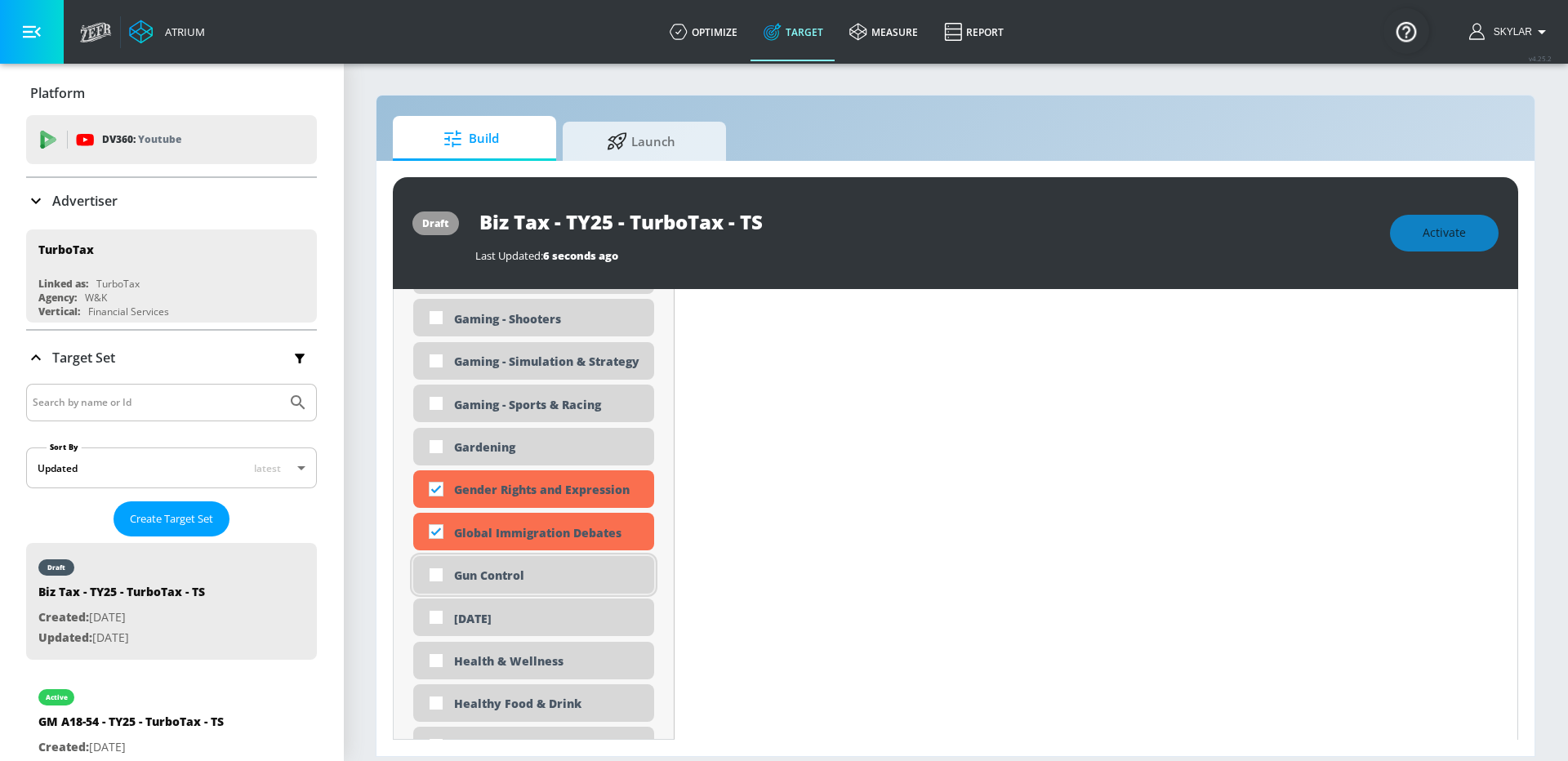
click at [577, 575] on div "Gun Control" at bounding box center [548, 576] width 188 height 16
checkbox input "true"
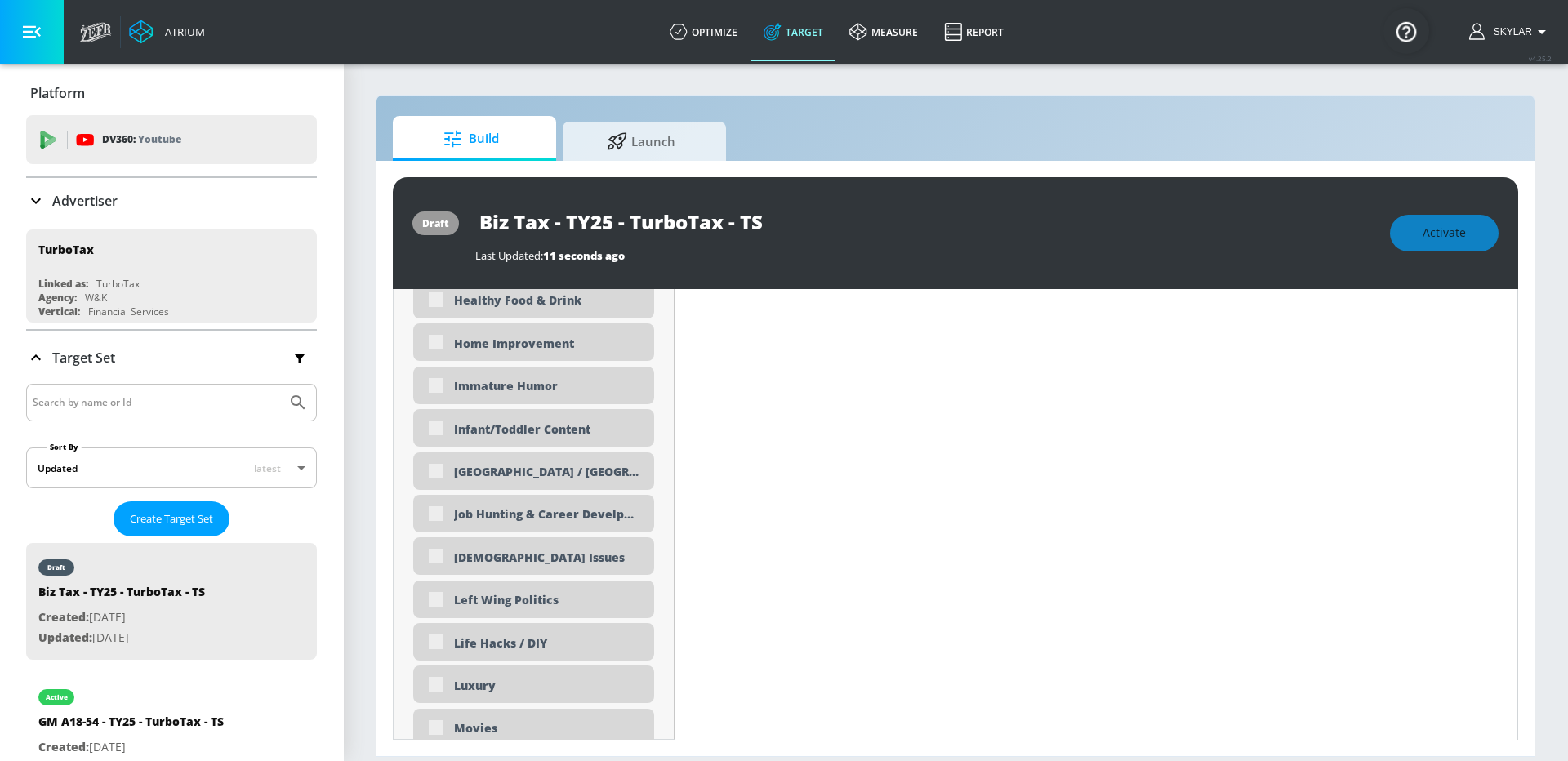
scroll to position [2745, 0]
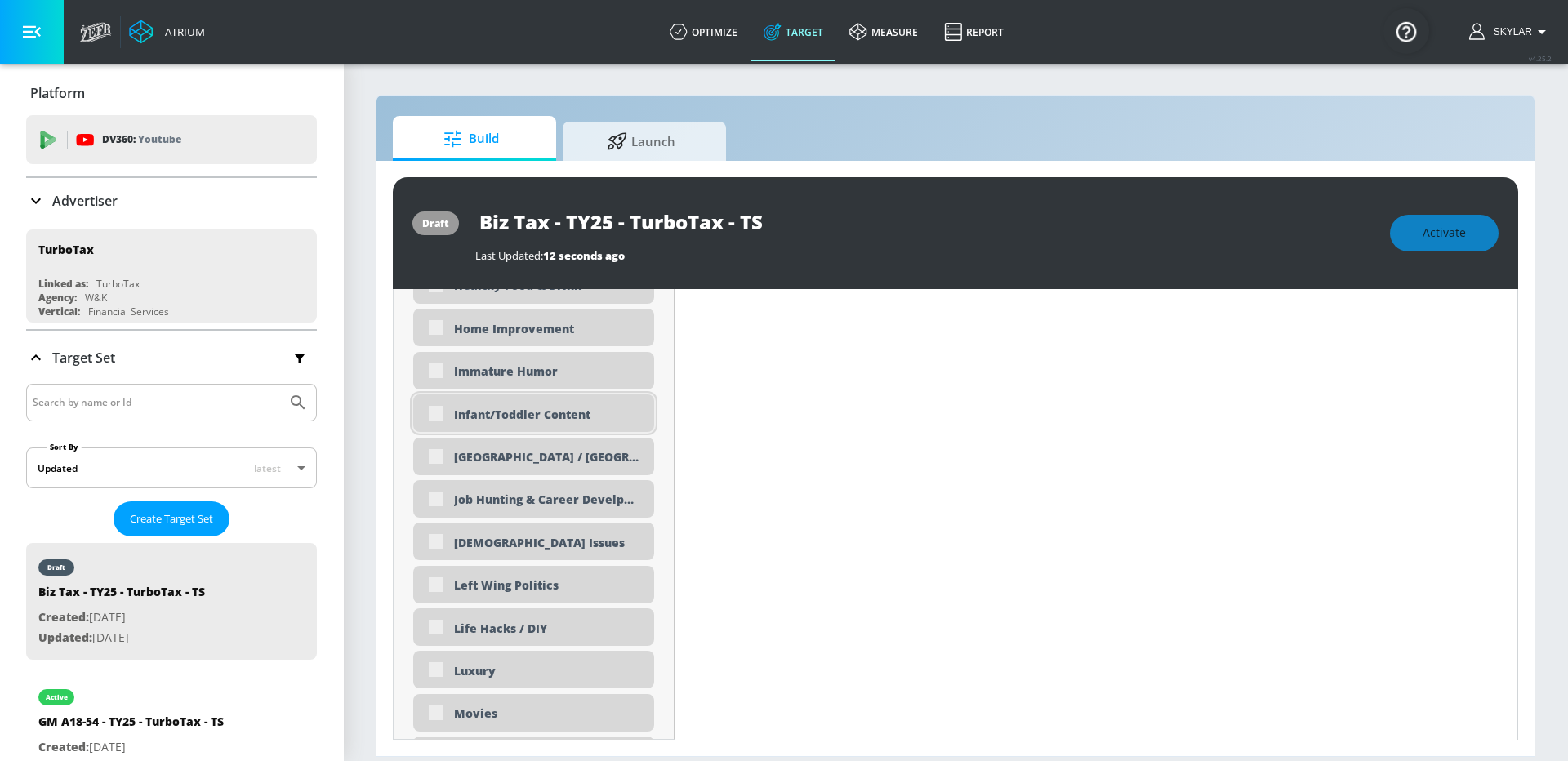
click at [533, 409] on div "Infant/Toddler Content" at bounding box center [548, 414] width 188 height 16
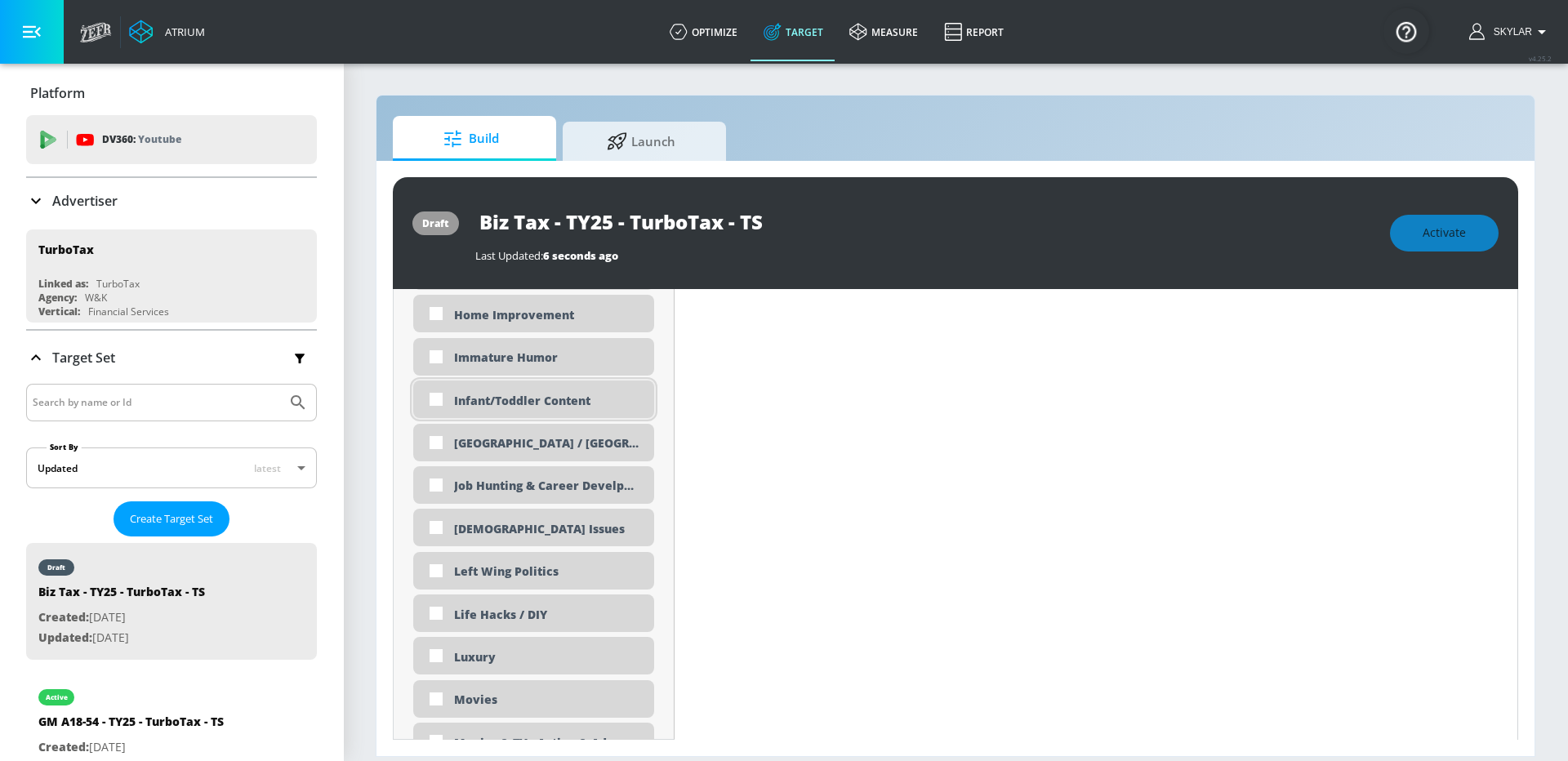
scroll to position [2732, 0]
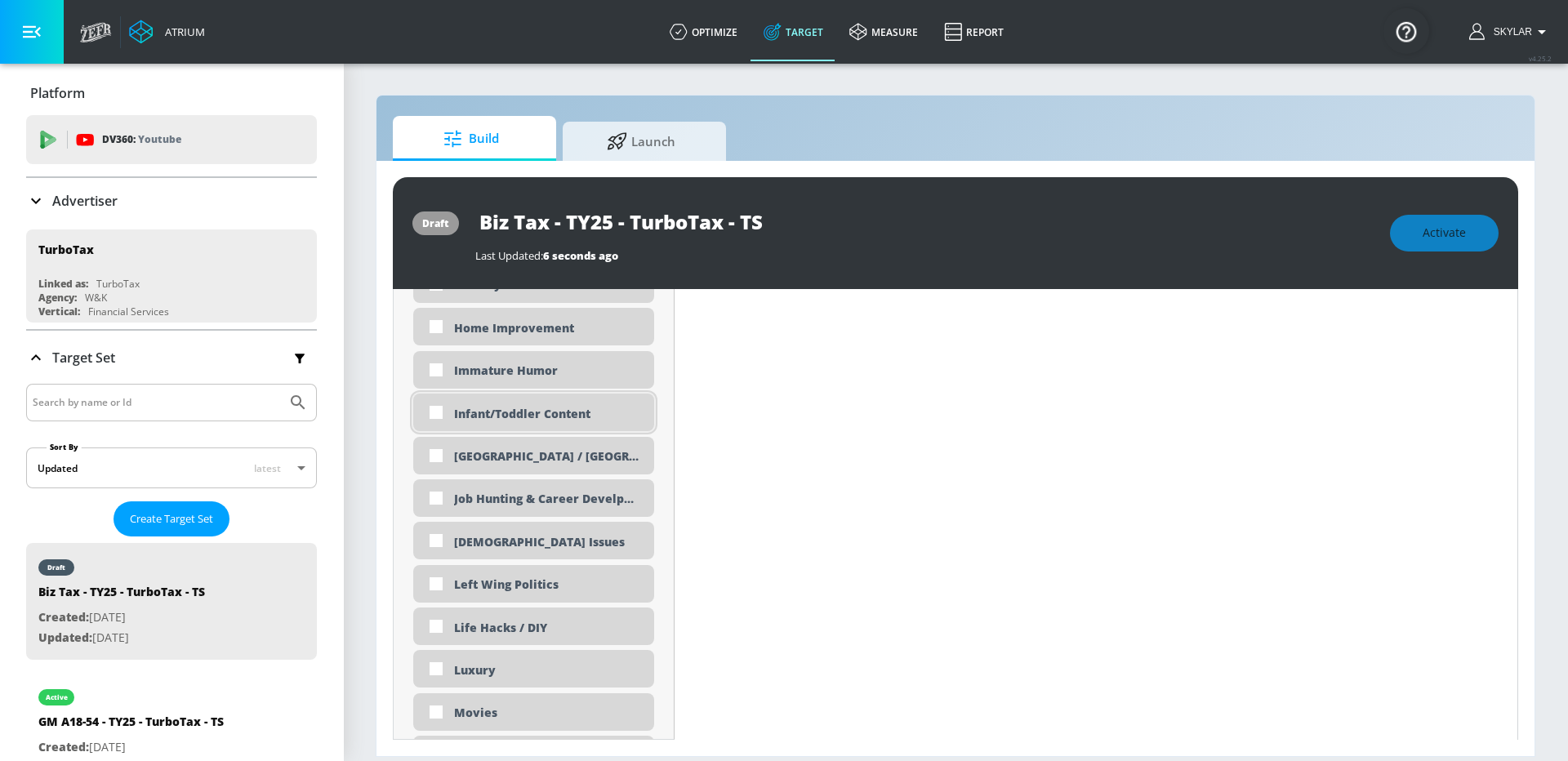
click at [624, 420] on div "Infant/Toddler Content" at bounding box center [548, 414] width 188 height 16
checkbox input "true"
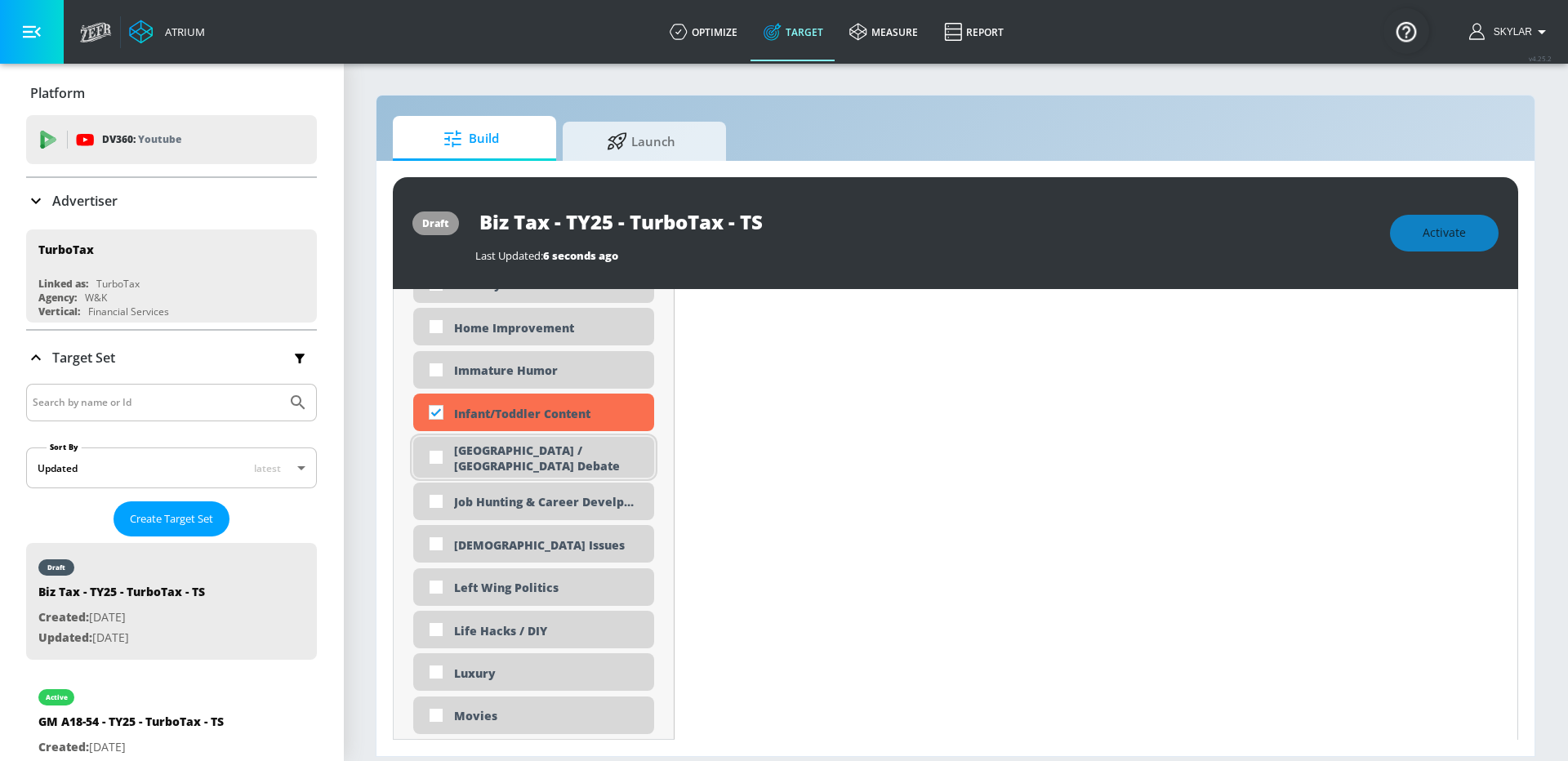
click at [624, 455] on div "[GEOGRAPHIC_DATA] / [GEOGRAPHIC_DATA] Debate" at bounding box center [548, 457] width 188 height 31
checkbox input "true"
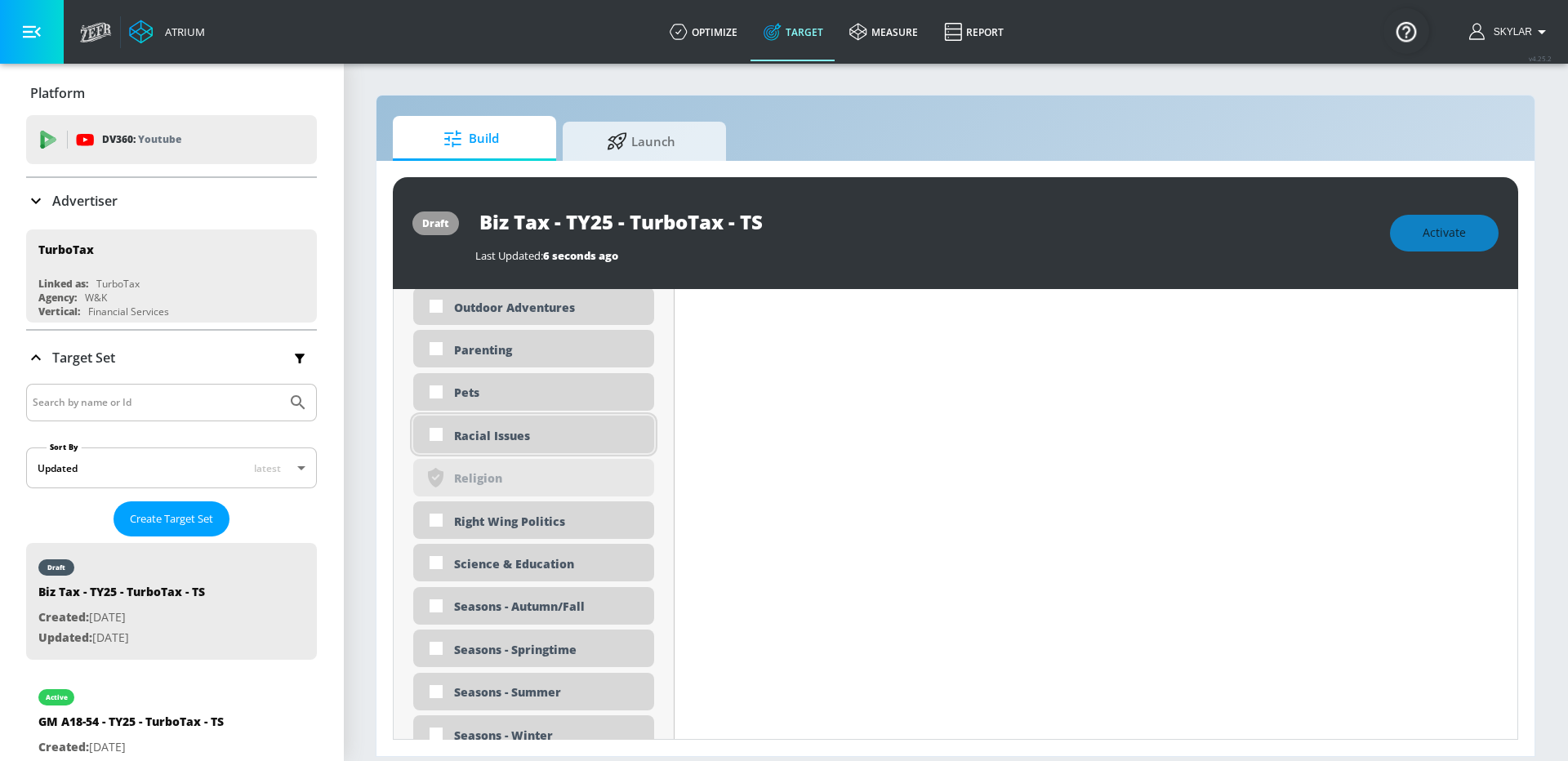
scroll to position [3792, 0]
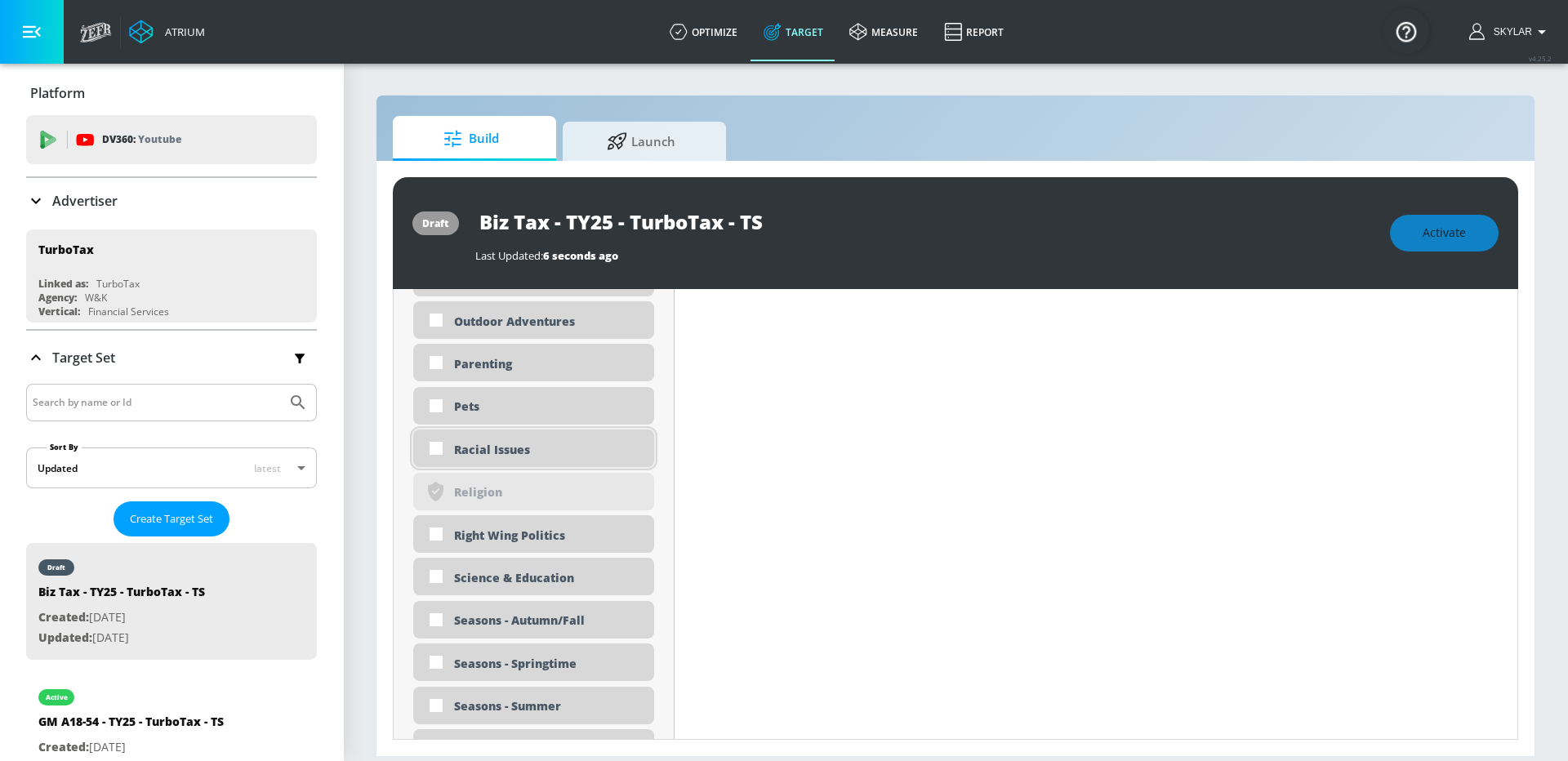
click at [565, 449] on div "Racial Issues" at bounding box center [548, 449] width 188 height 16
checkbox input "true"
click at [561, 528] on div "Right Wing Politics" at bounding box center [548, 536] width 188 height 16
checkbox input "true"
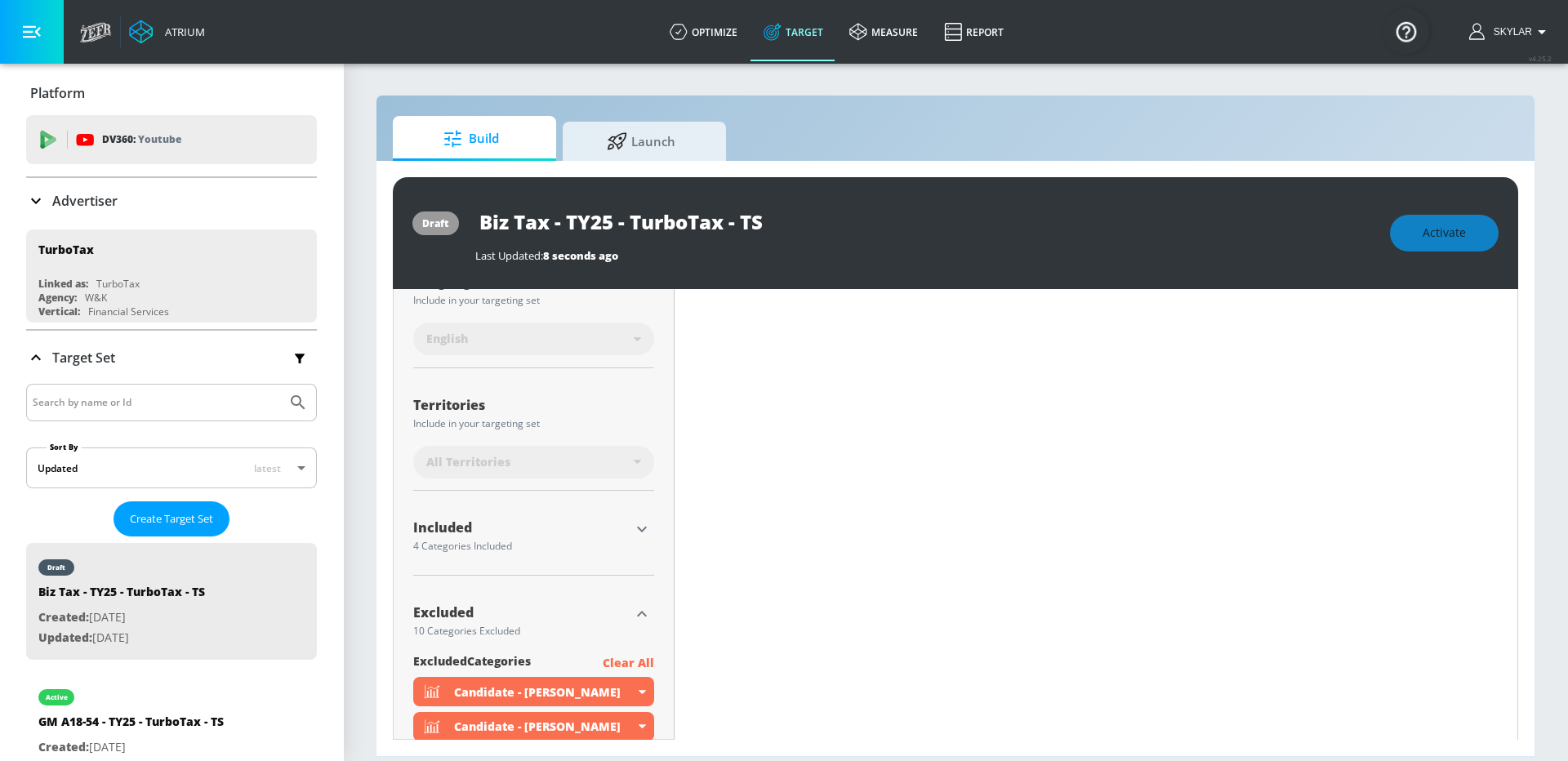
scroll to position [401, 0]
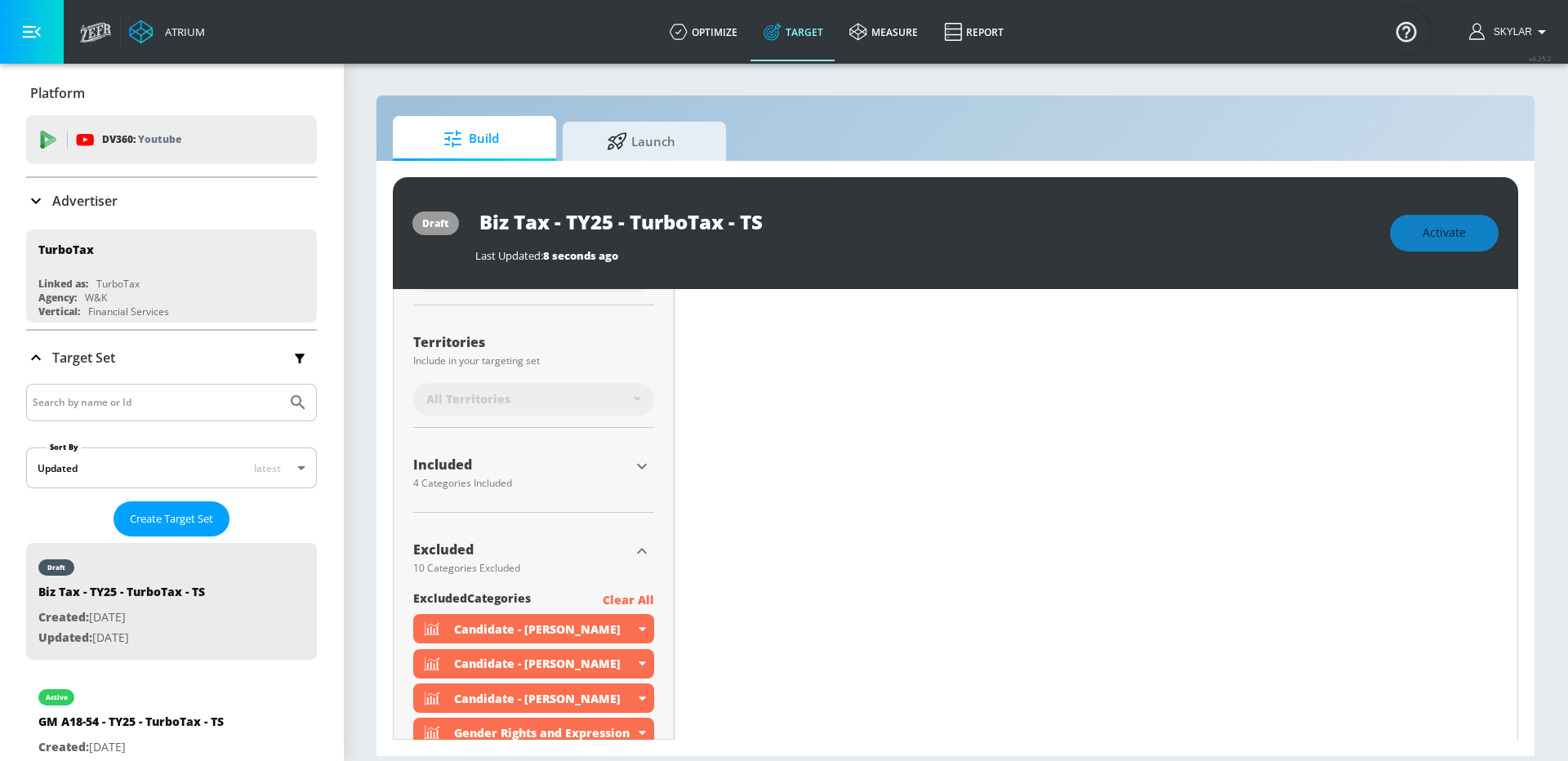
click at [641, 549] on icon "button" at bounding box center [642, 550] width 20 height 20
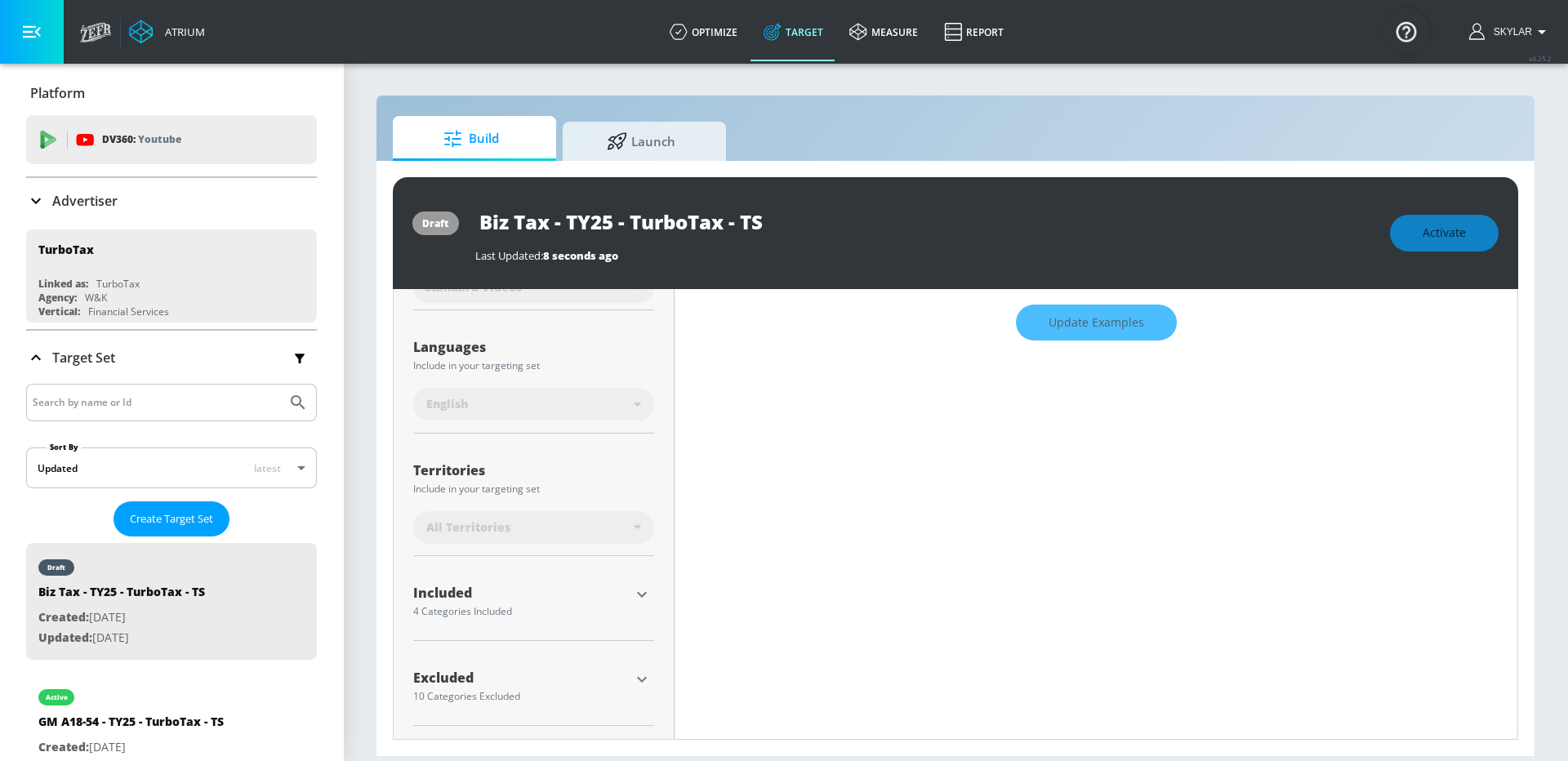
scroll to position [269, 0]
click at [642, 595] on icon "button" at bounding box center [642, 597] width 10 height 6
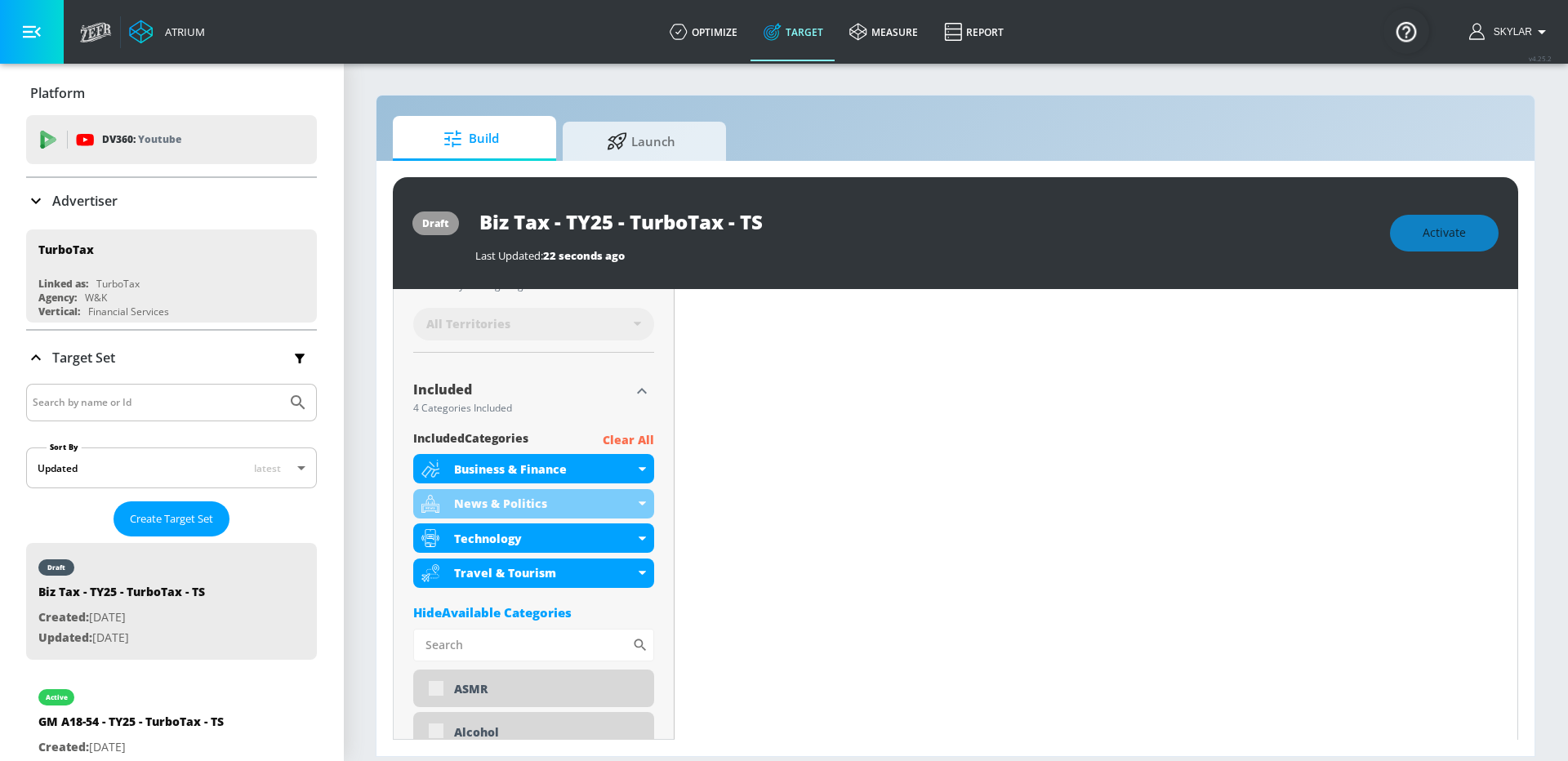
scroll to position [475, 0]
click at [641, 576] on div "Travel & Tourism" at bounding box center [534, 575] width 241 height 30
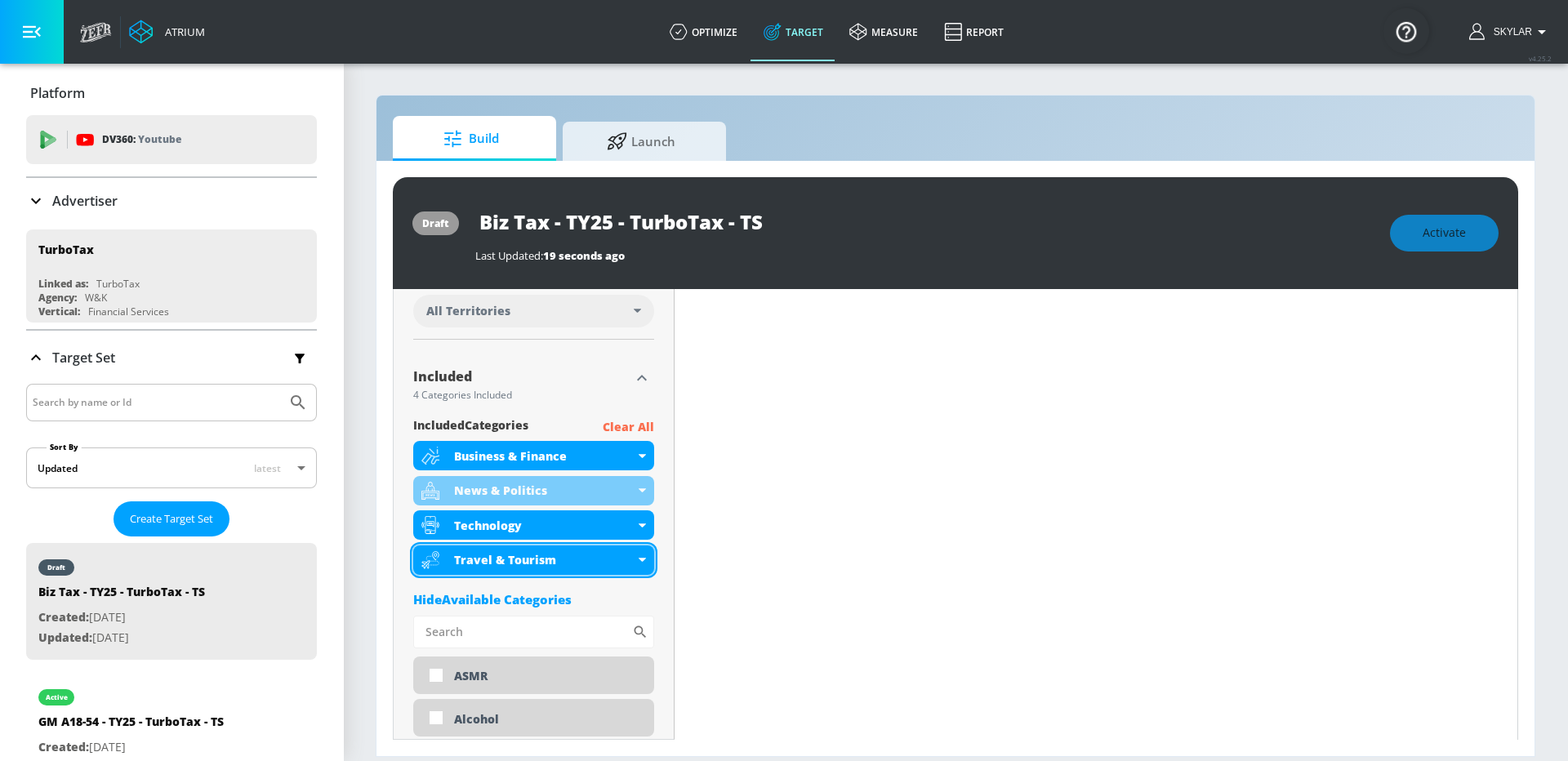
scroll to position [461, 0]
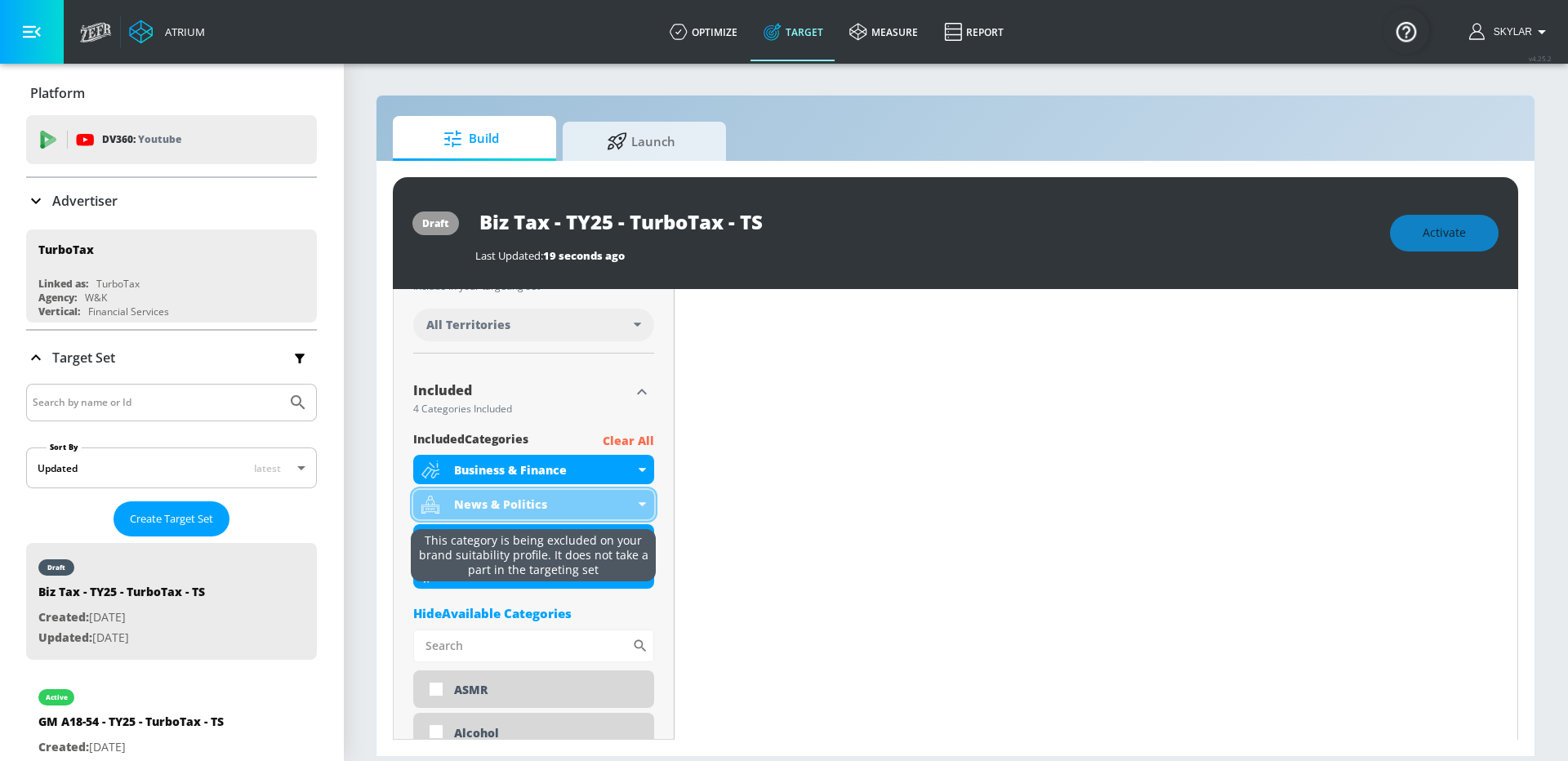
click at [644, 502] on icon at bounding box center [642, 504] width 7 height 4
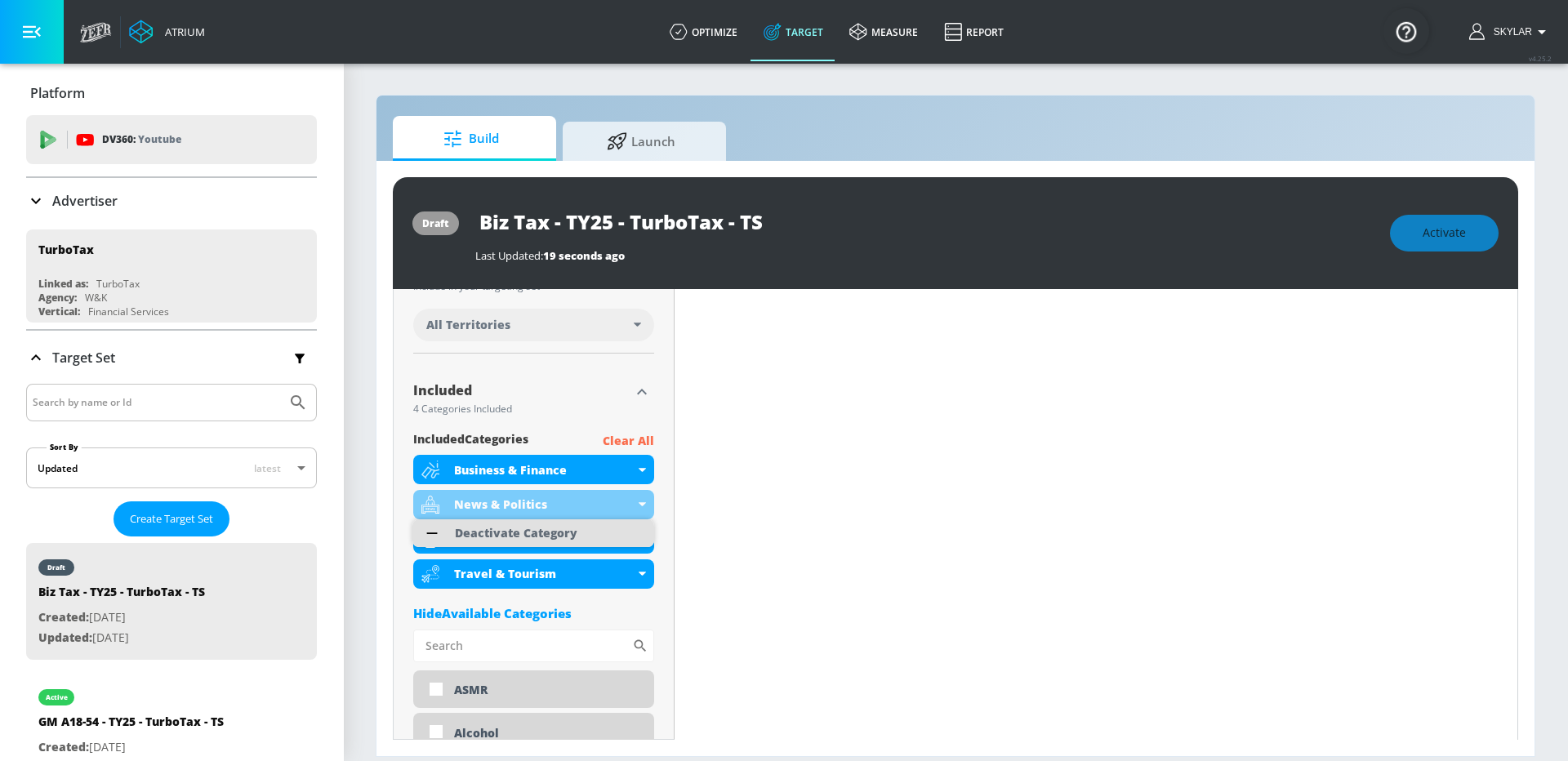
click at [591, 533] on li "Deactivate Category" at bounding box center [534, 534] width 242 height 28
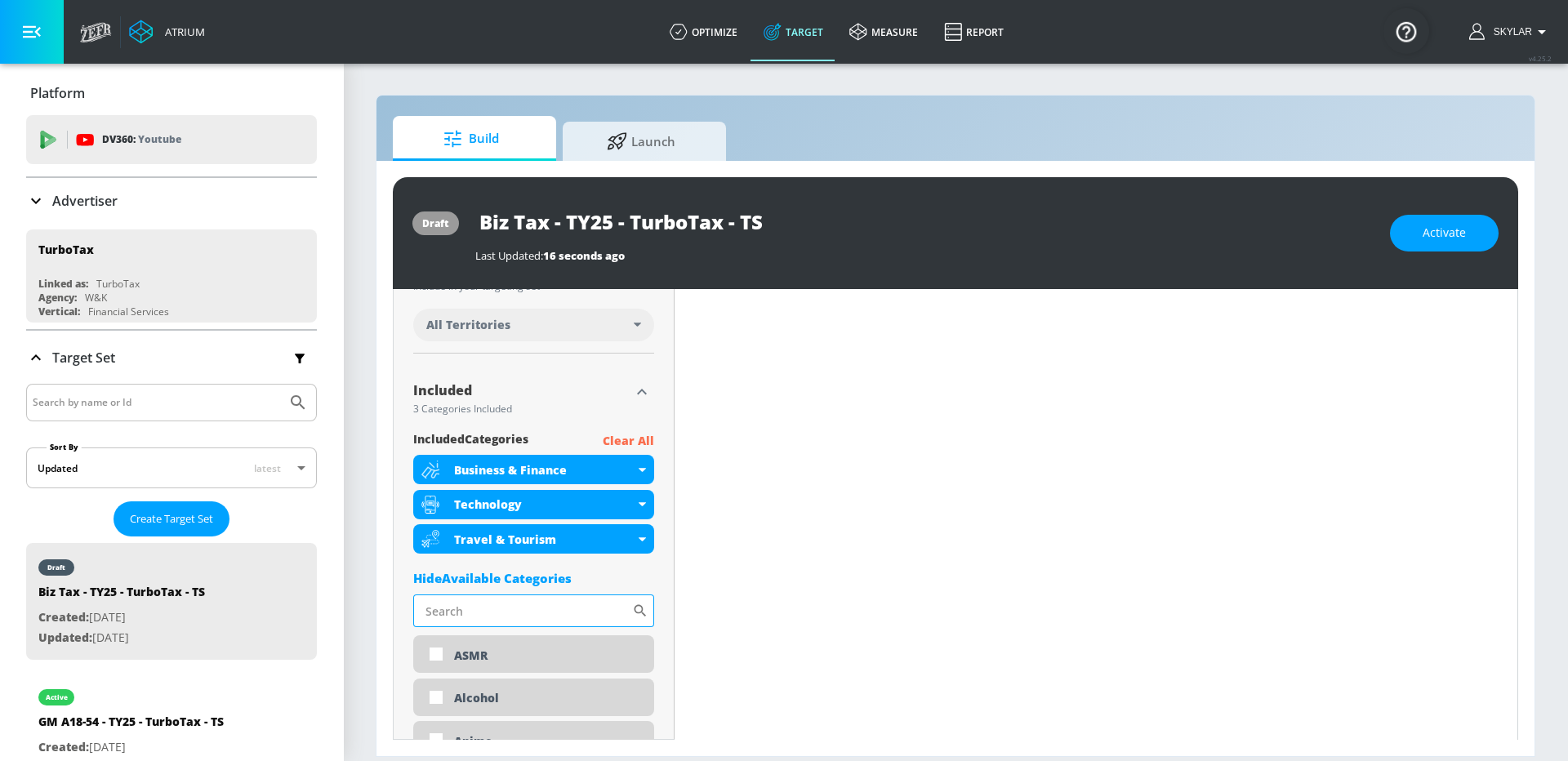
click at [513, 620] on input "Sort By" at bounding box center [522, 610] width 219 height 33
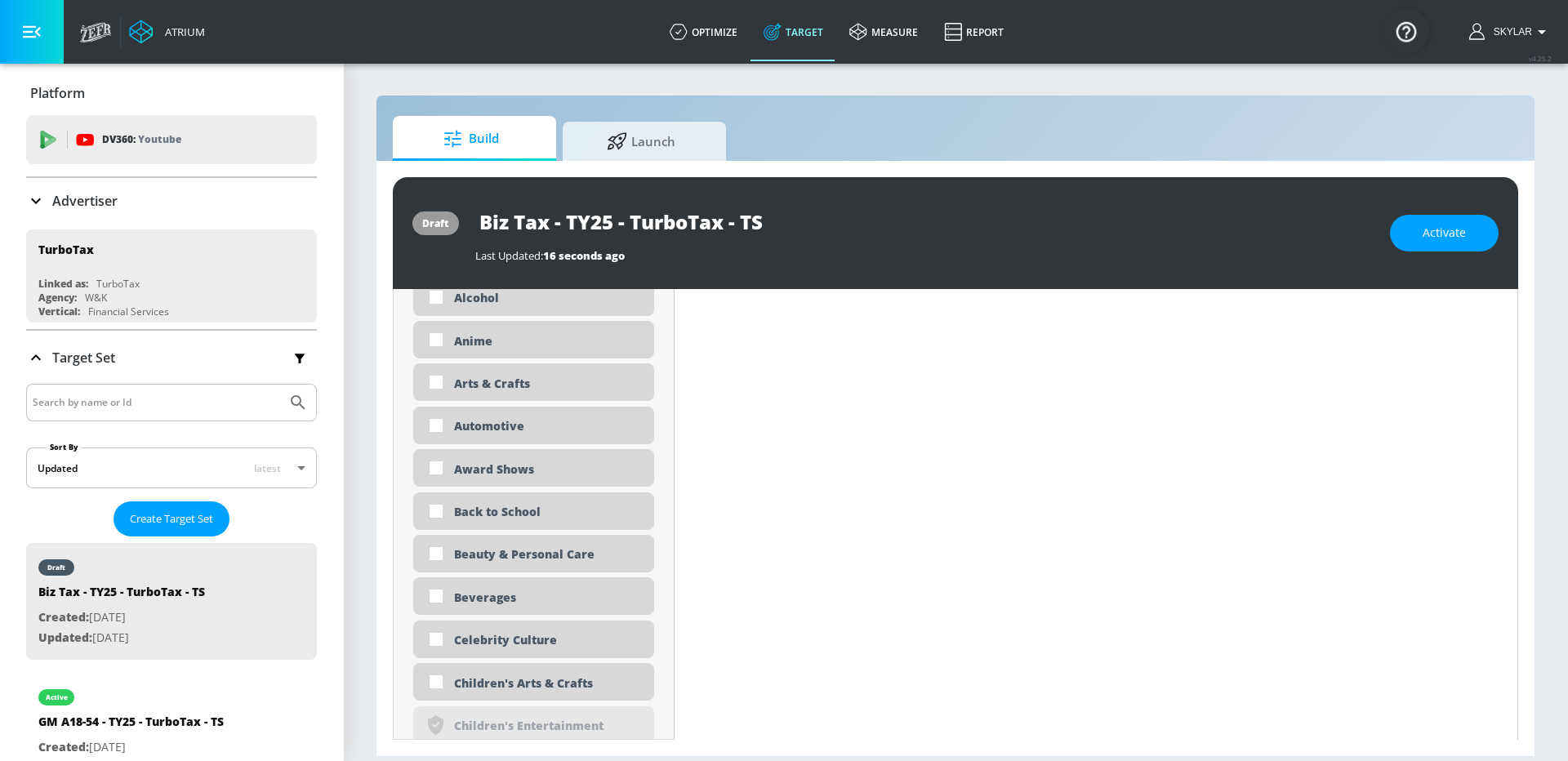
scroll to position [577, 0]
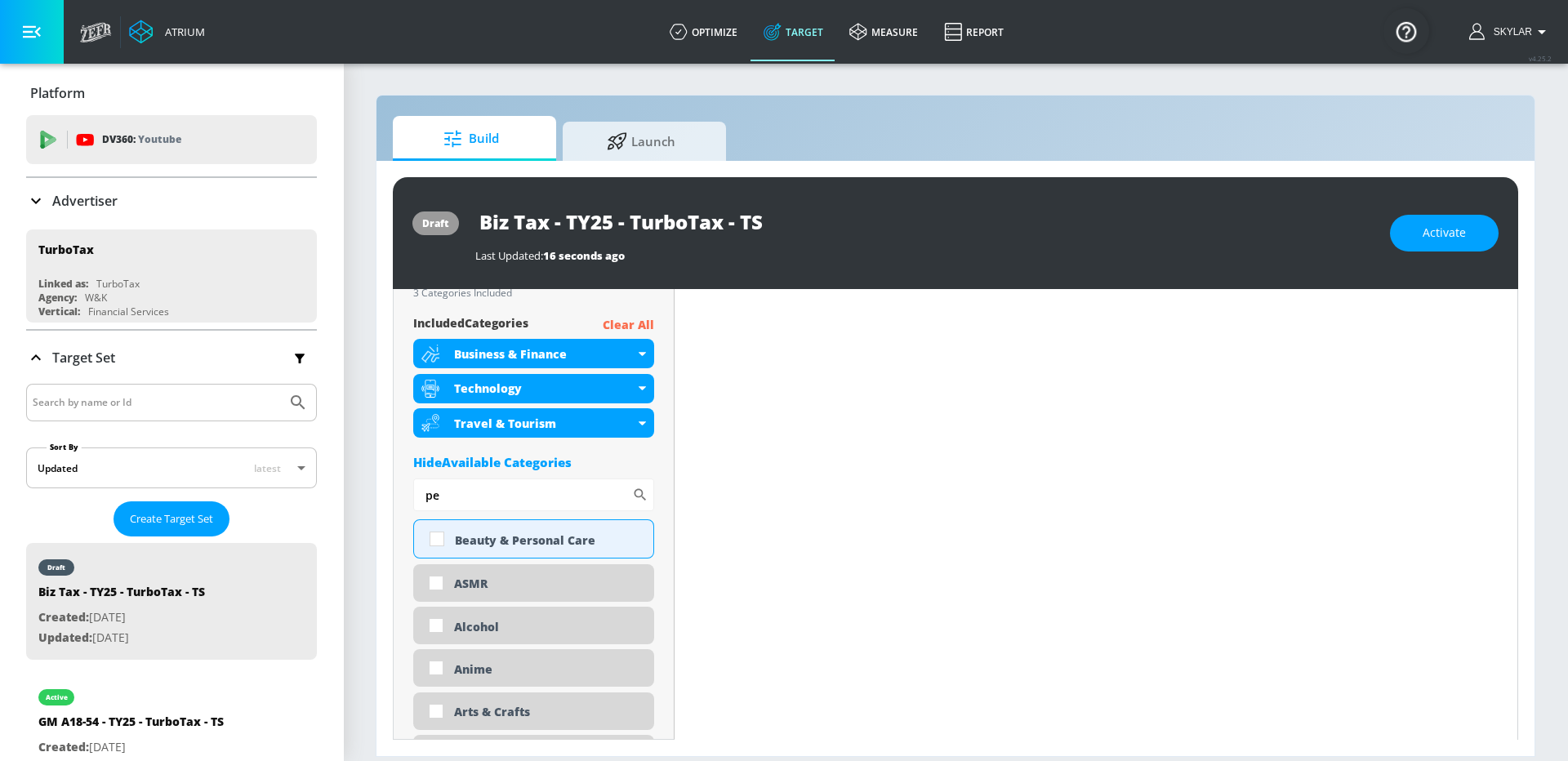
type input "p"
type input "deve"
click at [574, 541] on div "Job Hunting & Career Develpment" at bounding box center [547, 541] width 186 height 31
checkbox input "true"
click at [498, 493] on input "deve" at bounding box center [522, 495] width 219 height 33
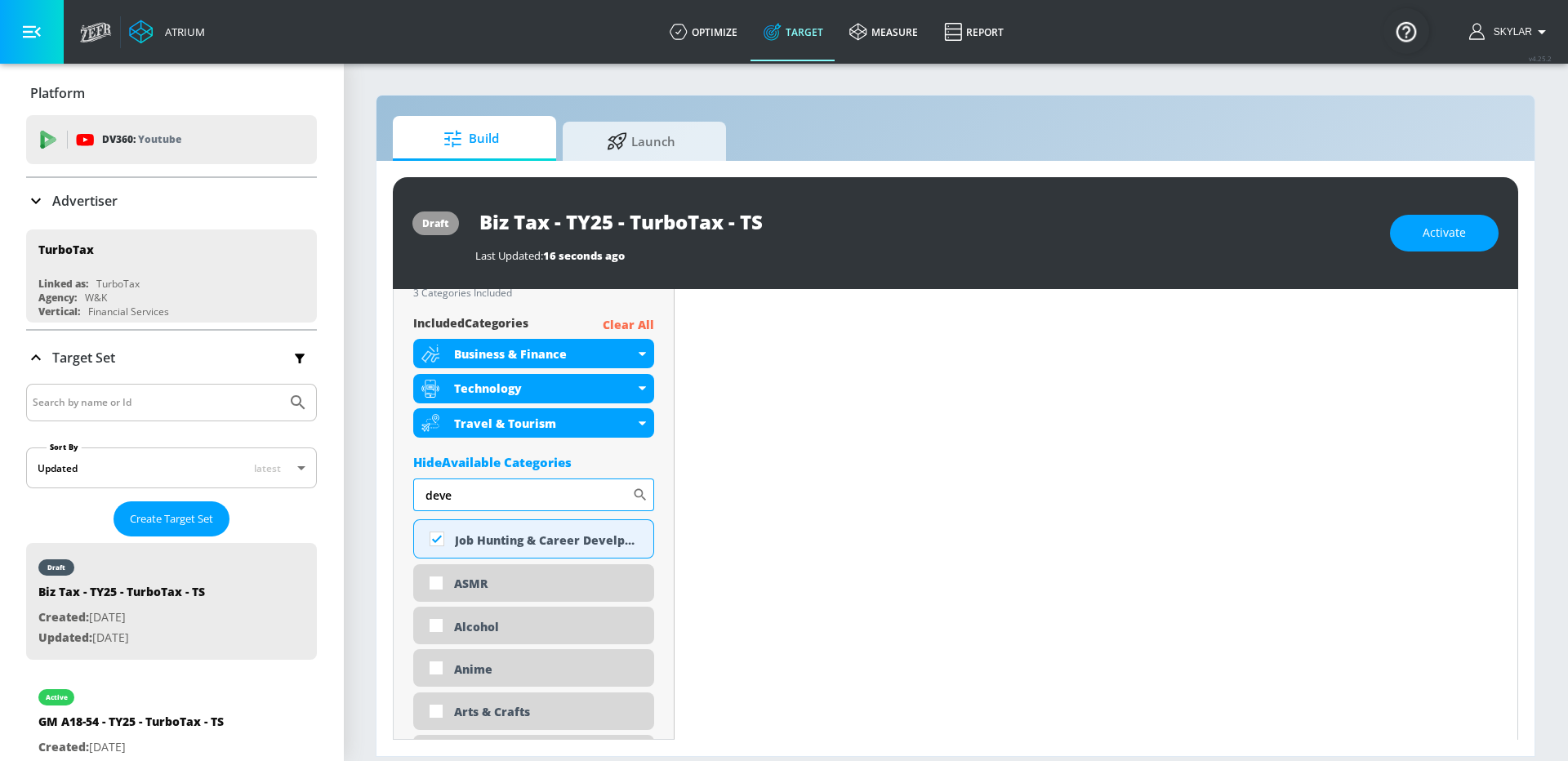
click at [498, 493] on input "deve" at bounding box center [522, 495] width 219 height 33
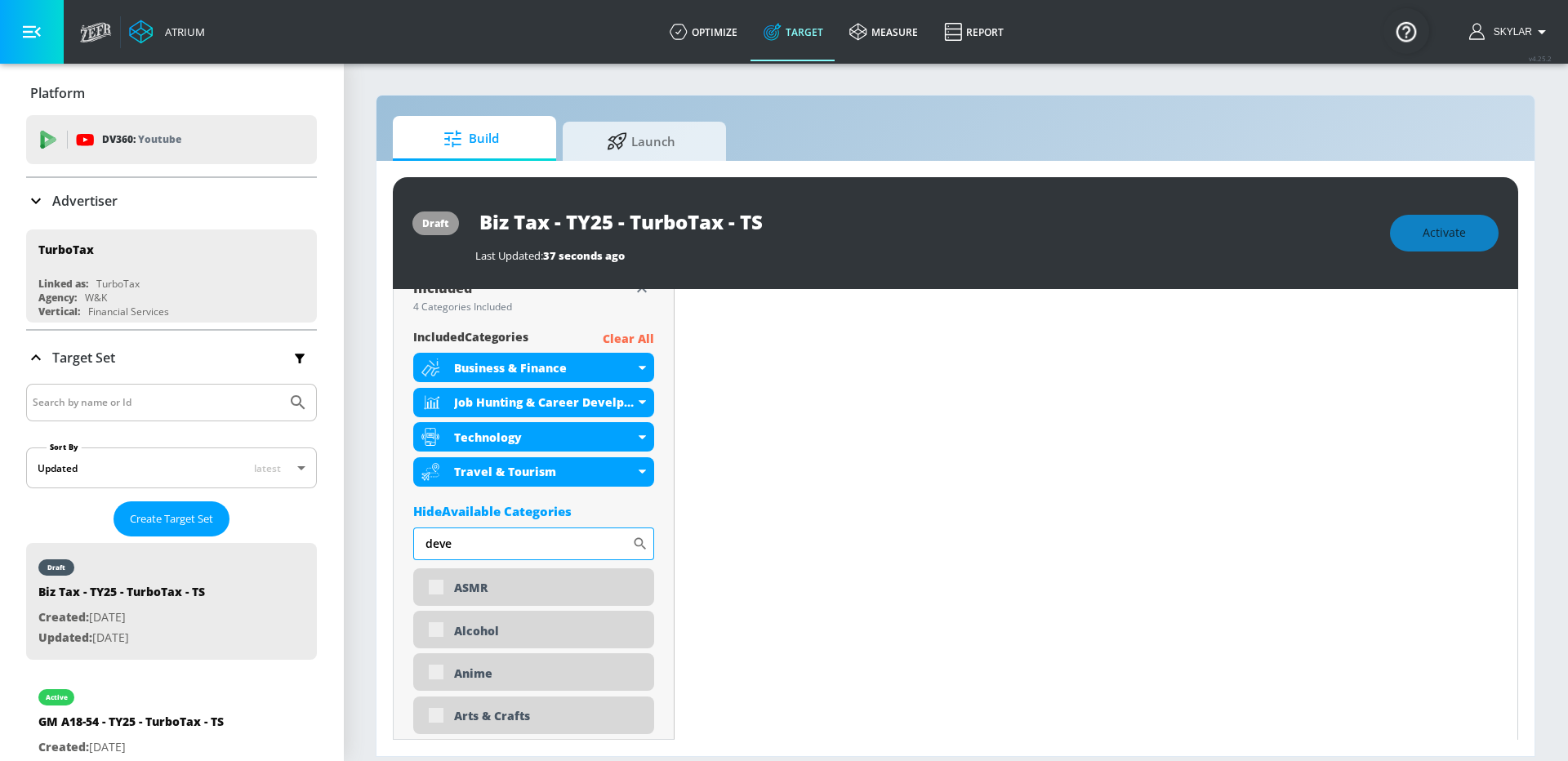
scroll to position [590, 0]
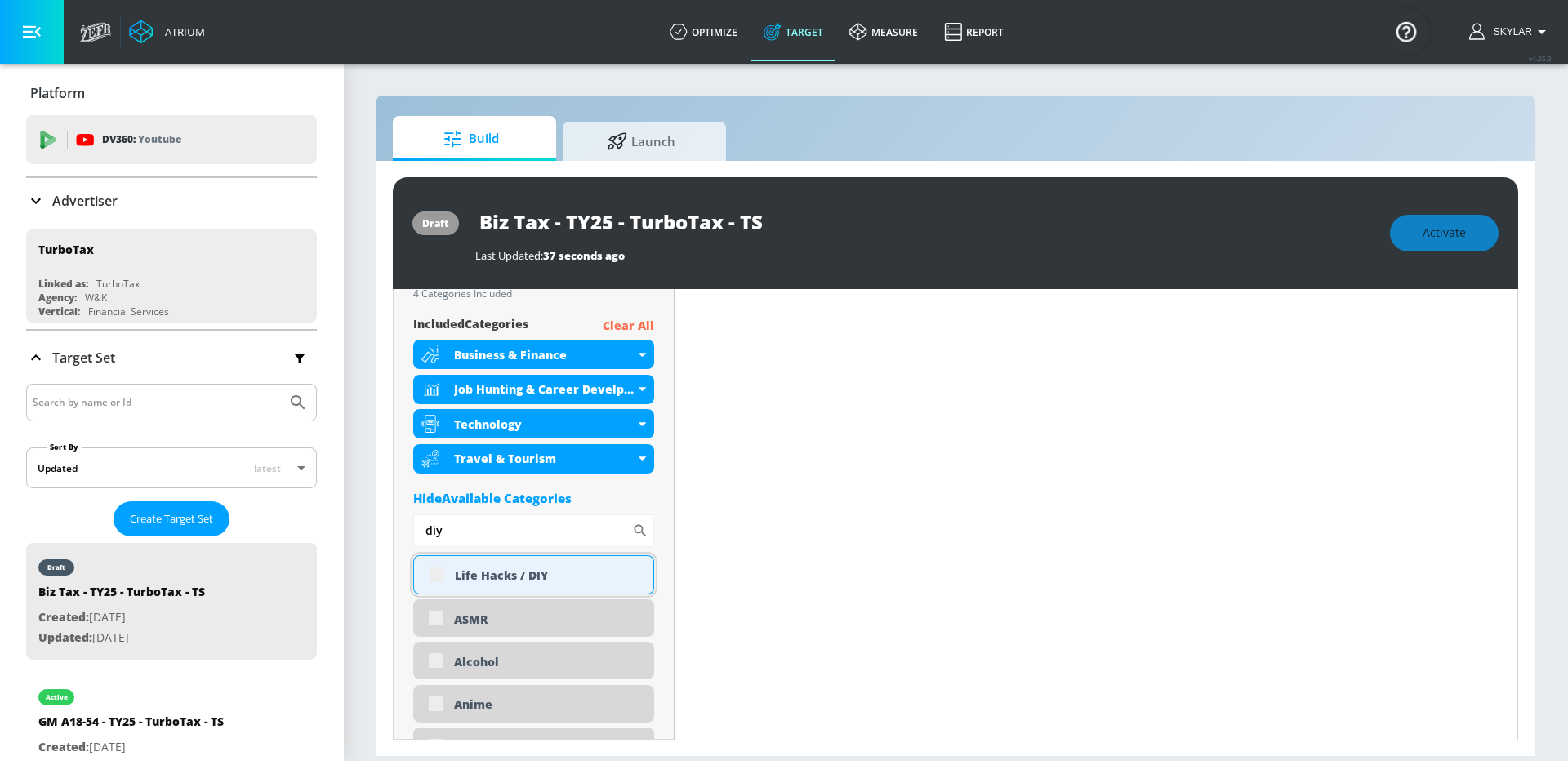
type input "diy"
click at [510, 576] on div "Life Hacks / DIY" at bounding box center [547, 576] width 186 height 16
click at [580, 575] on div "Life Hacks / DIY" at bounding box center [547, 576] width 186 height 16
click at [550, 571] on div "Life Hacks / DIY" at bounding box center [547, 576] width 186 height 16
click at [641, 571] on div "Life Hacks / DIY" at bounding box center [547, 576] width 186 height 16
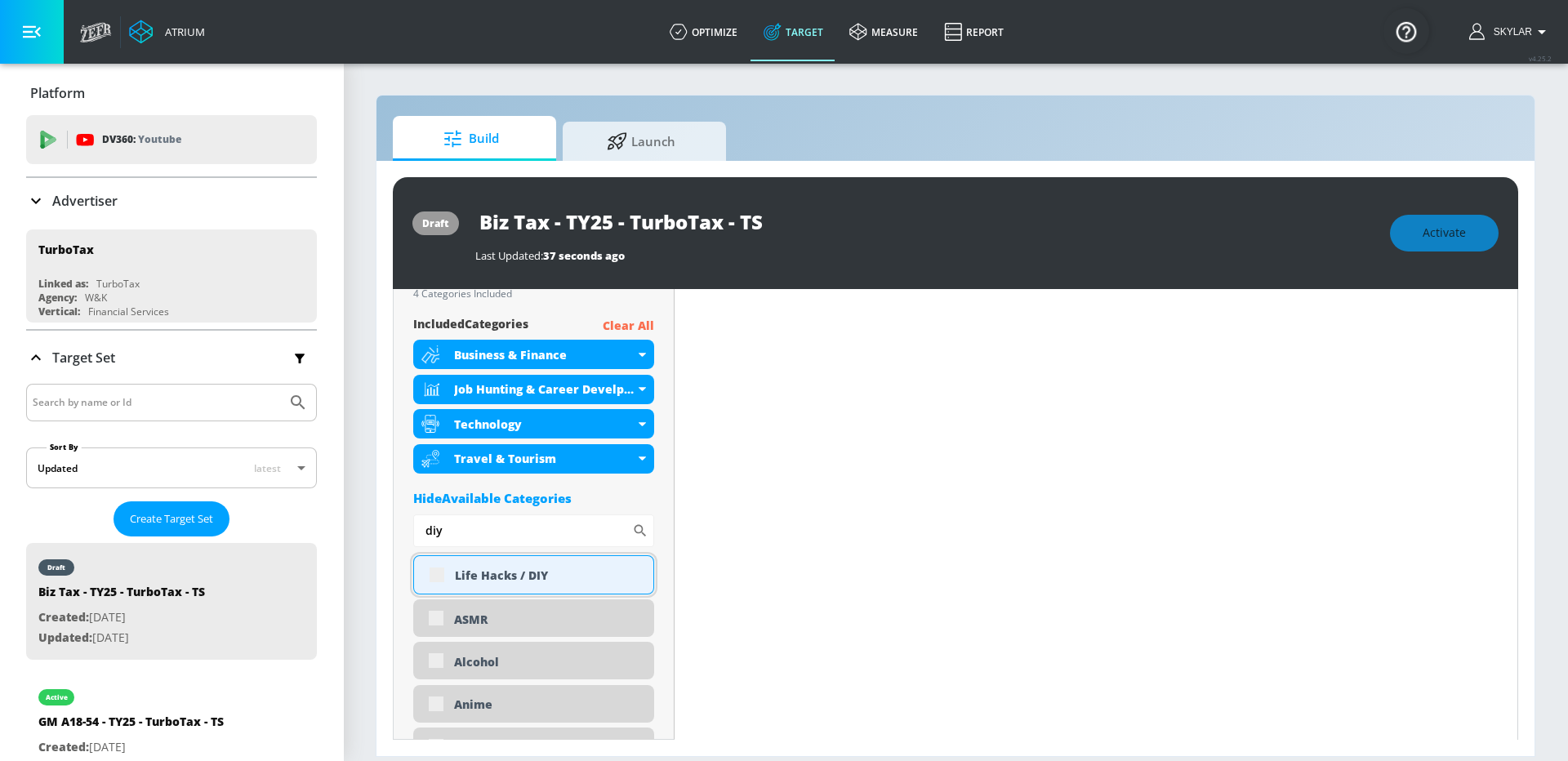
click at [536, 572] on div "Life Hacks / DIY" at bounding box center [547, 576] width 186 height 16
click at [523, 583] on div "Life Hacks / DIY" at bounding box center [534, 575] width 241 height 39
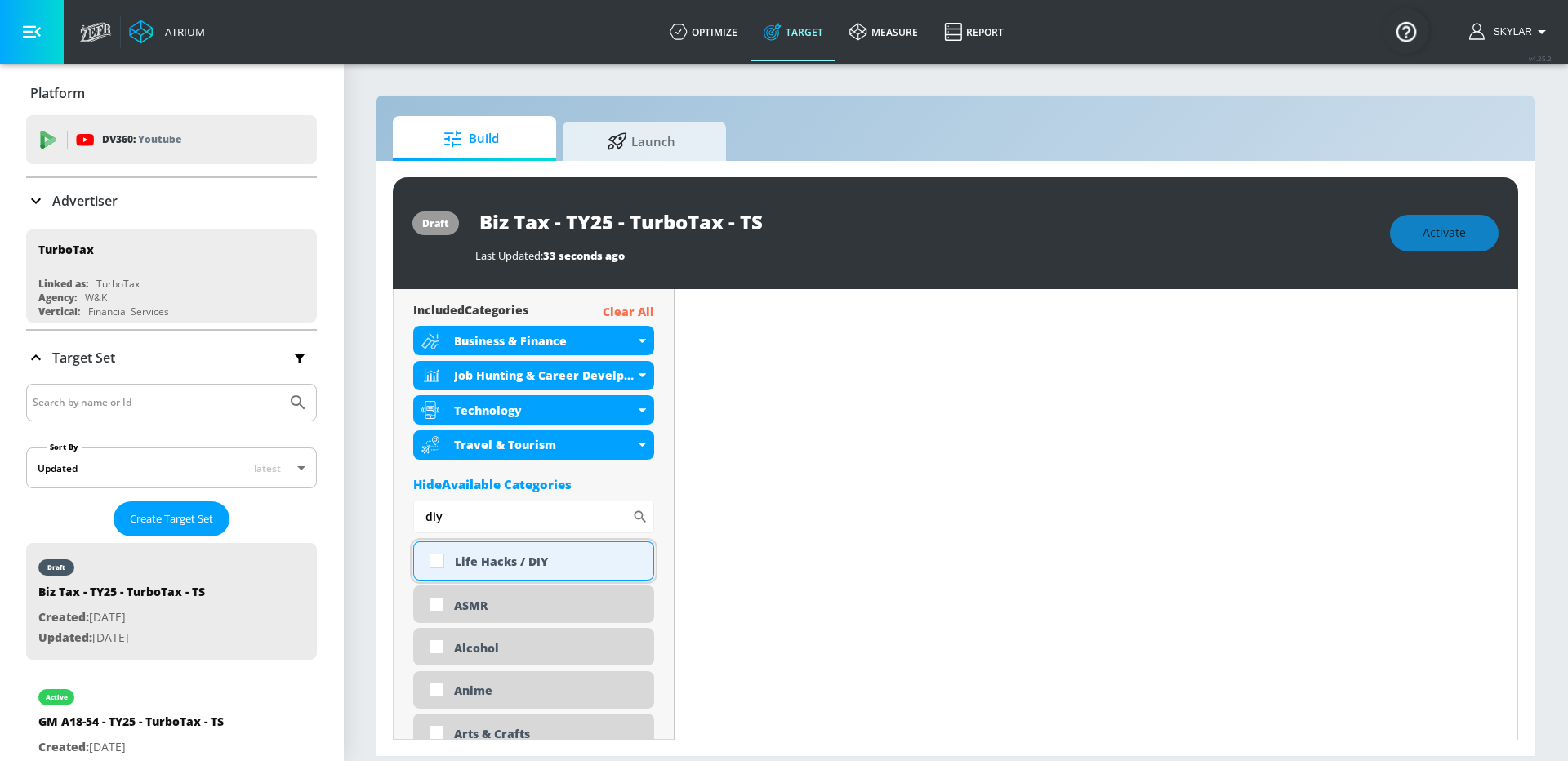
scroll to position [577, 0]
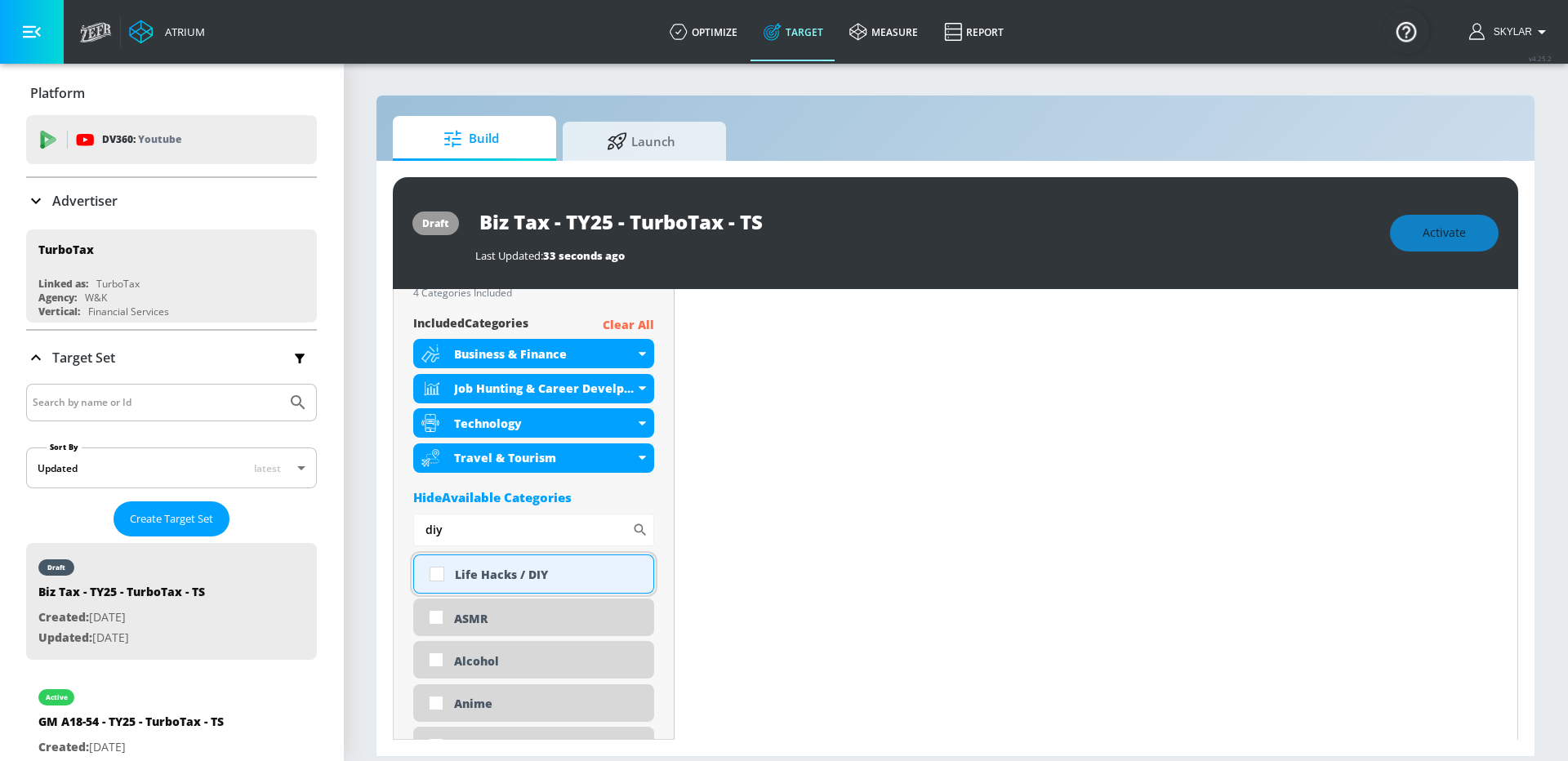
click at [615, 573] on div "Life Hacks / DIY" at bounding box center [547, 575] width 186 height 16
checkbox input "true"
click at [485, 536] on input "diy" at bounding box center [522, 530] width 219 height 33
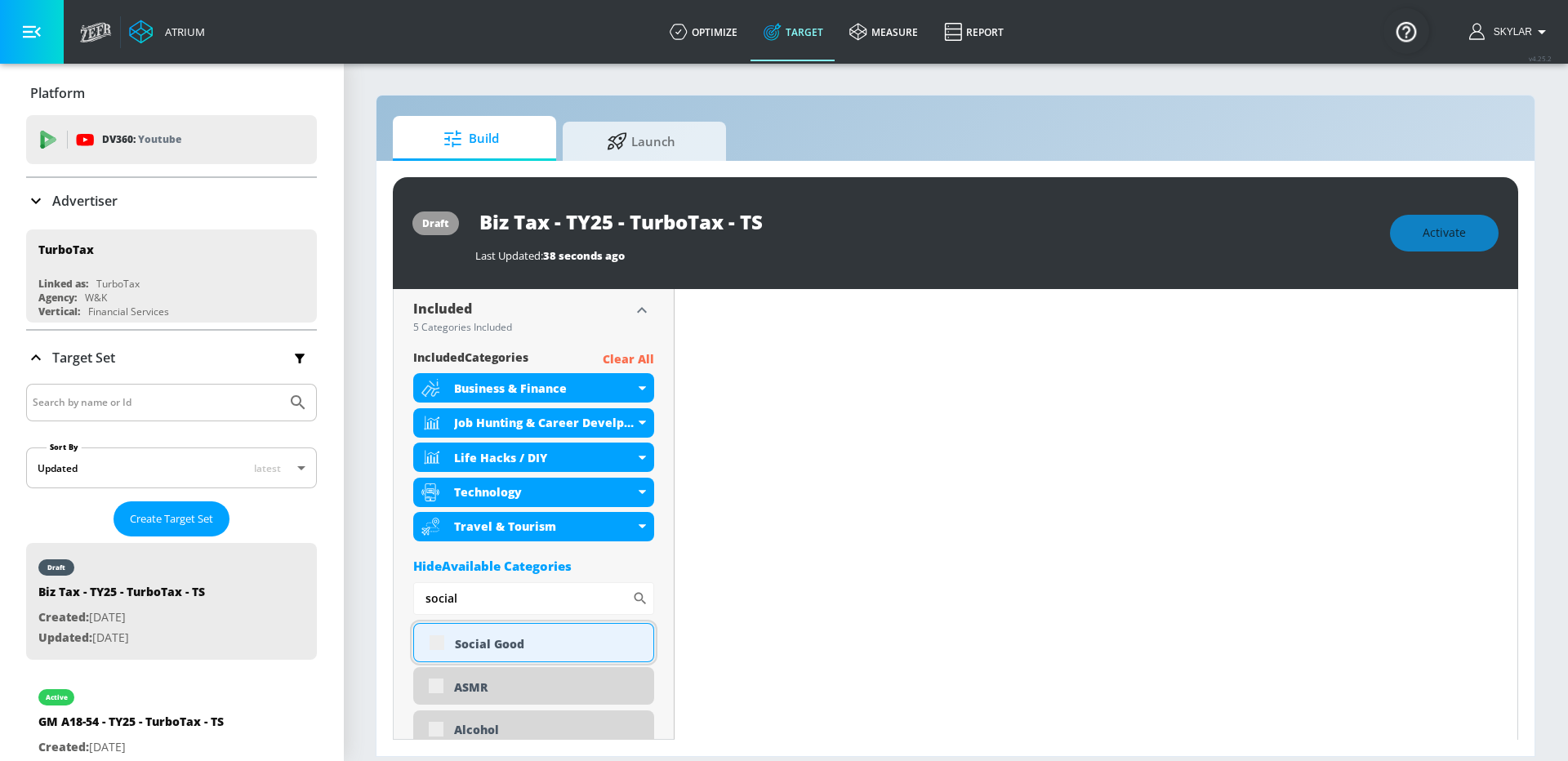
scroll to position [569, 0]
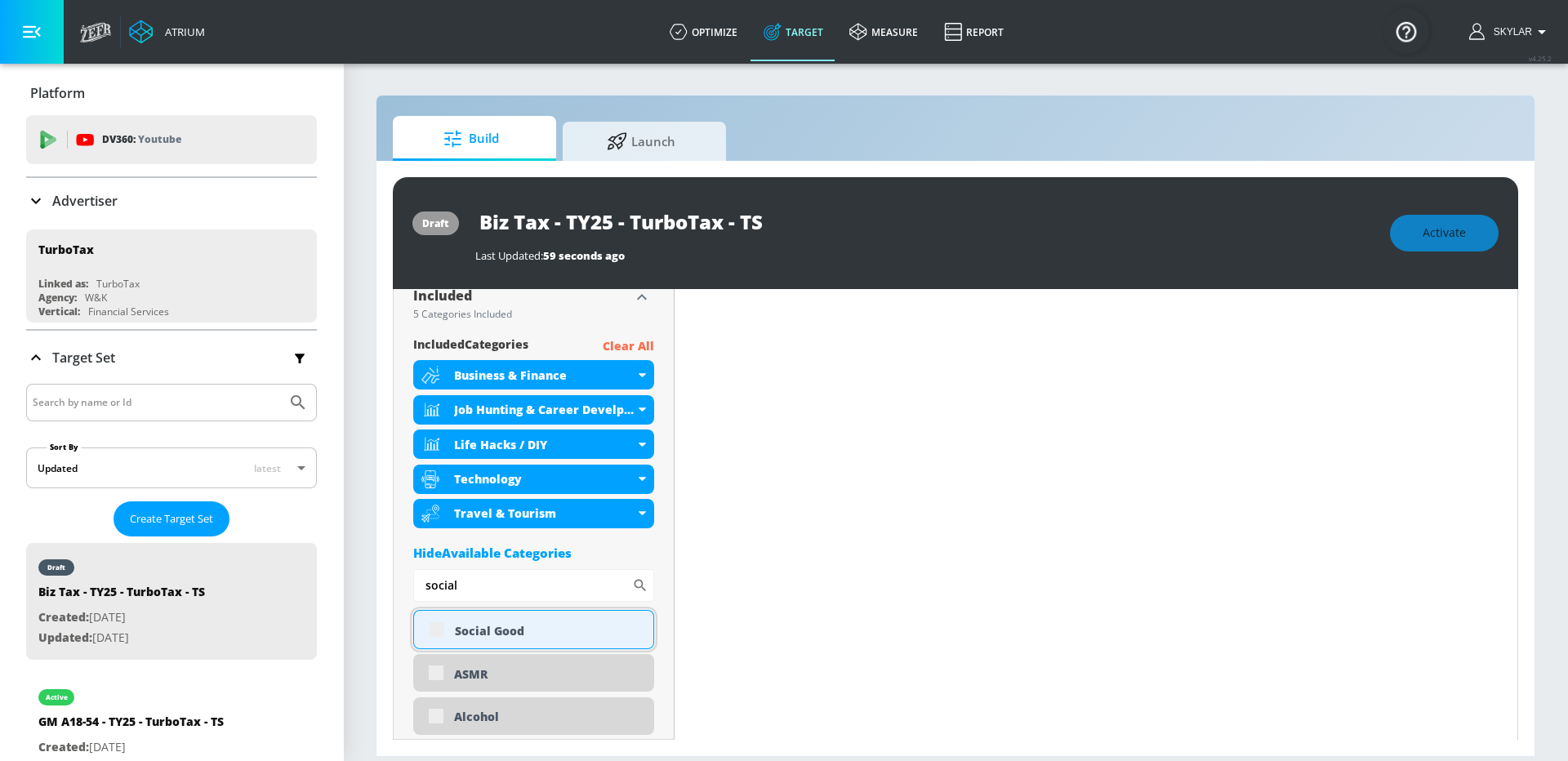
type input "social"
click at [603, 632] on div "Social Good" at bounding box center [547, 631] width 186 height 16
click at [598, 634] on div "Social Good" at bounding box center [547, 631] width 186 height 16
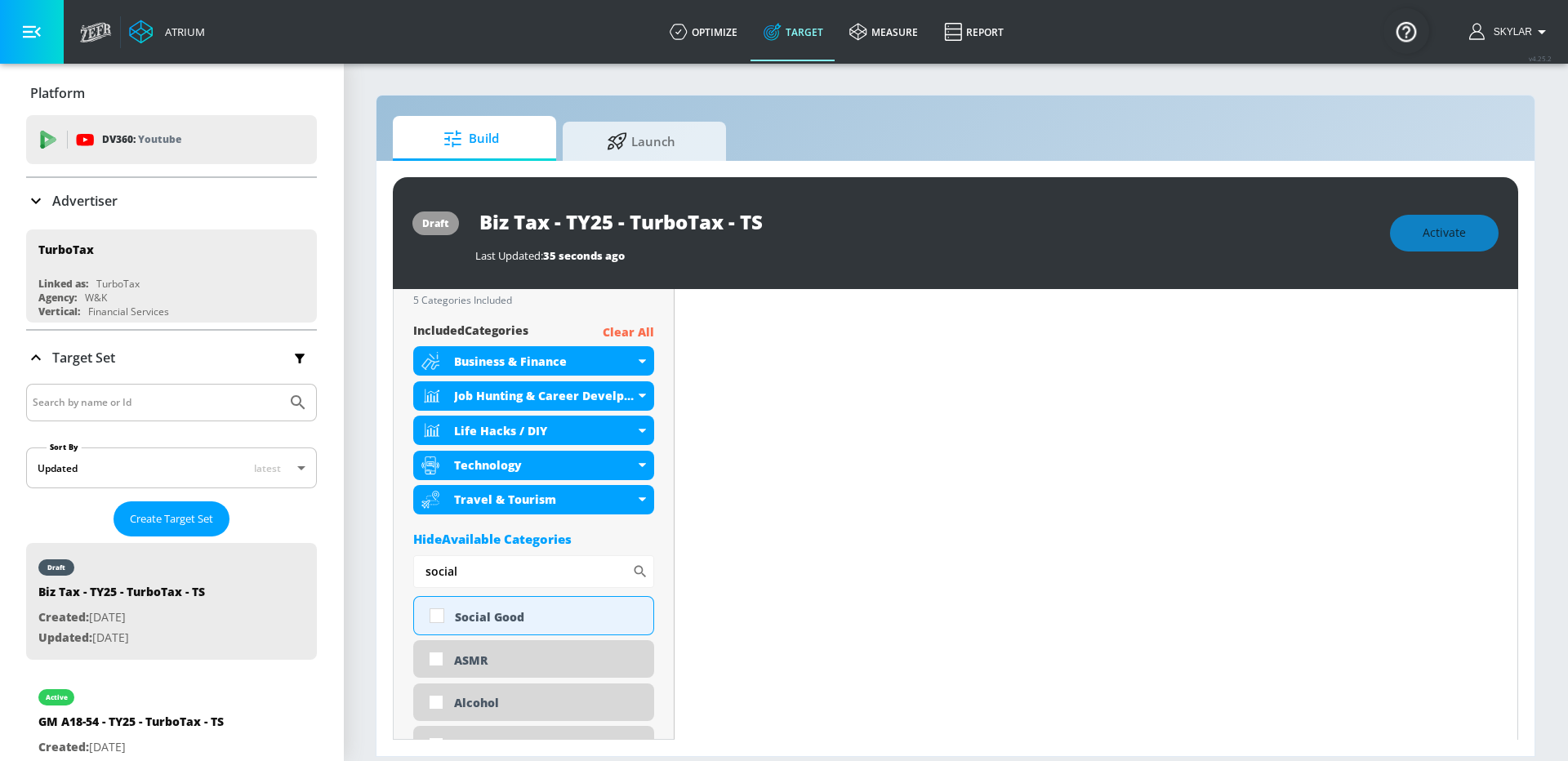
scroll to position [555, 0]
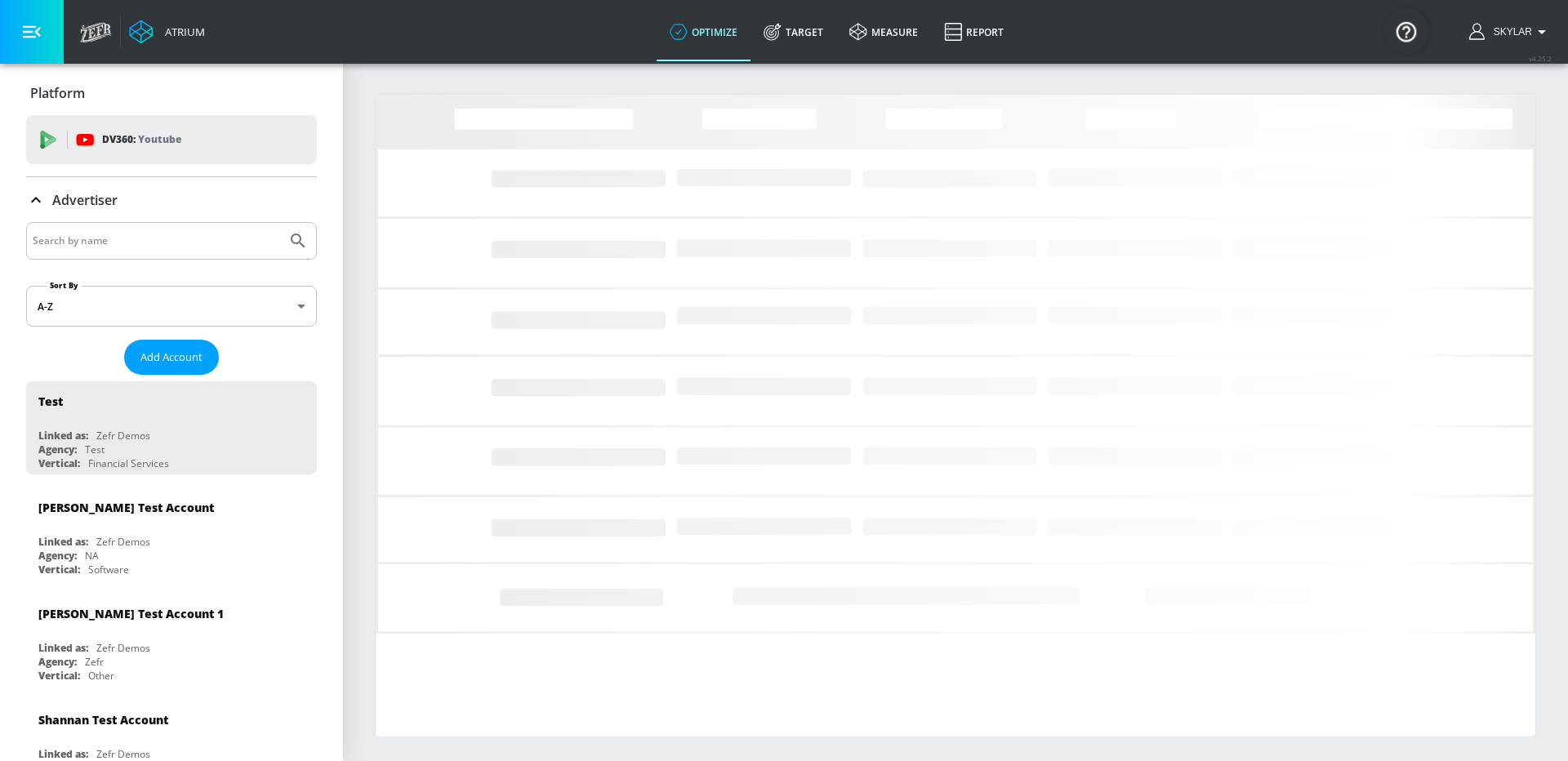
click at [142, 245] on input "Search by name" at bounding box center [156, 240] width 248 height 21
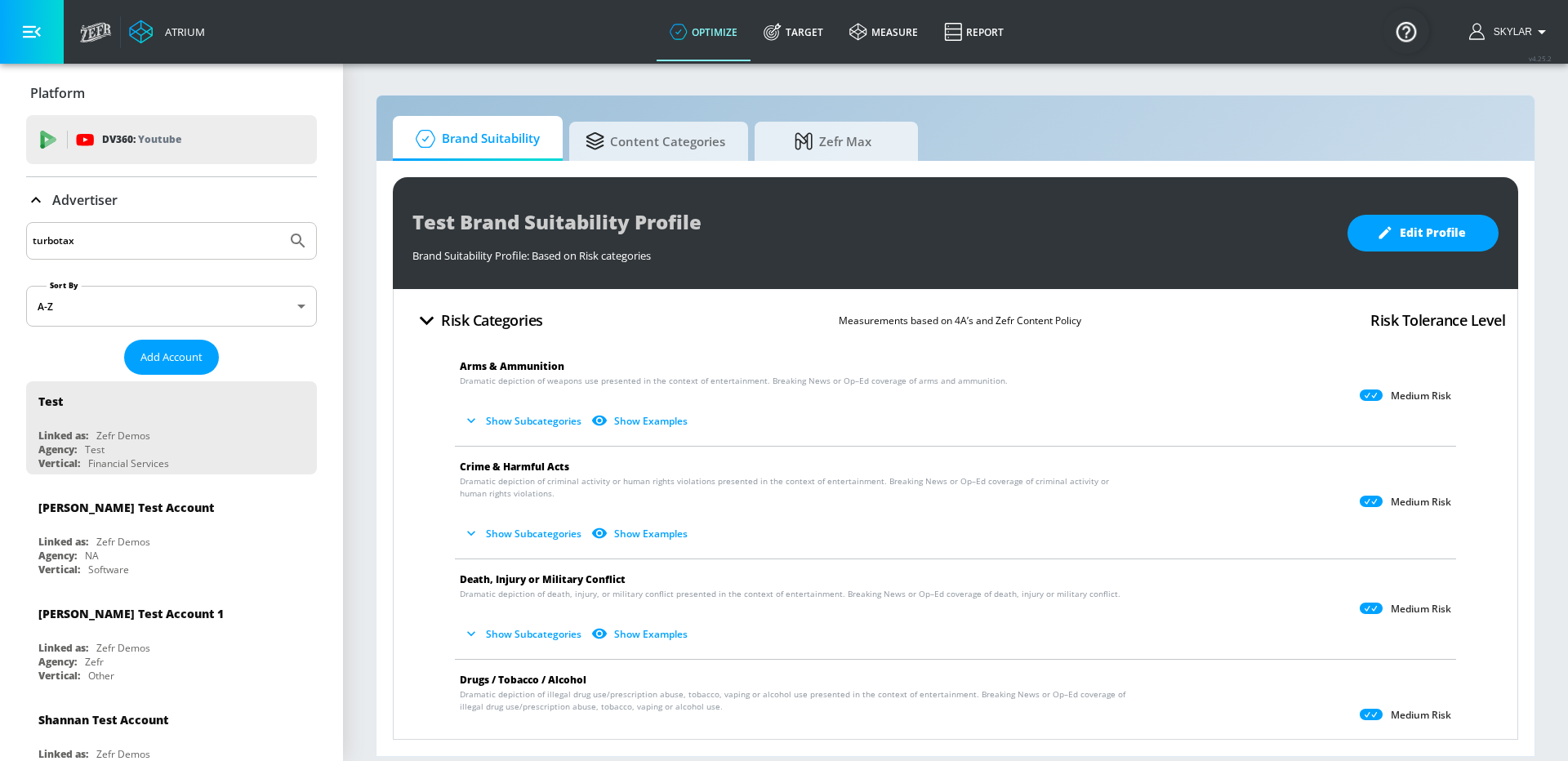
type input "turbotax"
click at [306, 239] on icon "Submit Search" at bounding box center [298, 240] width 20 height 20
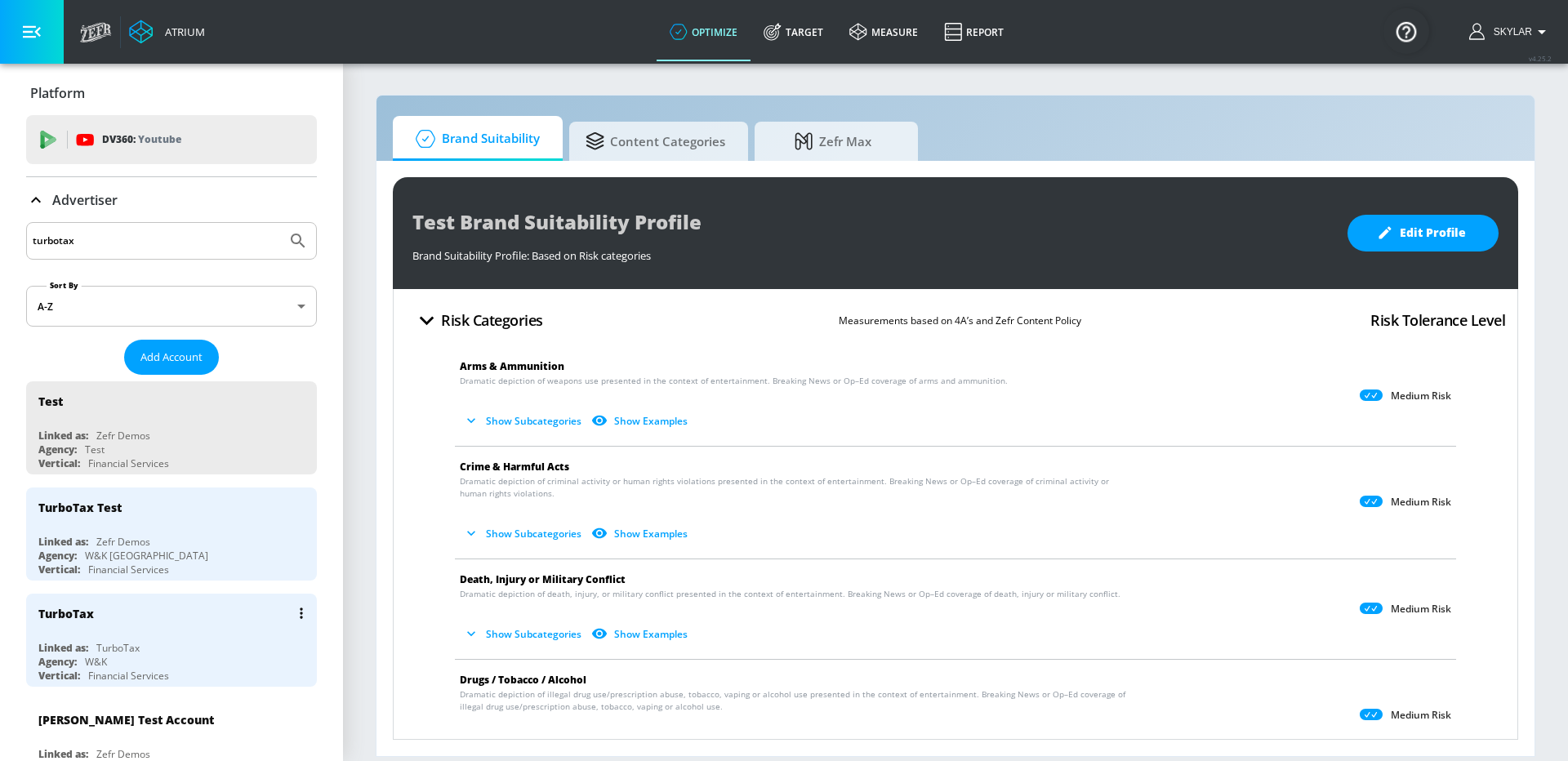
click at [156, 611] on div "TurboTax" at bounding box center [175, 614] width 275 height 39
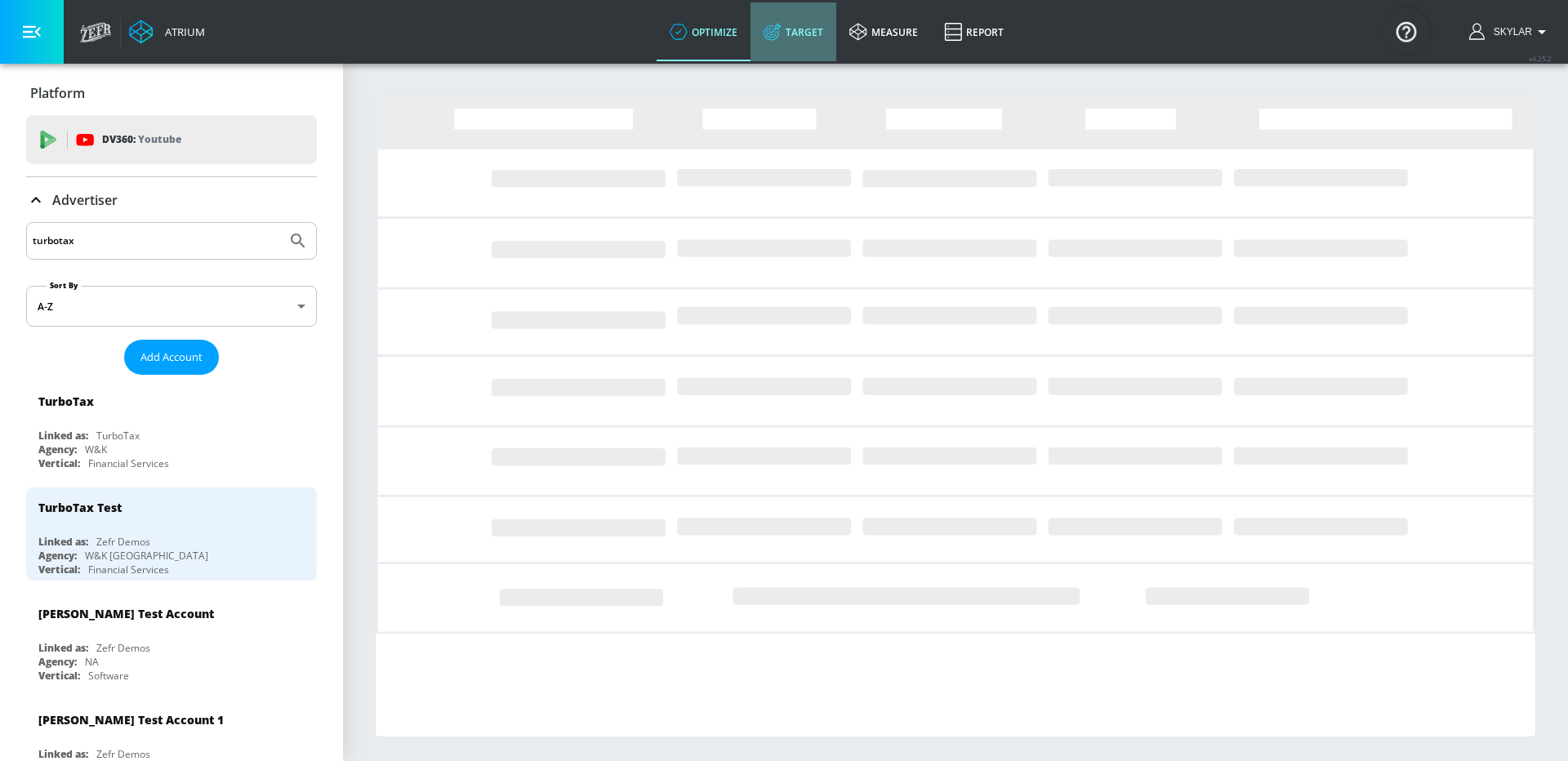
click at [796, 28] on link "Target" at bounding box center [793, 32] width 86 height 59
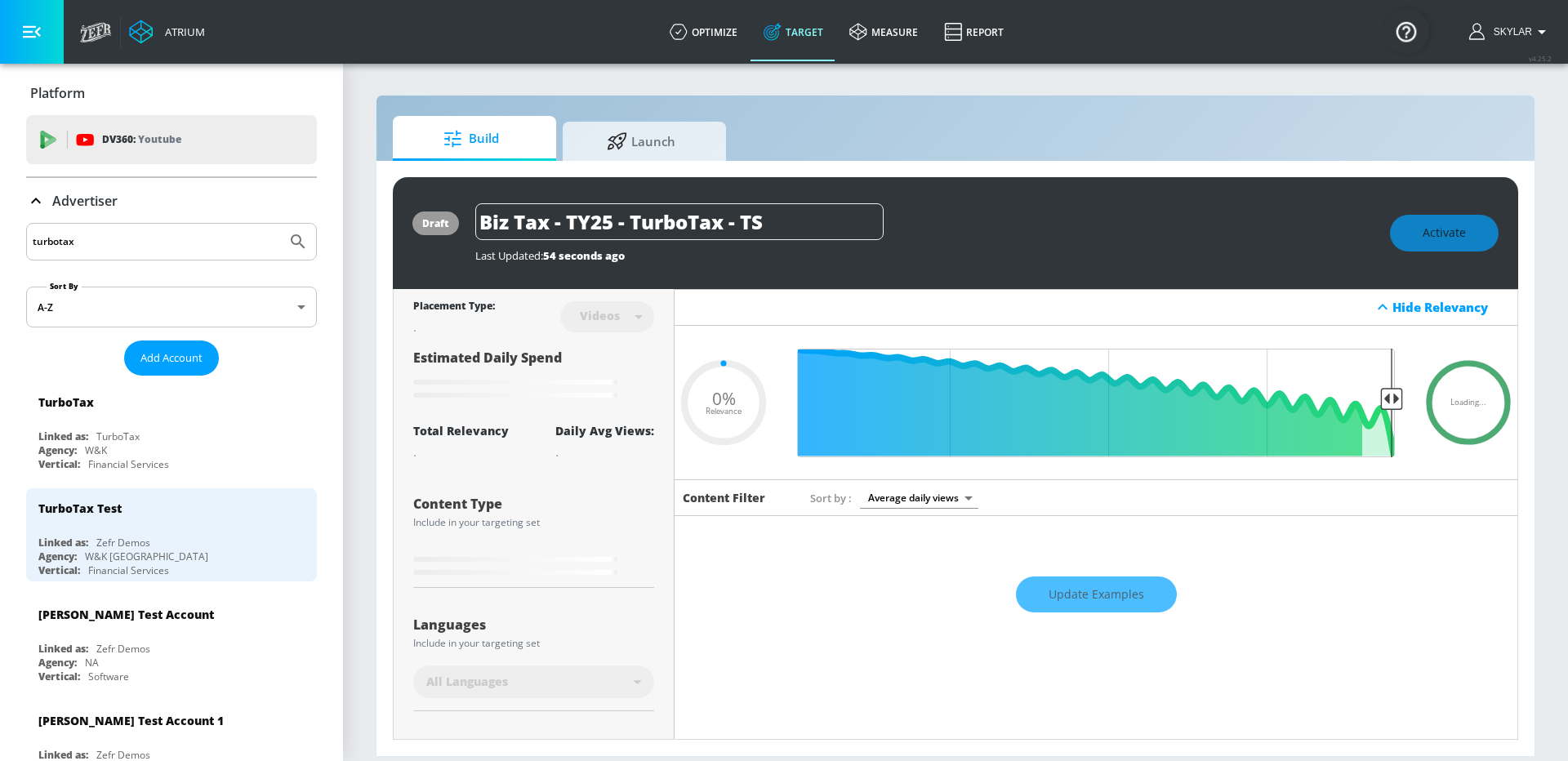
click at [39, 199] on icon at bounding box center [35, 200] width 20 height 20
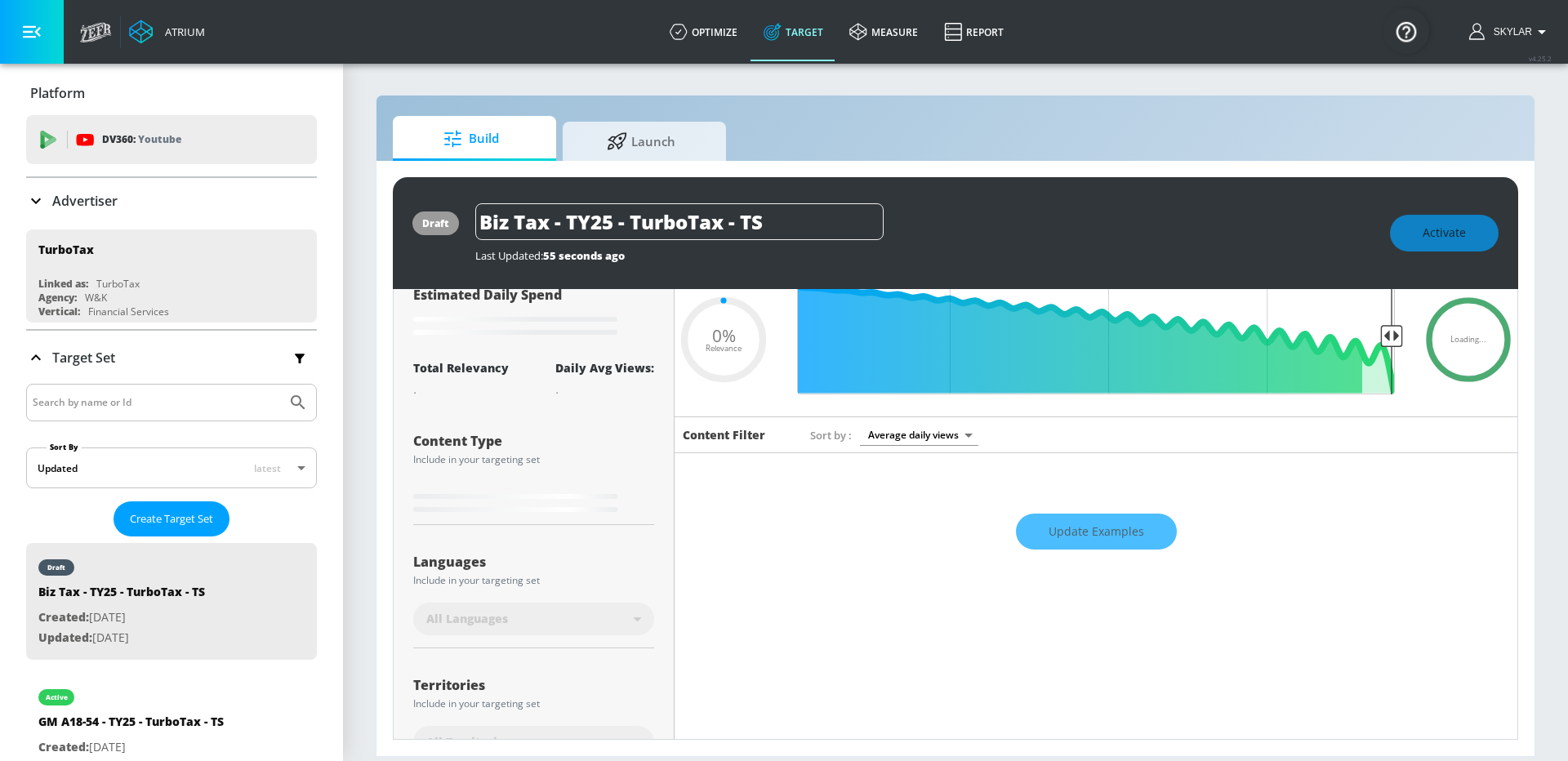
scroll to position [276, 0]
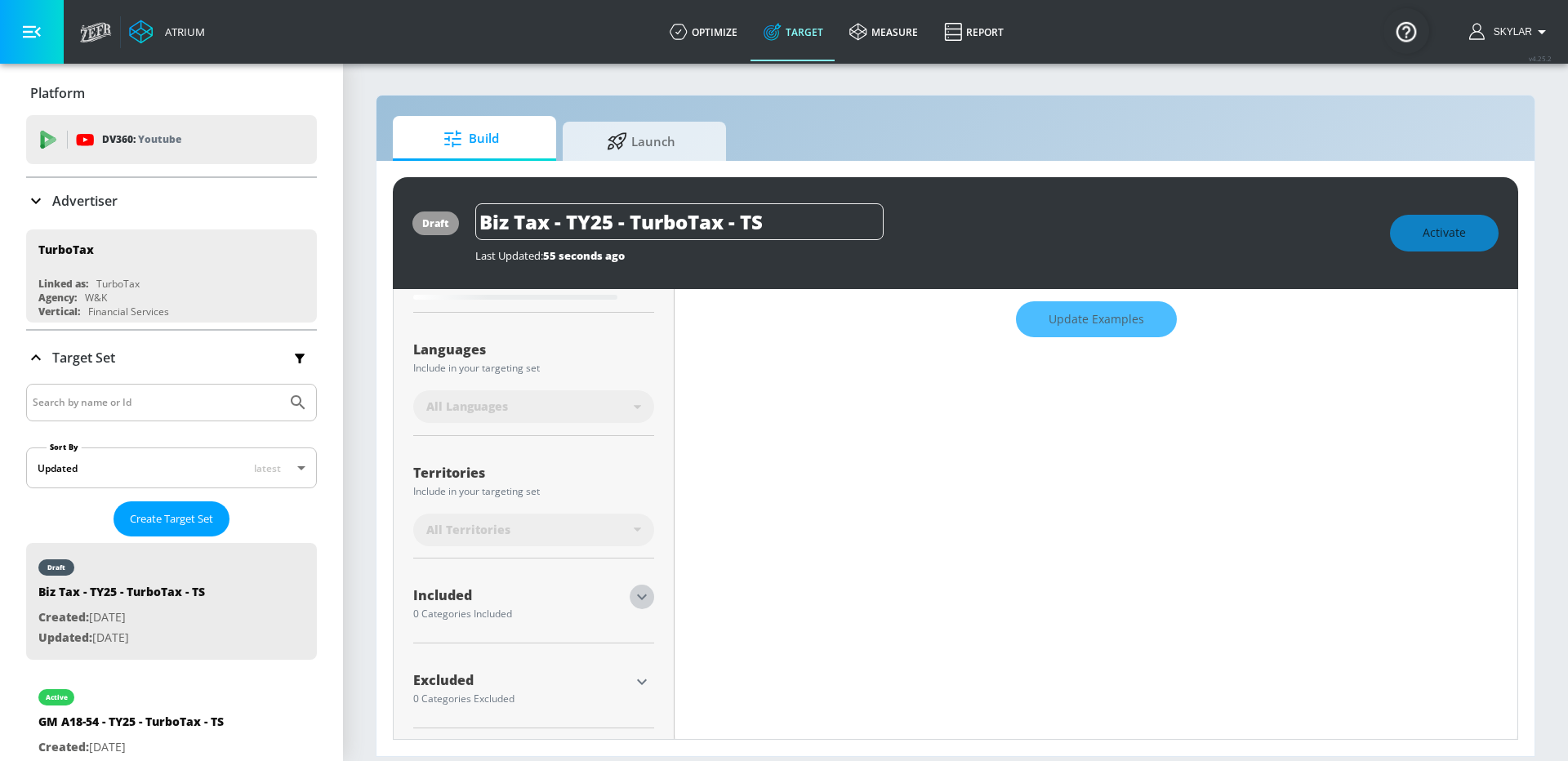
click at [642, 595] on icon "button" at bounding box center [642, 597] width 10 height 6
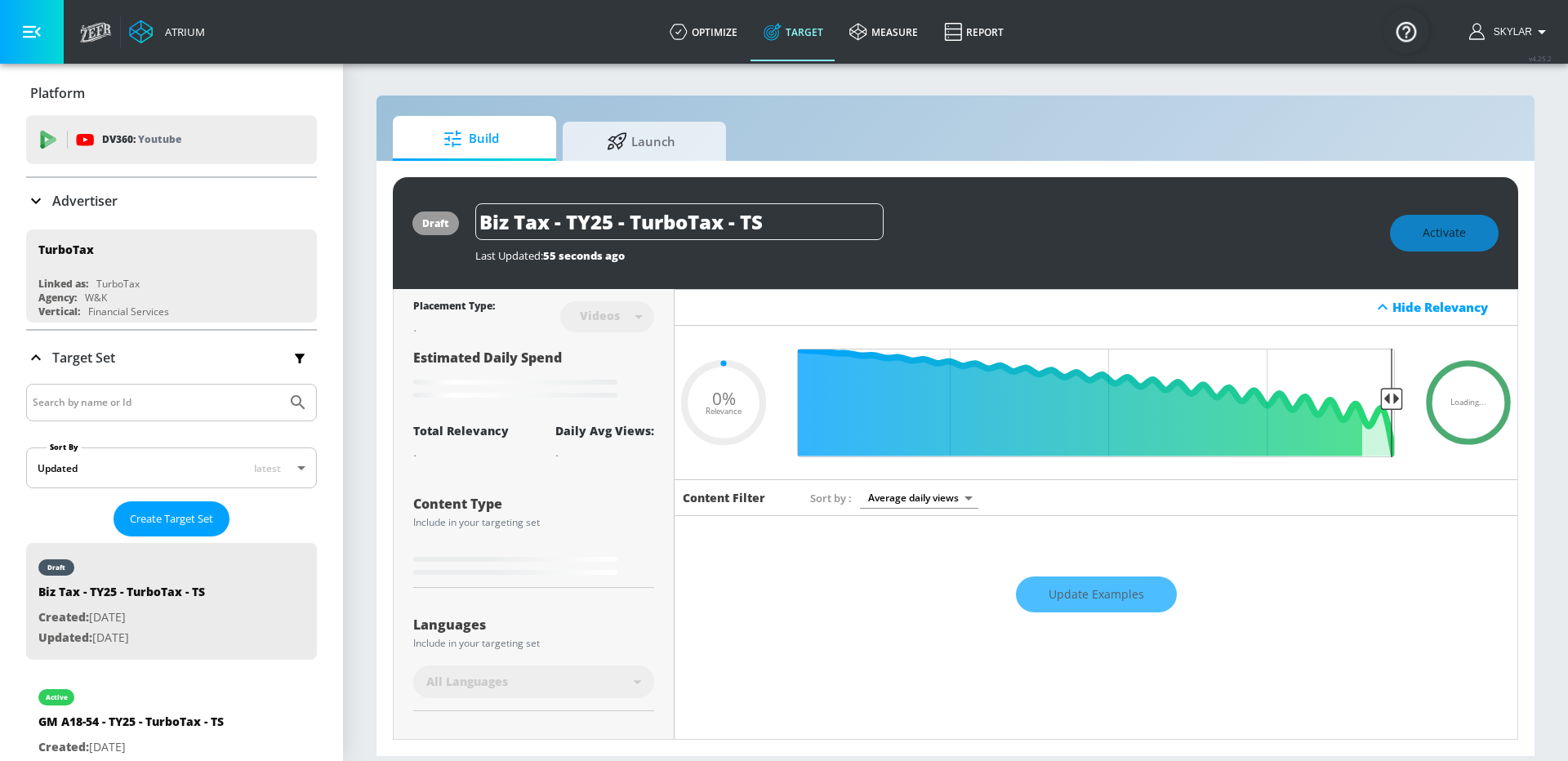
type input "0.5"
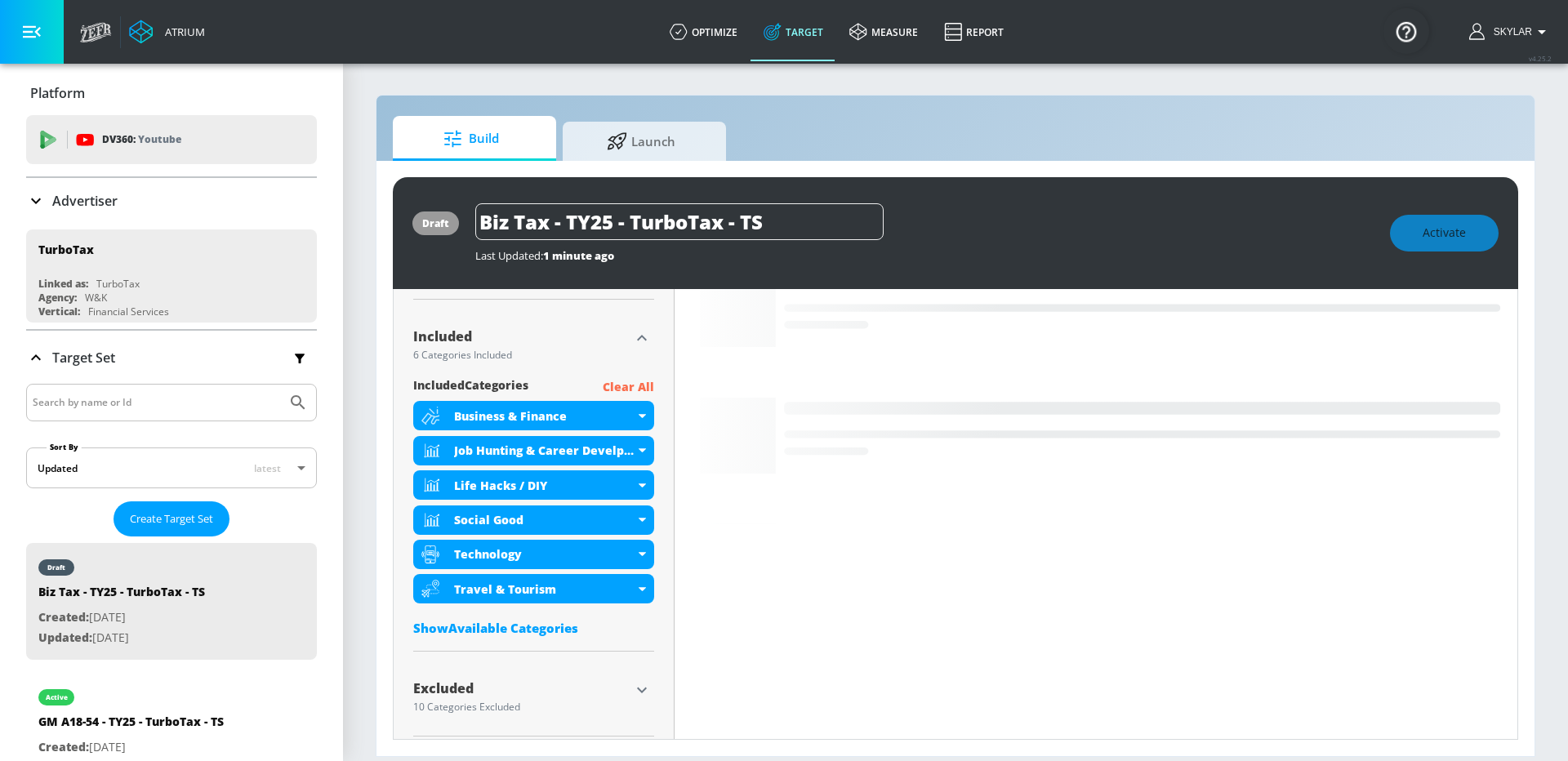
scroll to position [524, 0]
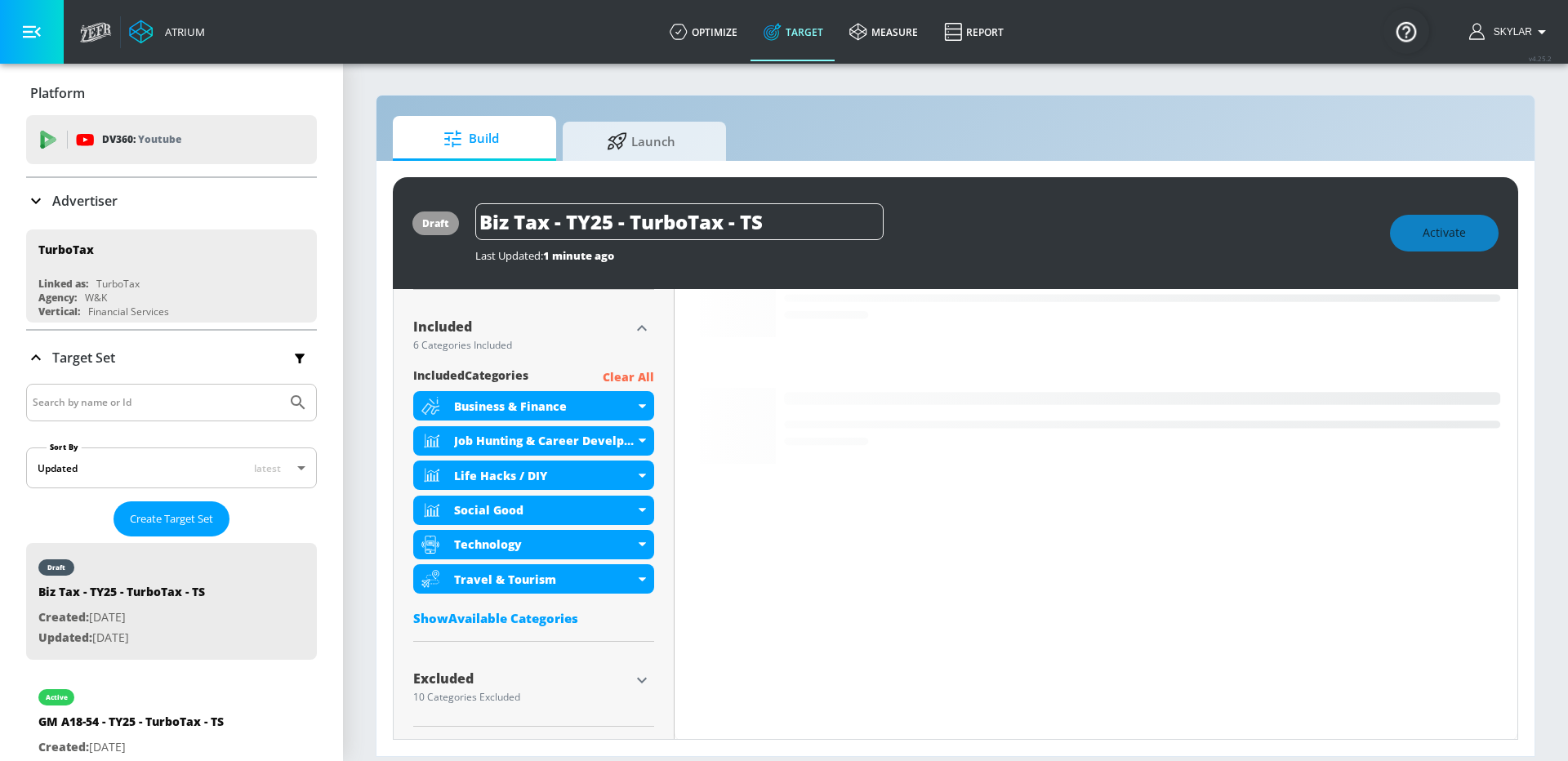
click at [512, 621] on div "Show Available Categories" at bounding box center [534, 618] width 241 height 17
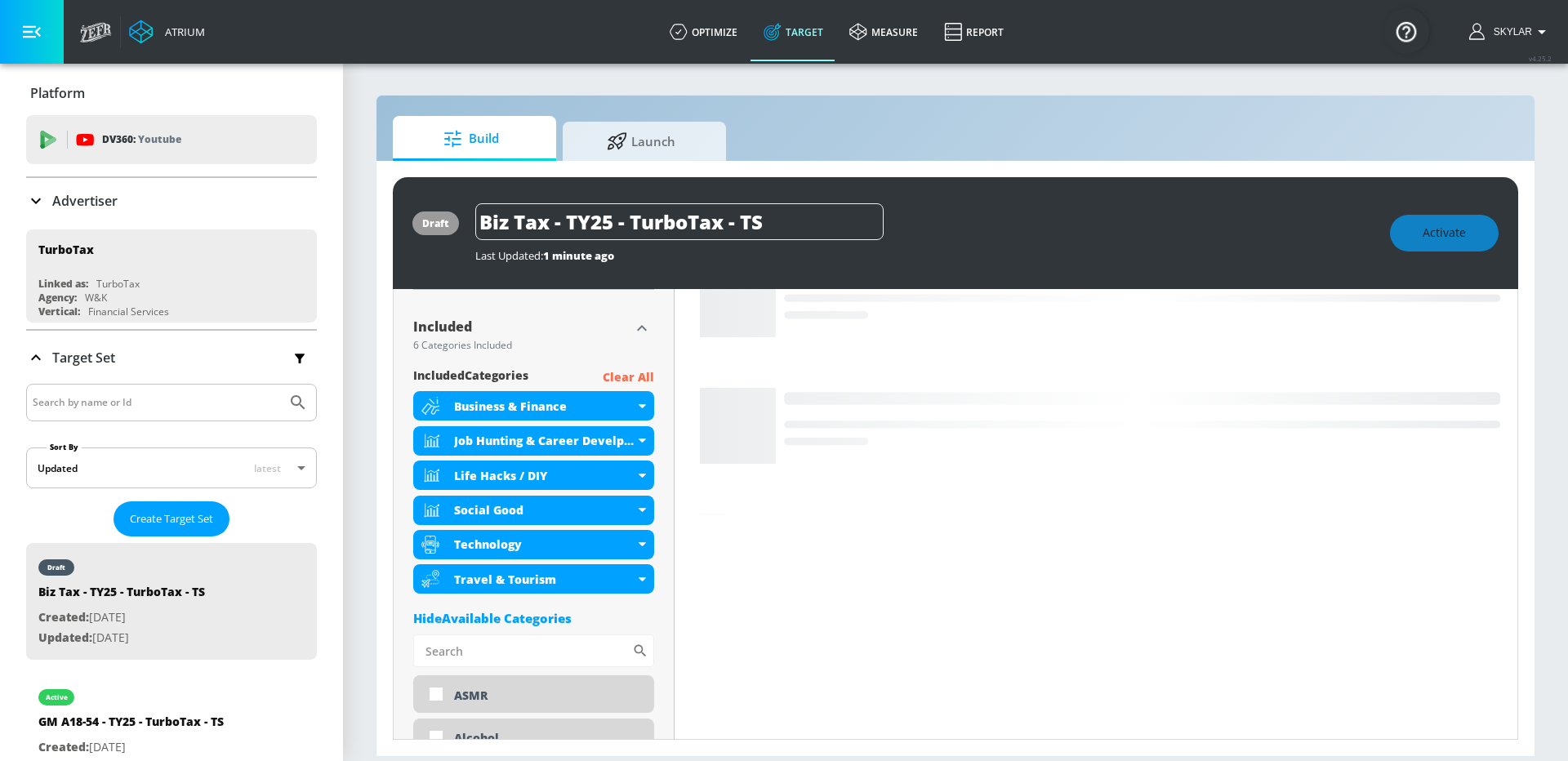
scroll to position [601, 0]
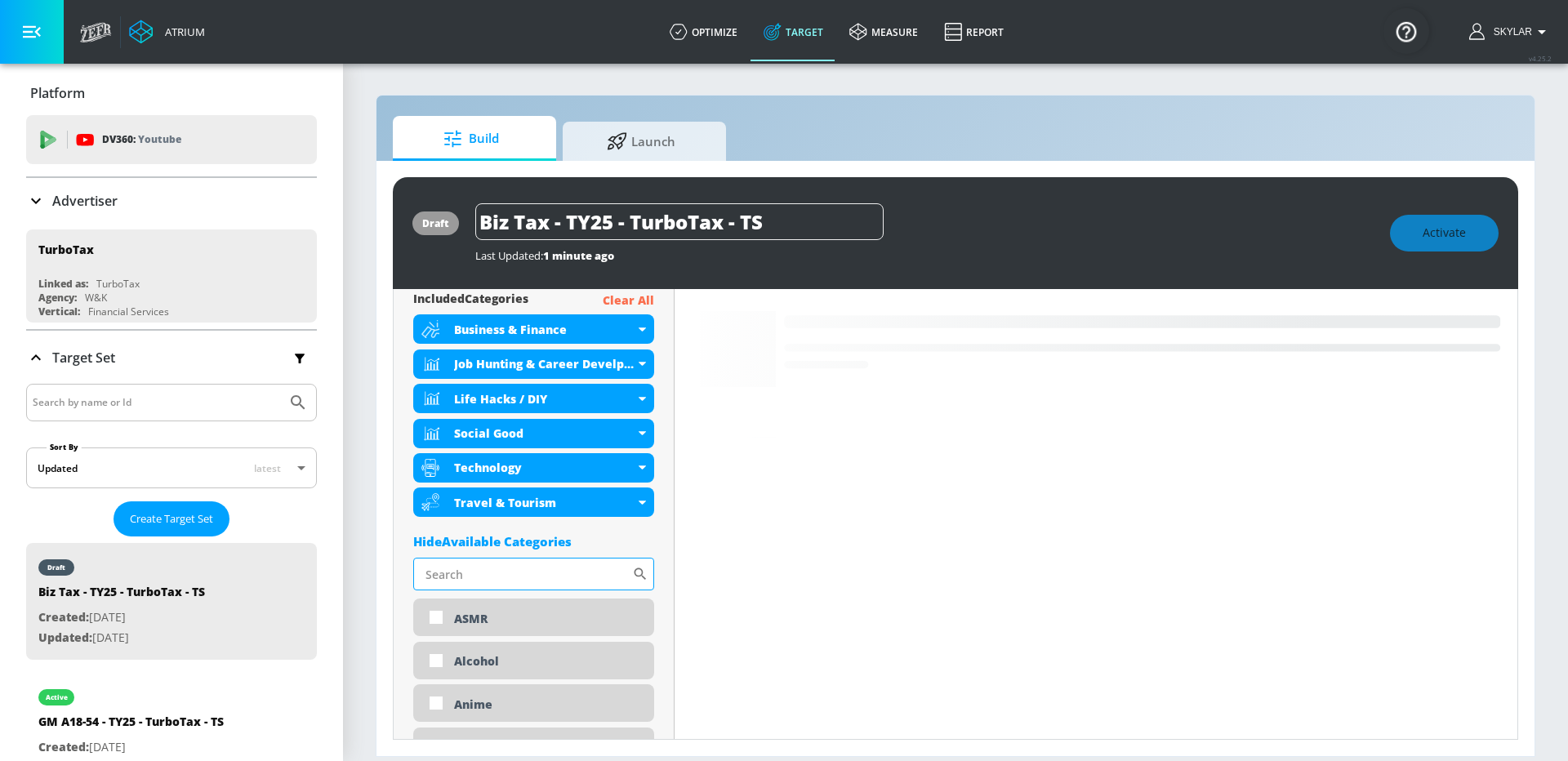
click at [494, 573] on input "Sort By" at bounding box center [522, 574] width 219 height 33
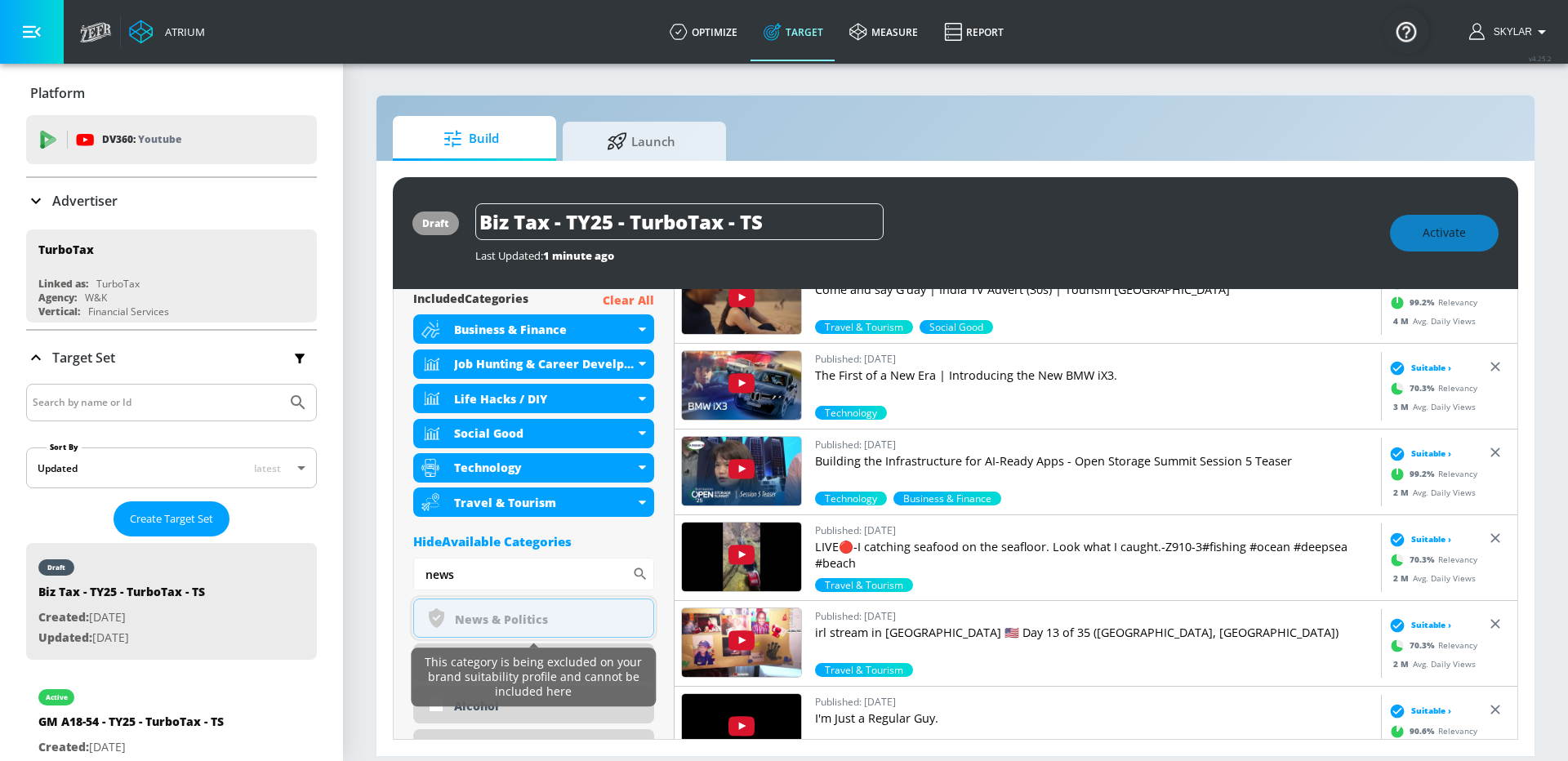
type input "news"
click at [511, 615] on div "News & Politics" at bounding box center [547, 619] width 186 height 16
click at [561, 617] on div "News & Politics" at bounding box center [547, 619] width 186 height 16
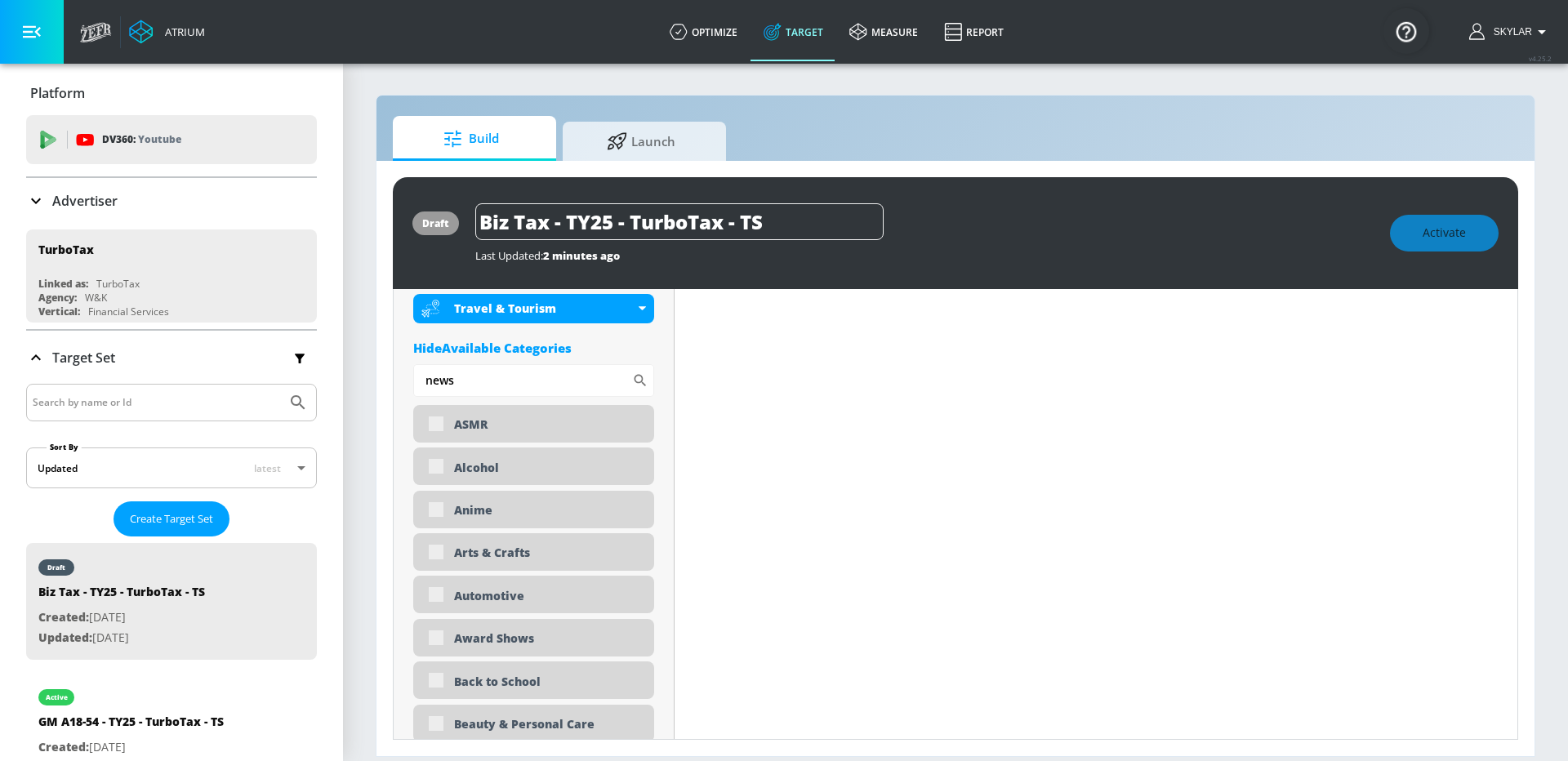
scroll to position [550, 0]
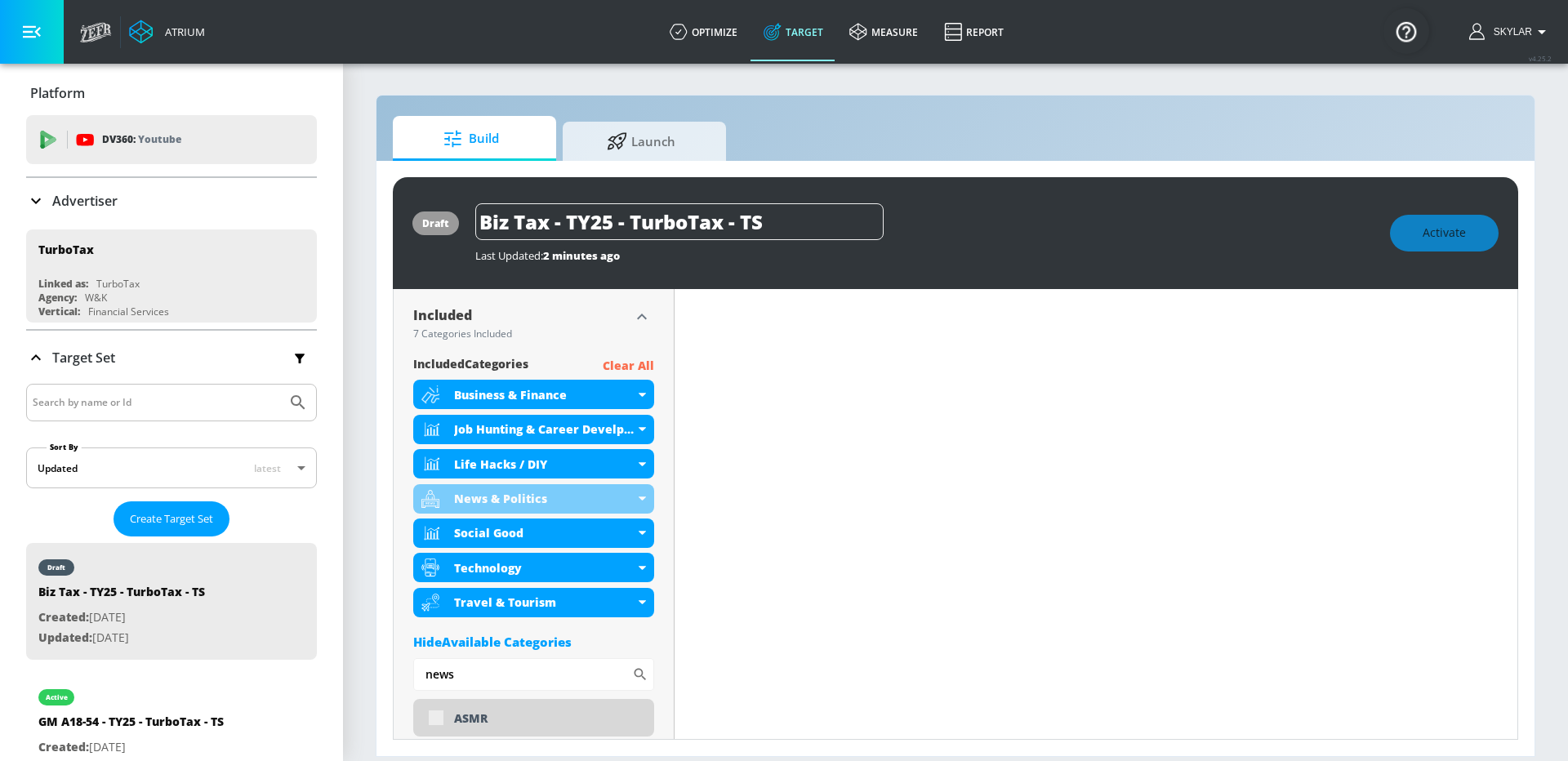
click at [643, 308] on icon "button" at bounding box center [642, 317] width 20 height 20
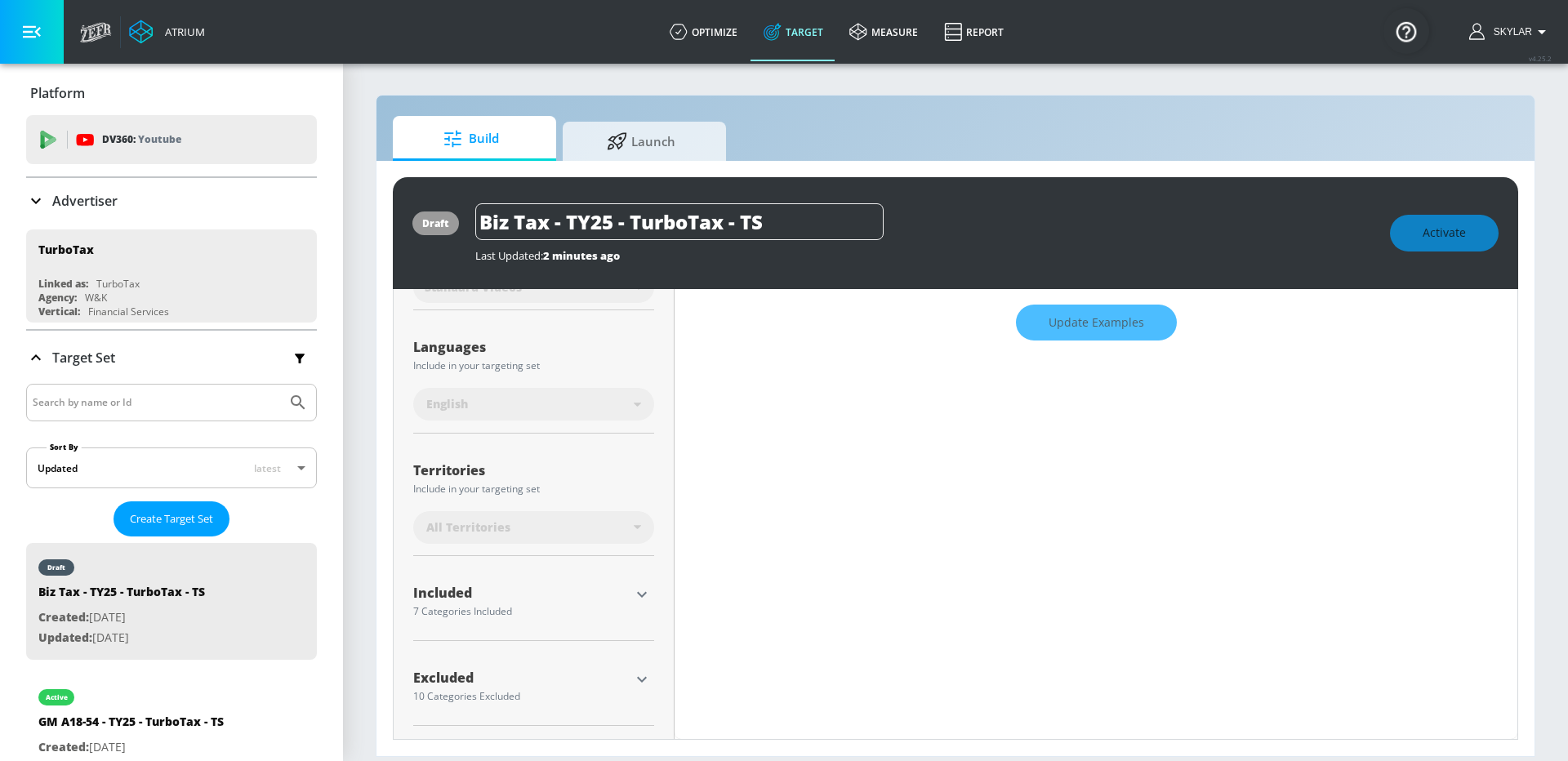
scroll to position [269, 0]
click at [642, 674] on icon "button" at bounding box center [642, 682] width 20 height 20
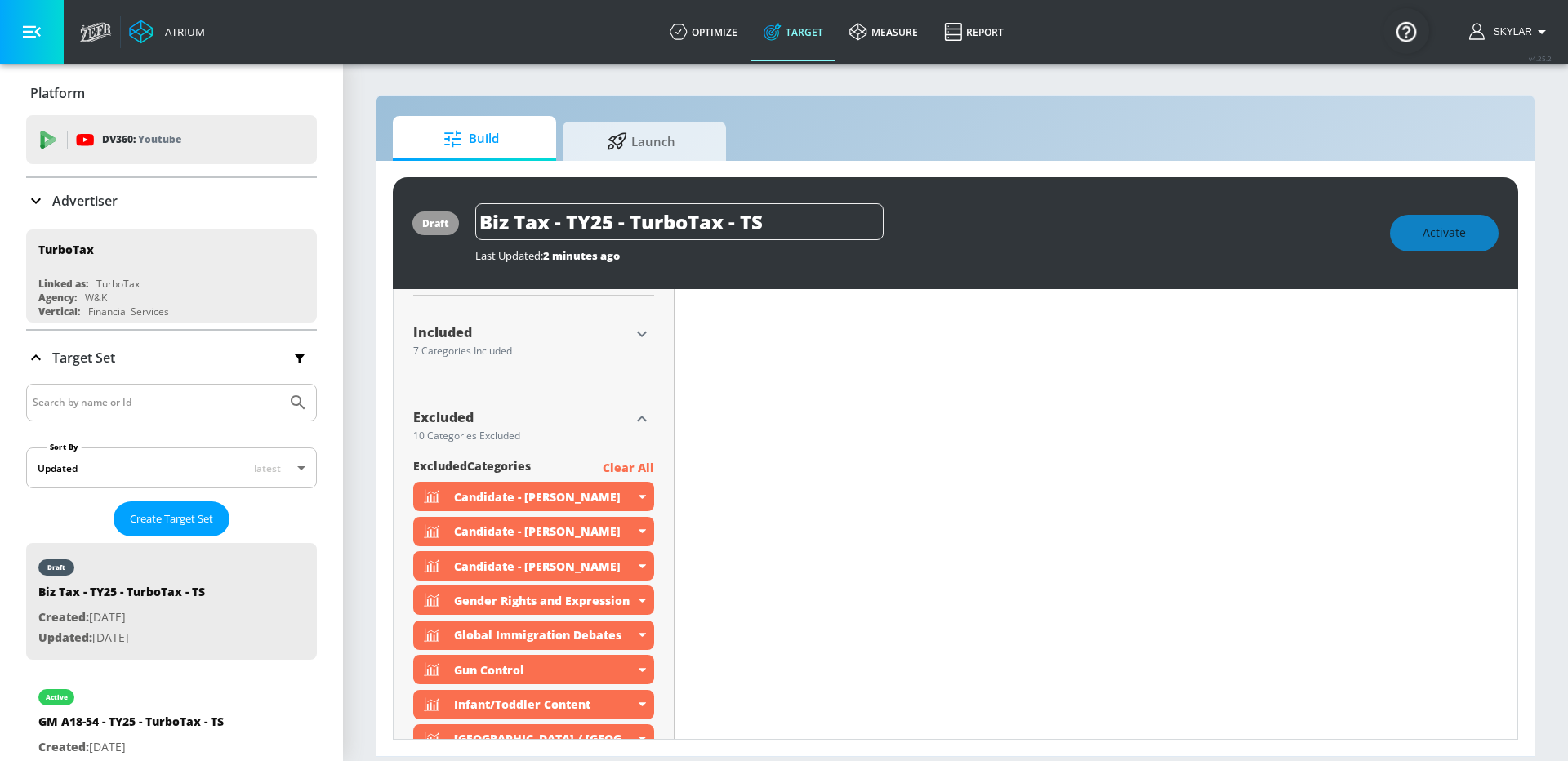
scroll to position [745, 0]
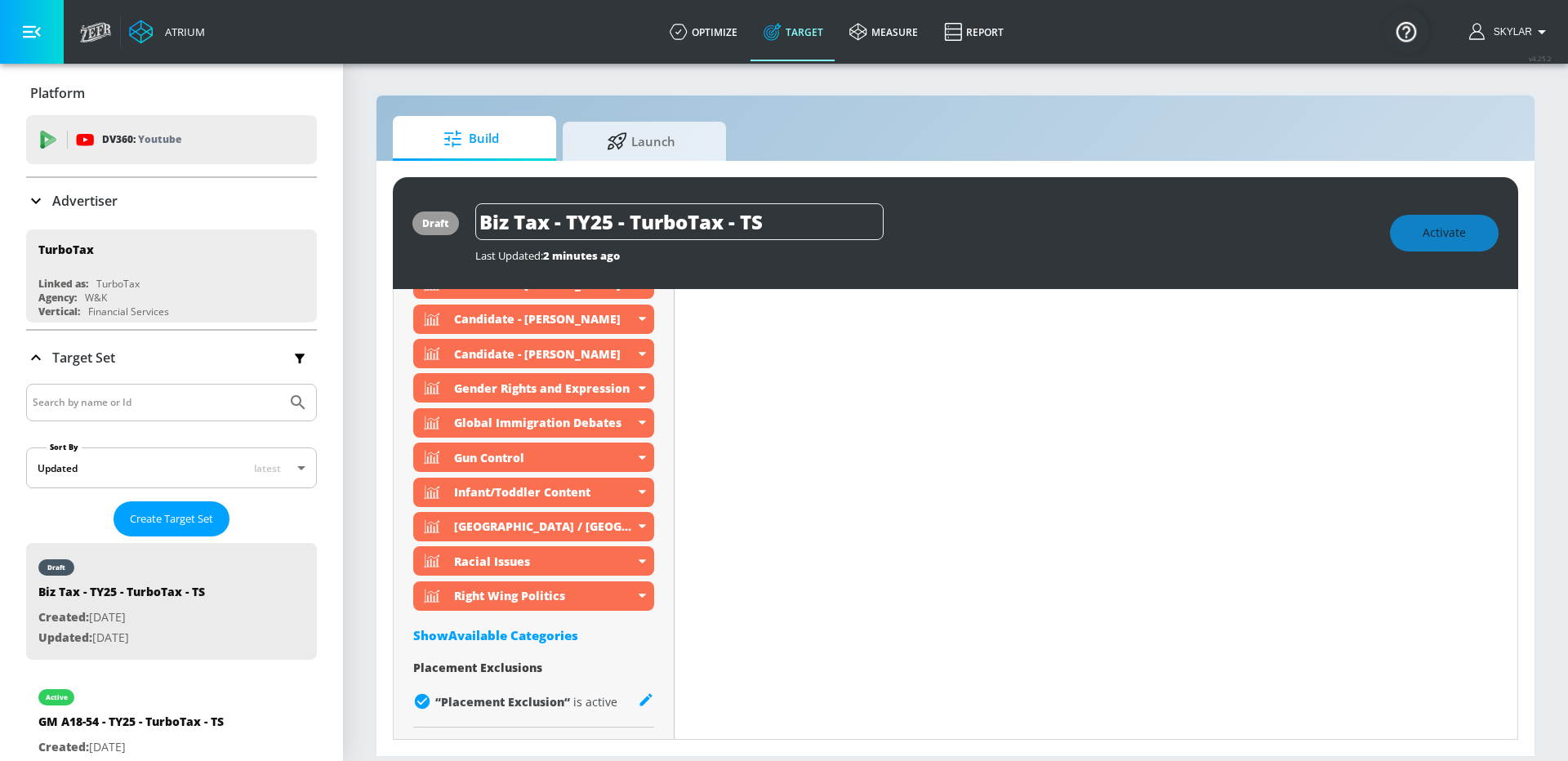
click at [507, 640] on div "Show Available Categories" at bounding box center [534, 636] width 241 height 17
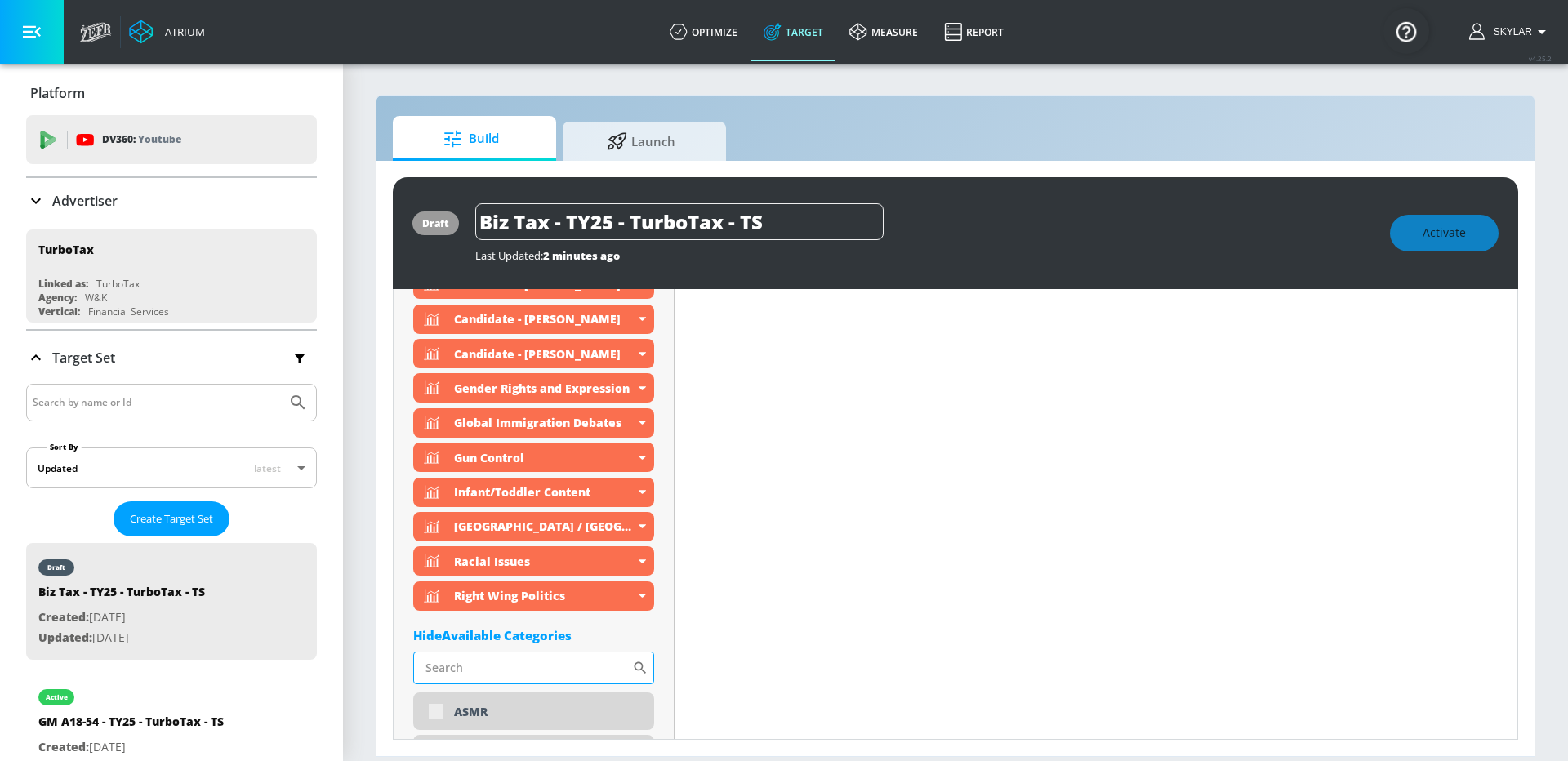
scroll to position [0, 0]
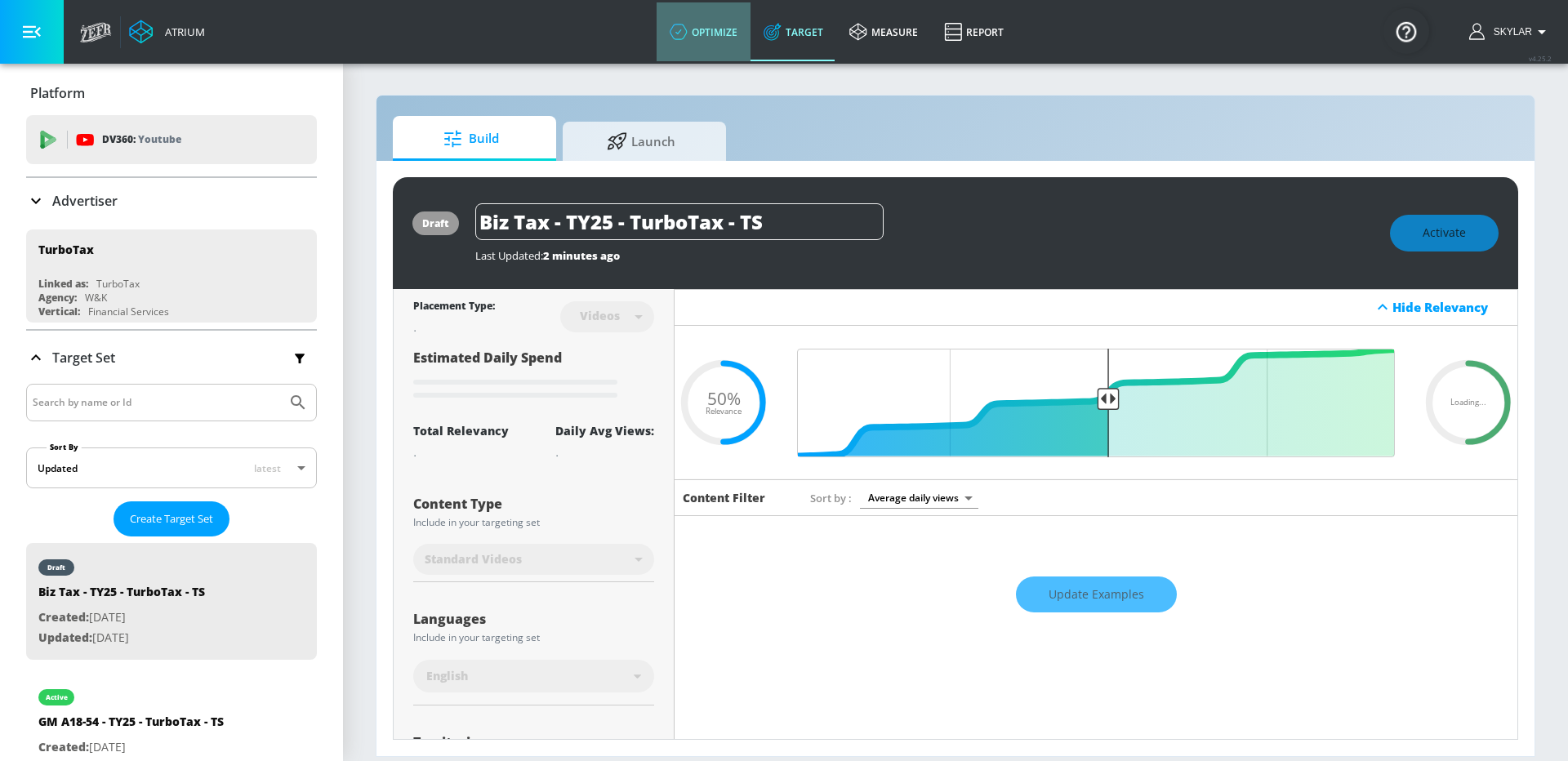
click at [714, 28] on link "optimize" at bounding box center [703, 32] width 94 height 59
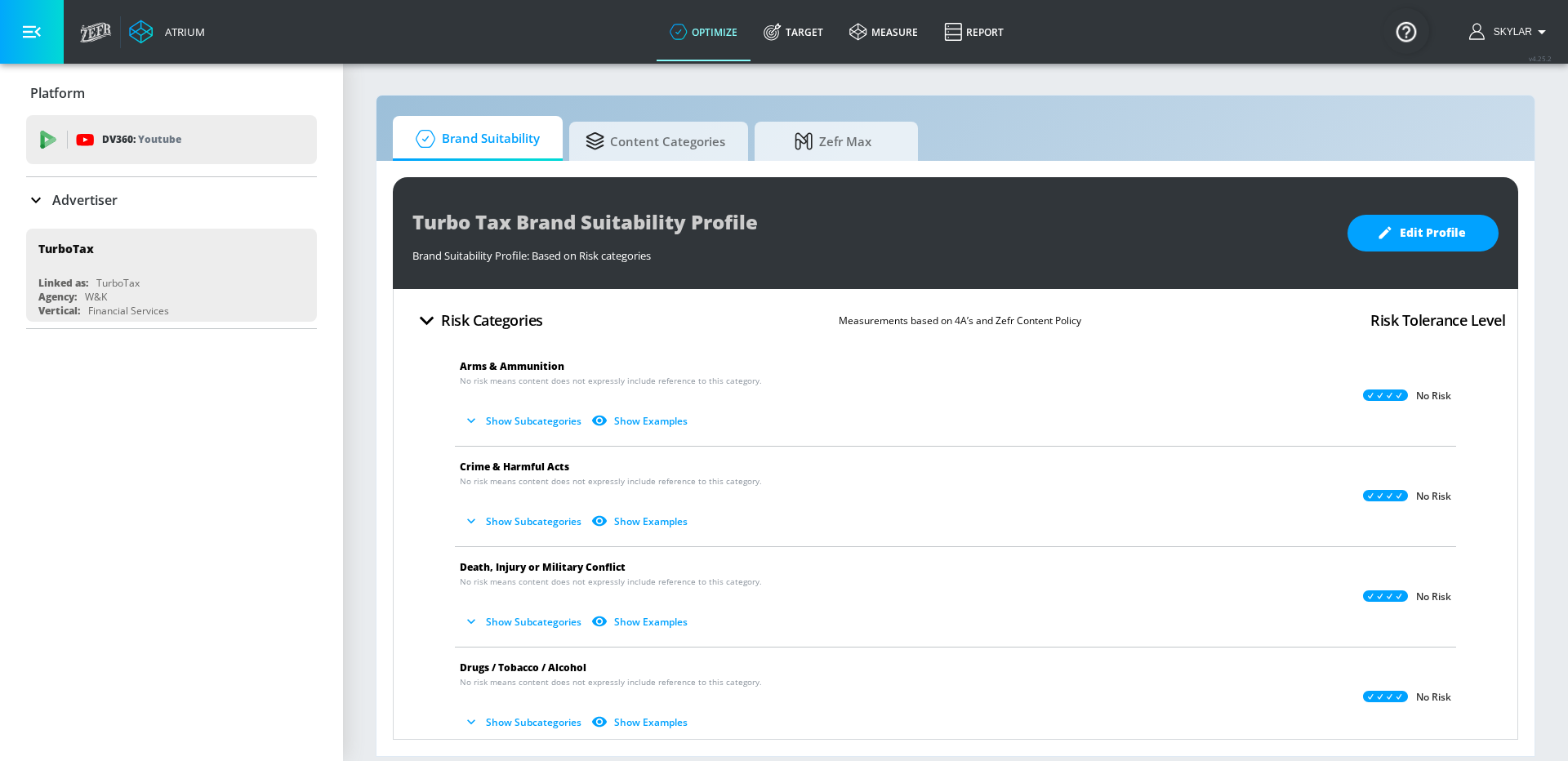
scroll to position [1252, 0]
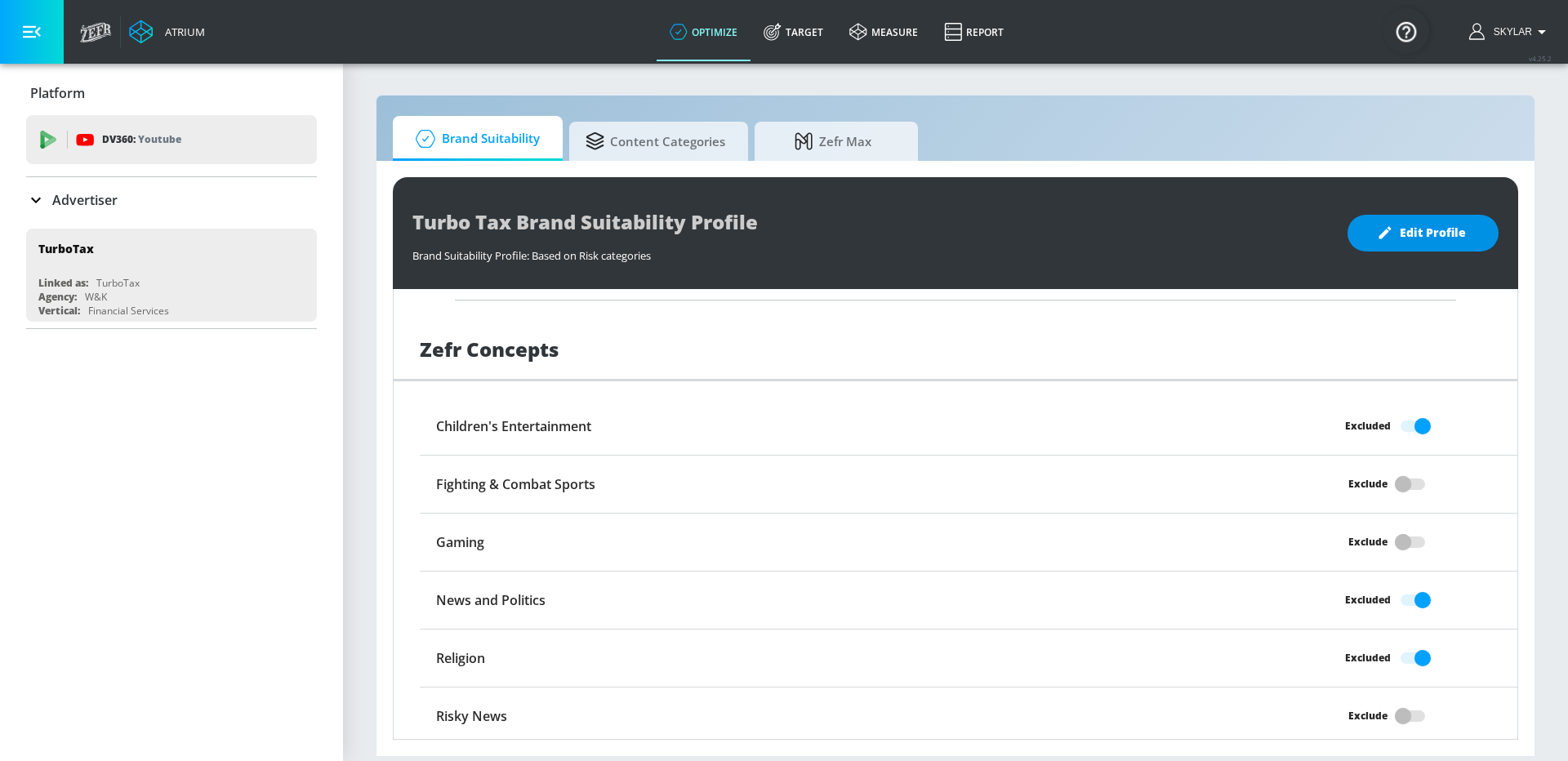
click at [1426, 232] on span "Edit Profile" at bounding box center [1423, 233] width 86 height 20
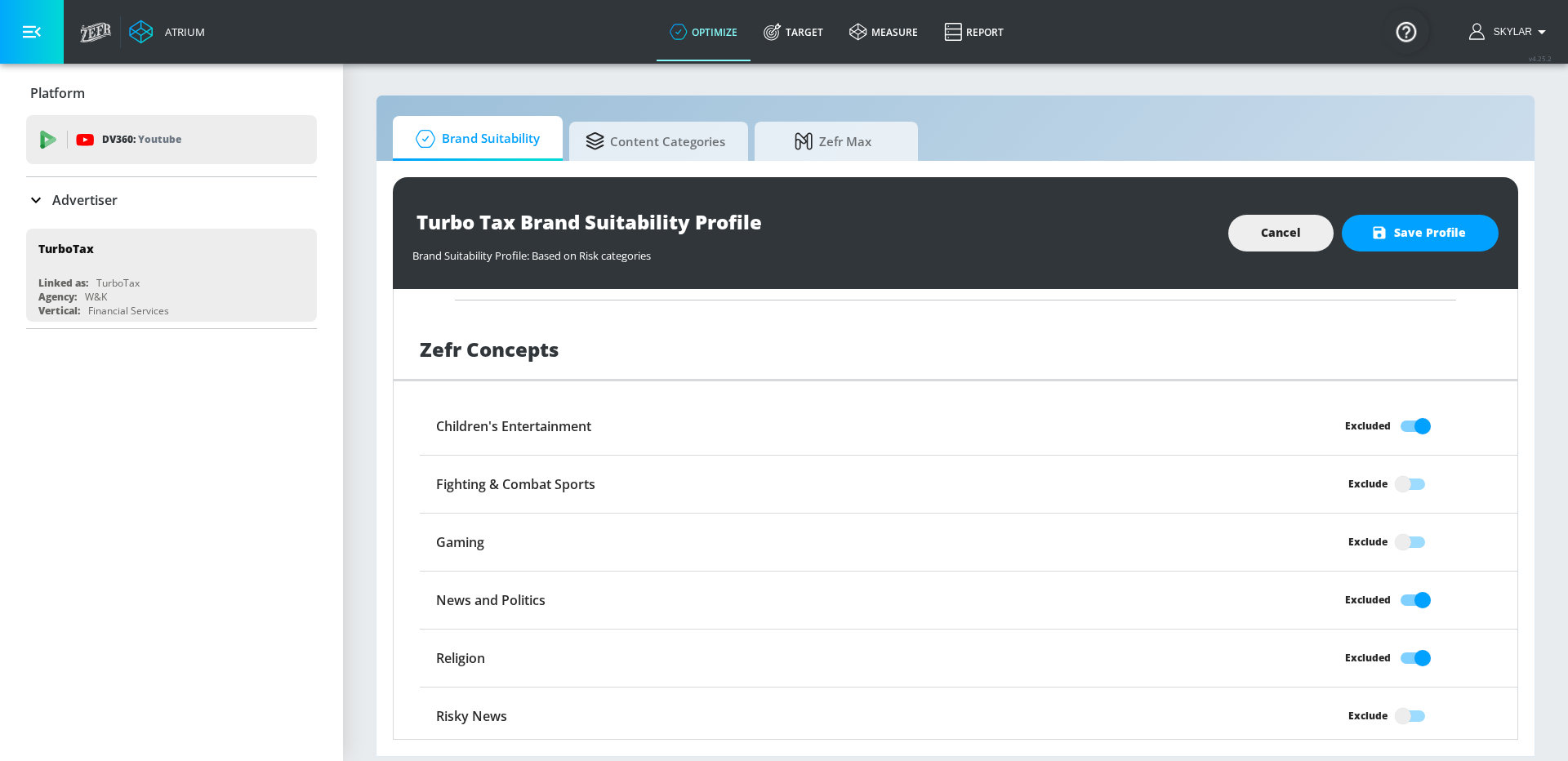
click at [1426, 589] on input "Excluded" at bounding box center [1423, 600] width 93 height 31
checkbox input "false"
click at [1408, 713] on input "Exclude" at bounding box center [1403, 715] width 93 height 31
checkbox input "true"
click at [1418, 241] on span "Save Profile" at bounding box center [1420, 233] width 91 height 20
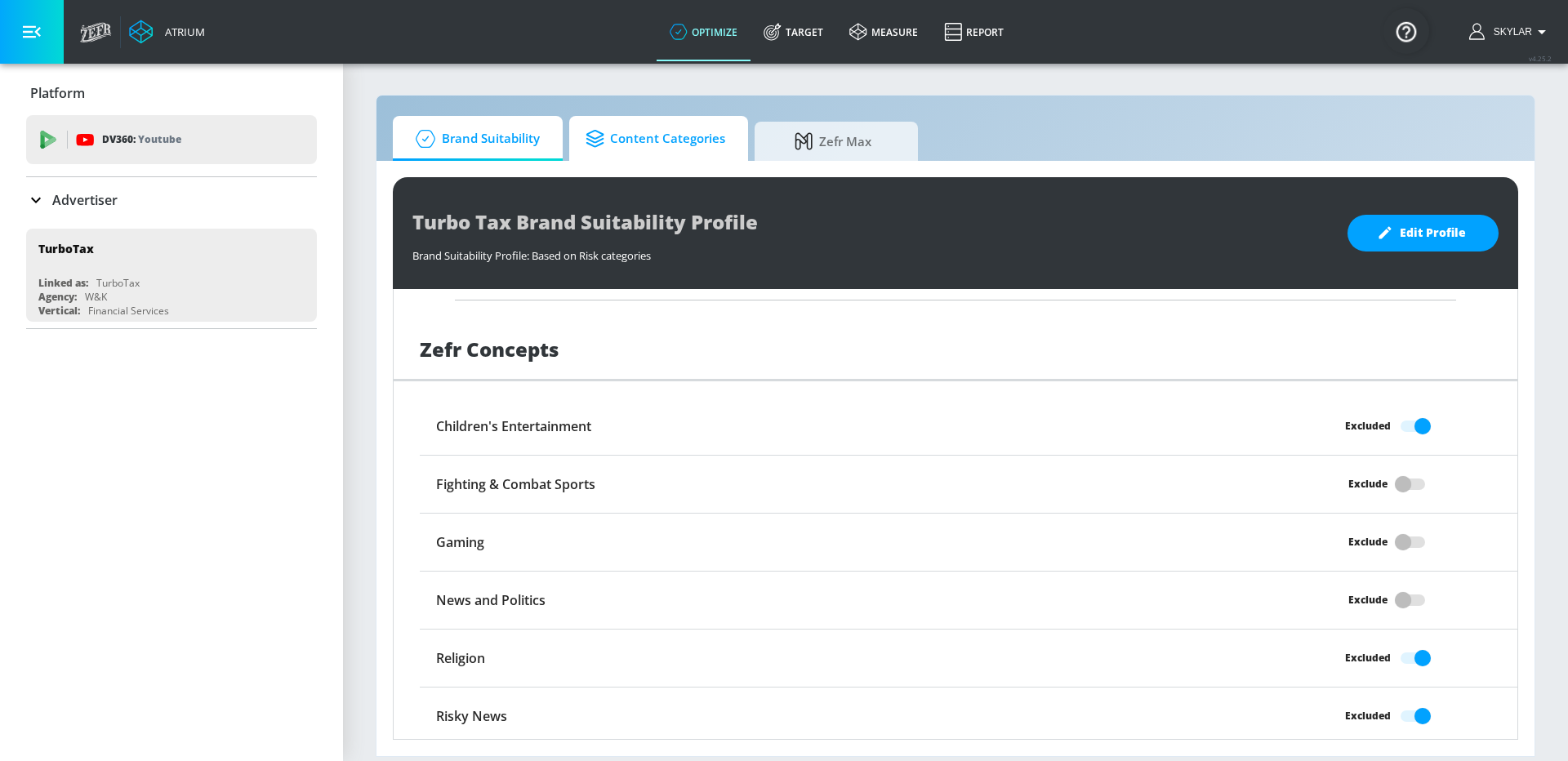
click at [672, 141] on span "Content Categories" at bounding box center [656, 139] width 140 height 39
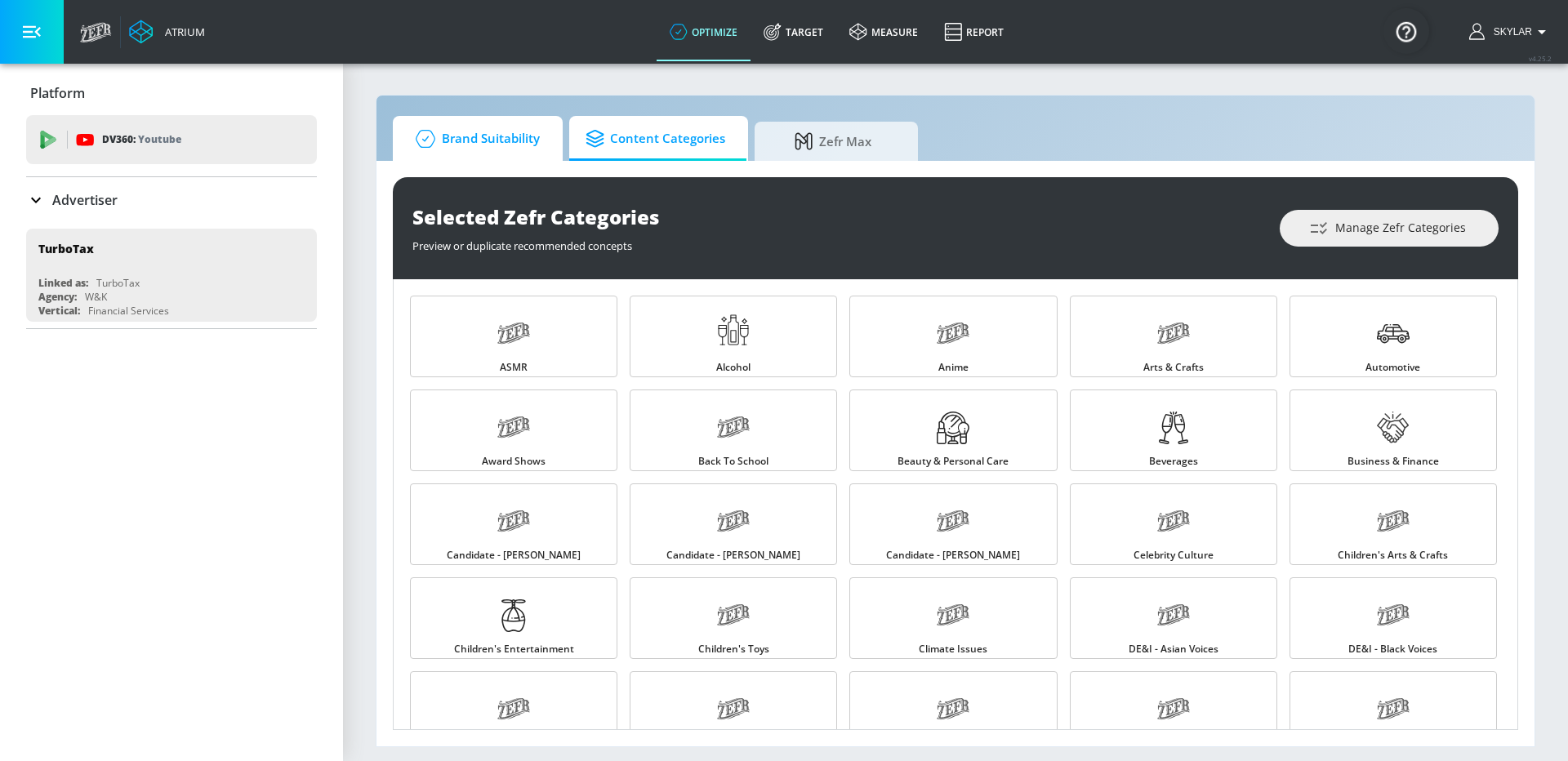
click at [456, 142] on span "Brand Suitability" at bounding box center [474, 139] width 130 height 39
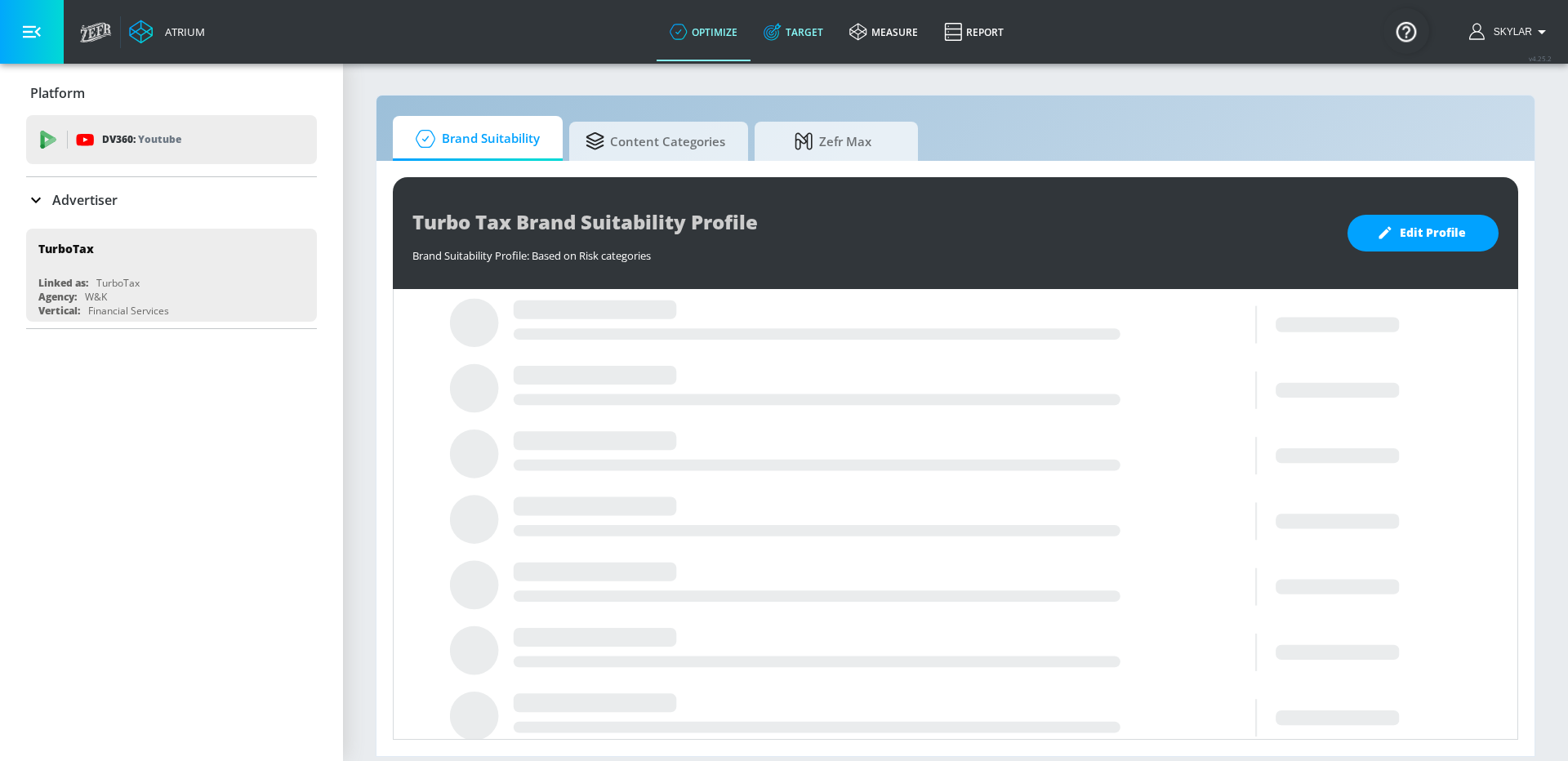
click at [812, 26] on link "Target" at bounding box center [793, 32] width 86 height 59
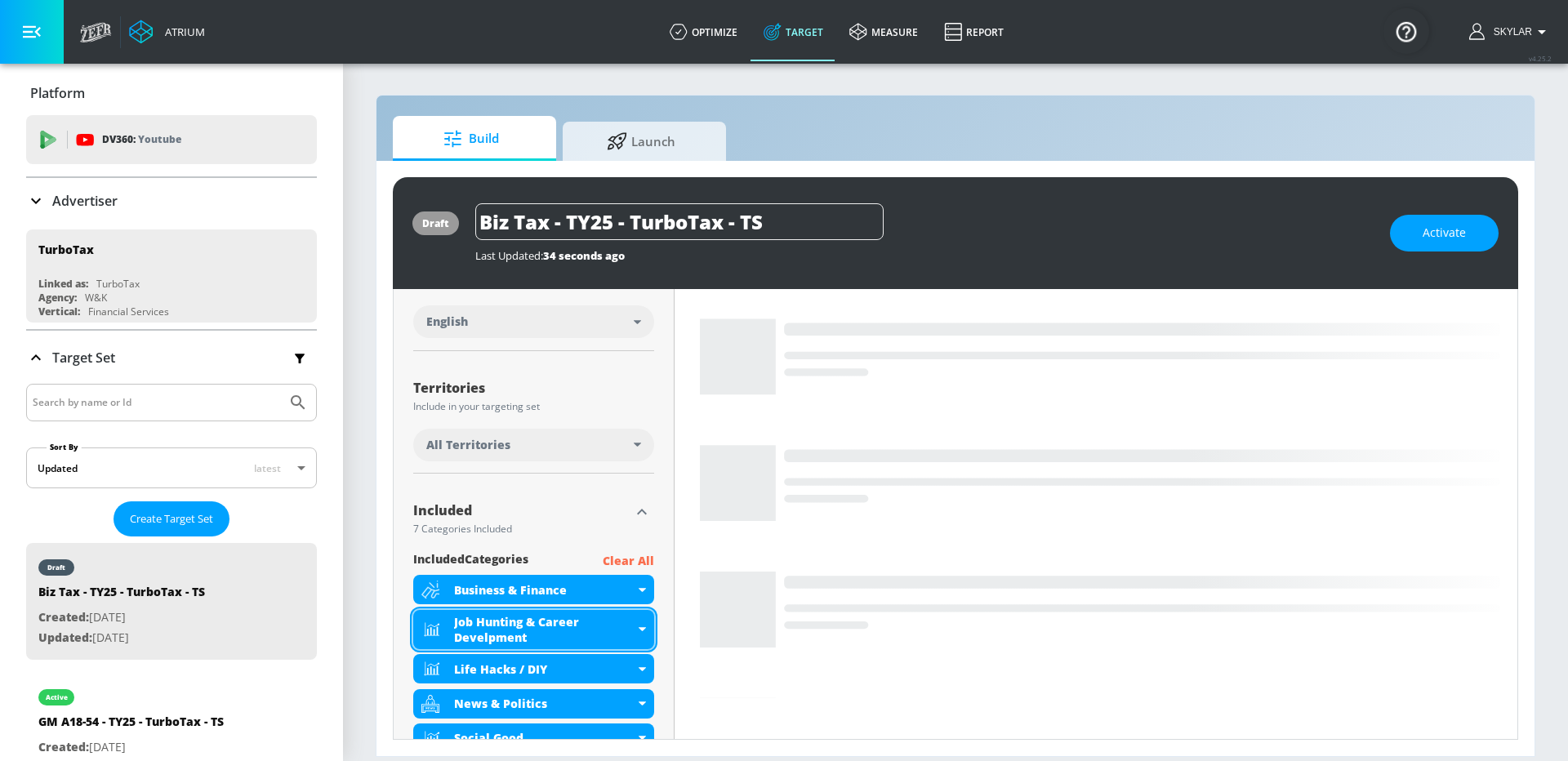
scroll to position [535, 0]
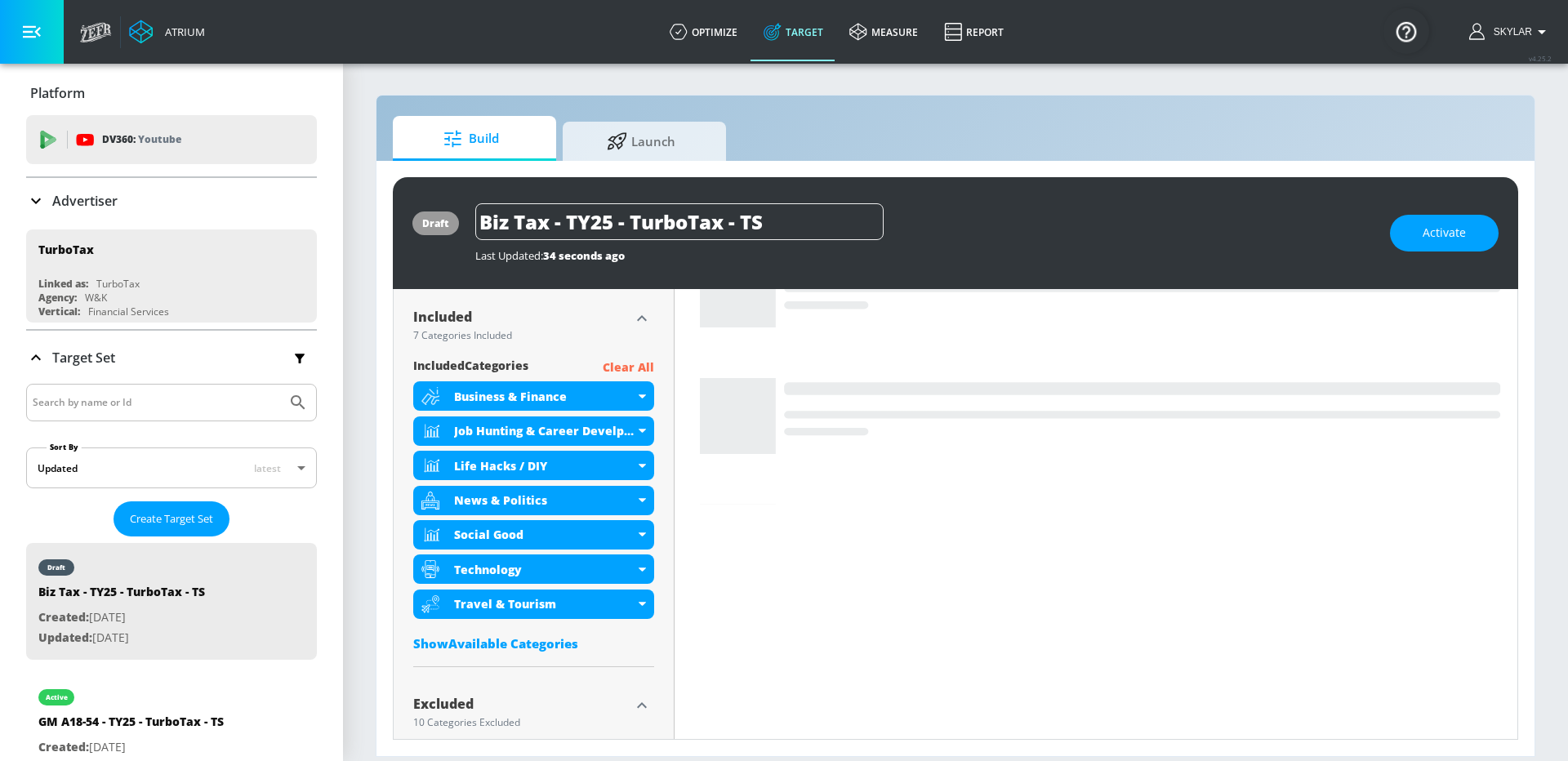
click at [646, 709] on icon "button" at bounding box center [642, 705] width 20 height 20
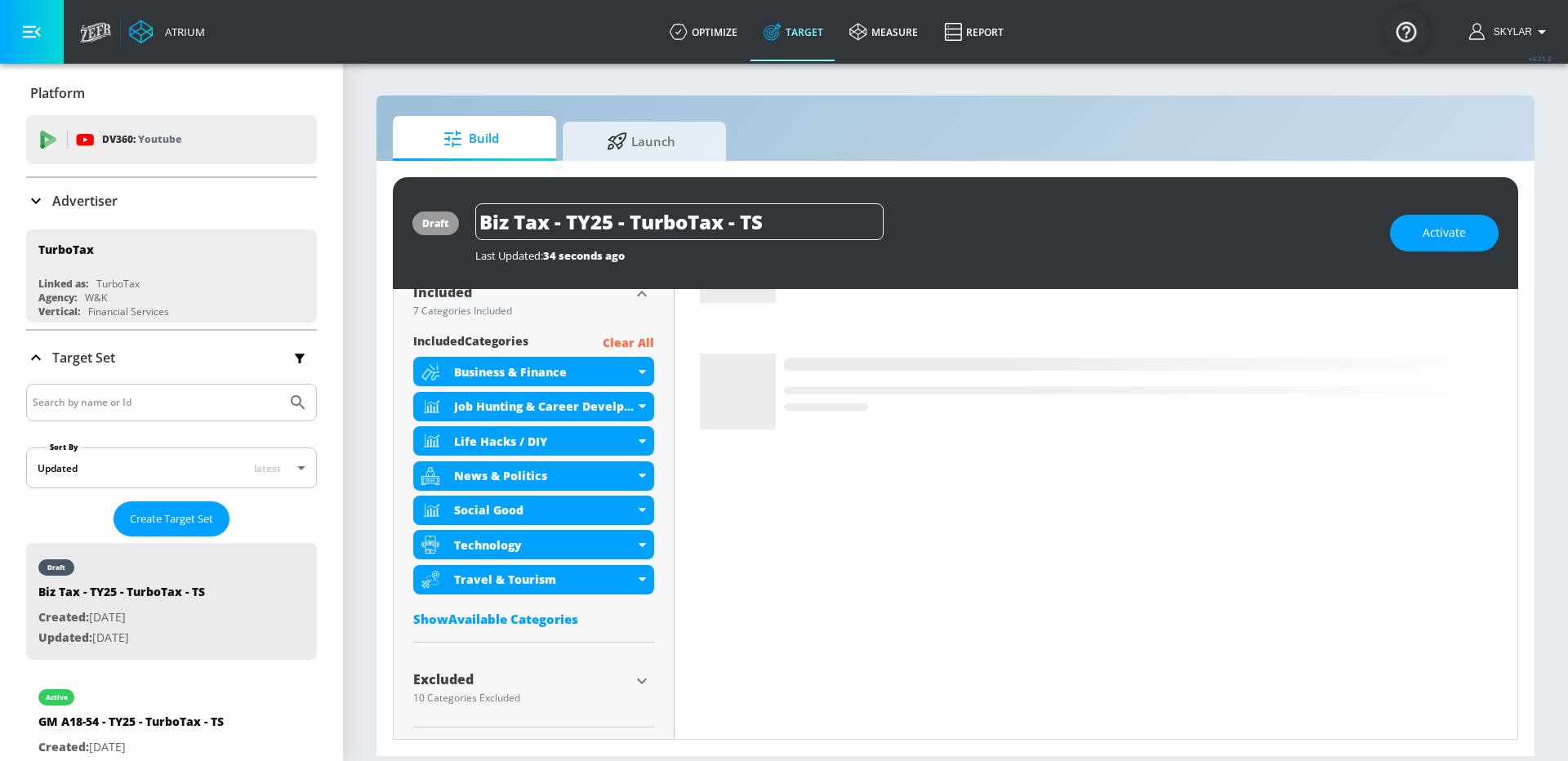
click at [640, 676] on icon "button" at bounding box center [642, 681] width 20 height 20
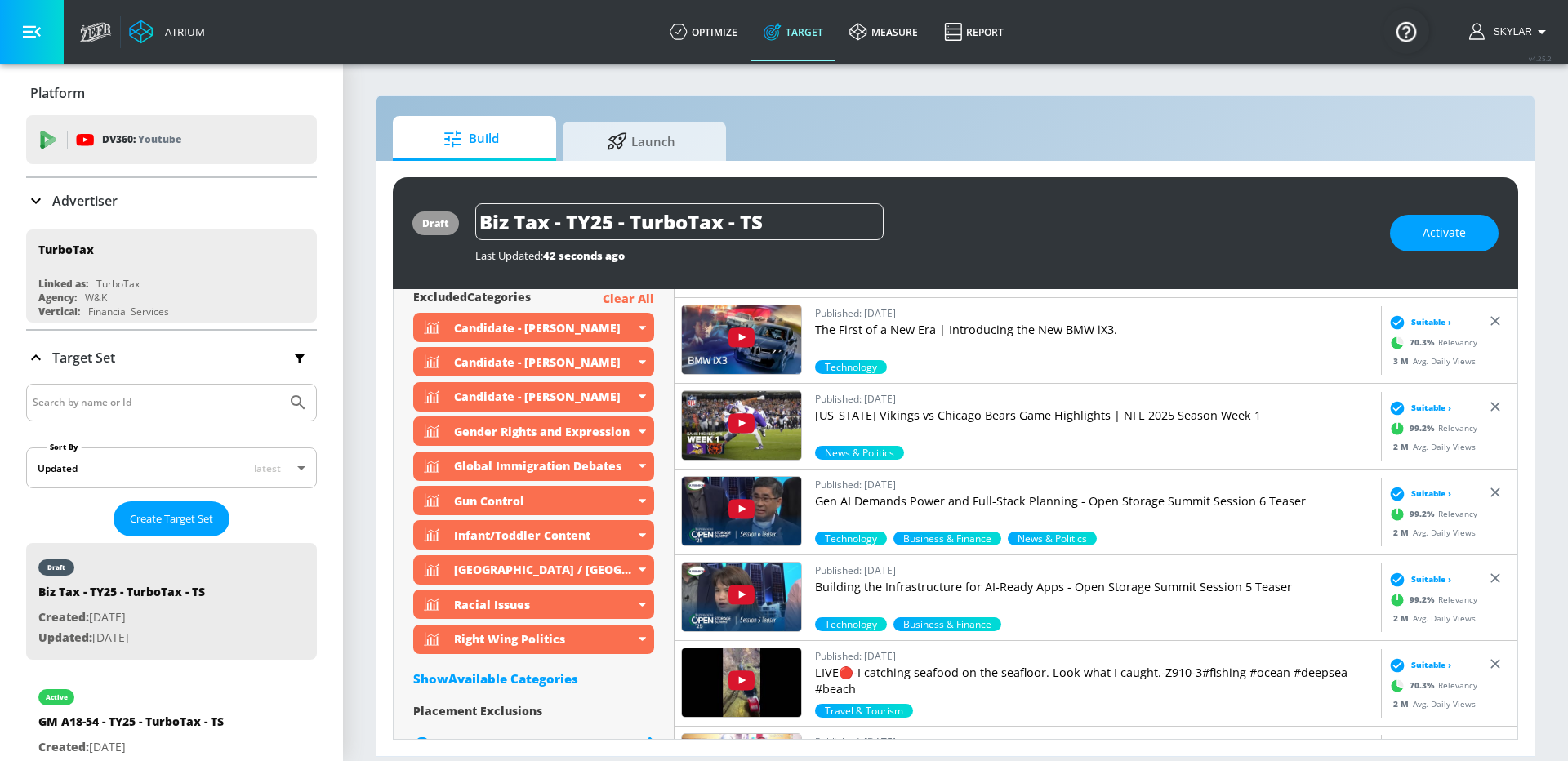
scroll to position [1034, 0]
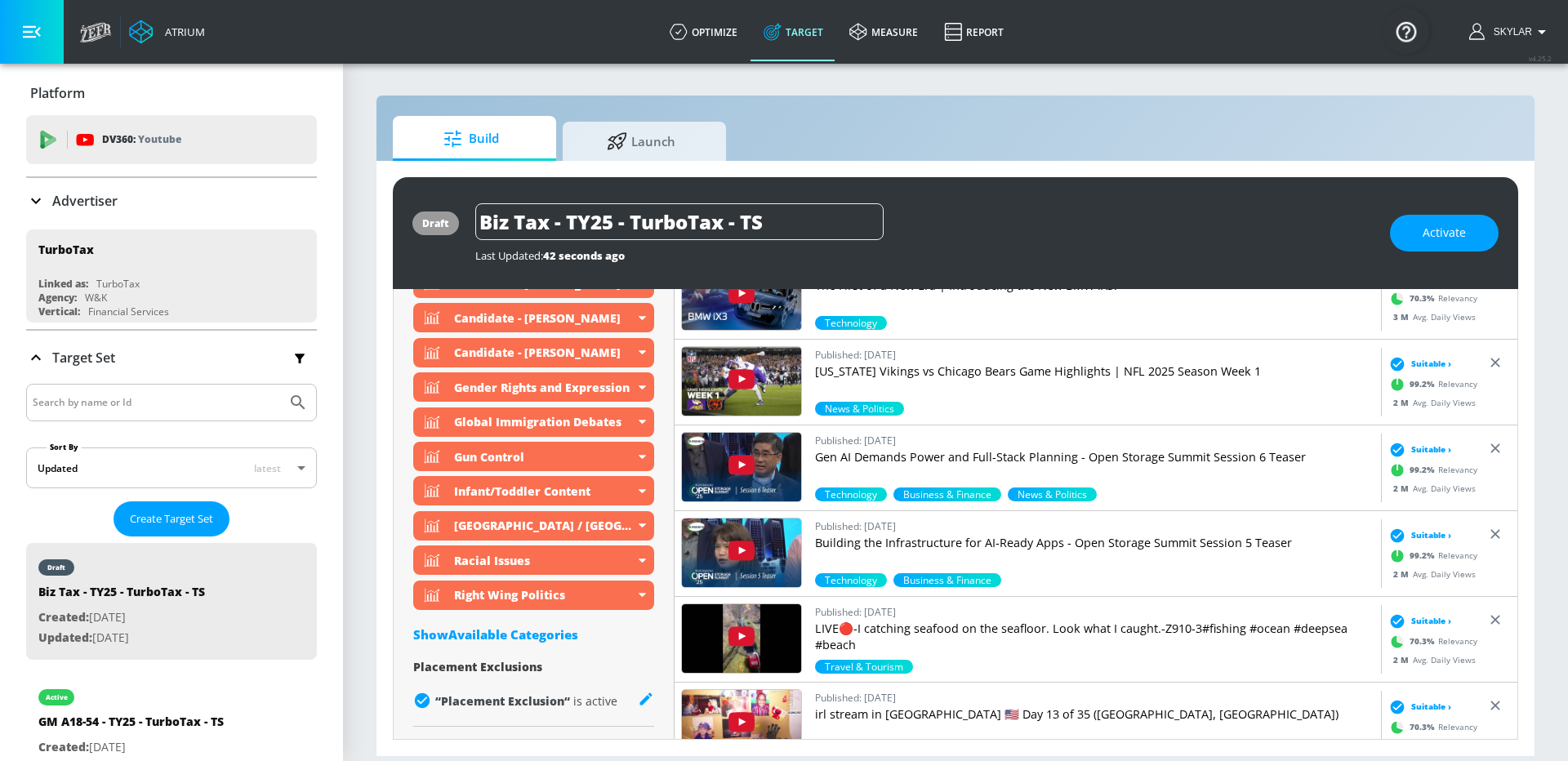
click at [546, 641] on div "Show Available Categories" at bounding box center [534, 635] width 241 height 17
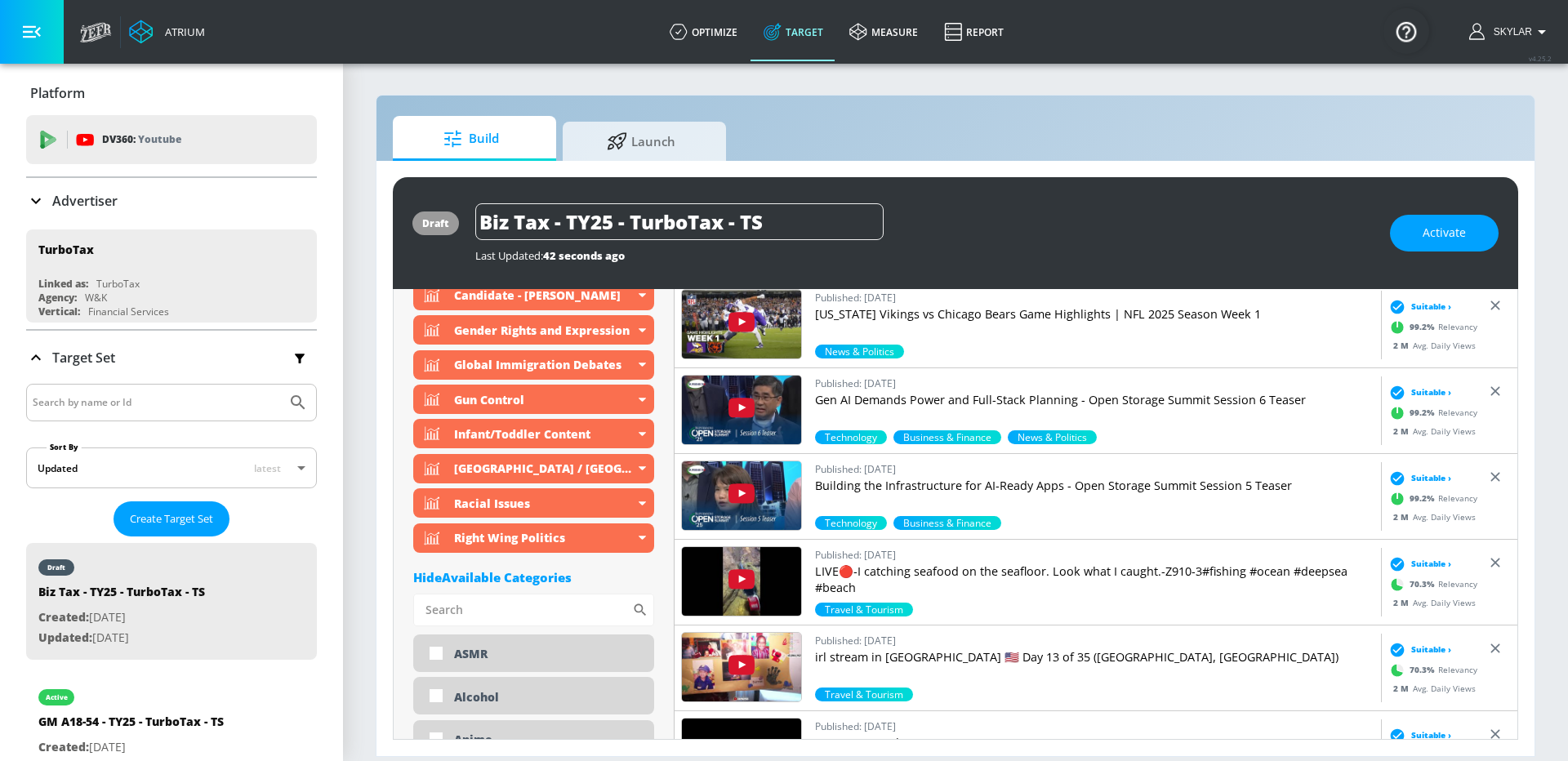
scroll to position [1105, 0]
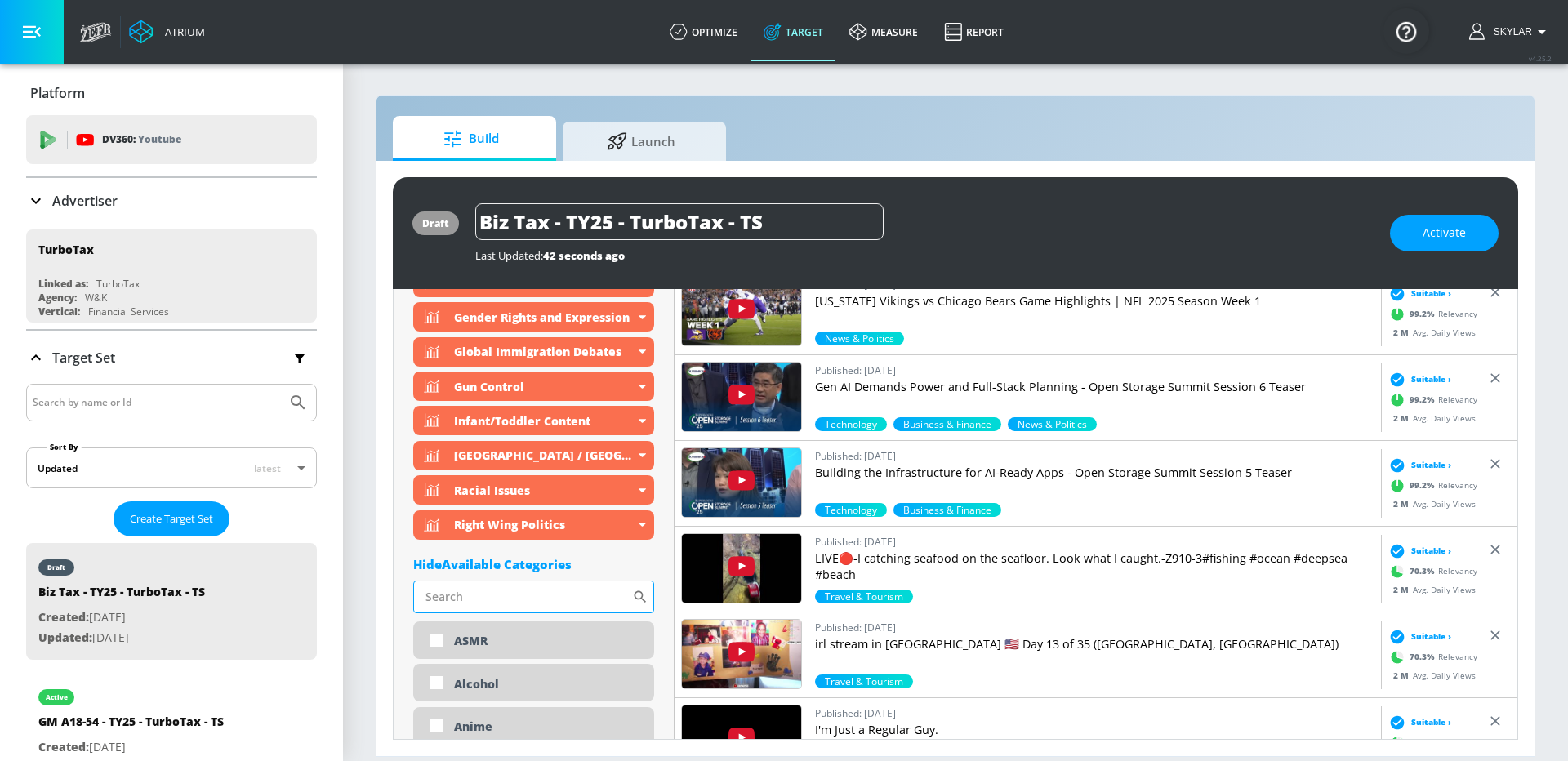
click at [527, 594] on input "Sort By" at bounding box center [522, 597] width 219 height 33
type input "risky"
click at [639, 597] on icon at bounding box center [640, 596] width 12 height 12
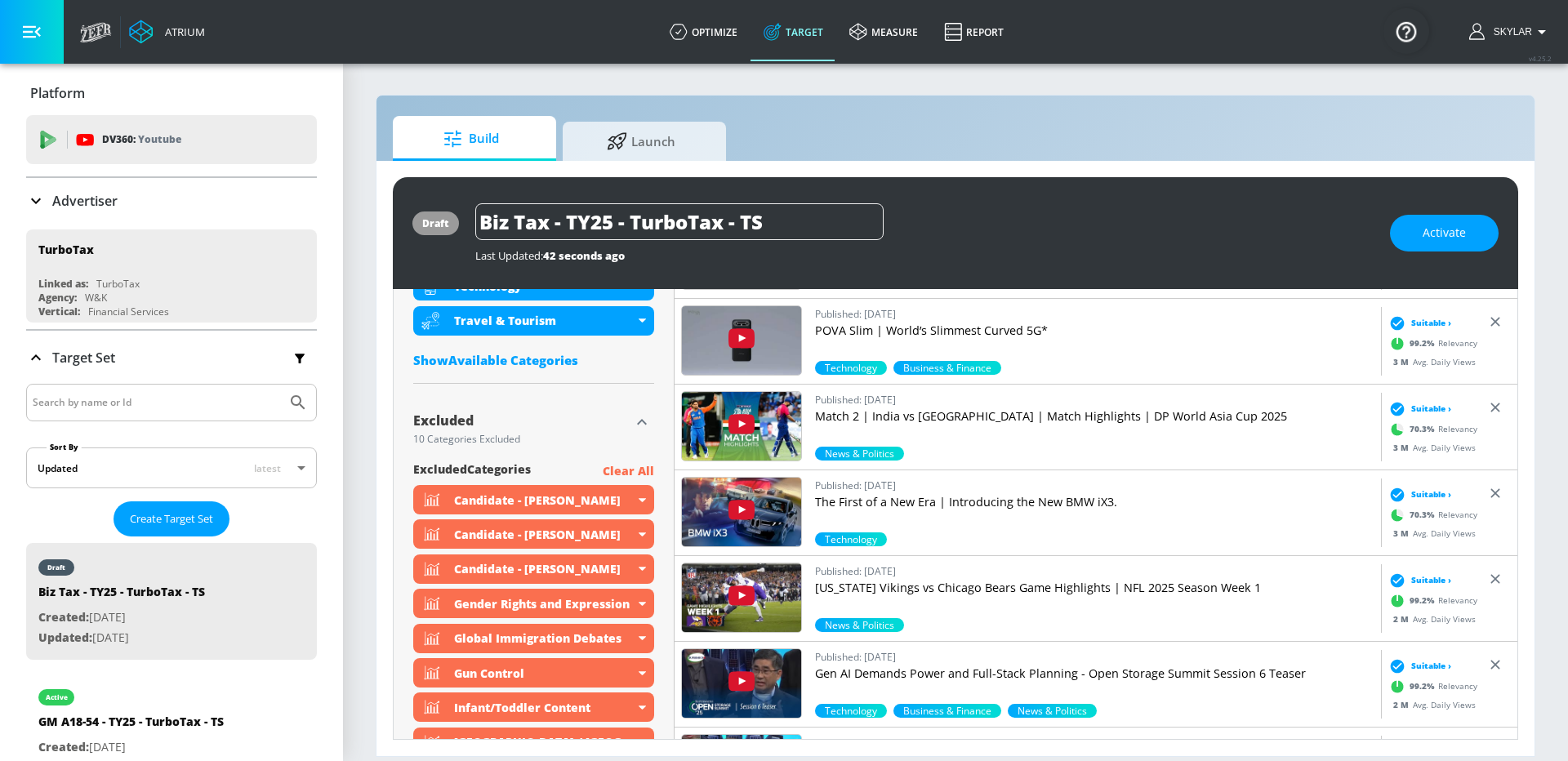
scroll to position [748, 0]
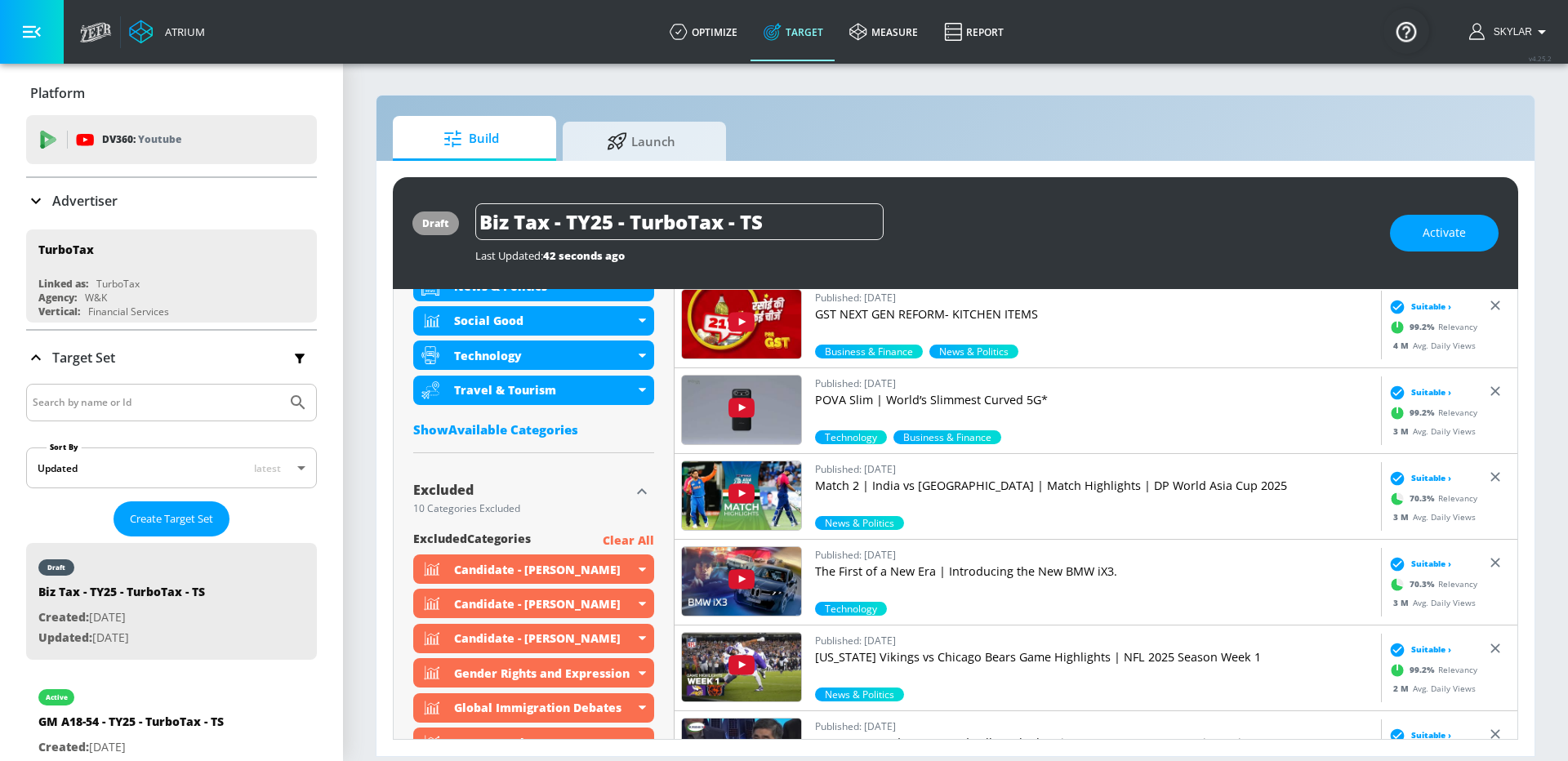
click at [644, 491] on icon "button" at bounding box center [642, 491] width 10 height 6
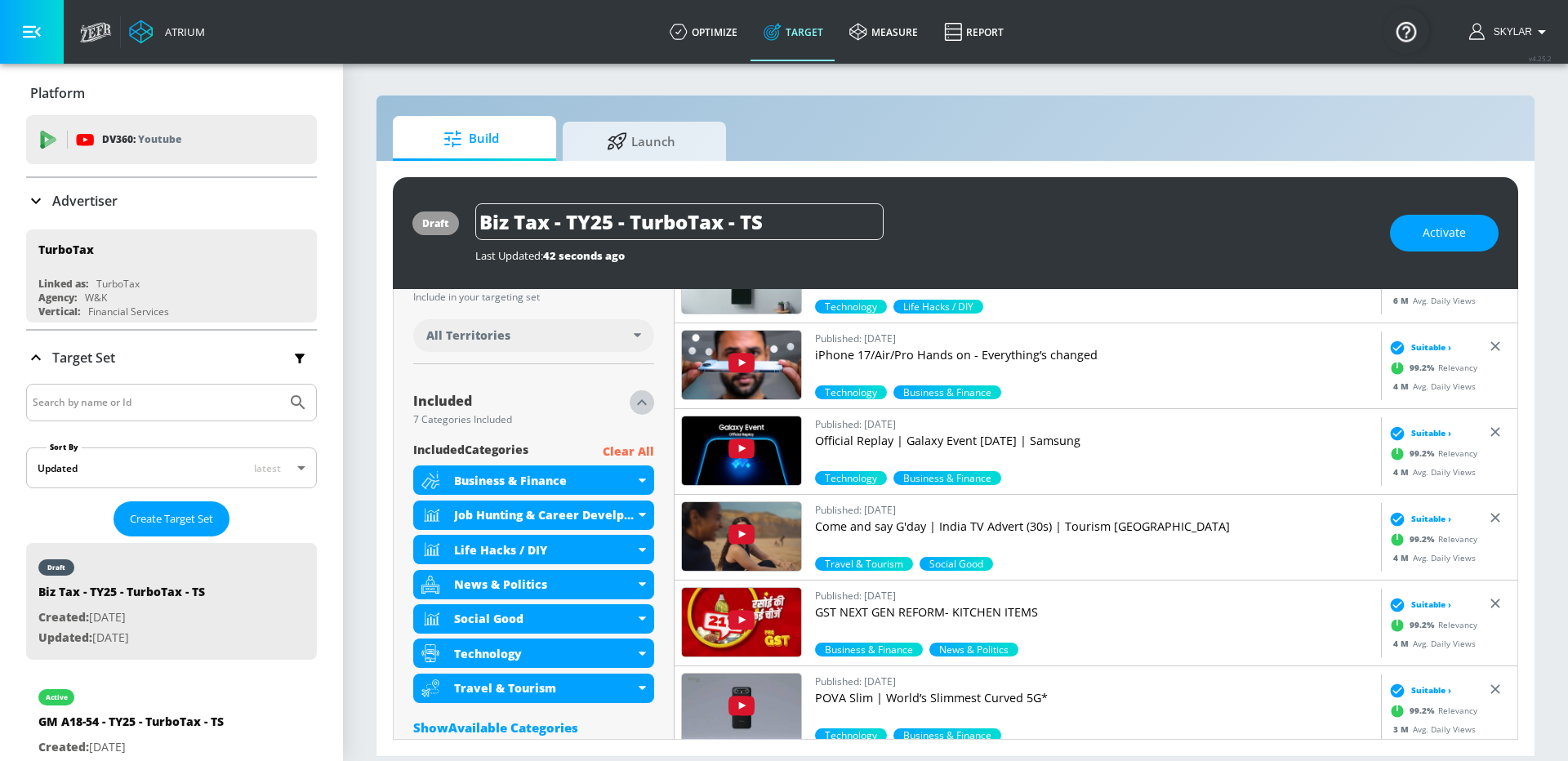
click at [641, 403] on icon "button" at bounding box center [642, 402] width 20 height 20
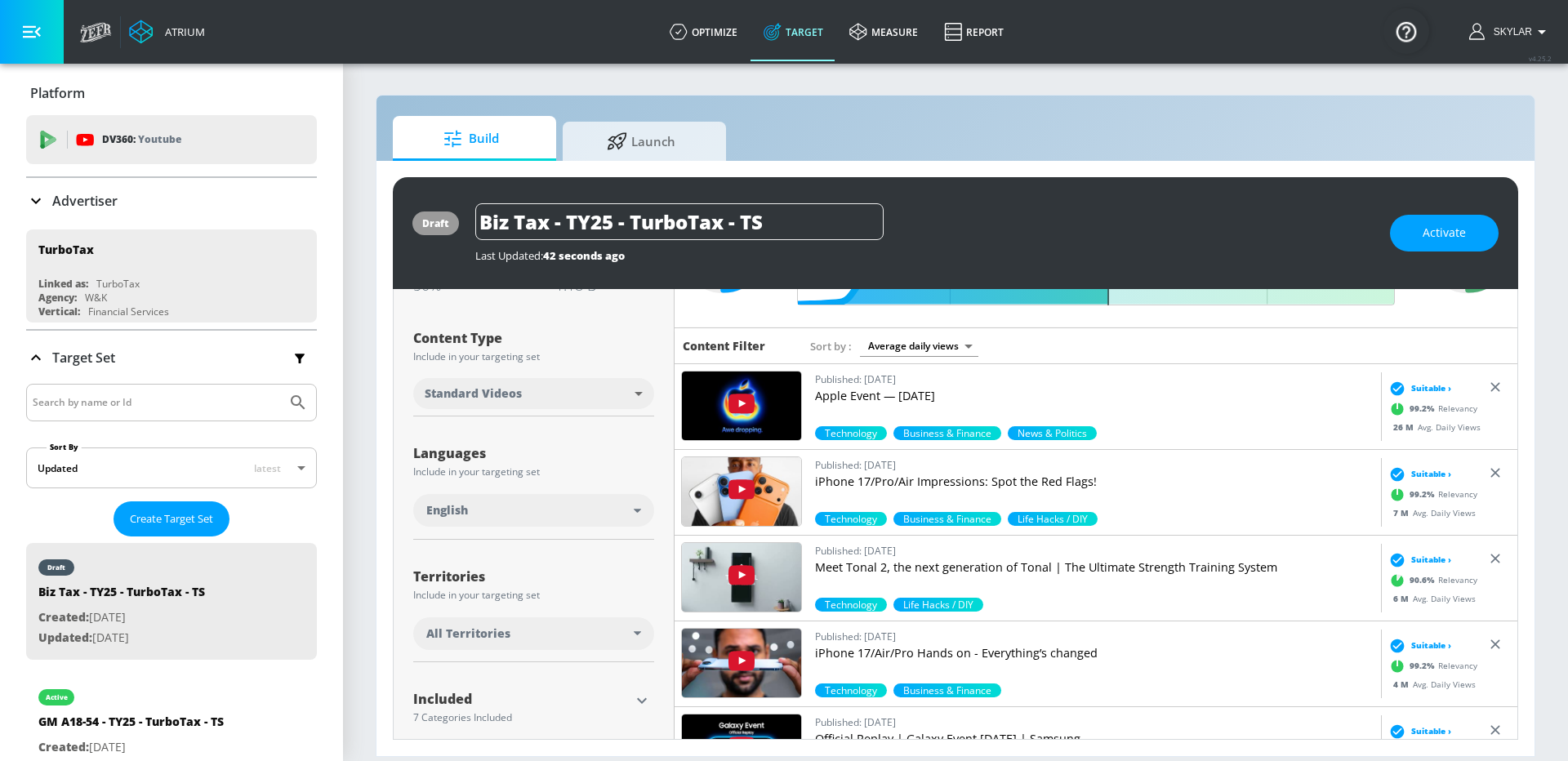
scroll to position [0, 0]
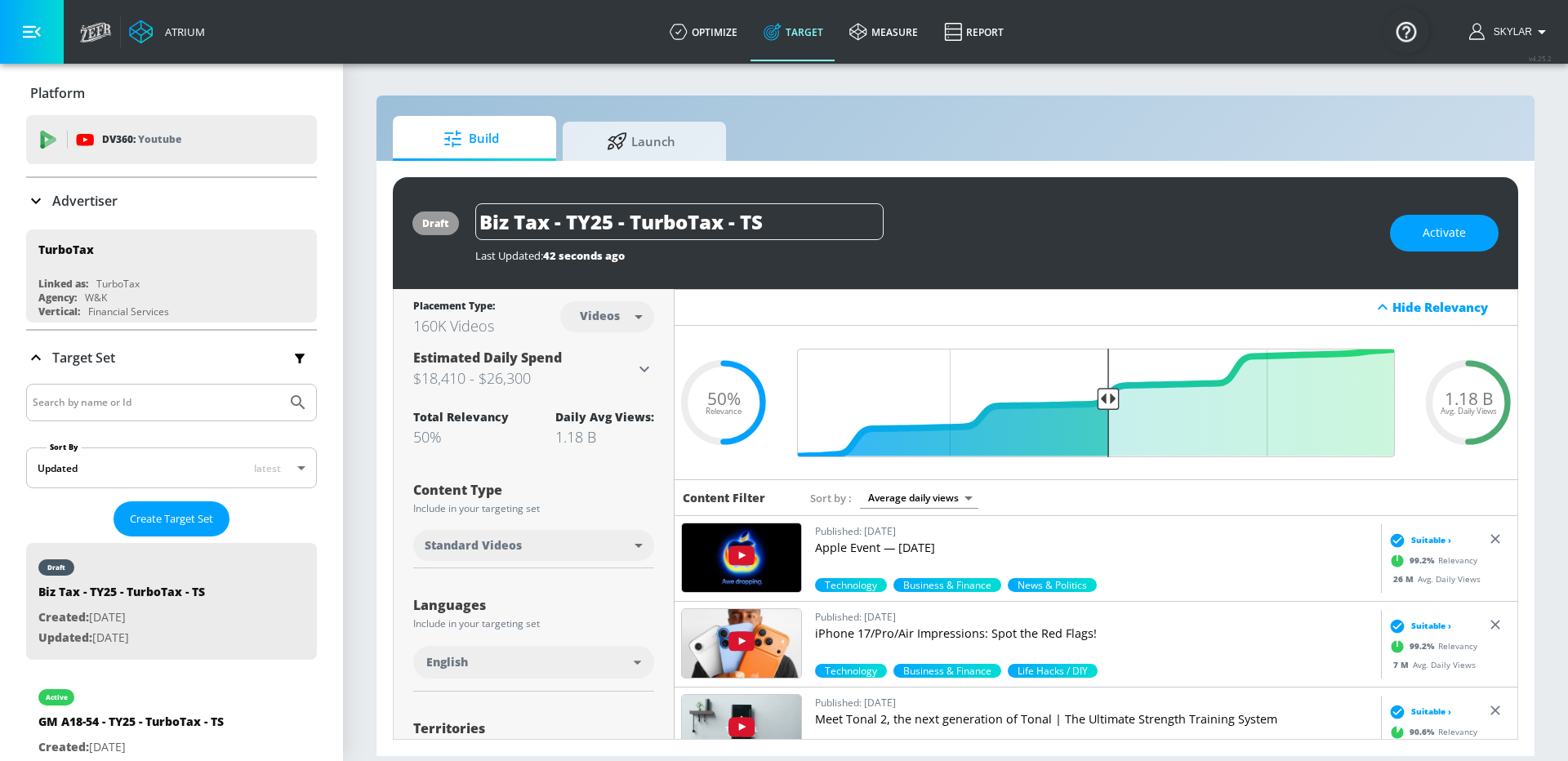
click at [644, 370] on icon at bounding box center [644, 369] width 10 height 6
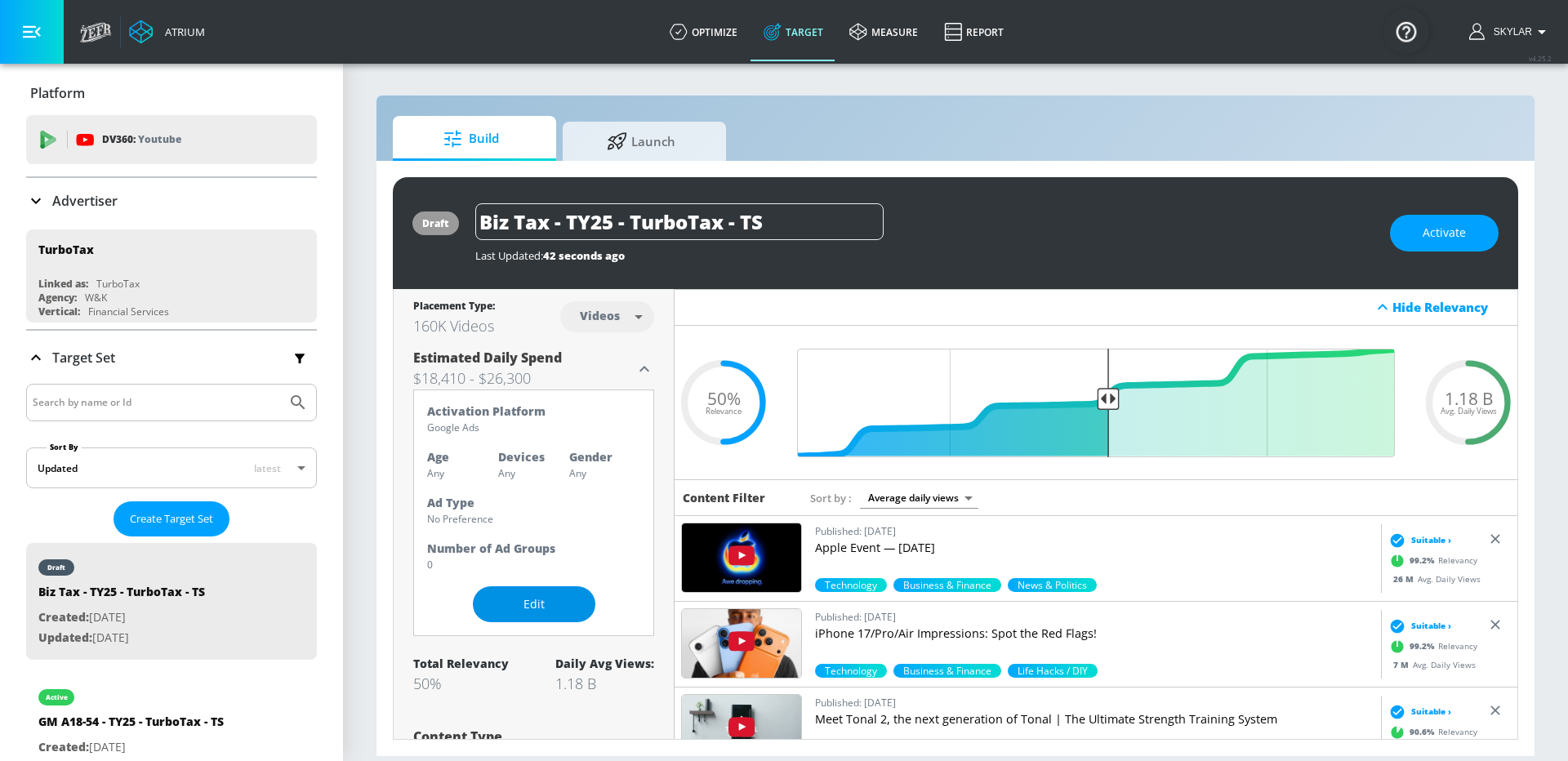
click at [530, 605] on span "Edit" at bounding box center [534, 605] width 57 height 20
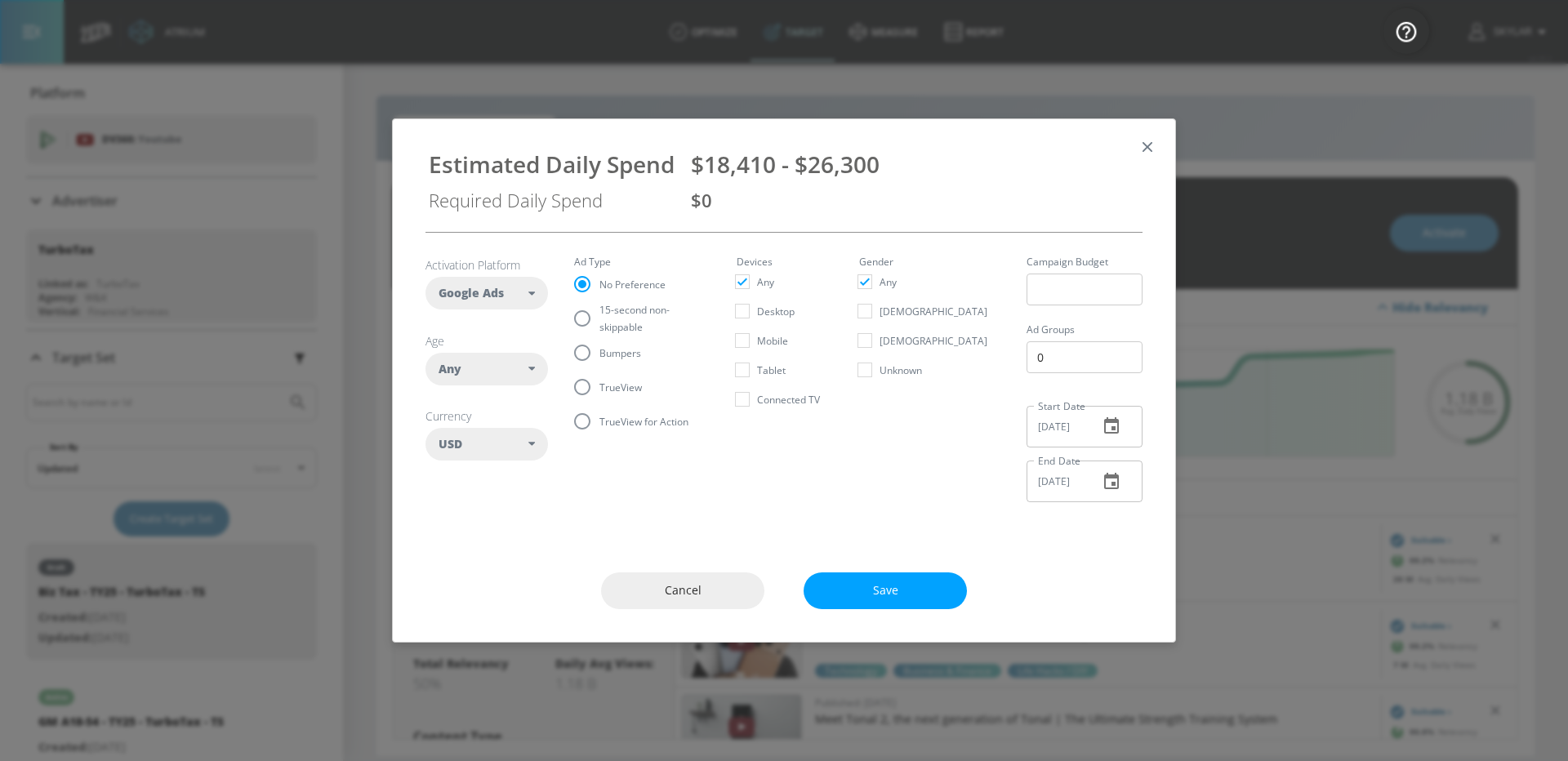
click at [603, 377] on label "TrueView" at bounding box center [631, 387] width 132 height 34
click at [600, 377] on input "TrueView" at bounding box center [582, 387] width 34 height 34
radio input "true"
radio input "false"
drag, startPoint x: 885, startPoint y: 162, endPoint x: 807, endPoint y: 163, distance: 78.0
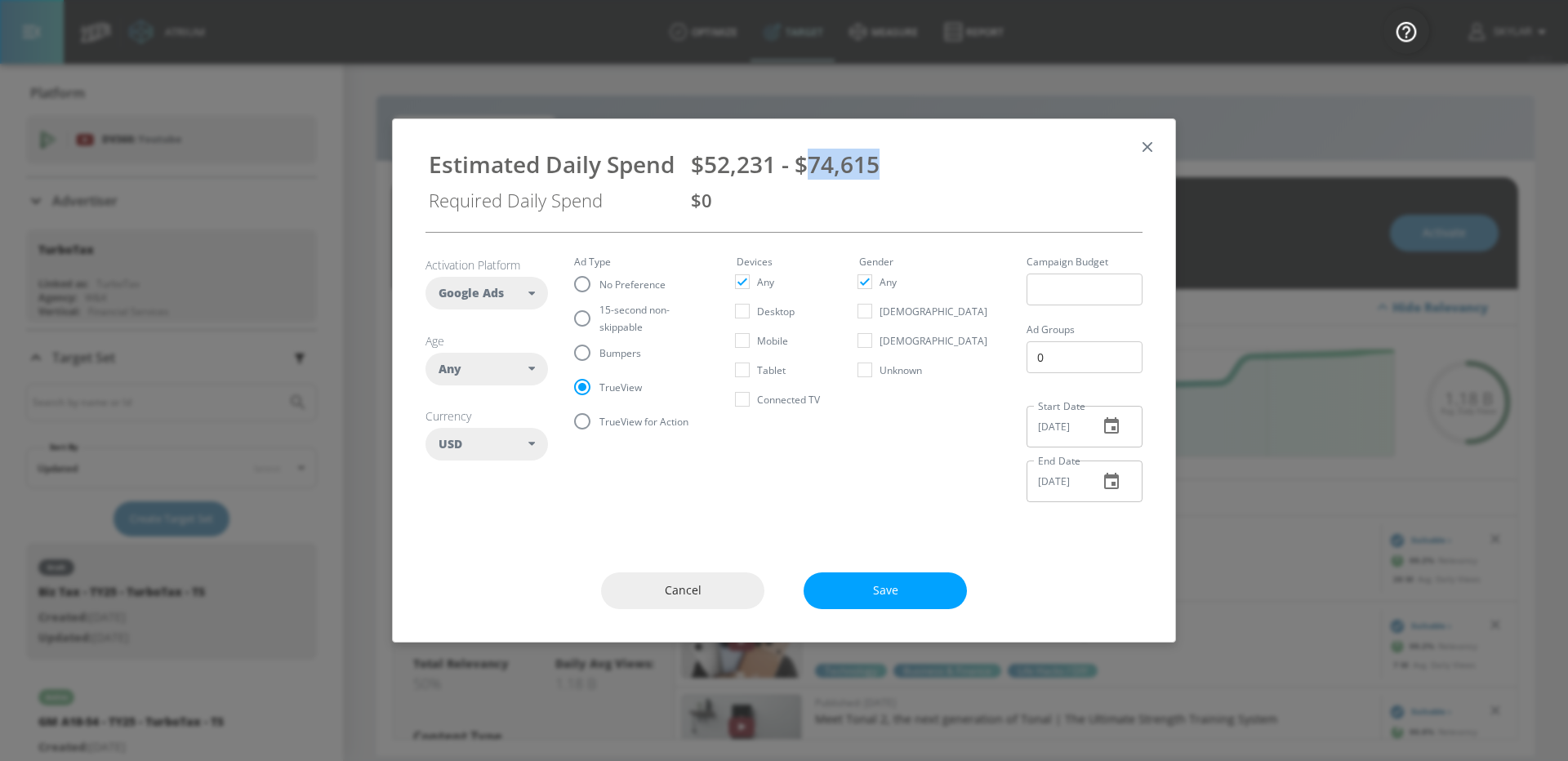
click at [807, 163] on div "$52,231 - $74,615" at bounding box center [914, 164] width 448 height 31
copy span "74,615"
click at [586, 359] on input "Bumpers" at bounding box center [582, 352] width 34 height 34
radio input "true"
radio input "false"
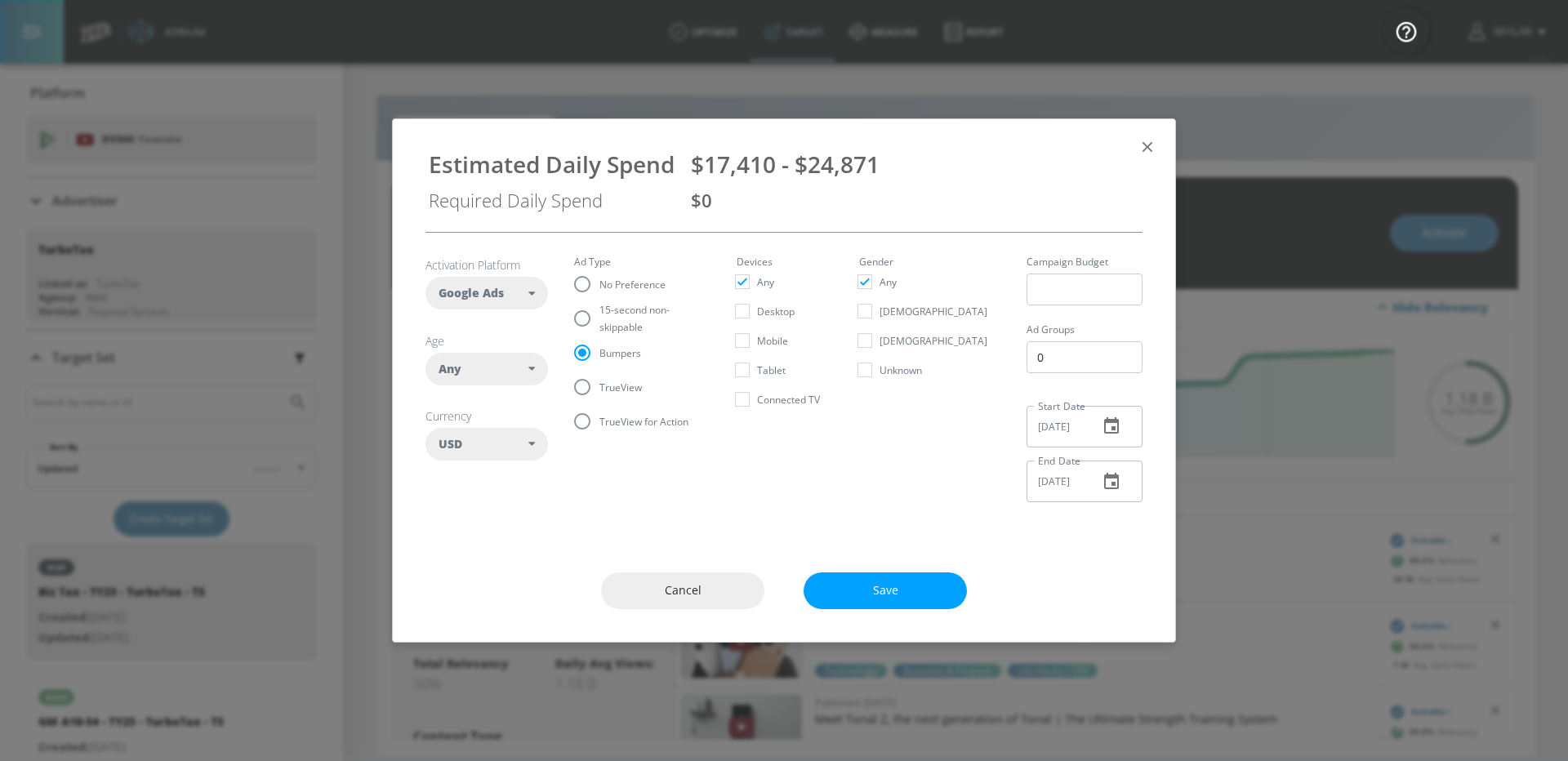
click at [602, 316] on span "15-second non-skippable" at bounding box center [648, 319] width 98 height 34
click at [600, 316] on input "15-second non-skippable" at bounding box center [582, 319] width 34 height 34
radio input "true"
radio input "false"
click at [1147, 144] on icon "button" at bounding box center [1147, 146] width 18 height 18
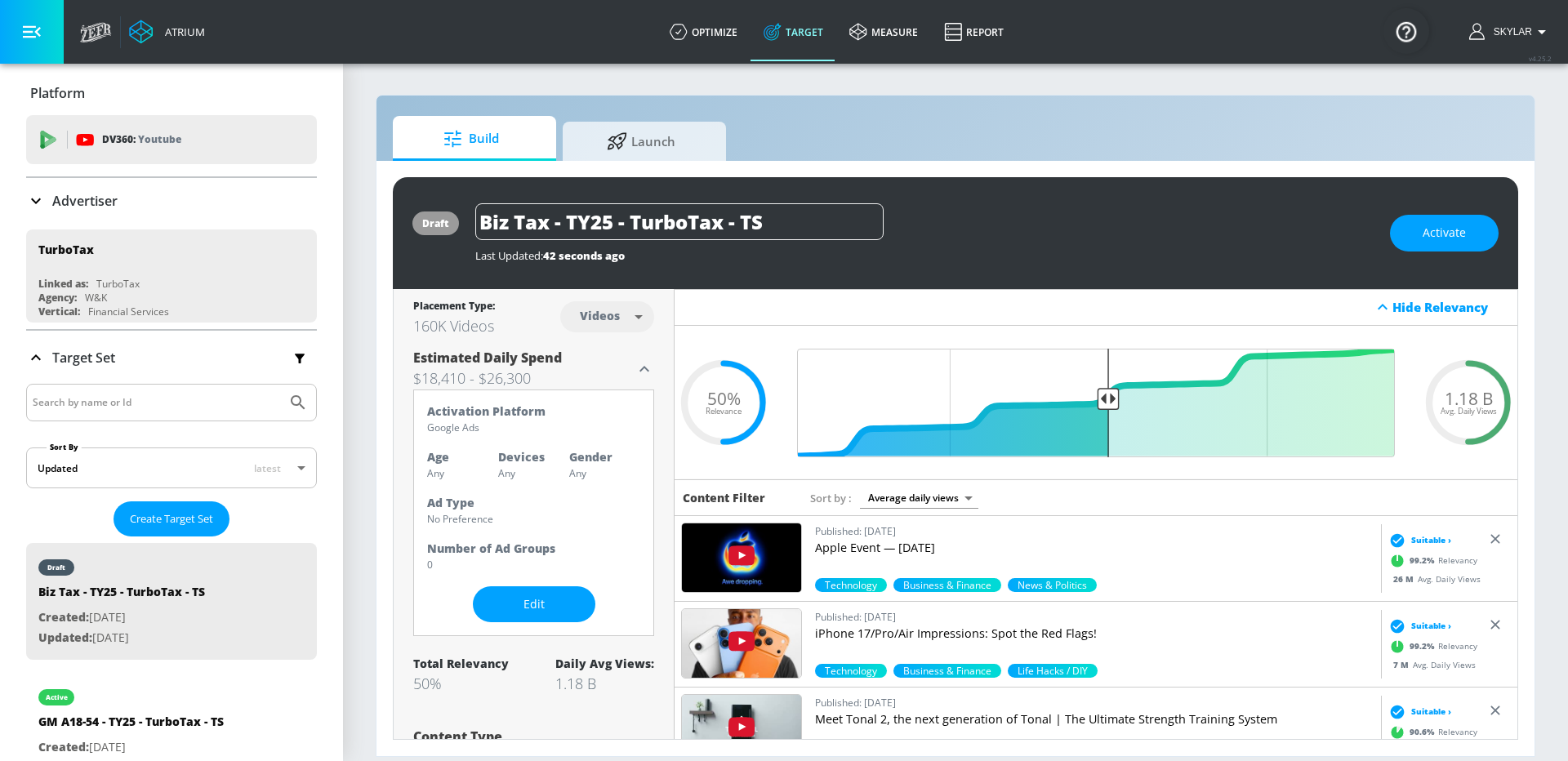
click at [1147, 144] on div "Build Launch" at bounding box center [955, 139] width 1126 height 45
click at [1429, 238] on span "Activate" at bounding box center [1444, 233] width 43 height 20
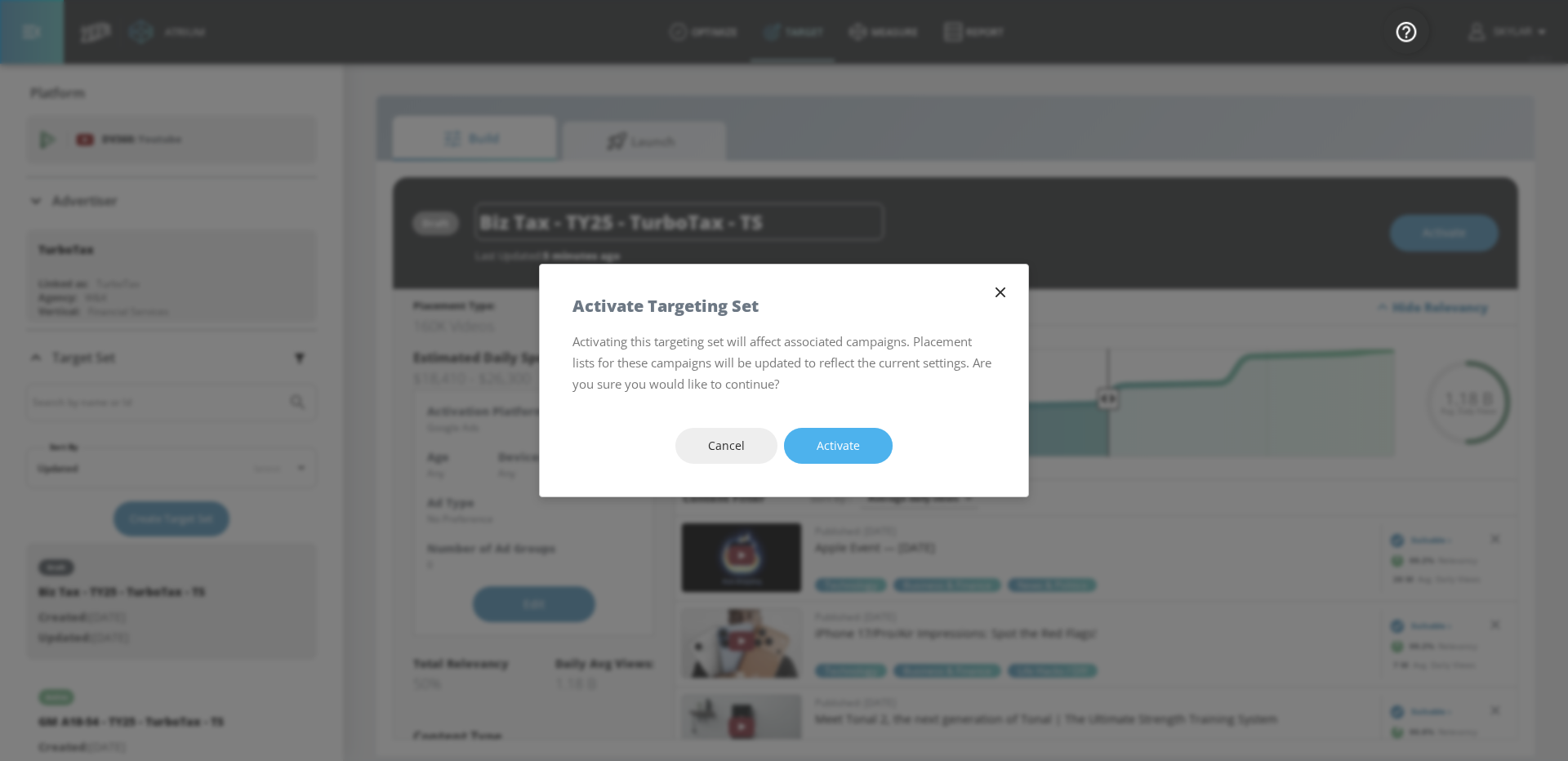
click at [816, 435] on button "Activate" at bounding box center [838, 446] width 109 height 36
